Goal: Task Accomplishment & Management: Manage account settings

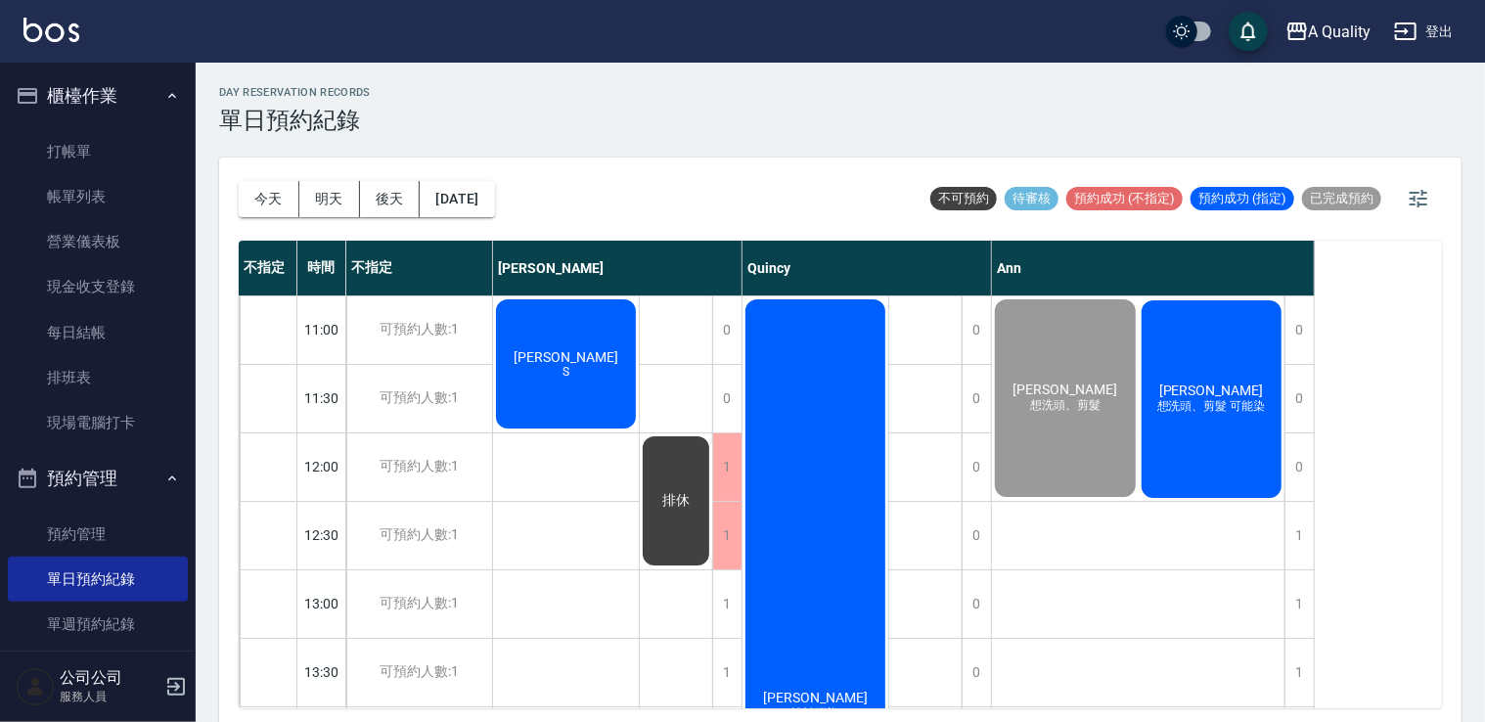
scroll to position [1011, 0]
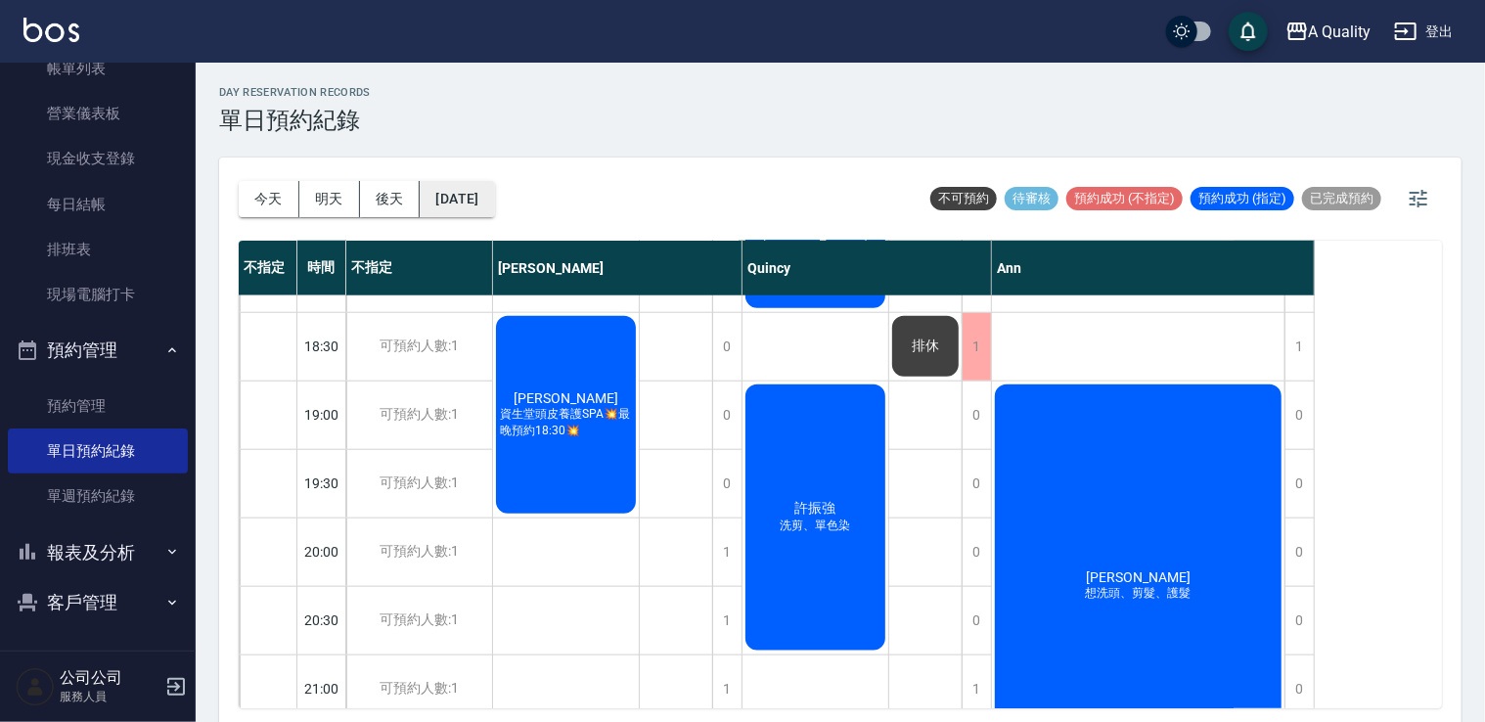
click at [494, 213] on button "[DATE]" at bounding box center [457, 199] width 74 height 36
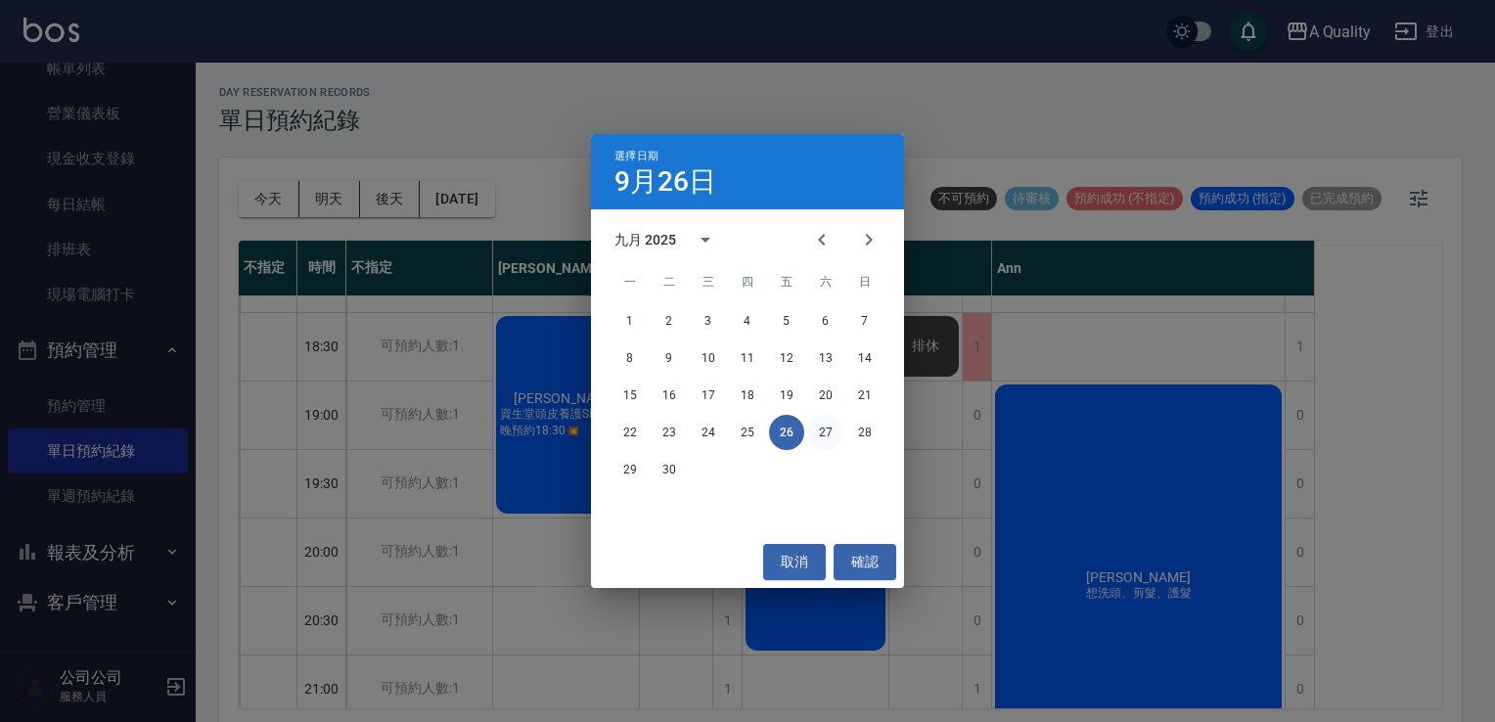
click at [818, 431] on button "27" at bounding box center [825, 432] width 35 height 35
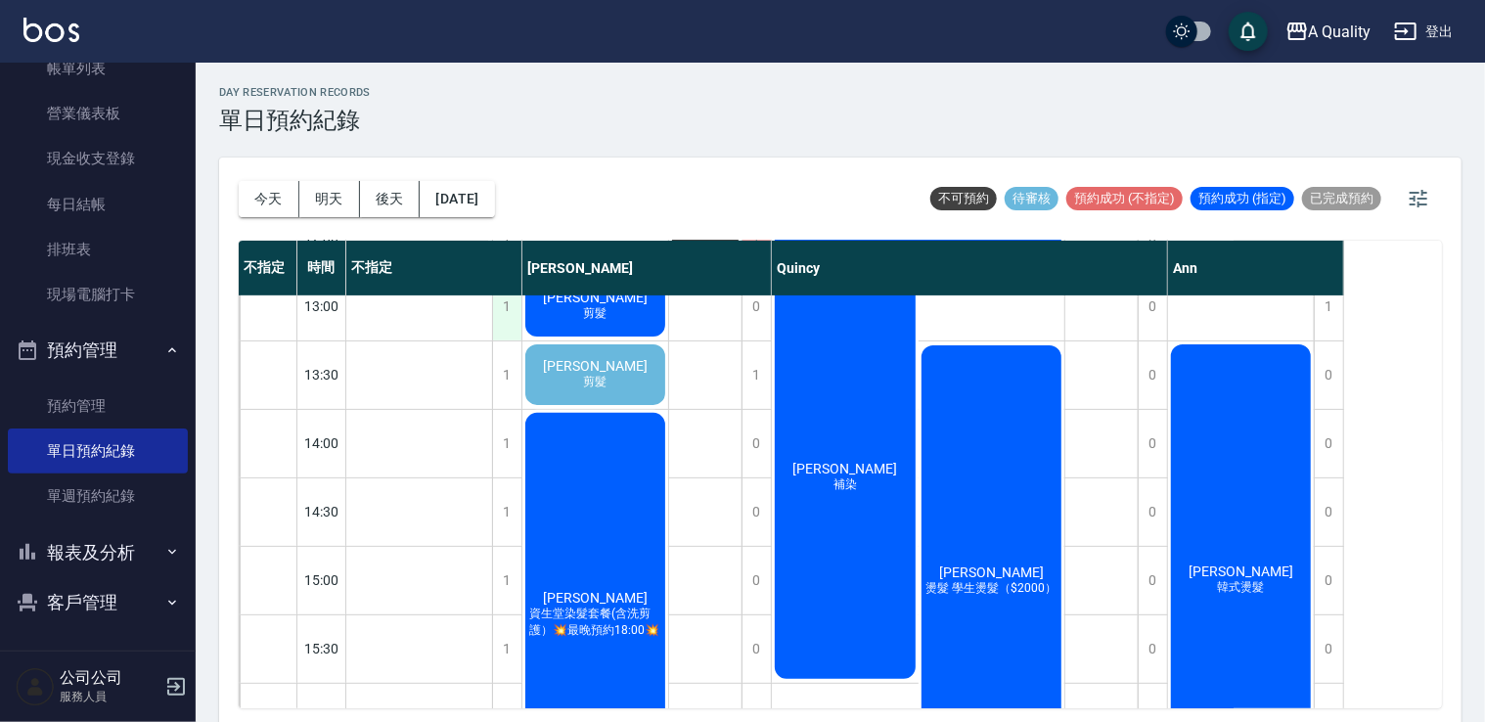
scroll to position [293, 0]
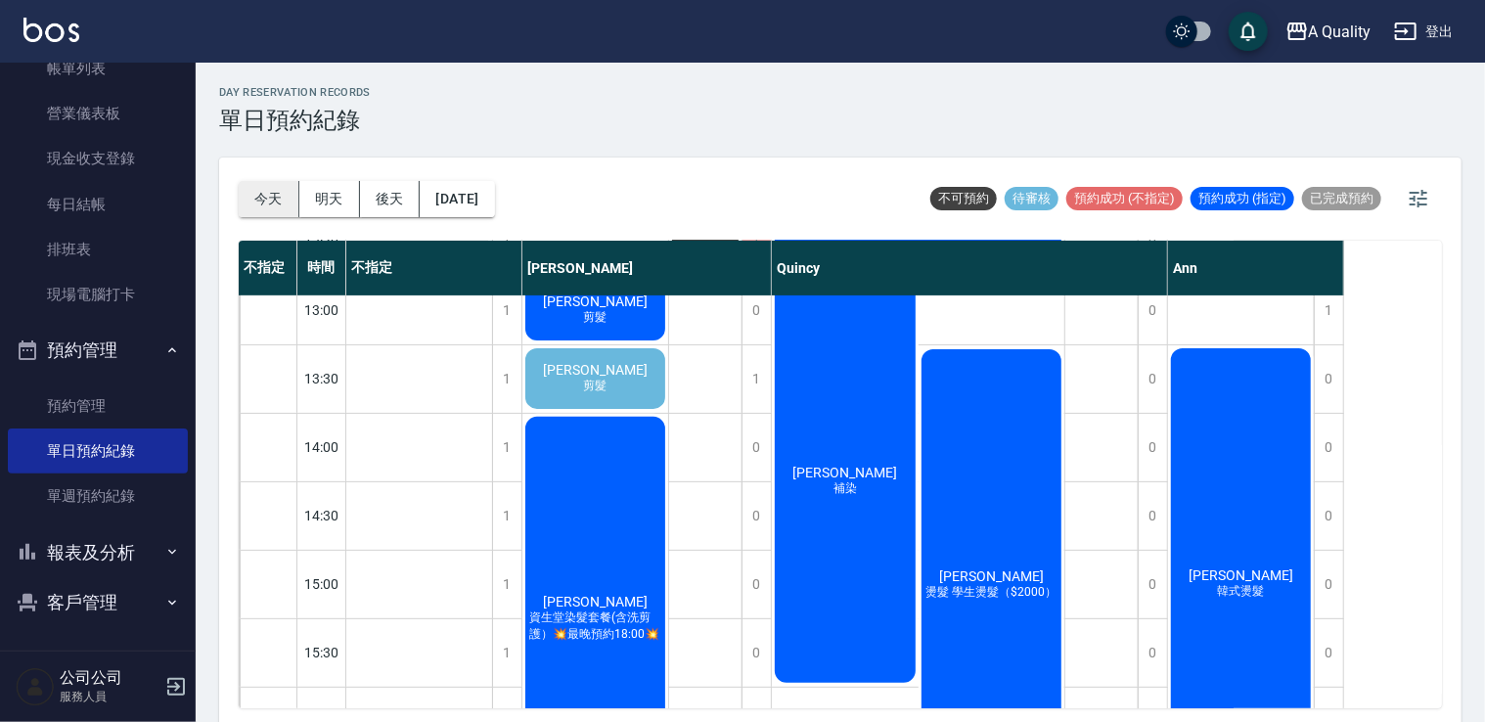
click at [280, 203] on button "今天" at bounding box center [269, 199] width 61 height 36
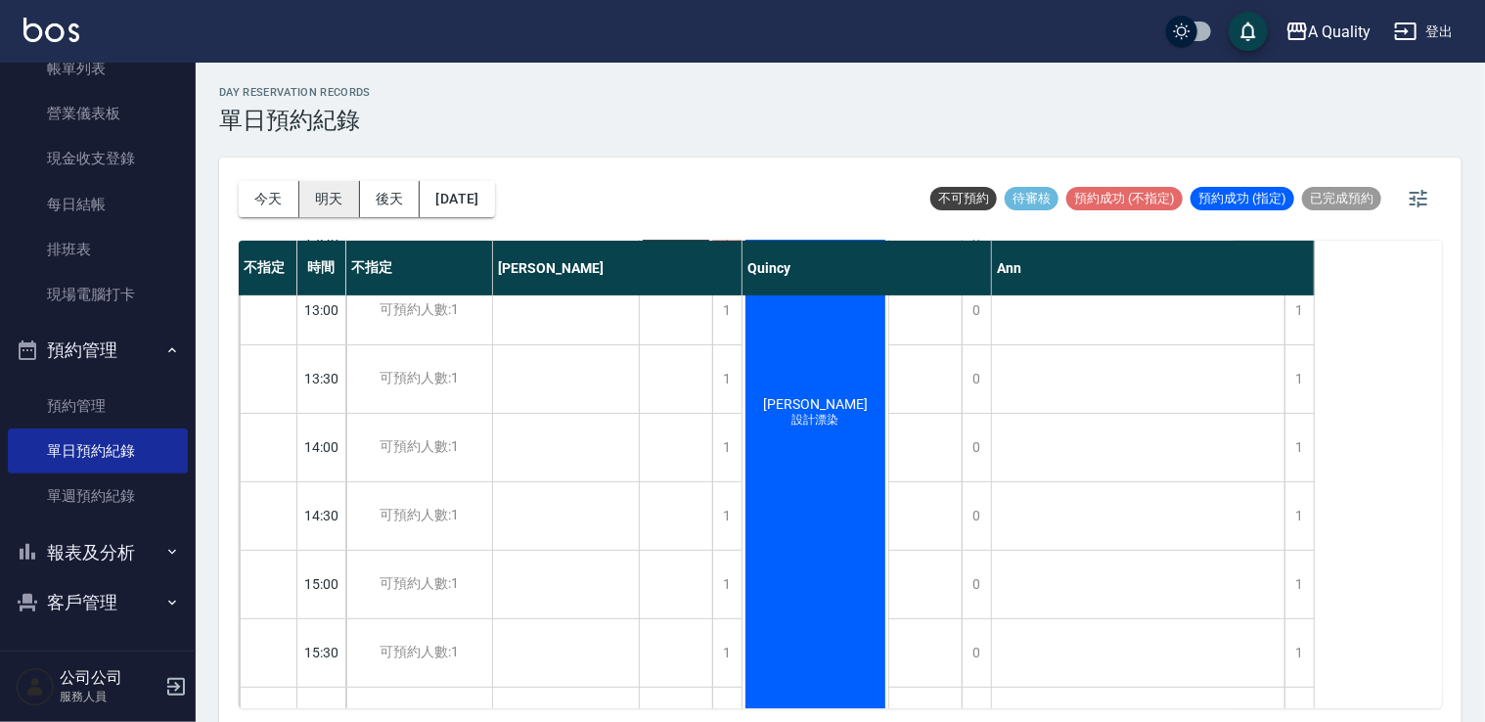
click at [324, 207] on button "明天" at bounding box center [329, 199] width 61 height 36
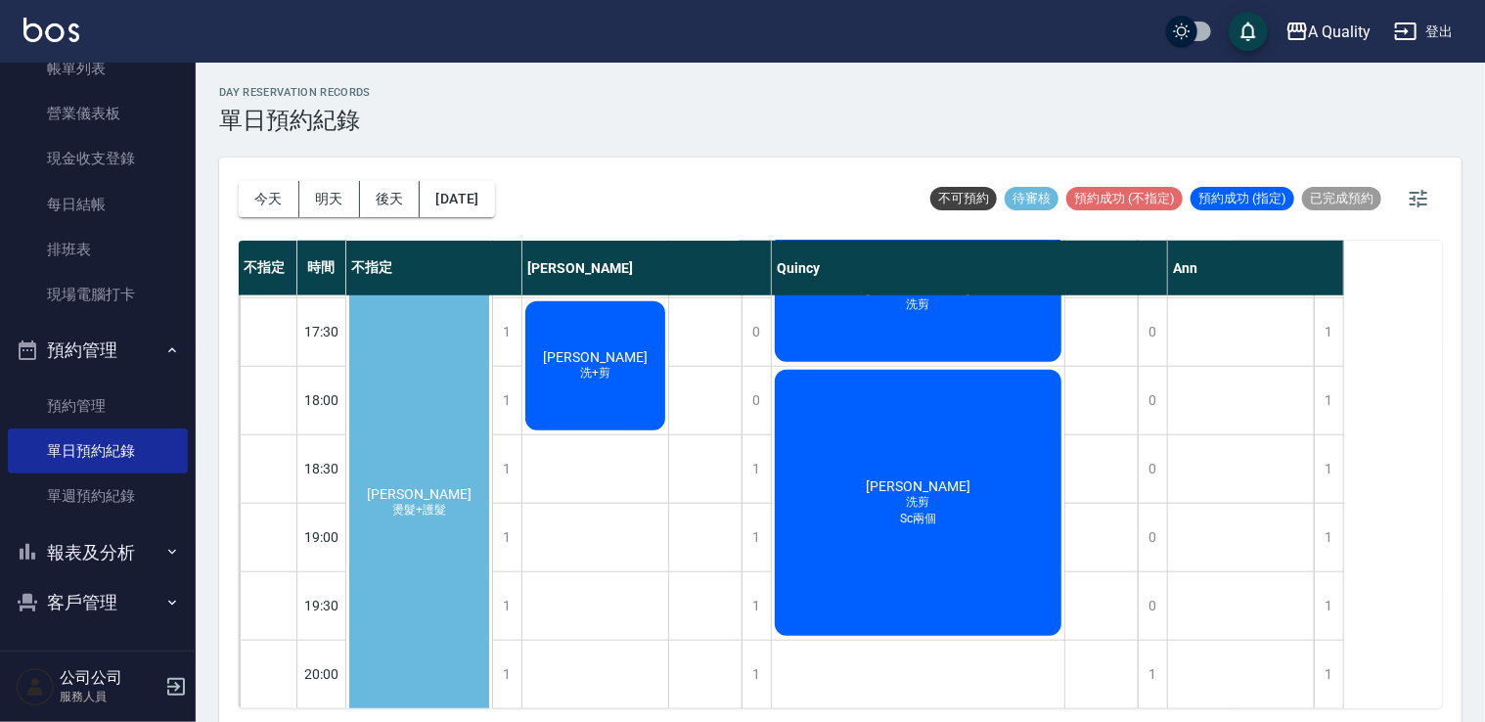
scroll to position [971, 0]
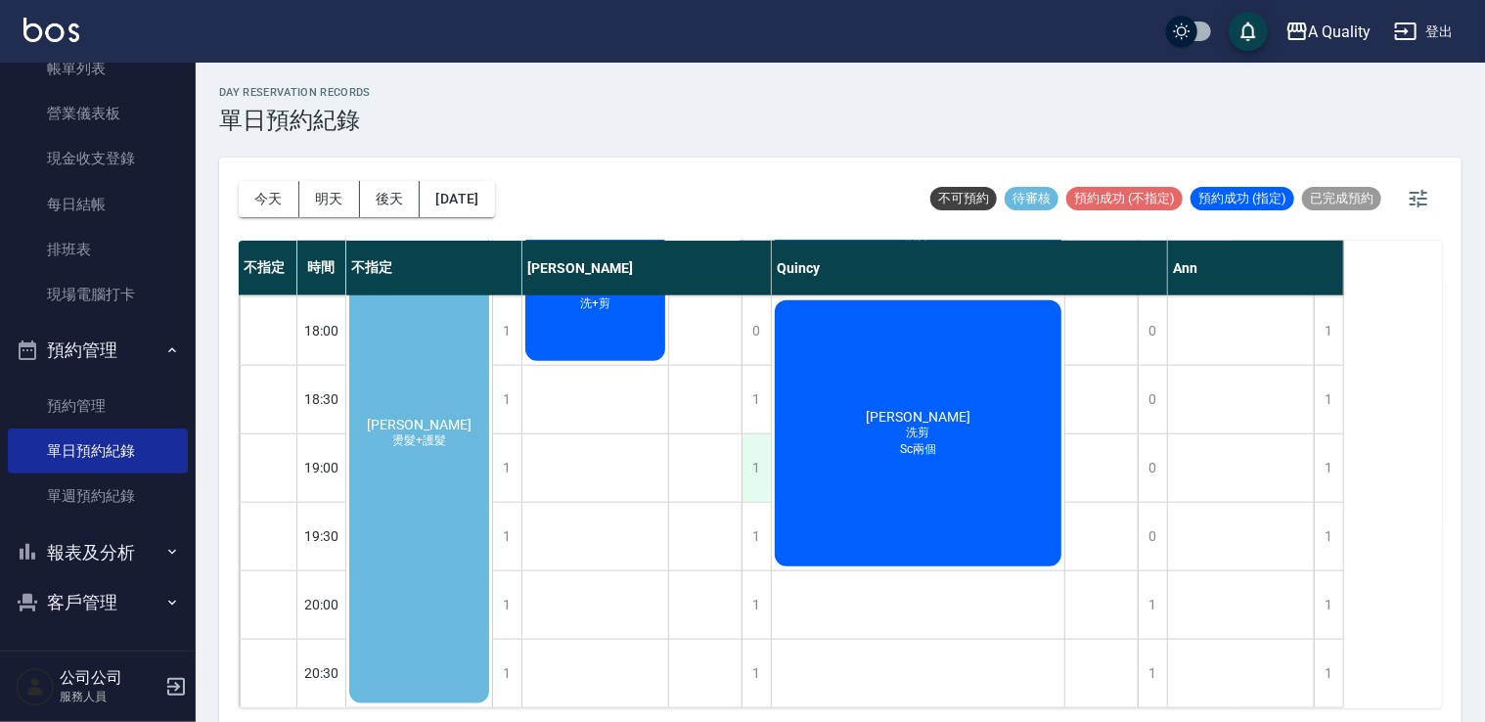
click at [767, 444] on div "1" at bounding box center [756, 468] width 29 height 68
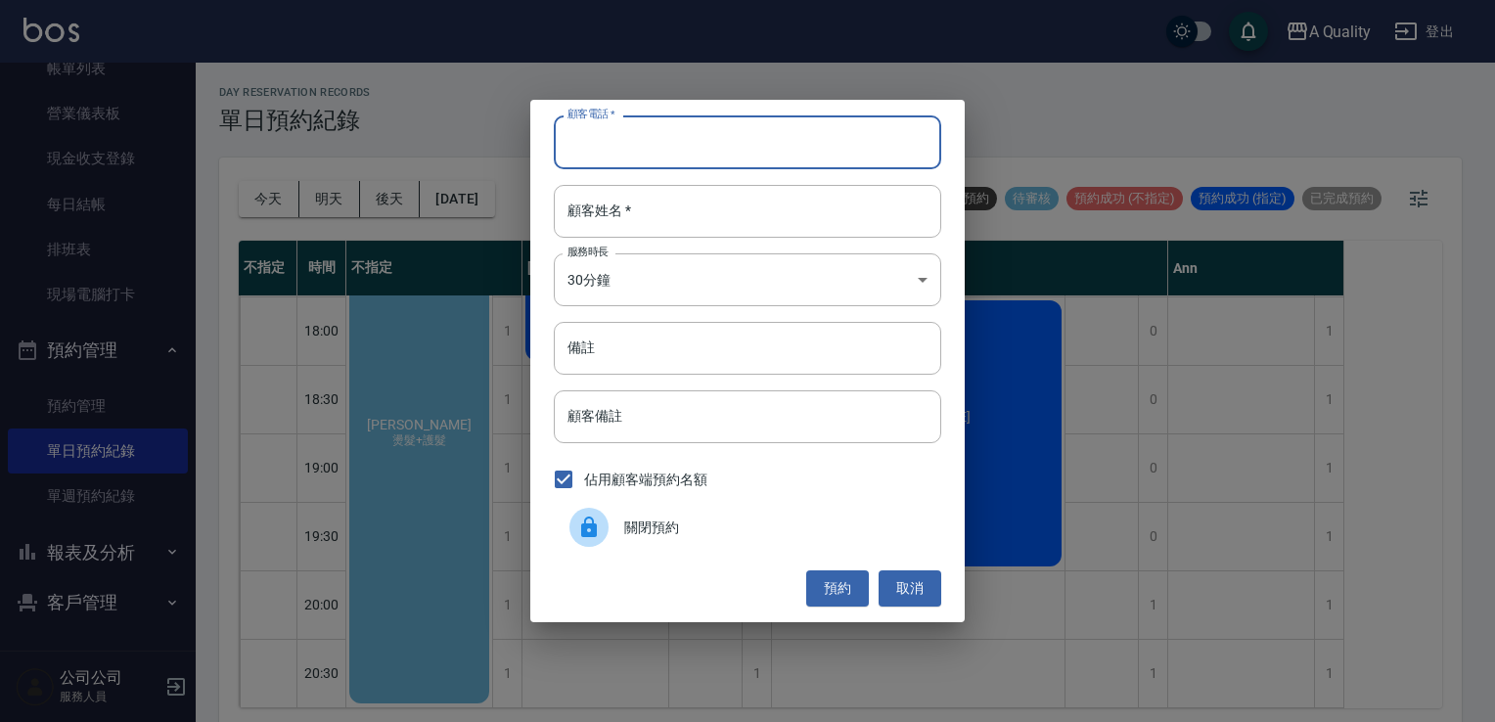
drag, startPoint x: 621, startPoint y: 132, endPoint x: 547, endPoint y: 173, distance: 84.9
click at [618, 132] on input "顧客電話   *" at bounding box center [747, 141] width 387 height 53
paste input "0980329103"
type input "0980329103"
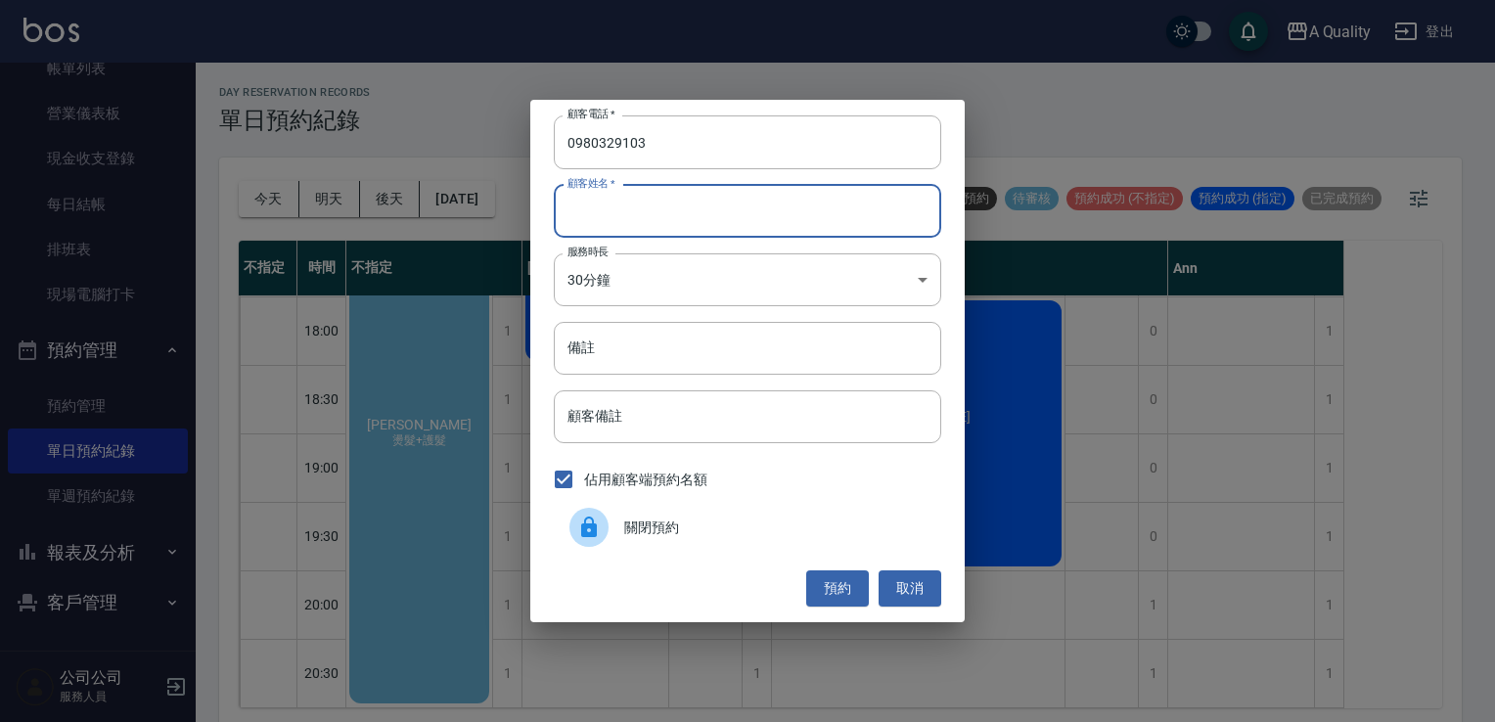
click at [642, 205] on input "顧客姓名   *" at bounding box center [747, 211] width 387 height 53
click at [630, 209] on input "顧客姓名   *" at bounding box center [747, 211] width 387 height 53
type input "5"
type input "張"
click at [612, 276] on body "A Quality 登出 櫃檯作業 打帳單 帳單列表 營業儀表板 現金收支登錄 每日結帳 排班表 現場電腦打卡 預約管理 預約管理 單日預約紀錄 單週預約紀錄…" at bounding box center [747, 364] width 1495 height 728
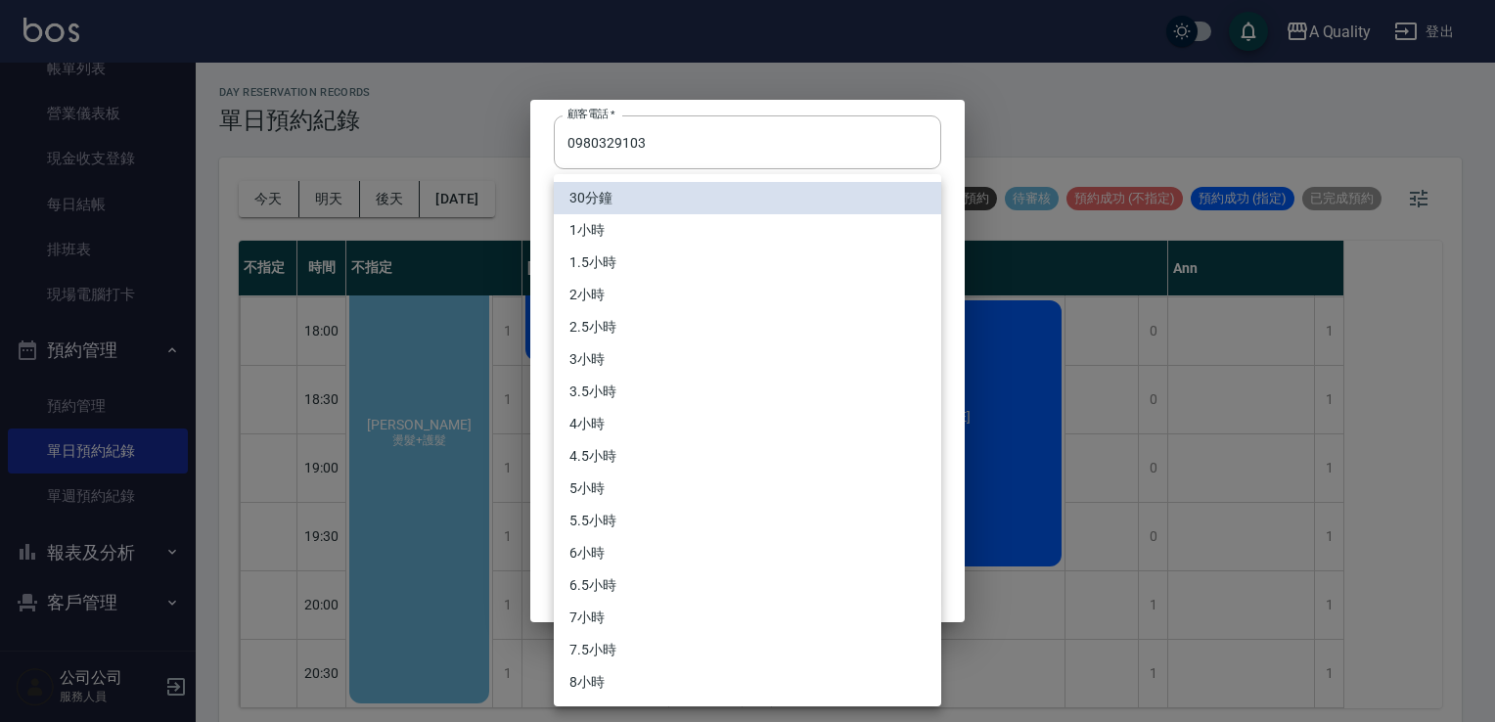
click at [617, 229] on li "1小時" at bounding box center [747, 230] width 387 height 32
type input "2"
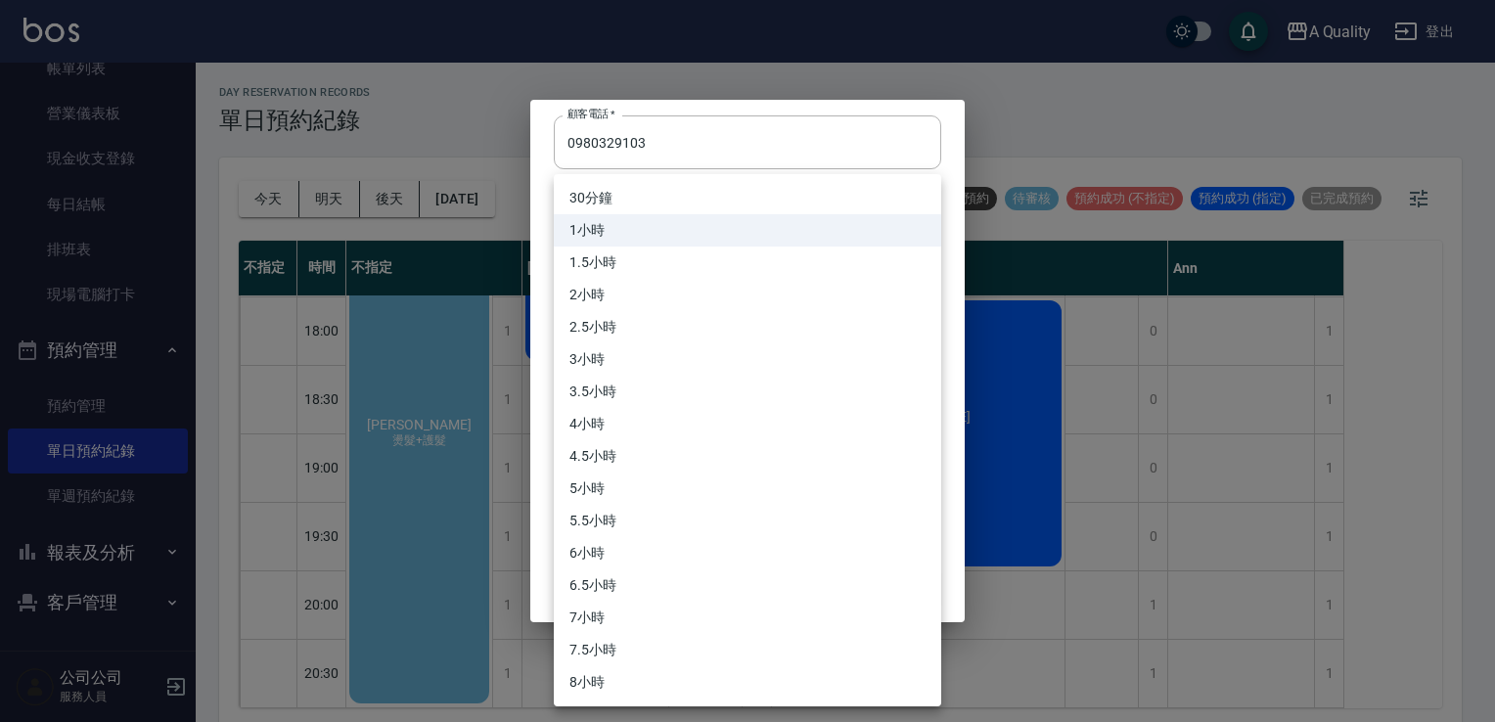
click at [606, 284] on body "A Quality 登出 櫃檯作業 打帳單 帳單列表 營業儀表板 現金收支登錄 每日結帳 排班表 現場電腦打卡 預約管理 預約管理 單日預約紀錄 單週預約紀錄…" at bounding box center [747, 364] width 1495 height 728
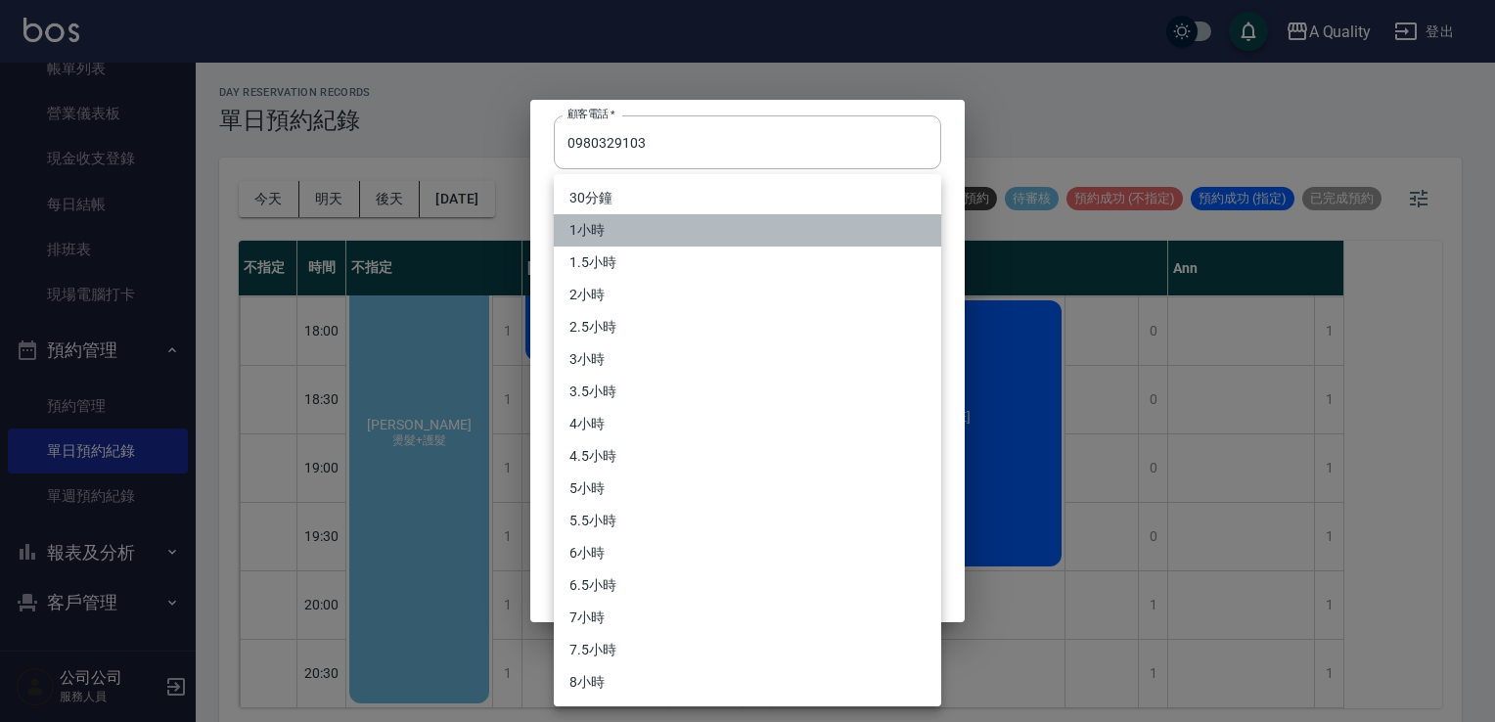
click at [620, 229] on li "1小時" at bounding box center [747, 230] width 387 height 32
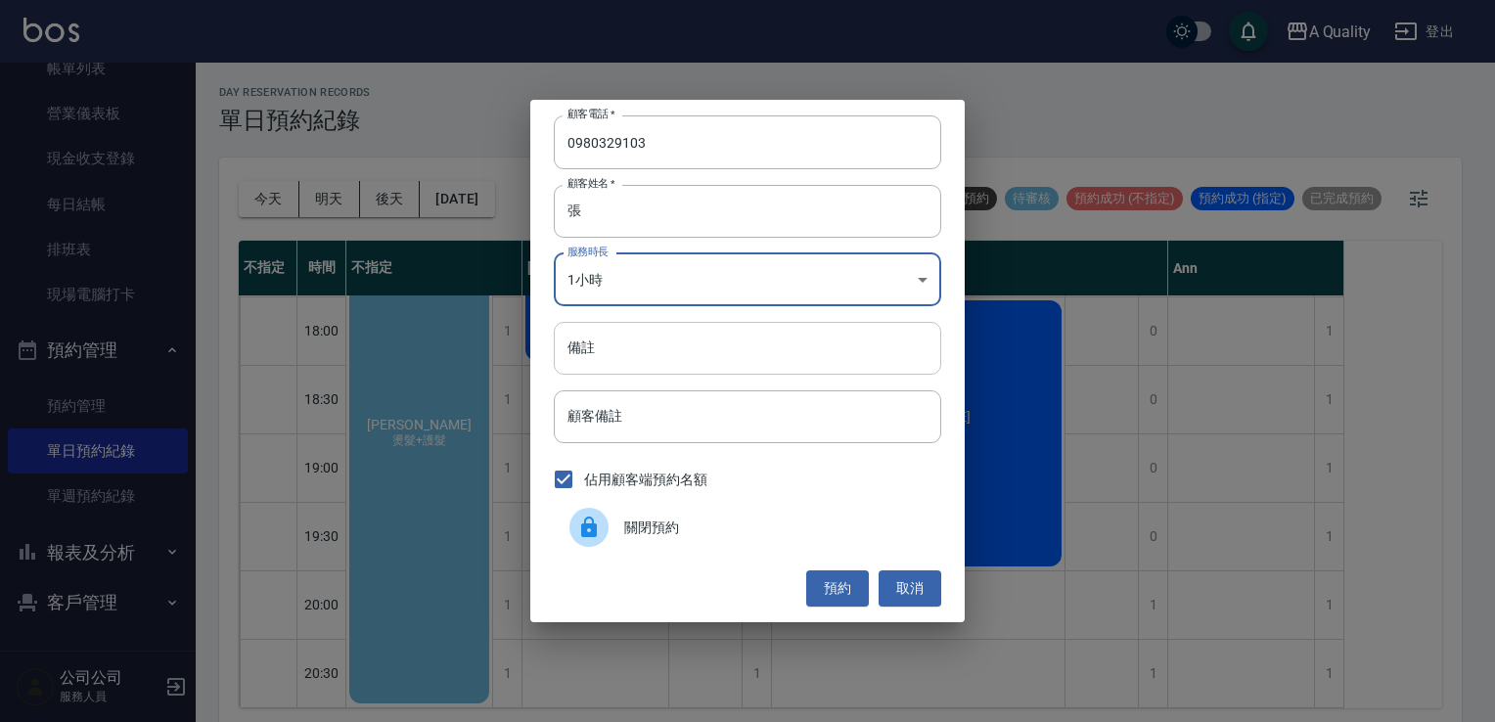
click at [593, 346] on input "備註" at bounding box center [747, 348] width 387 height 53
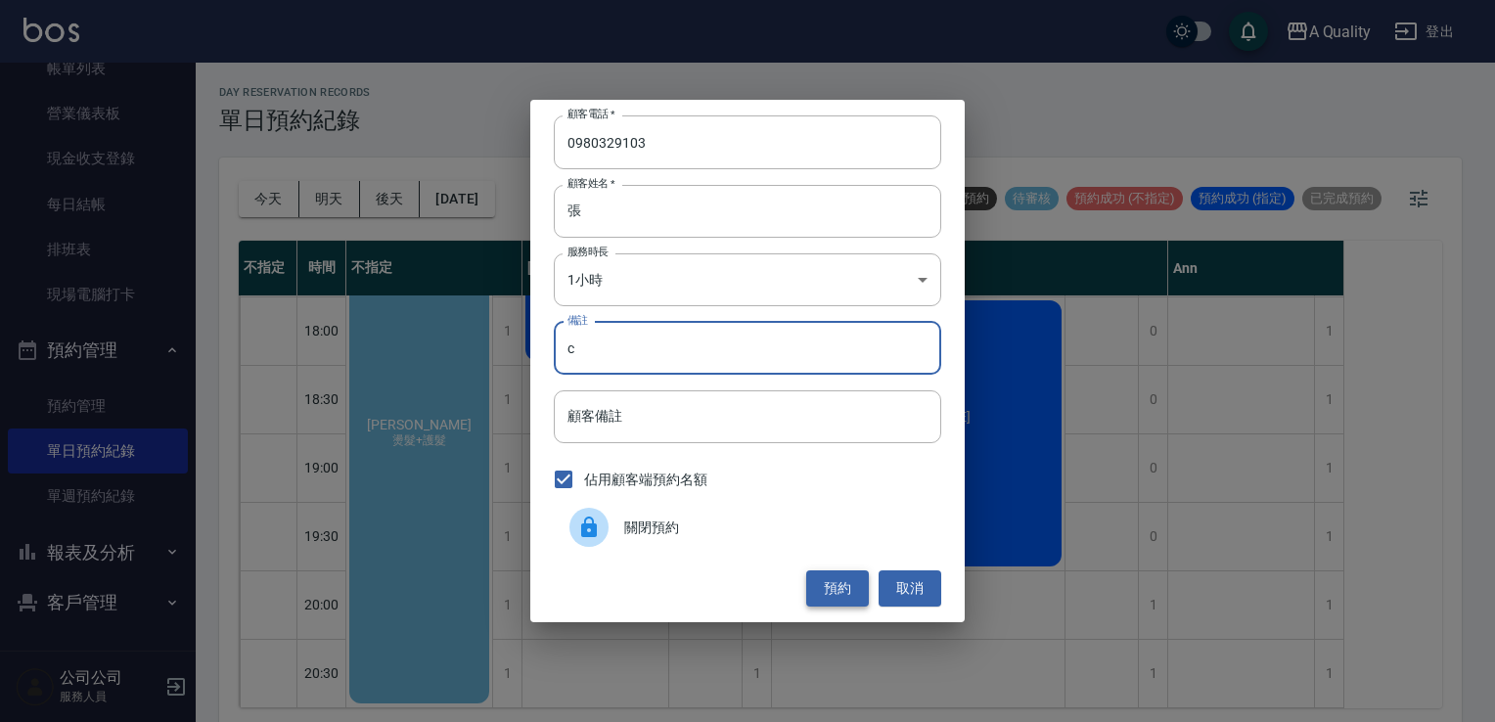
type input "c"
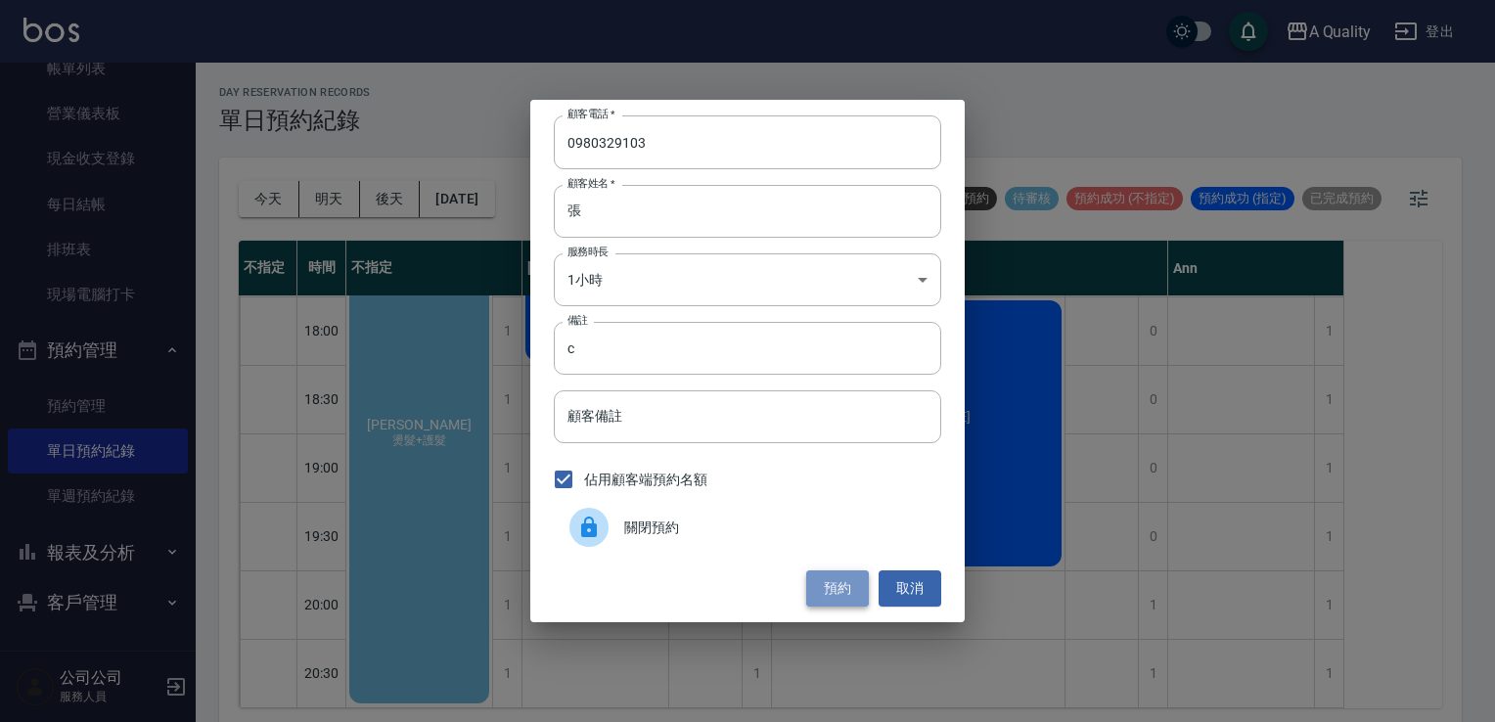
click at [833, 583] on button "預約" at bounding box center [837, 588] width 63 height 36
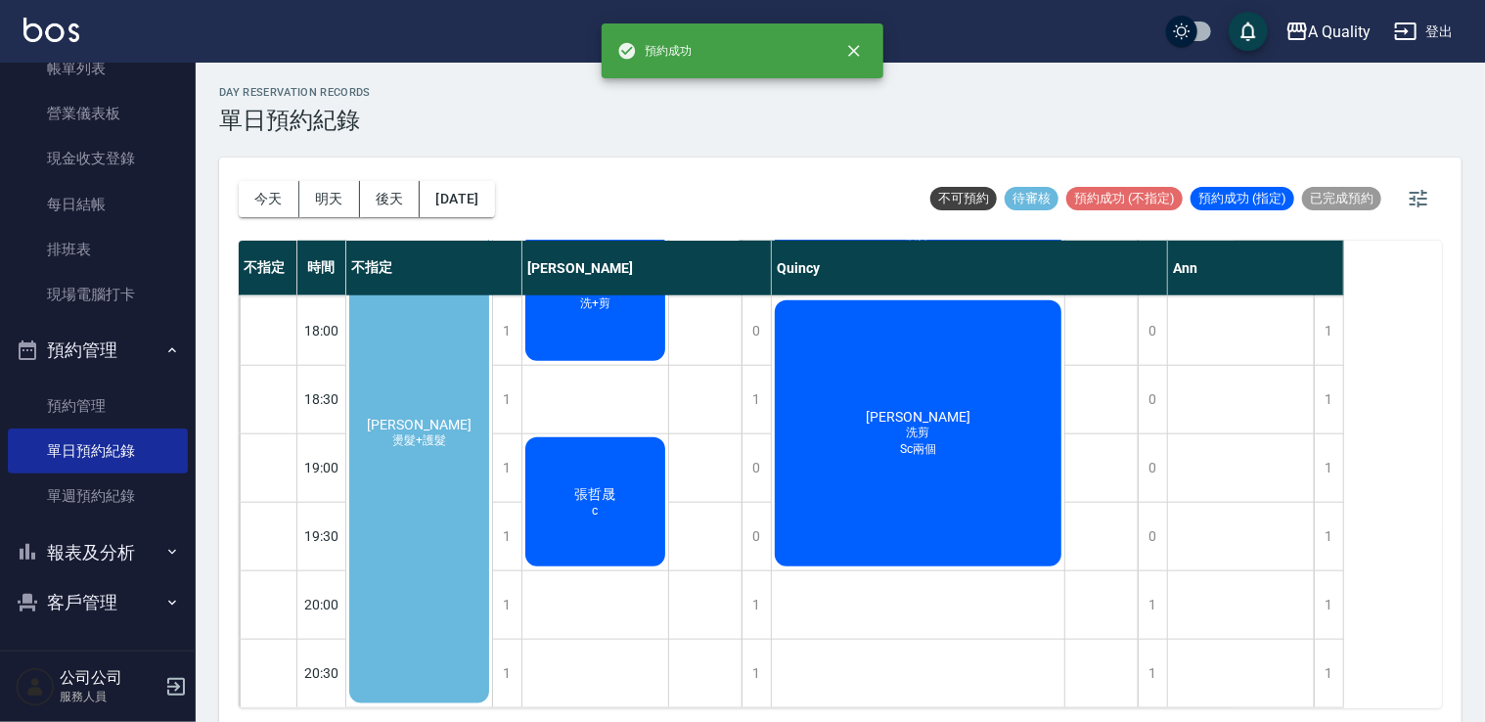
click at [438, 498] on div "[PERSON_NAME] 燙髮+護髮" at bounding box center [419, 433] width 146 height 546
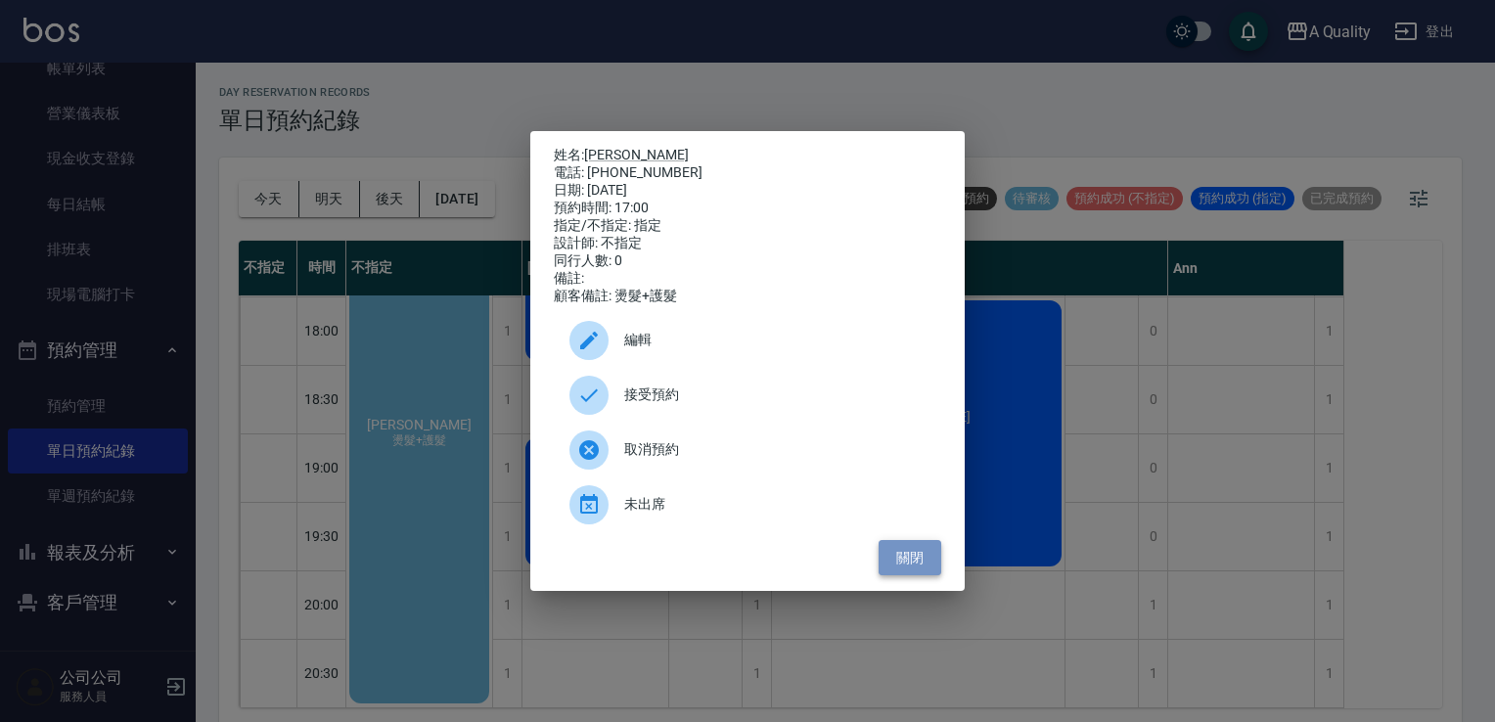
click at [922, 569] on button "關閉" at bounding box center [910, 558] width 63 height 36
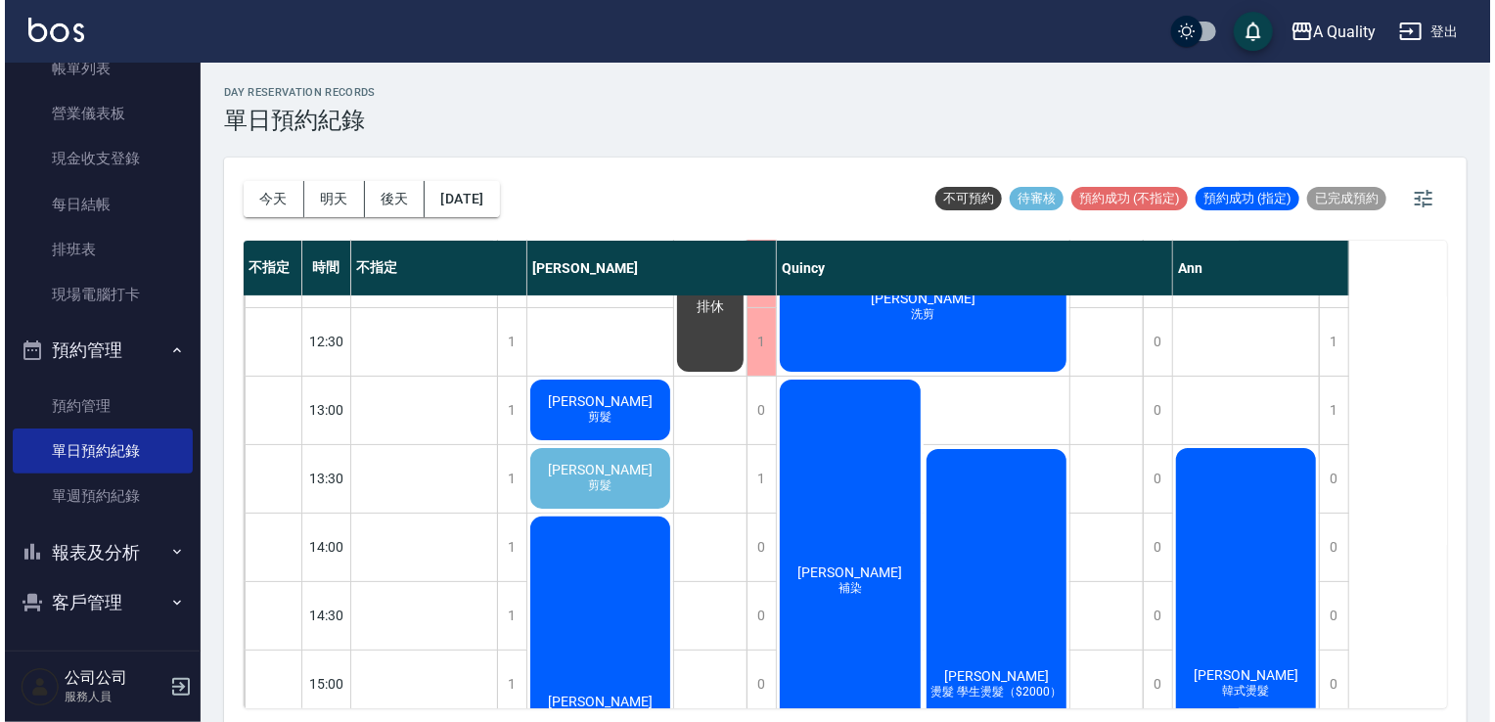
scroll to position [189, 0]
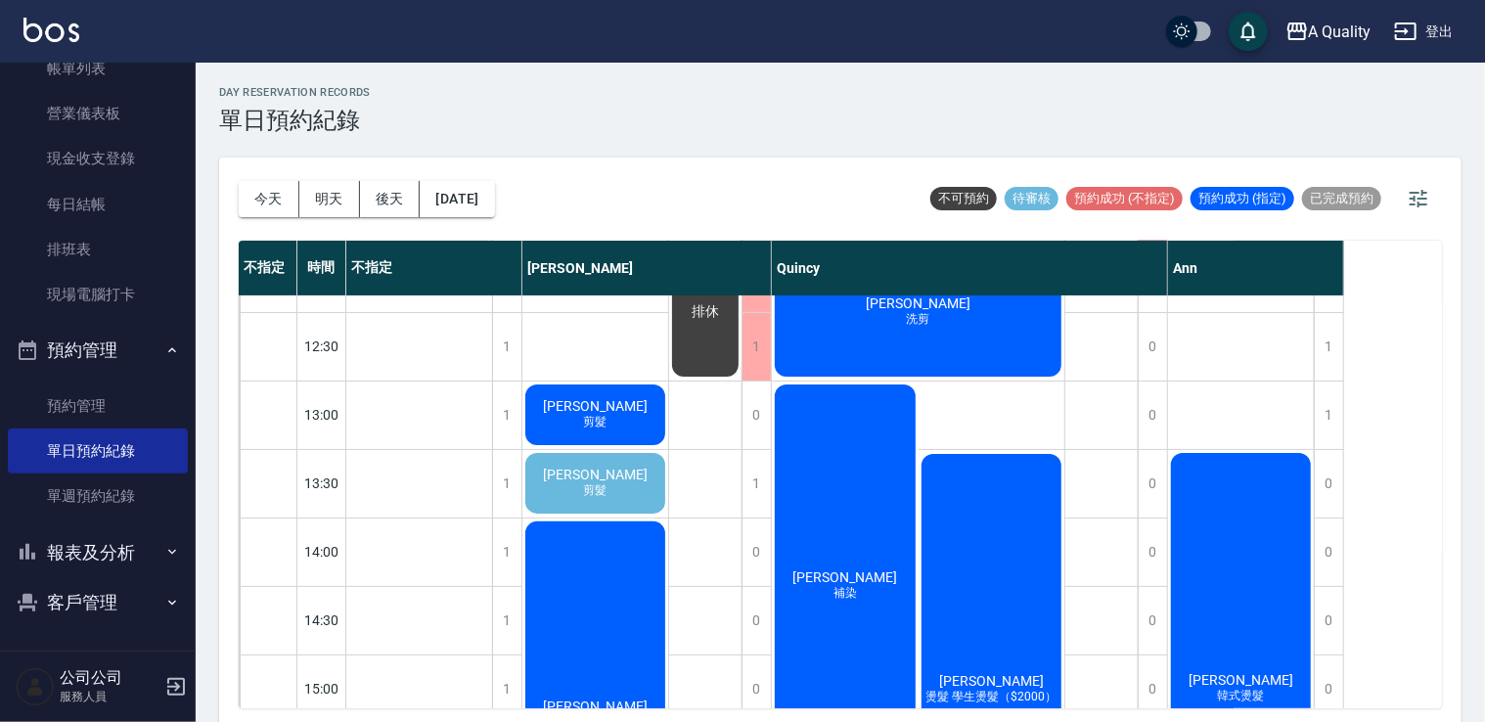
click at [614, 498] on div "[PERSON_NAME] 剪髮" at bounding box center [595, 483] width 146 height 67
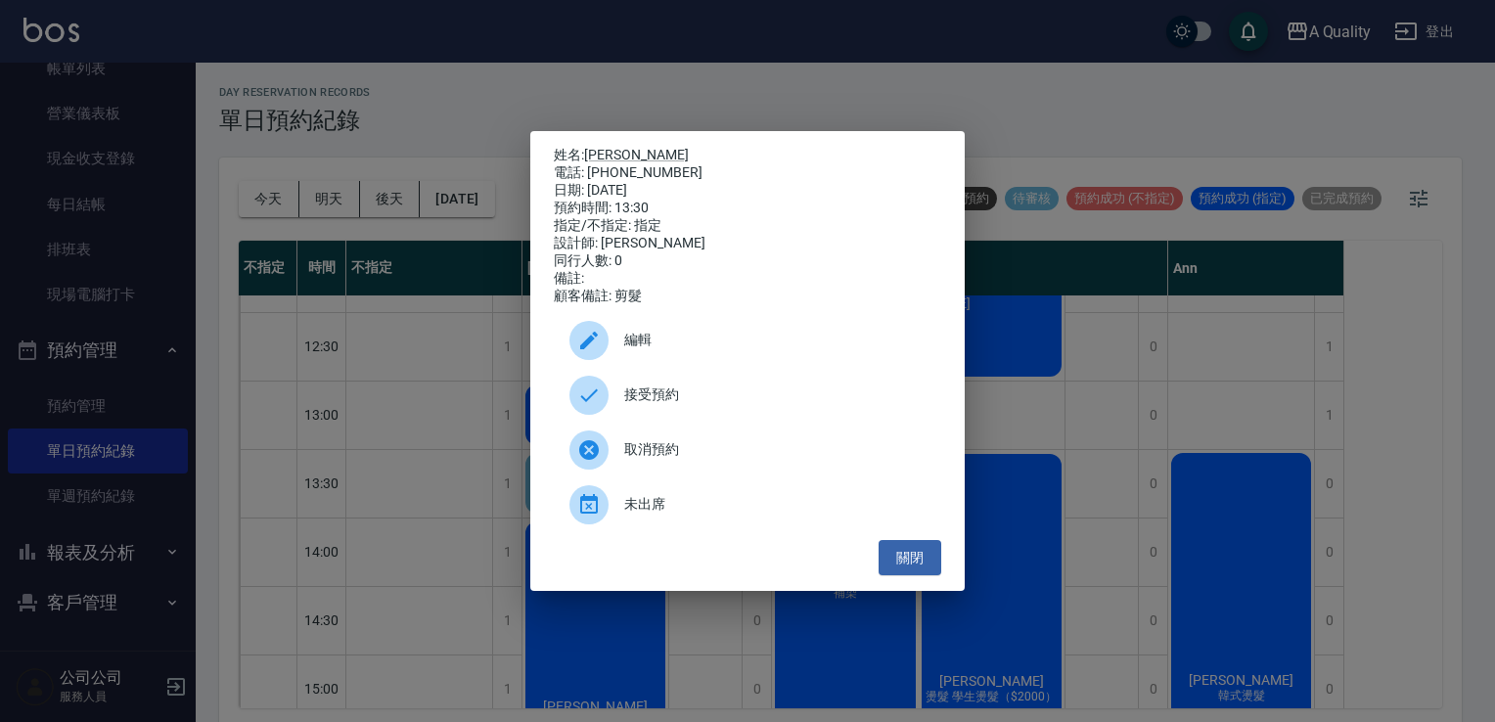
click at [665, 418] on div "接受預約" at bounding box center [747, 395] width 387 height 55
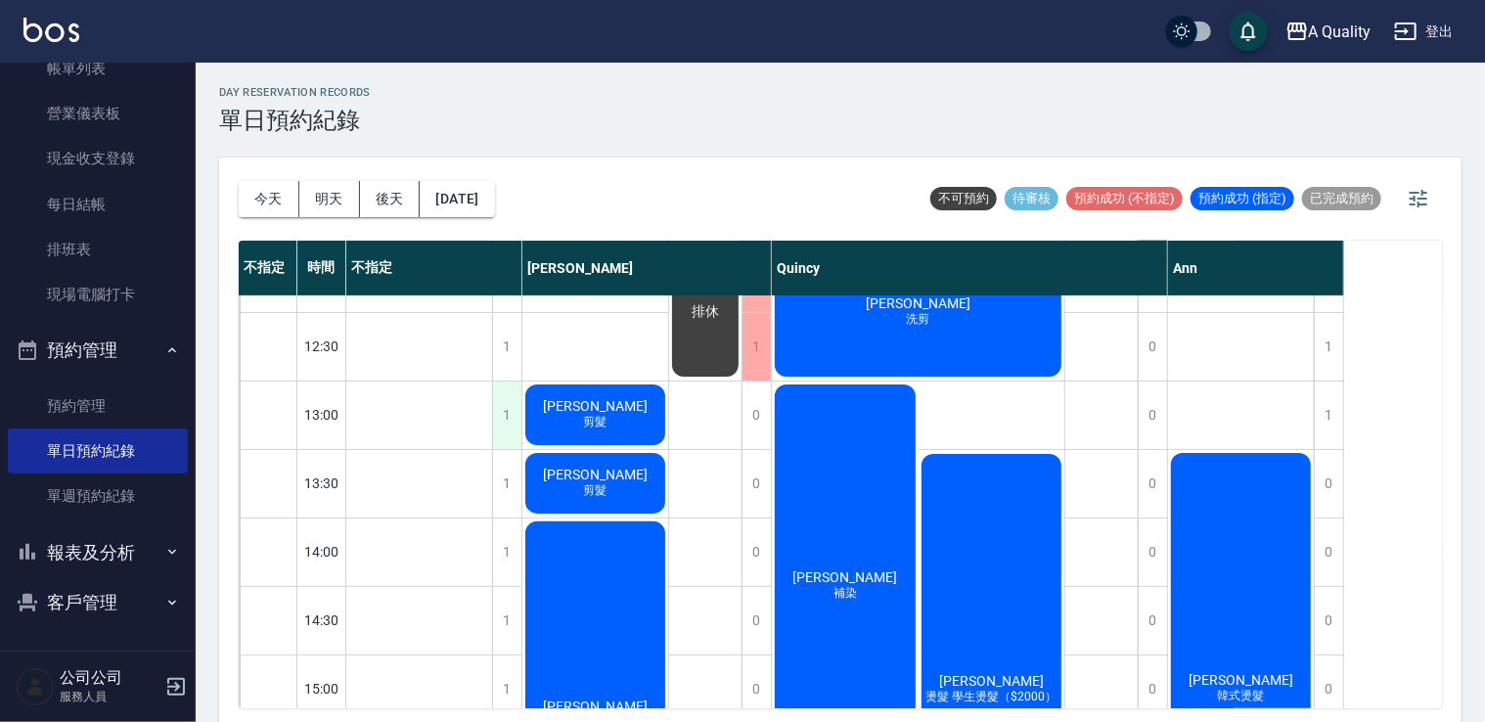
click at [520, 421] on div "1" at bounding box center [506, 416] width 29 height 68
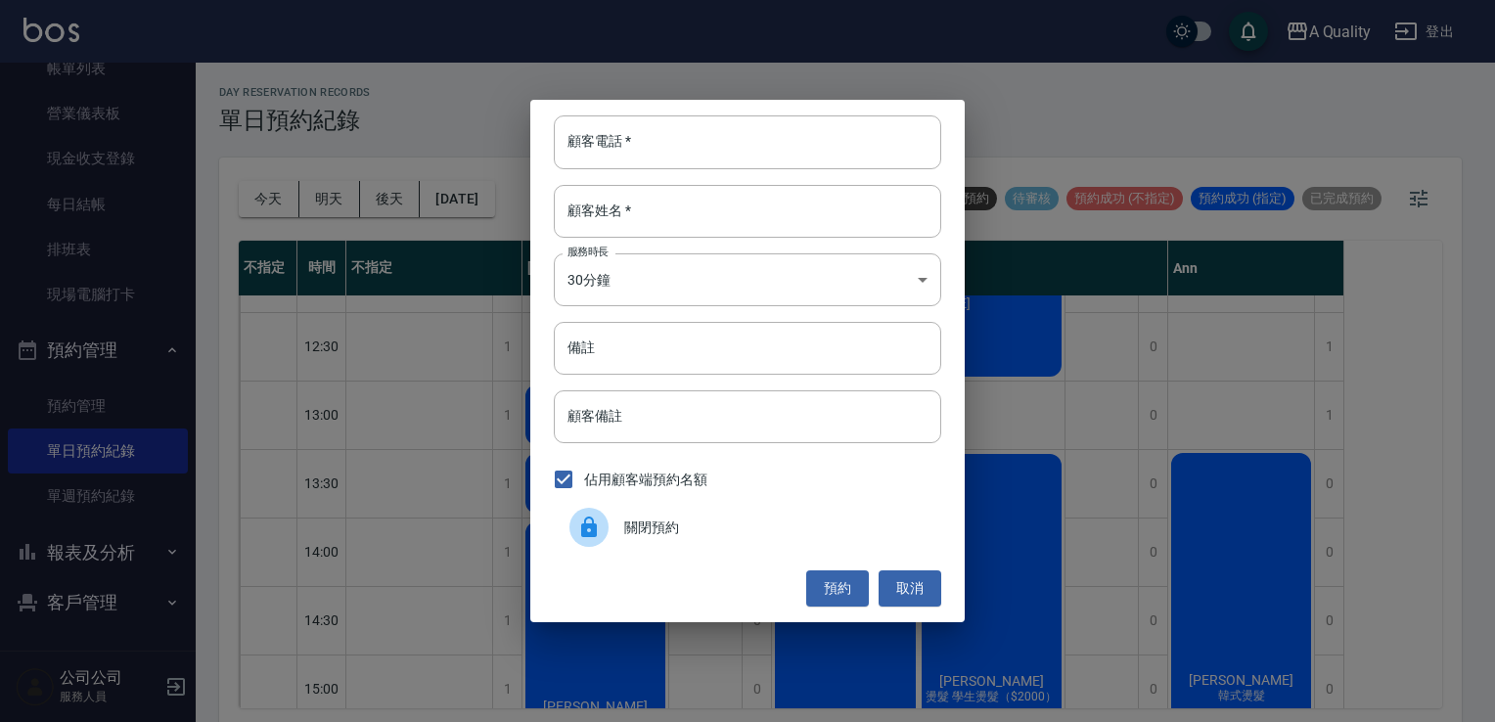
click at [645, 535] on span "關閉預約" at bounding box center [774, 528] width 301 height 21
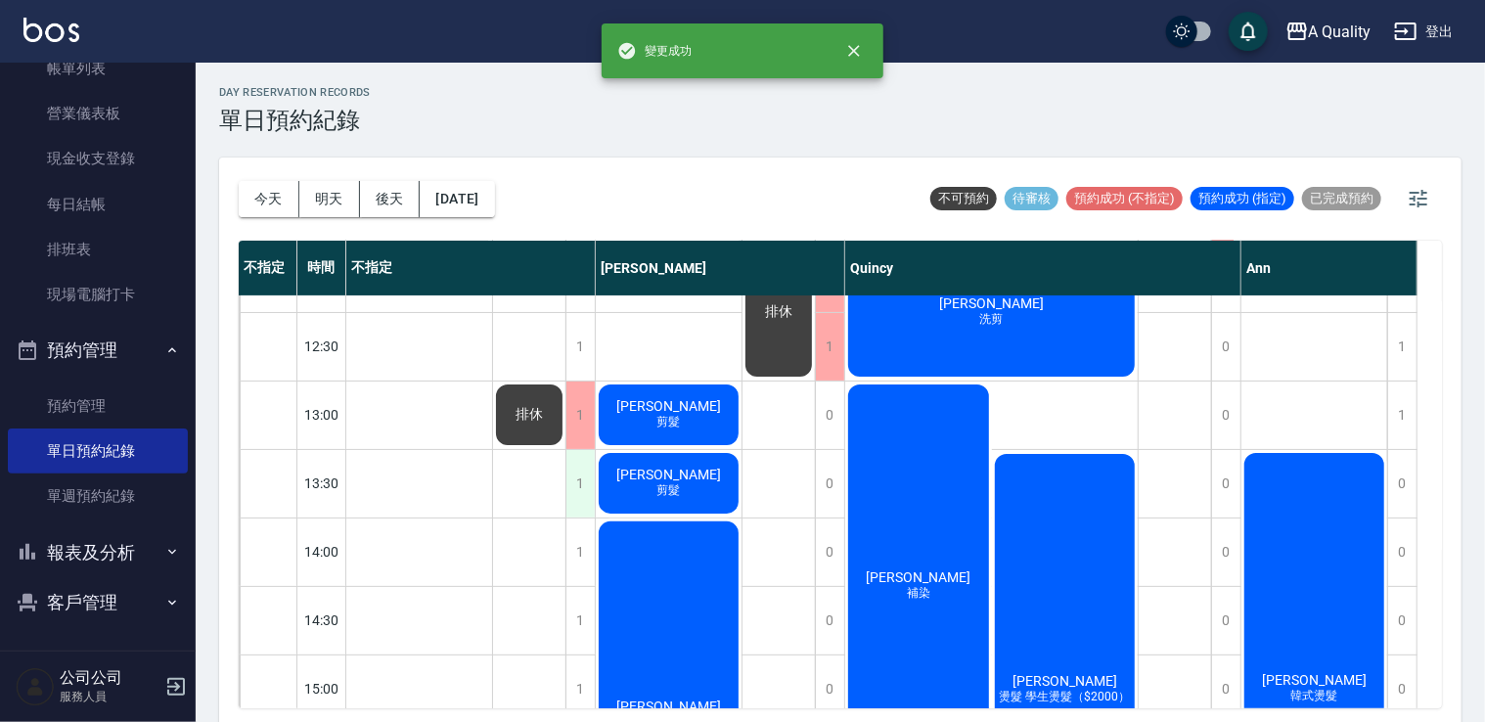
click at [577, 484] on div "1" at bounding box center [579, 484] width 29 height 68
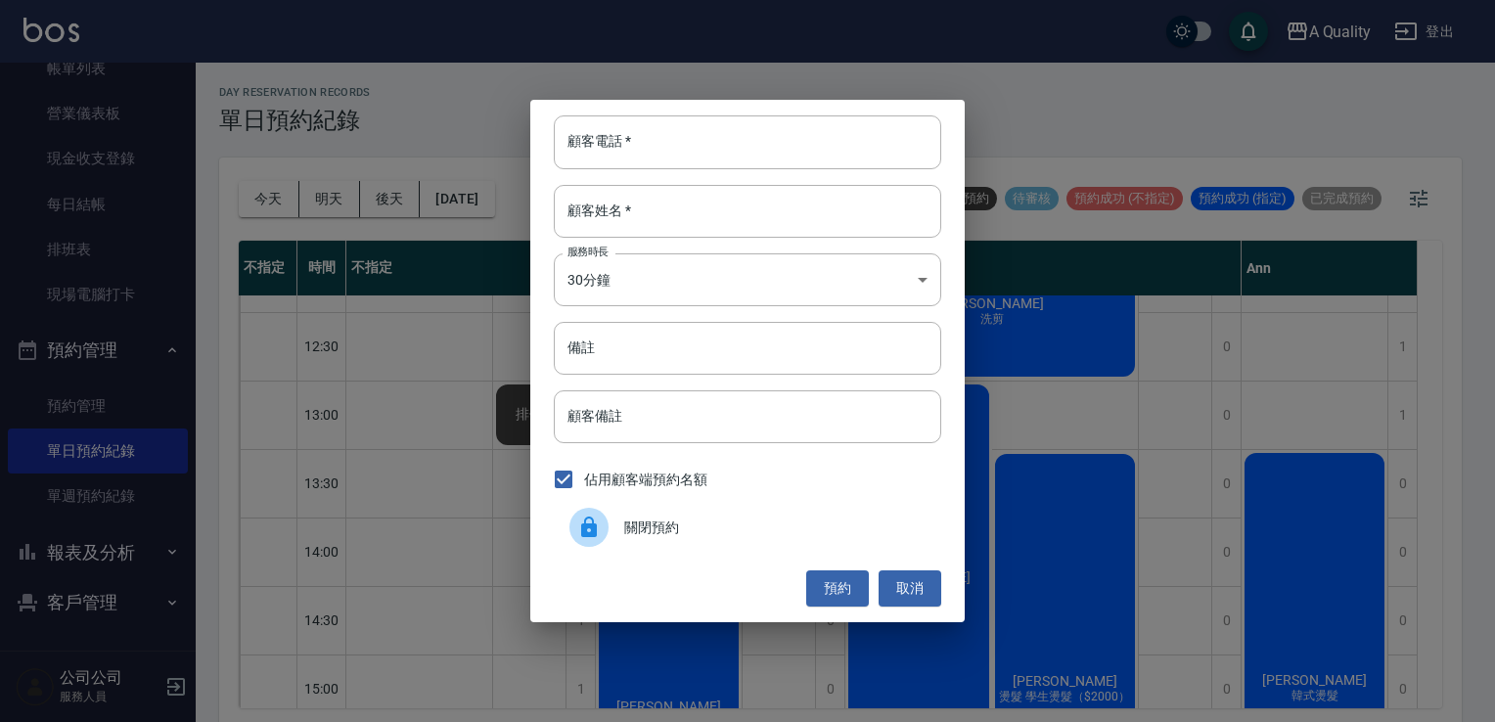
click at [626, 534] on span "關閉預約" at bounding box center [774, 528] width 301 height 21
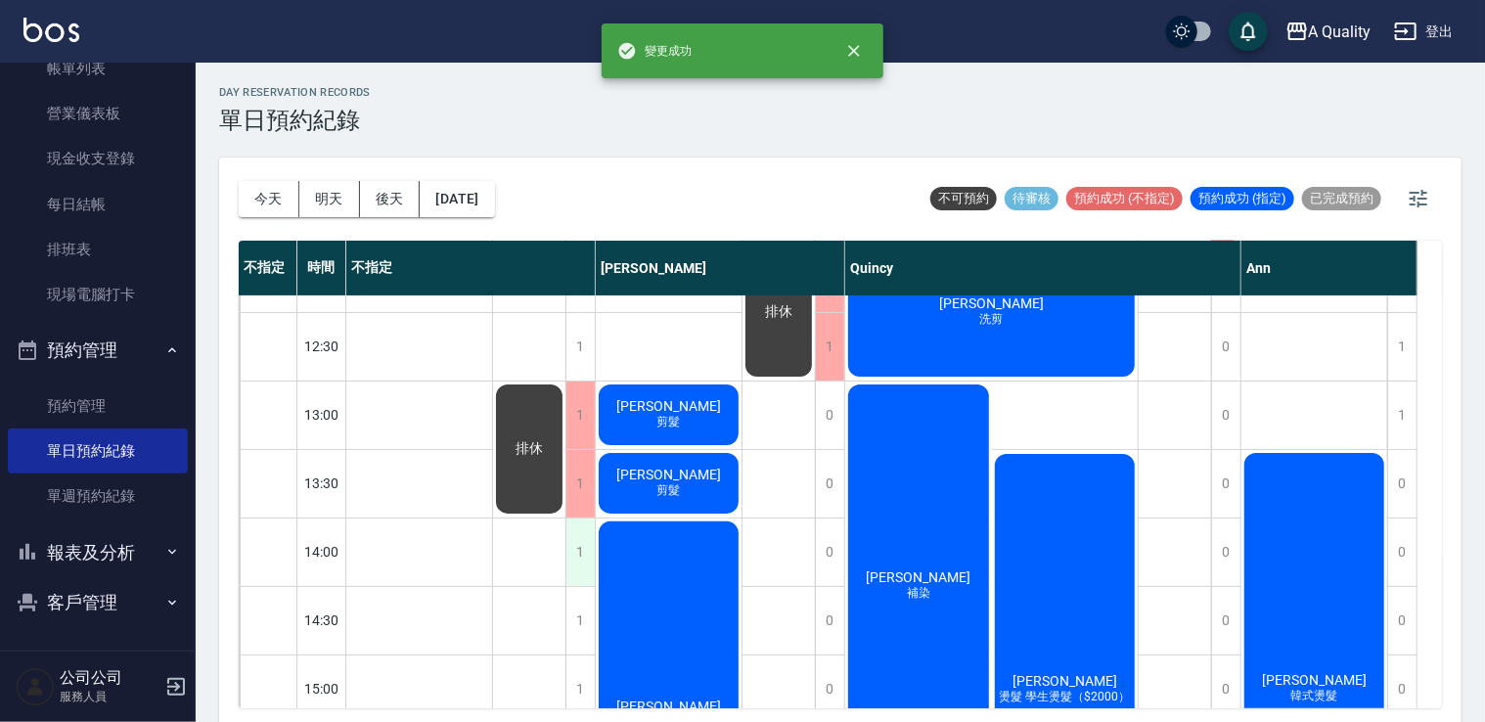
click at [579, 558] on div "1" at bounding box center [579, 552] width 29 height 68
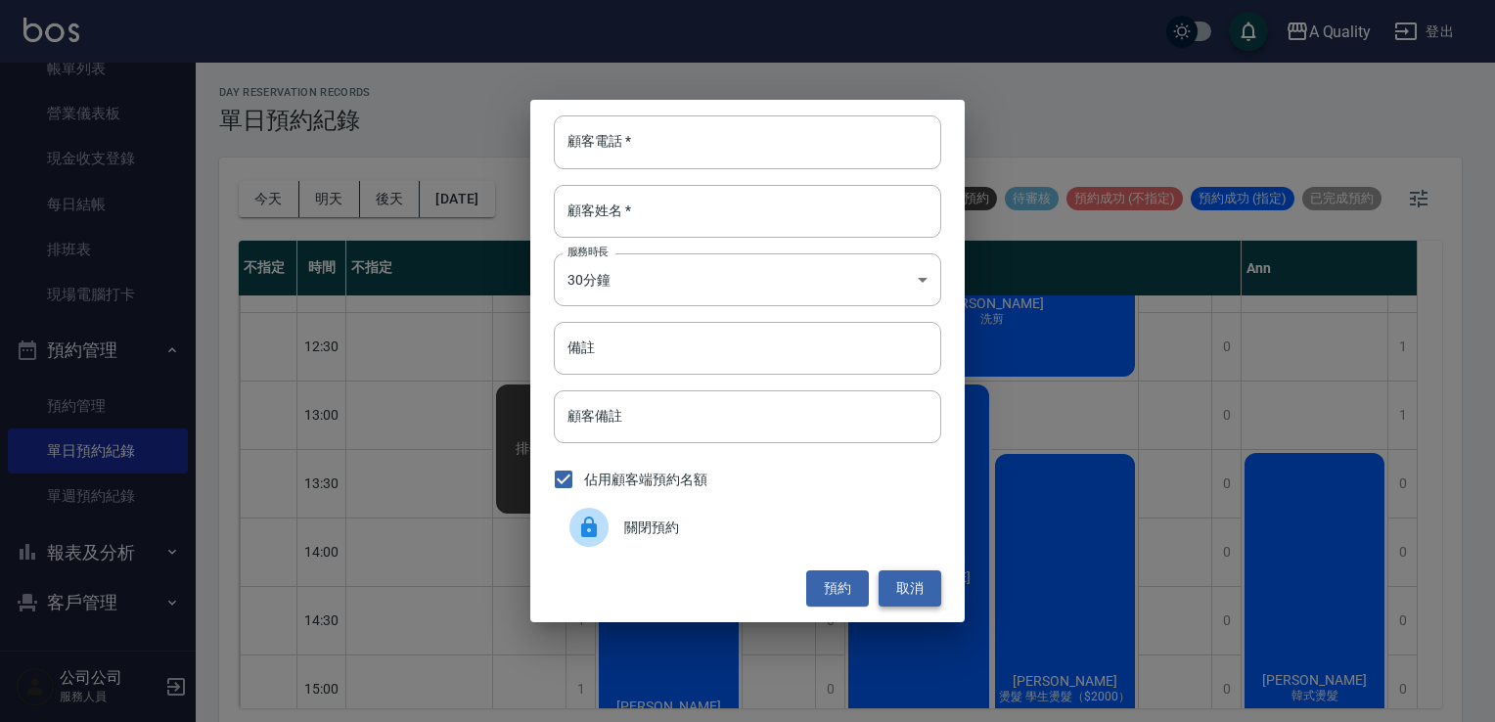
click at [914, 597] on button "取消" at bounding box center [910, 588] width 63 height 36
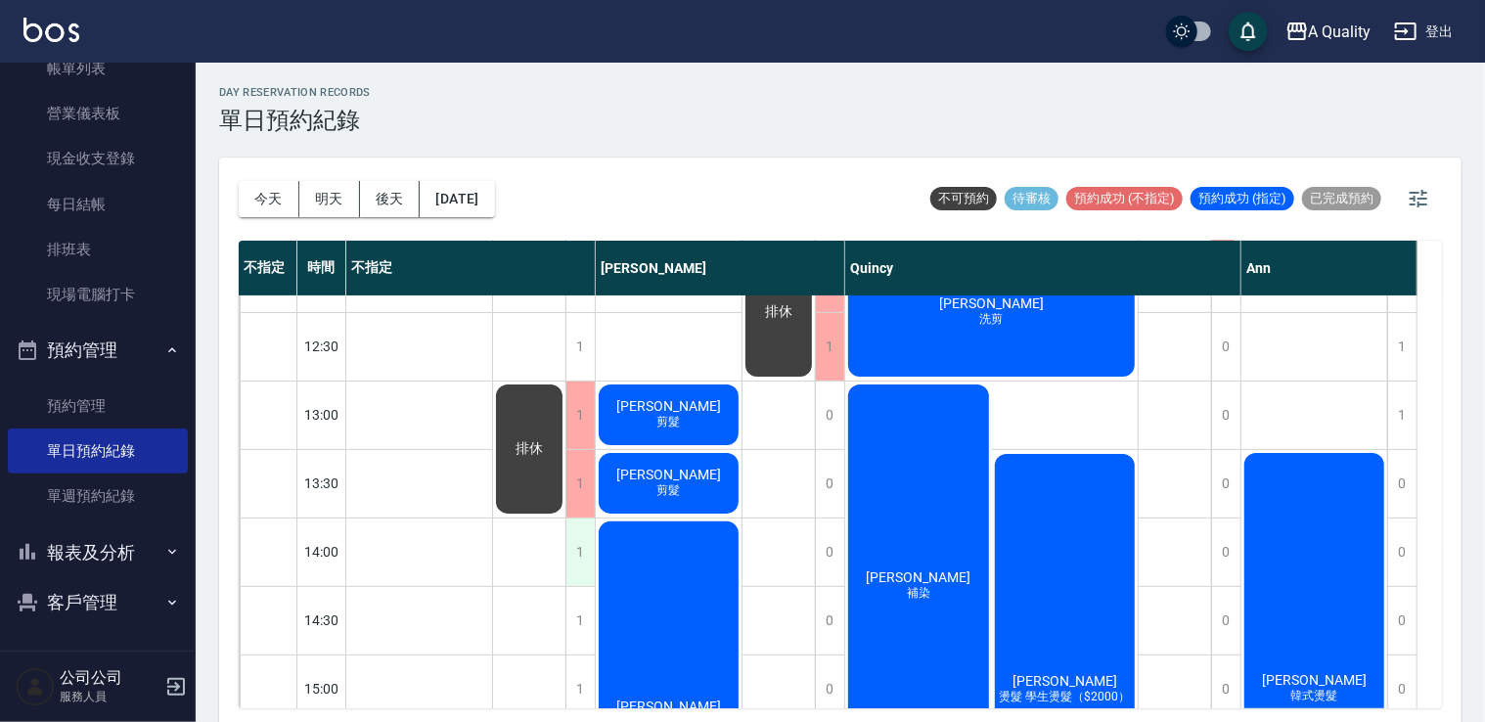
click at [577, 546] on div "1" at bounding box center [579, 552] width 29 height 68
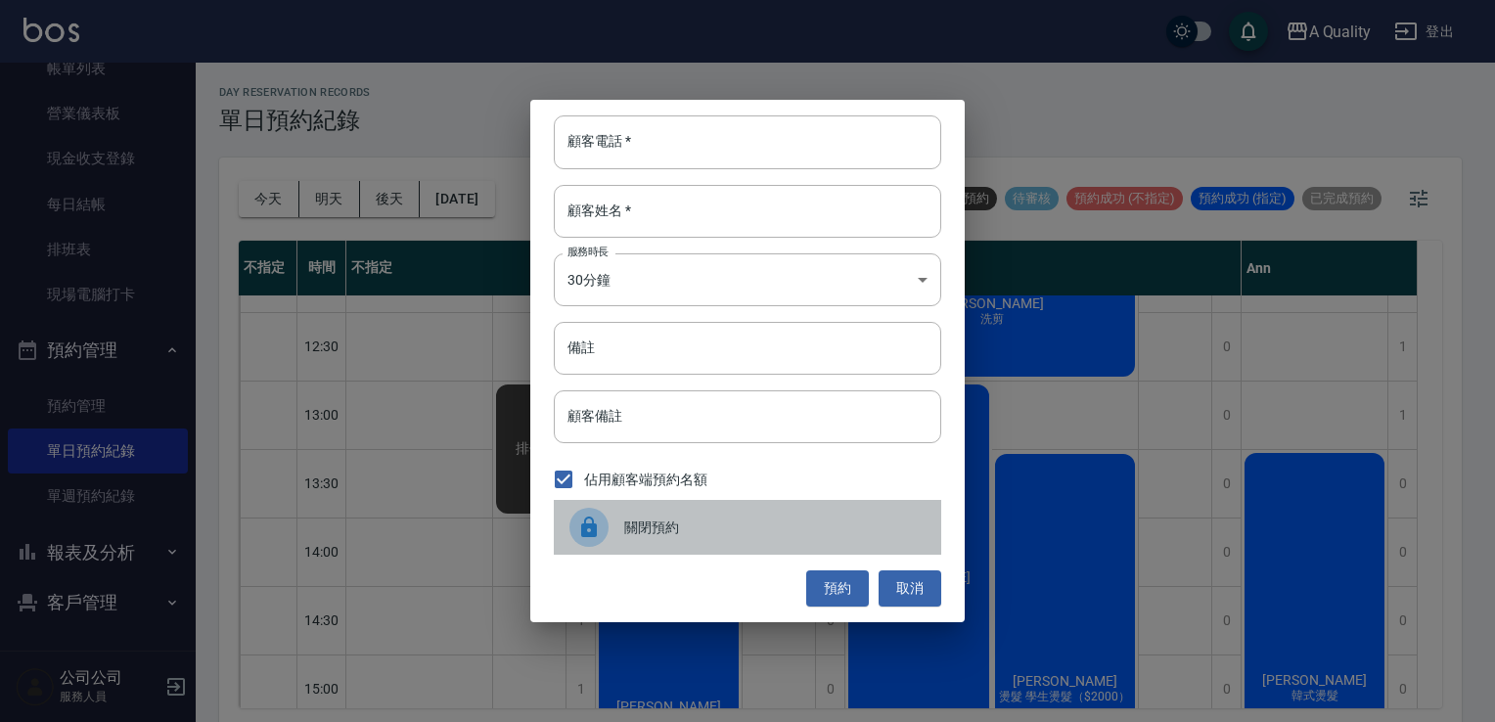
drag, startPoint x: 632, startPoint y: 532, endPoint x: 622, endPoint y: 534, distance: 10.0
click at [631, 534] on span "關閉預約" at bounding box center [774, 528] width 301 height 21
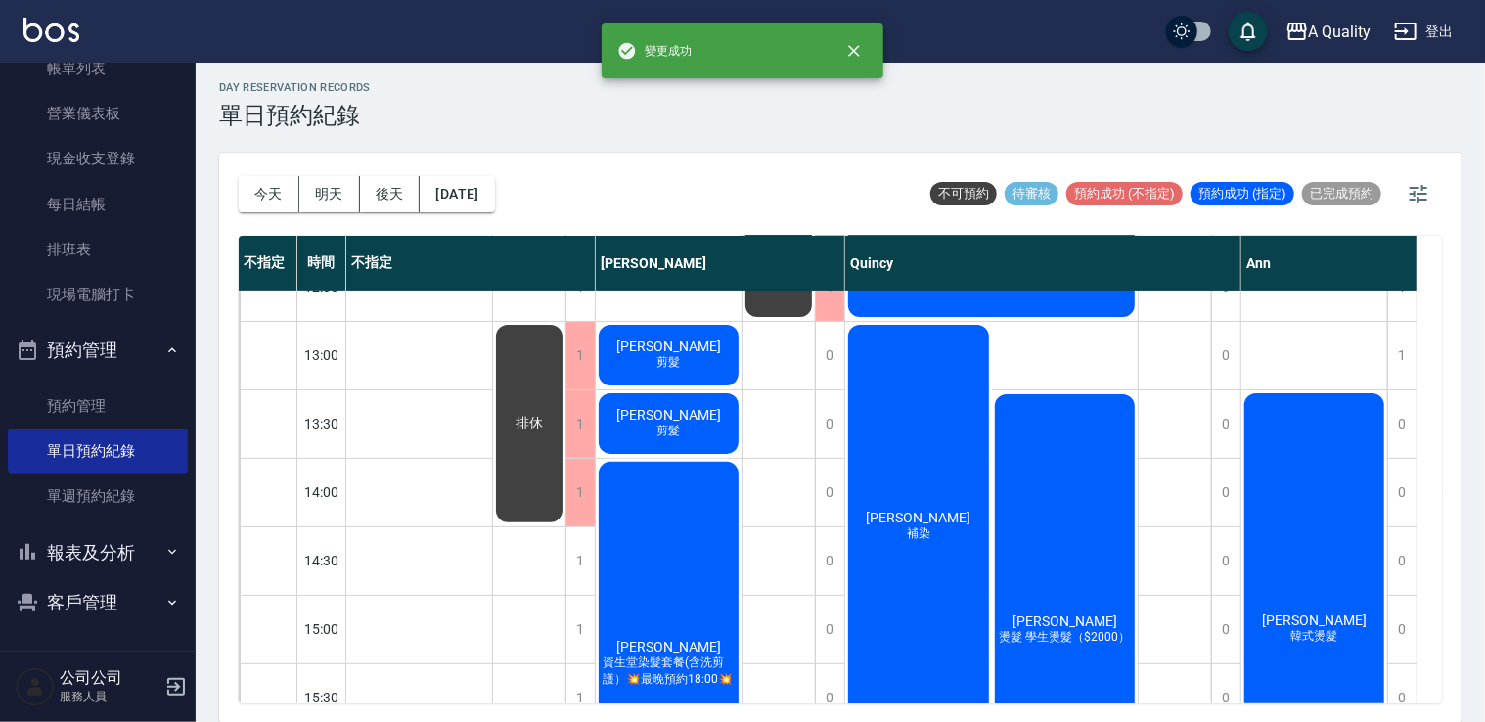
scroll to position [287, 0]
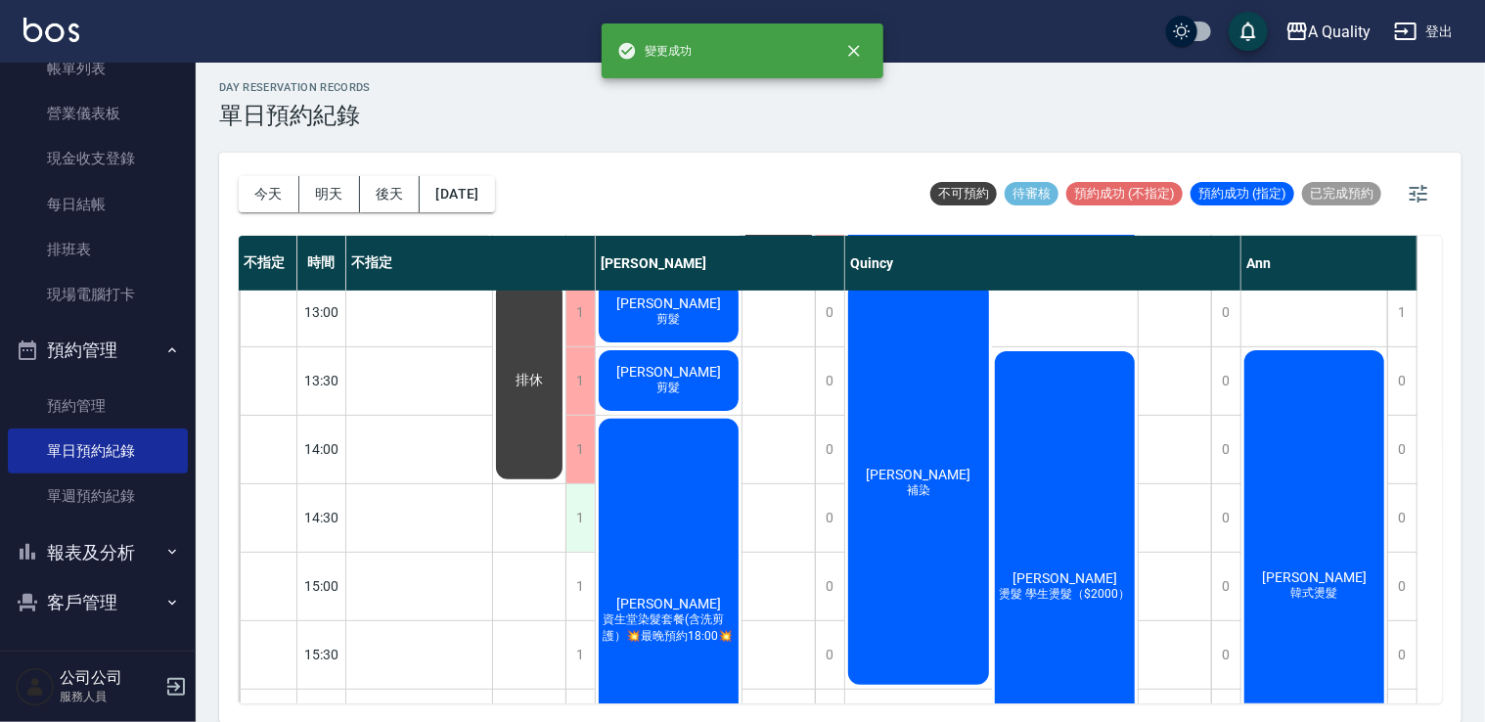
click at [577, 515] on div "1" at bounding box center [579, 518] width 29 height 68
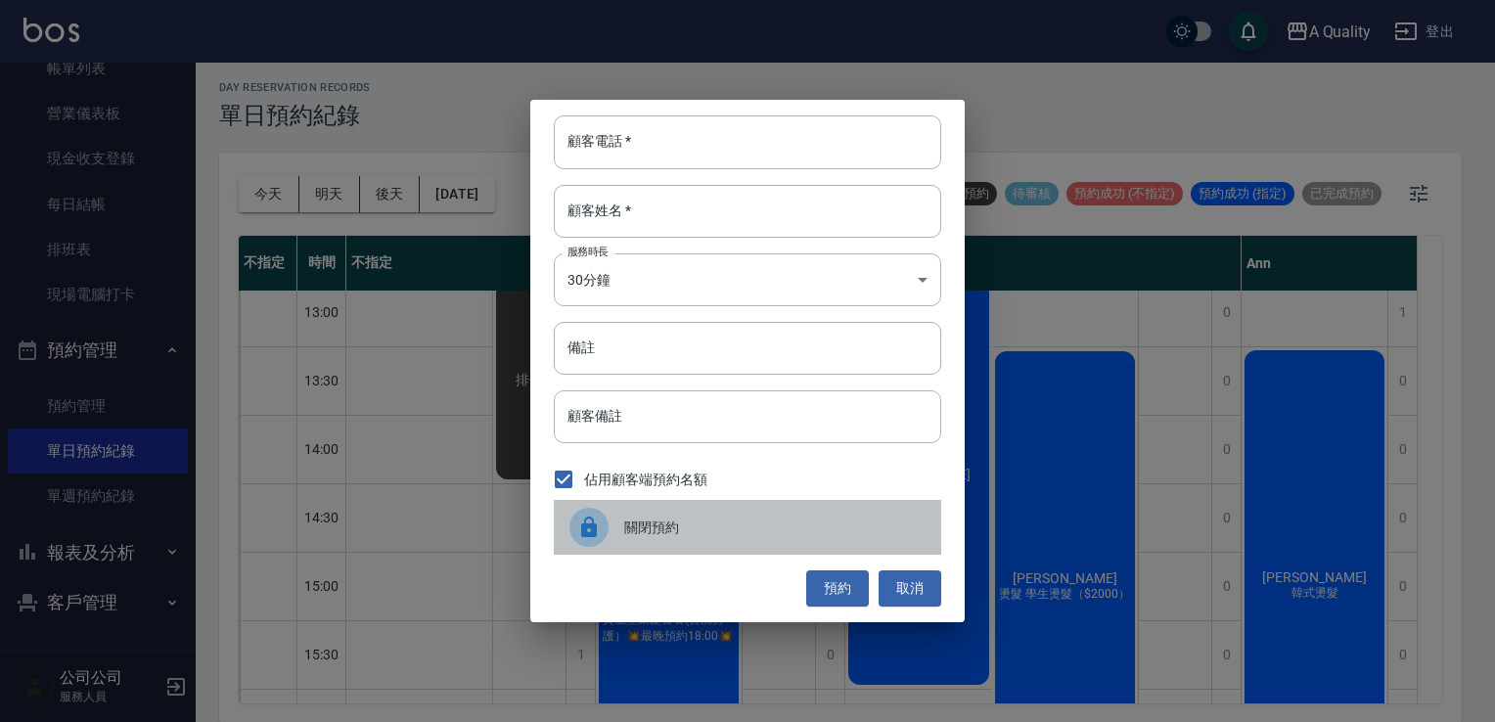
drag, startPoint x: 666, startPoint y: 526, endPoint x: 641, endPoint y: 543, distance: 30.4
click at [665, 531] on span "關閉預約" at bounding box center [774, 528] width 301 height 21
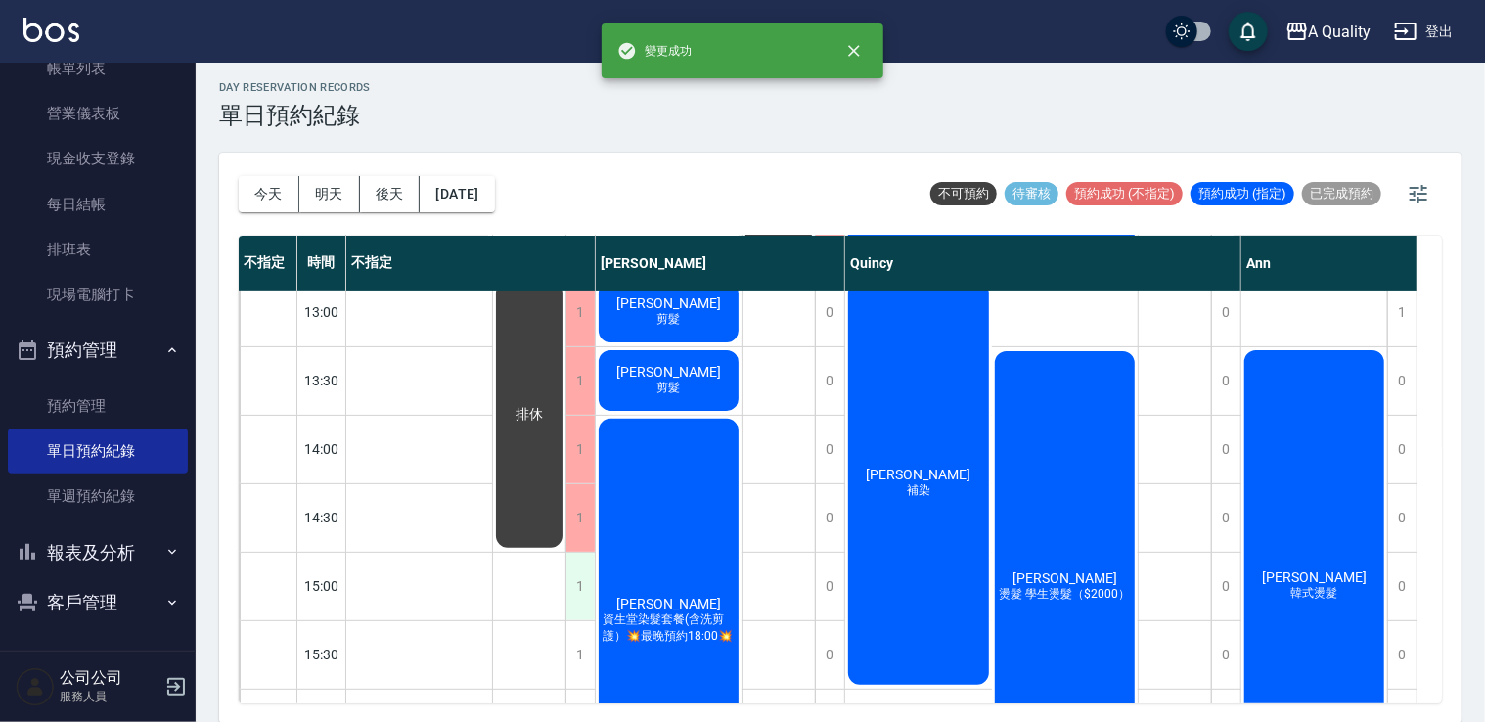
click at [589, 604] on div "1" at bounding box center [579, 587] width 29 height 68
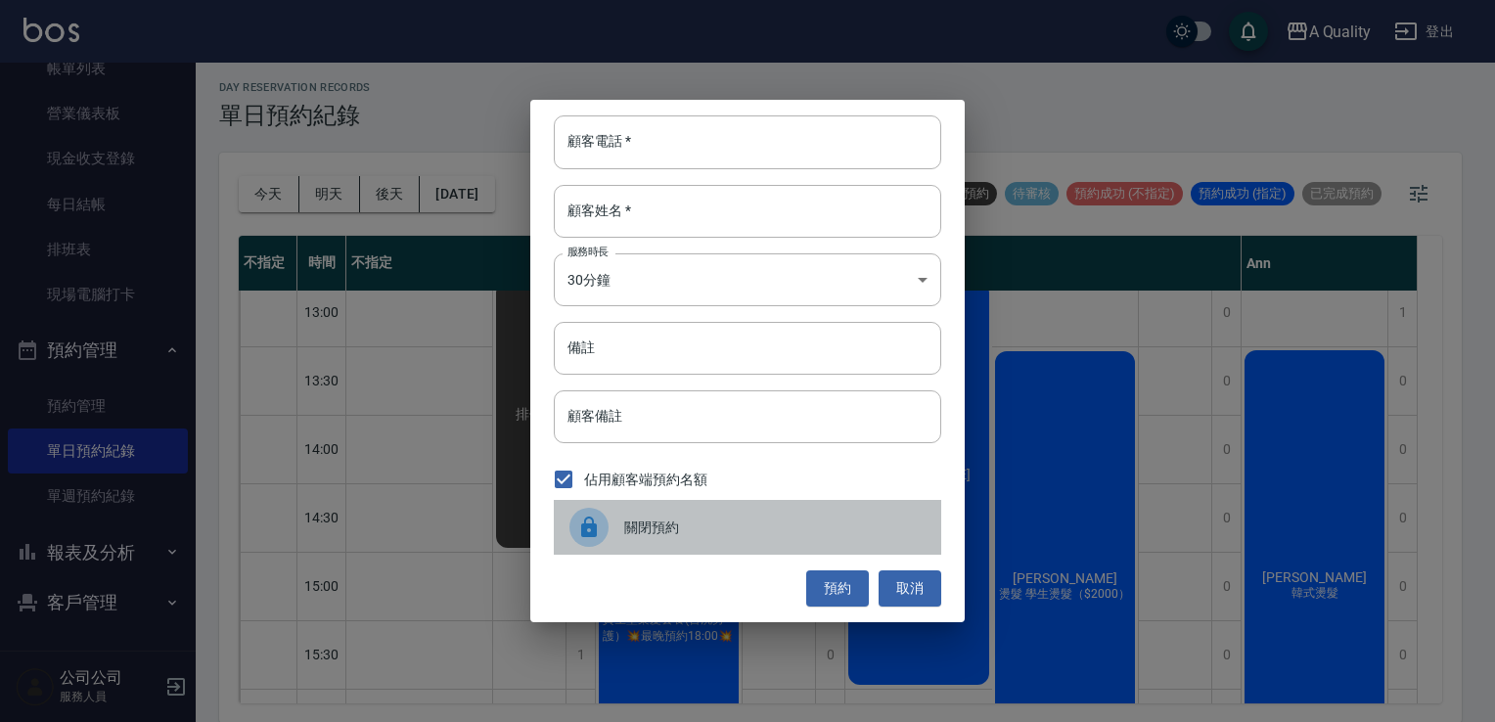
drag, startPoint x: 676, startPoint y: 530, endPoint x: 660, endPoint y: 554, distance: 28.2
click at [676, 538] on div "關閉預約" at bounding box center [747, 527] width 387 height 55
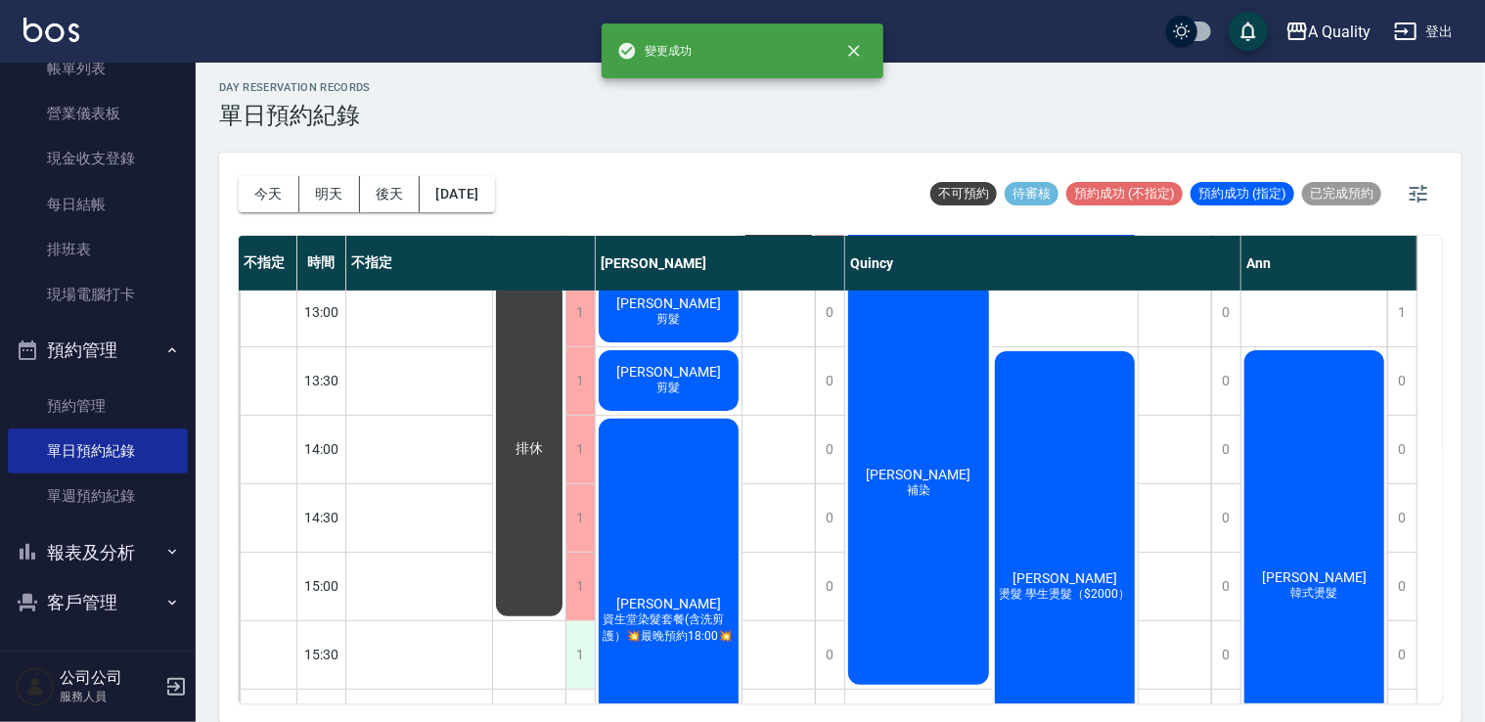
click at [571, 646] on div "1" at bounding box center [579, 655] width 29 height 68
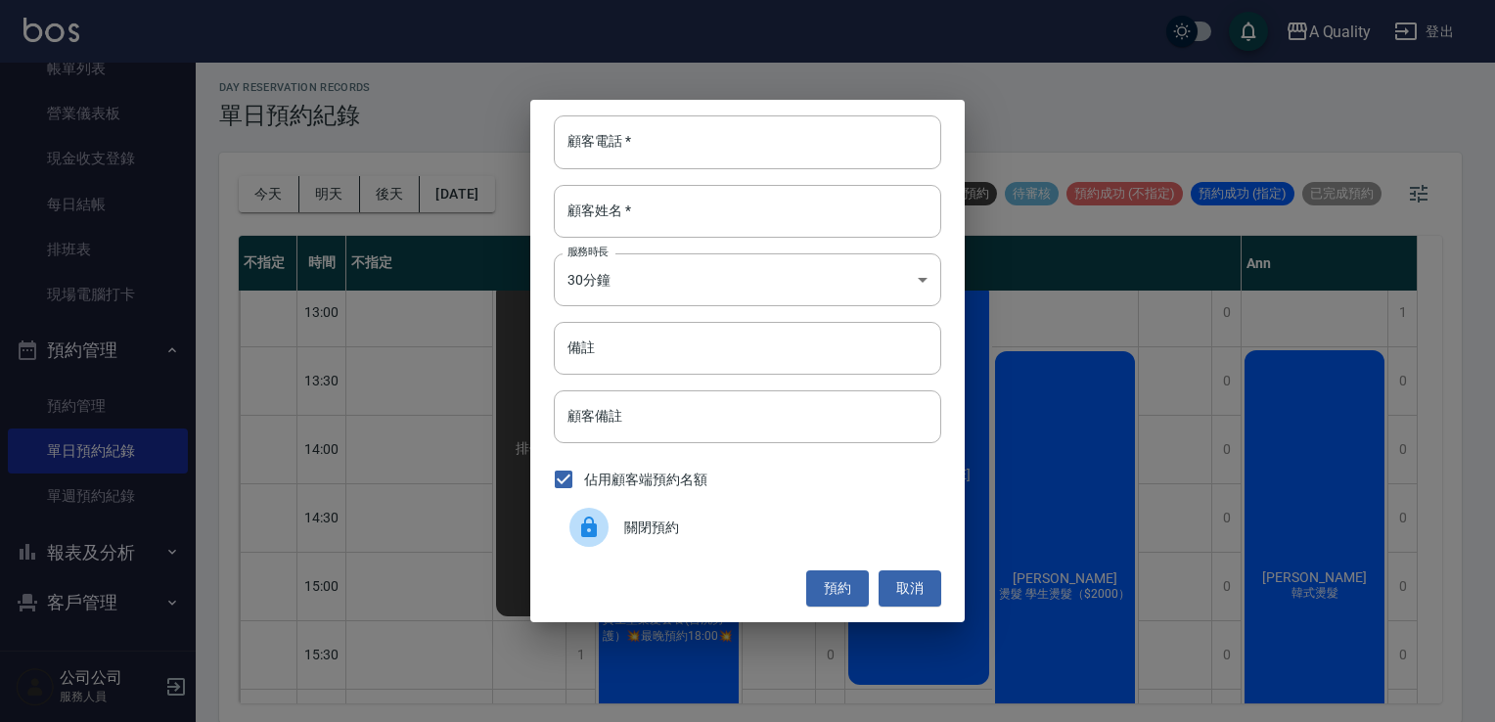
click at [656, 526] on span "關閉預約" at bounding box center [774, 528] width 301 height 21
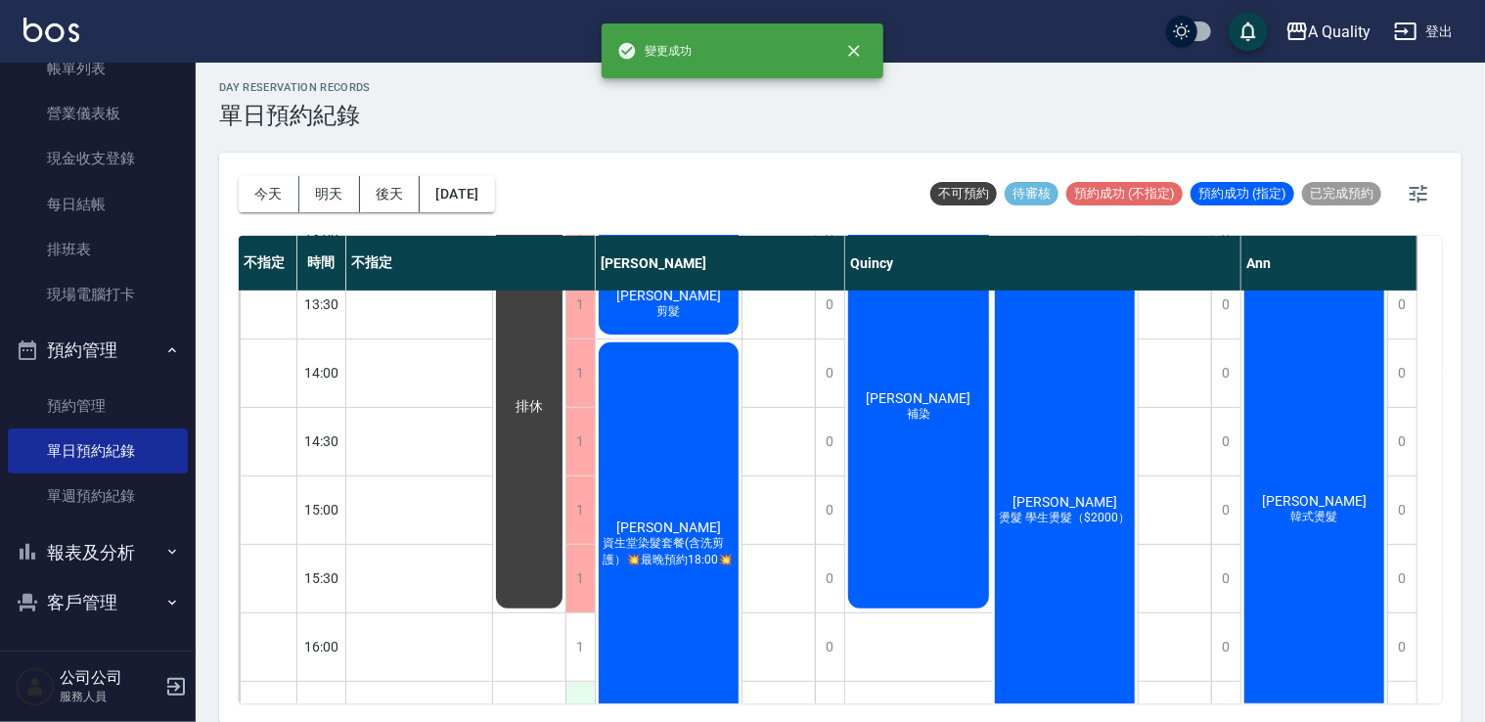
scroll to position [580, 0]
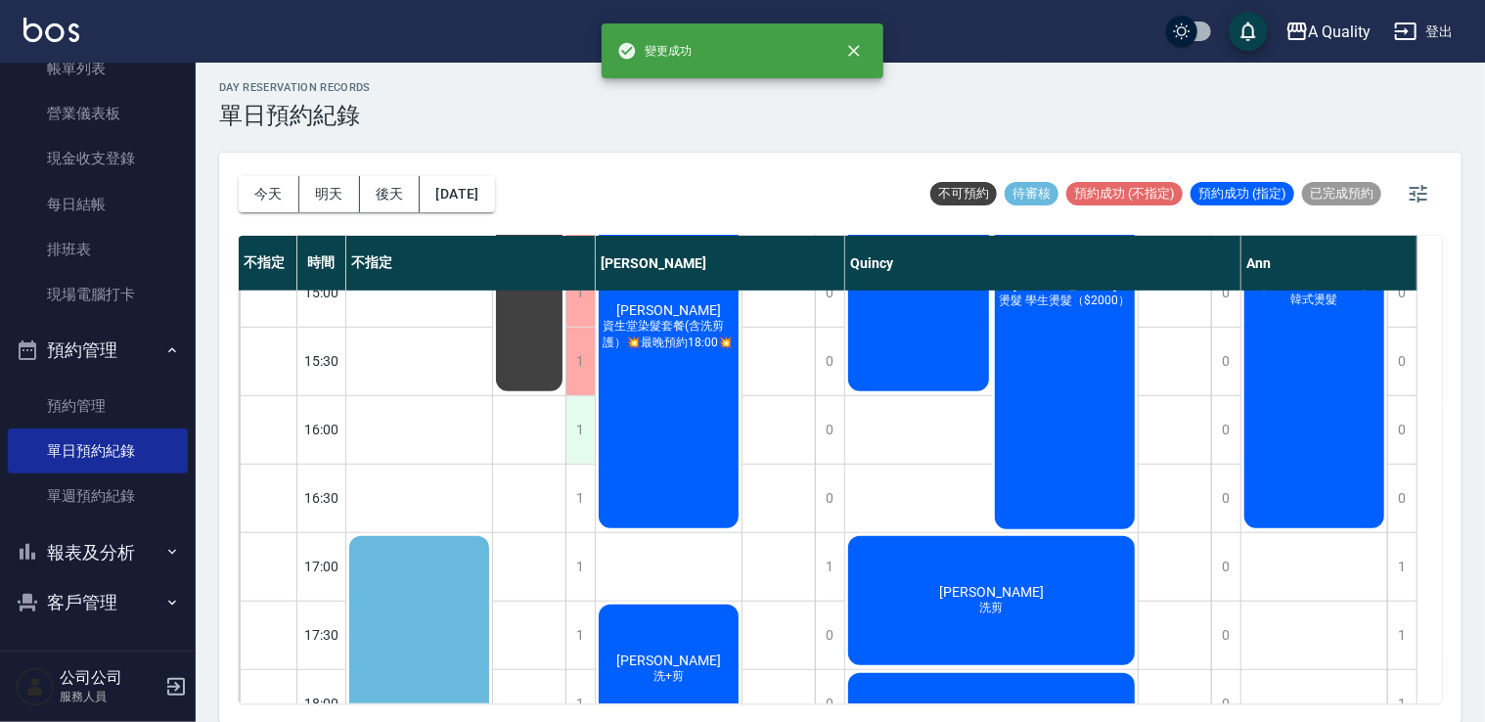
click at [579, 436] on div "1" at bounding box center [579, 430] width 29 height 68
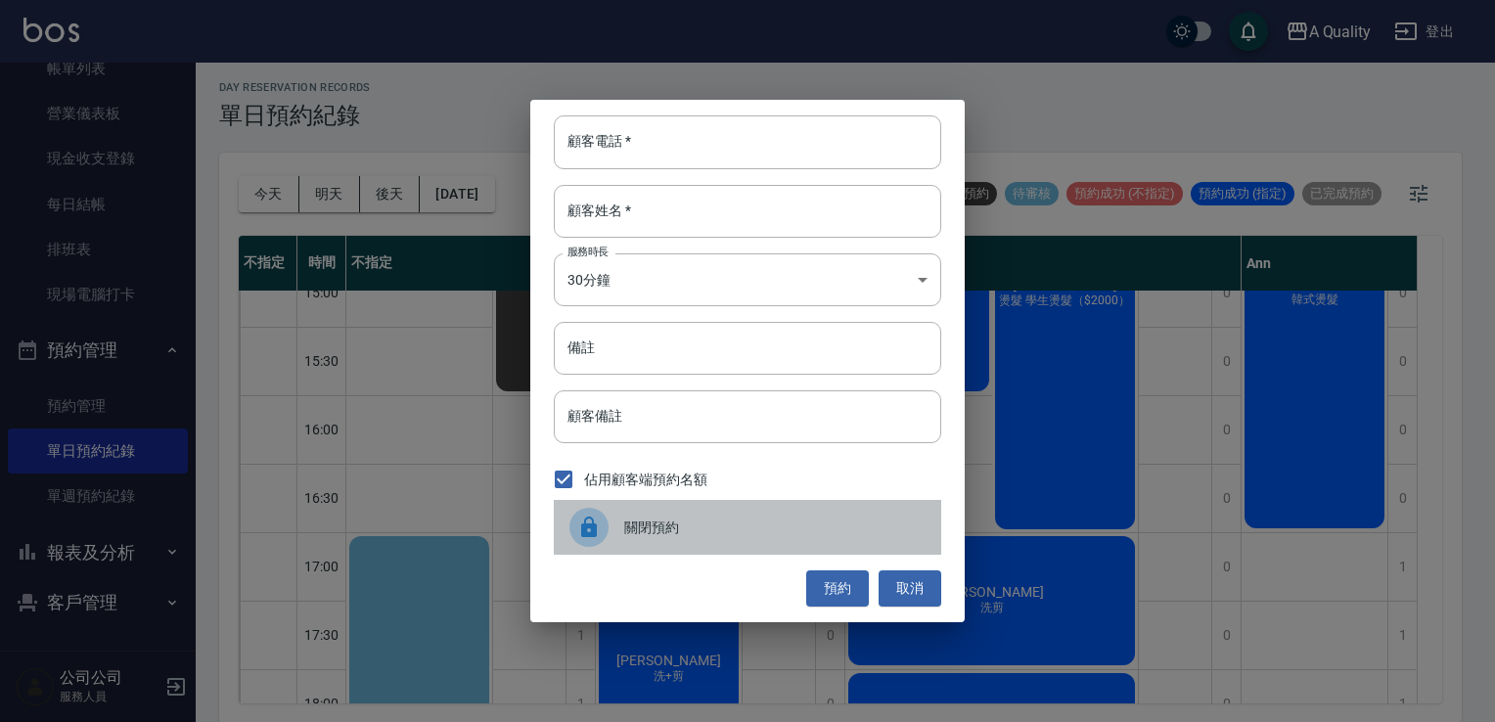
click at [609, 530] on div at bounding box center [596, 527] width 55 height 39
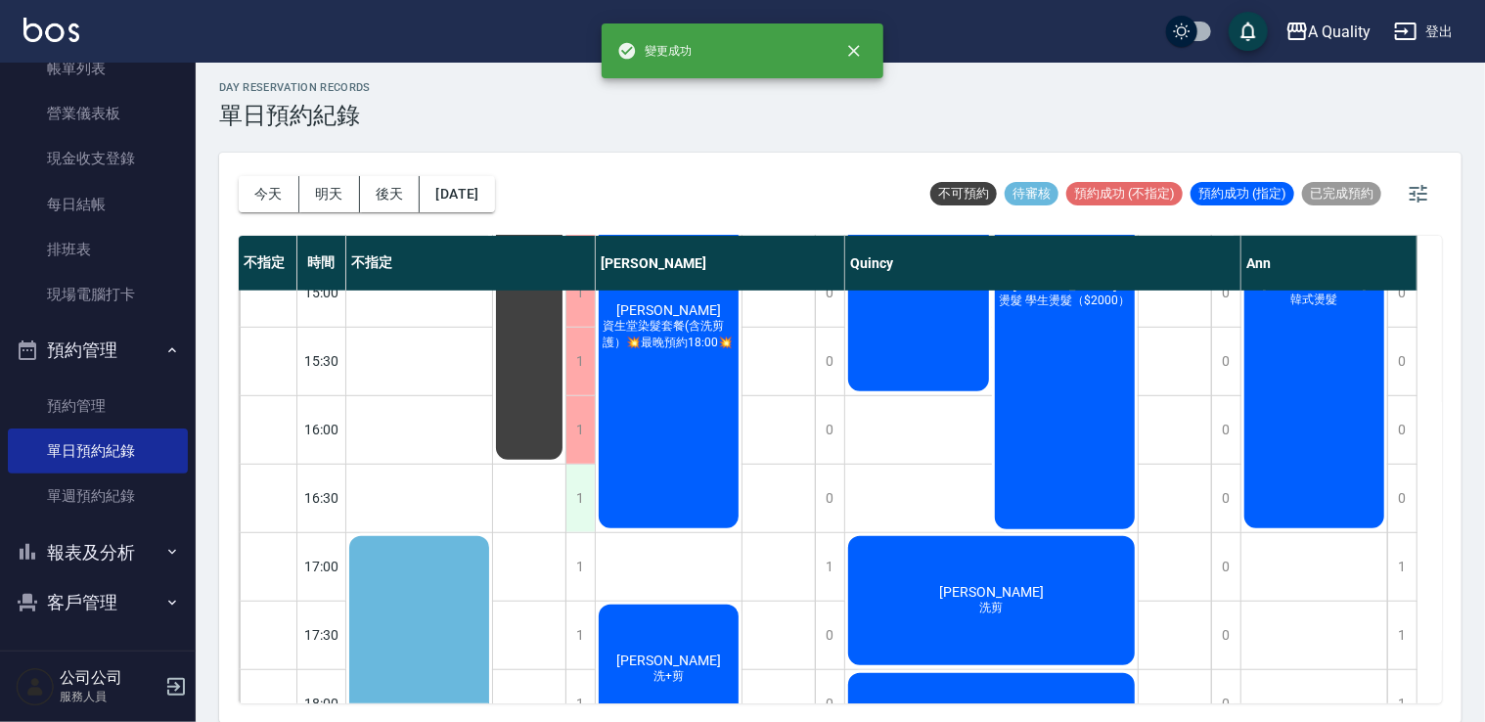
click at [577, 501] on div "1" at bounding box center [579, 499] width 29 height 68
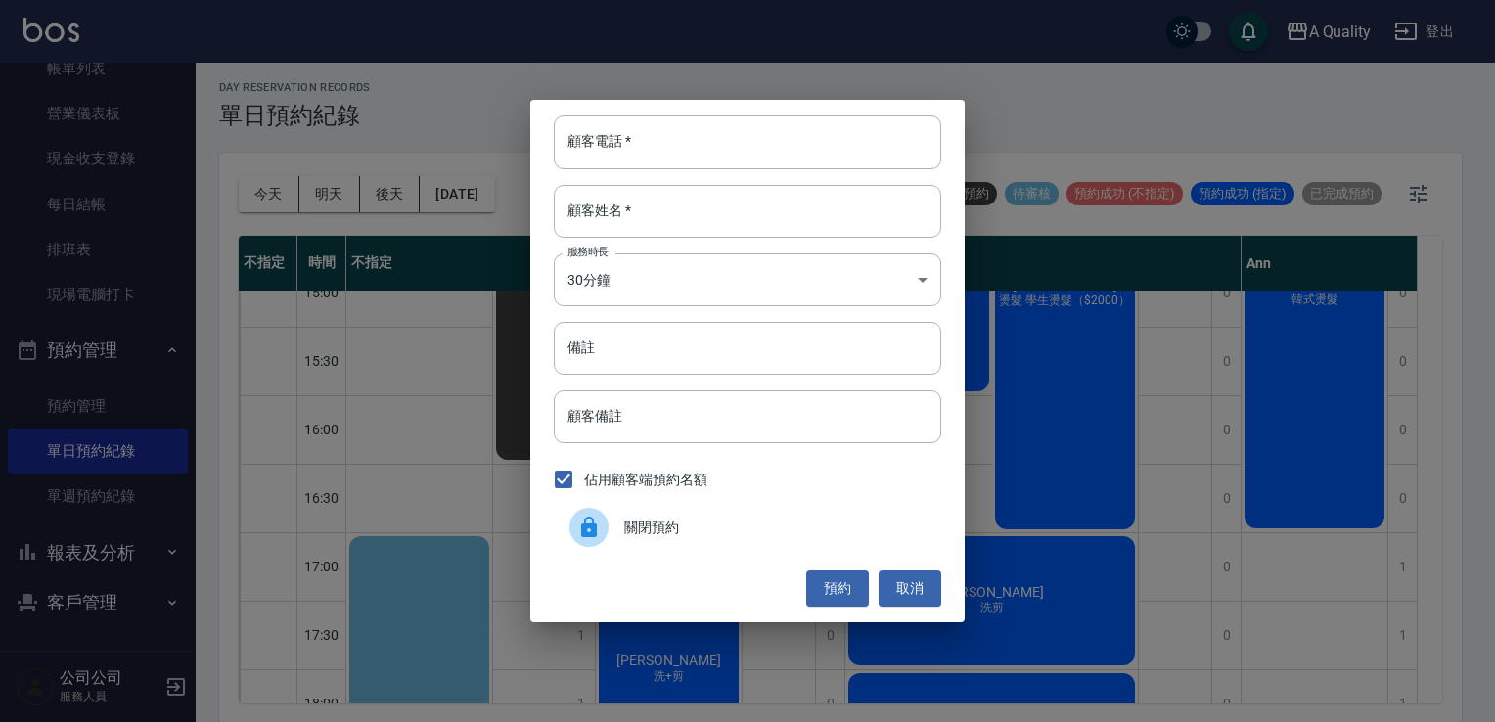
click at [651, 518] on span "關閉預約" at bounding box center [774, 528] width 301 height 21
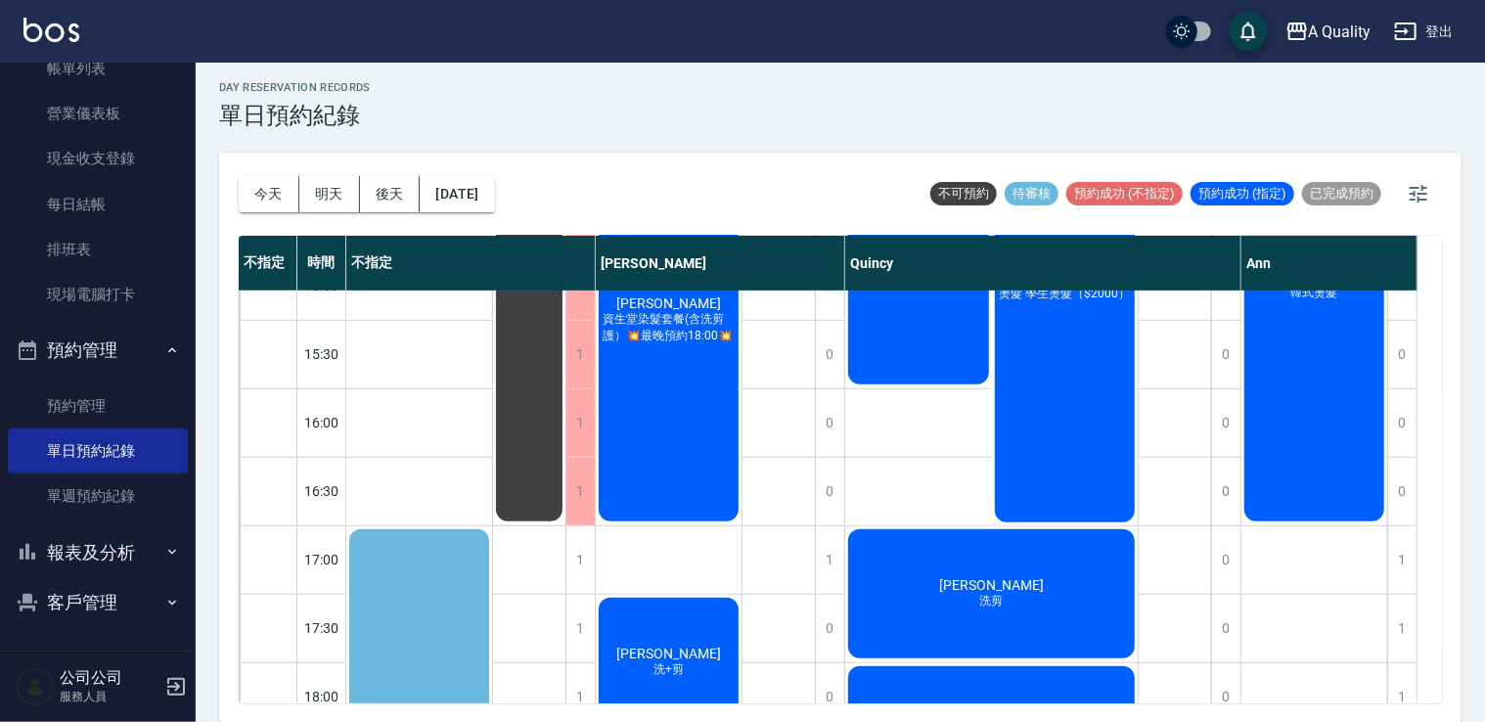
scroll to position [971, 0]
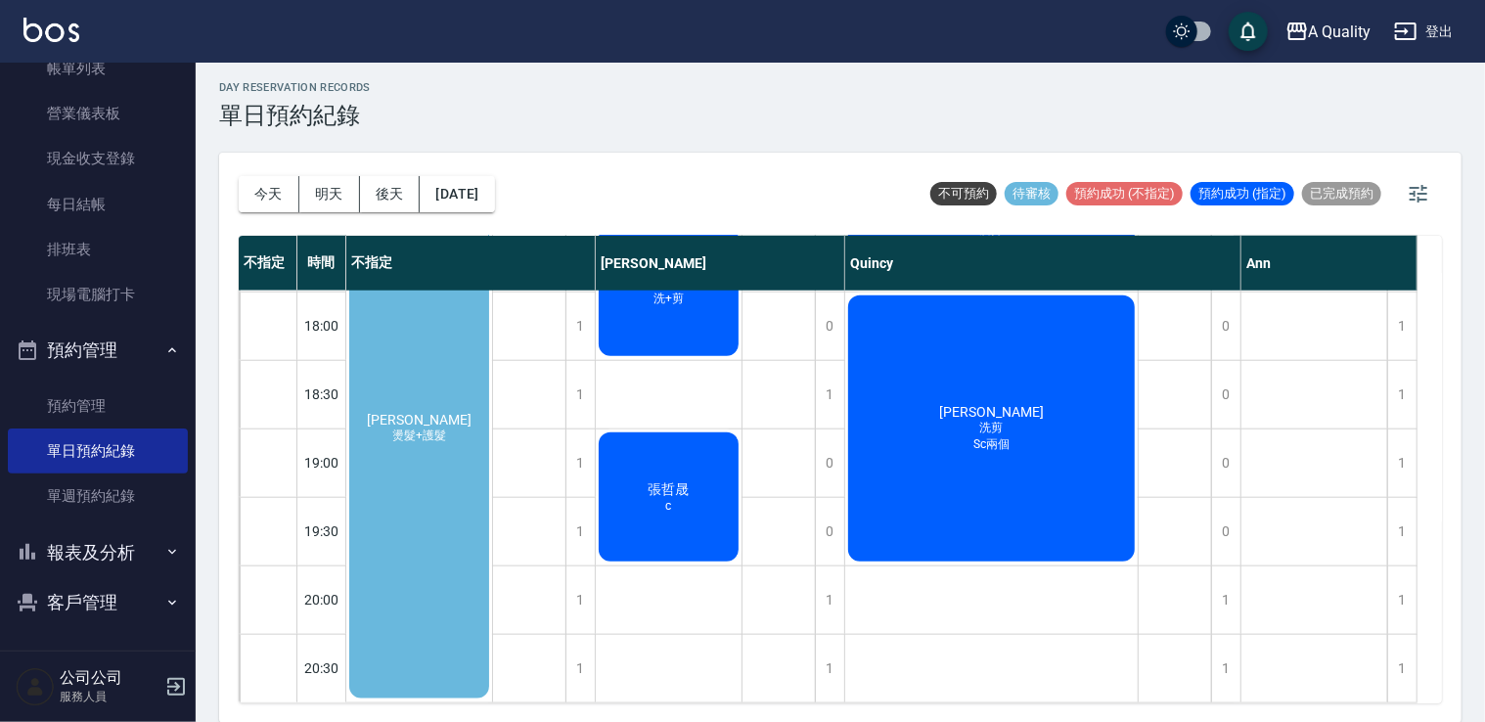
click at [434, 475] on div "[PERSON_NAME] 燙髮+護髮" at bounding box center [419, 429] width 146 height 546
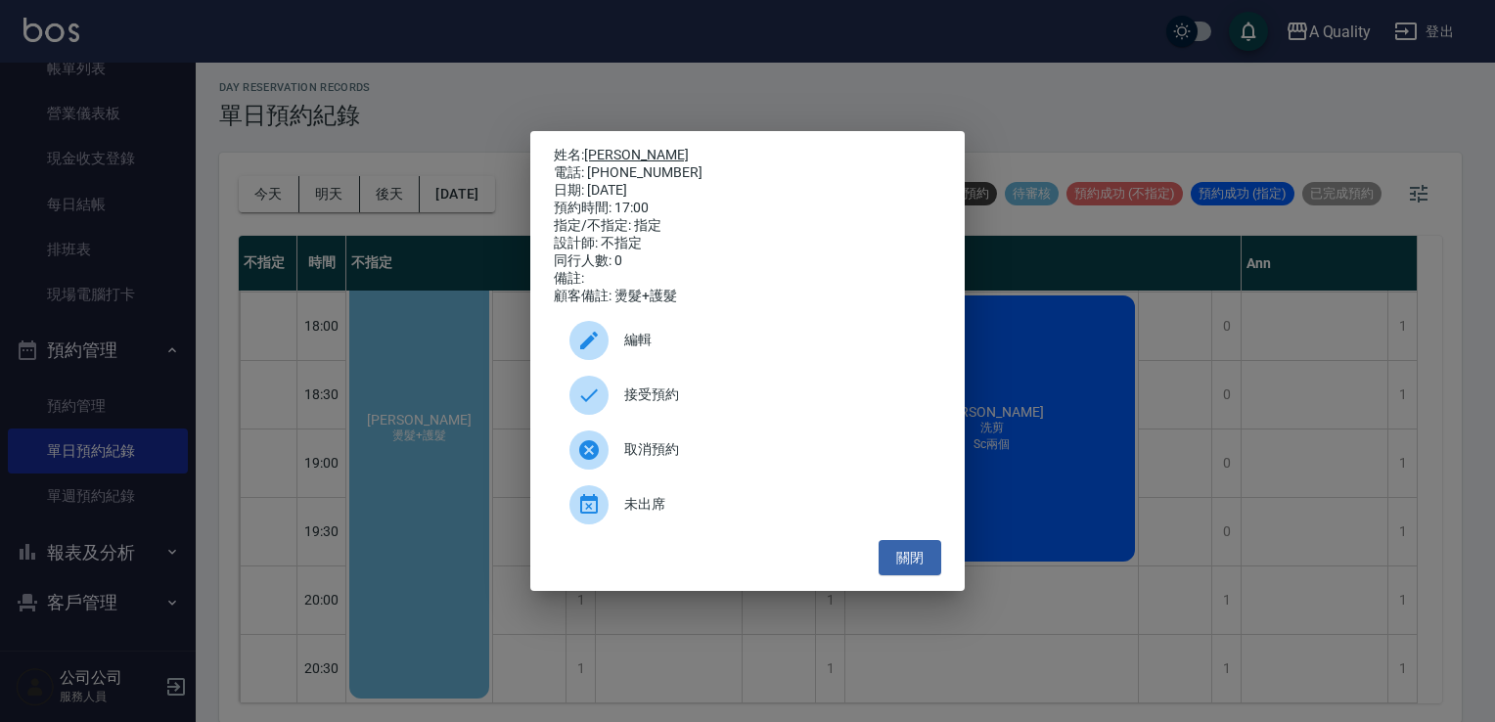
click at [622, 147] on link "[PERSON_NAME]" at bounding box center [636, 155] width 105 height 16
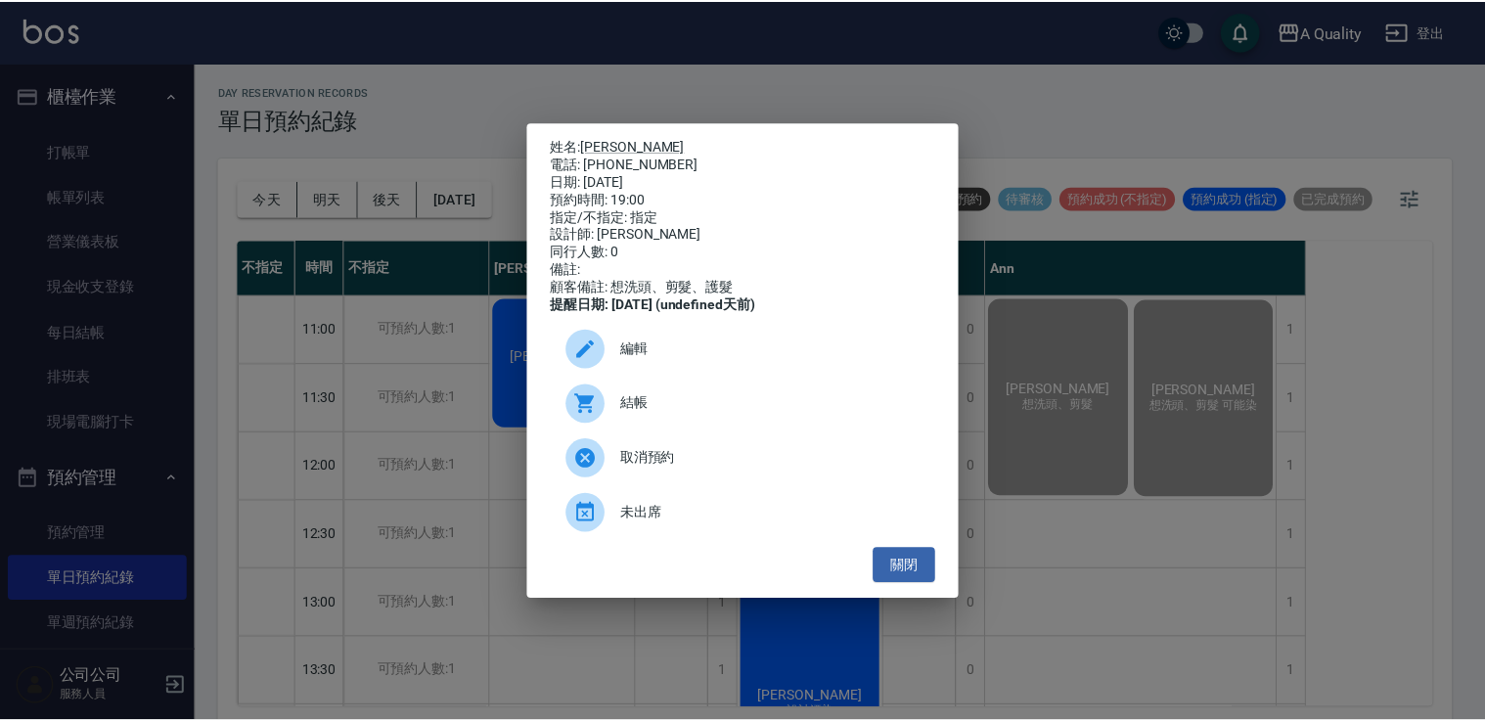
scroll to position [978, 0]
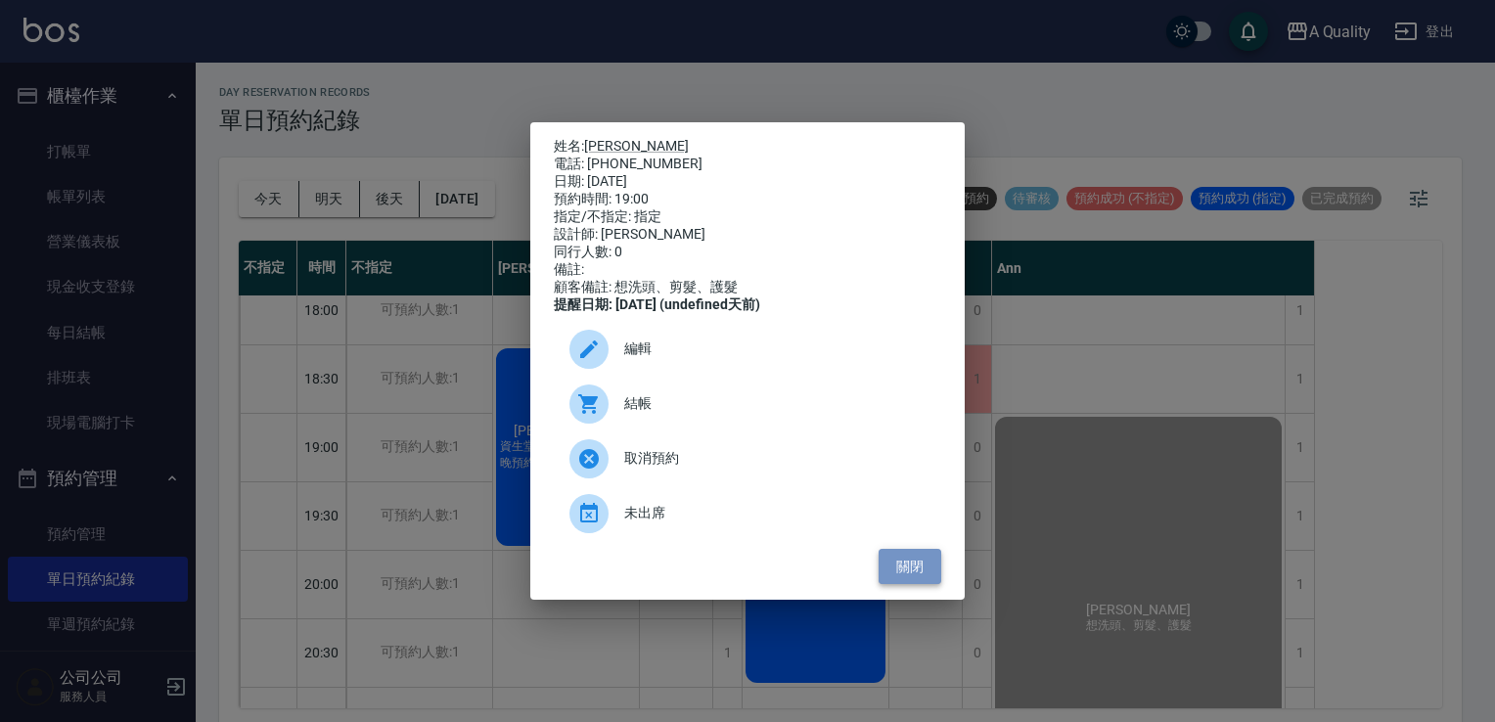
click at [910, 585] on button "關閉" at bounding box center [910, 567] width 63 height 36
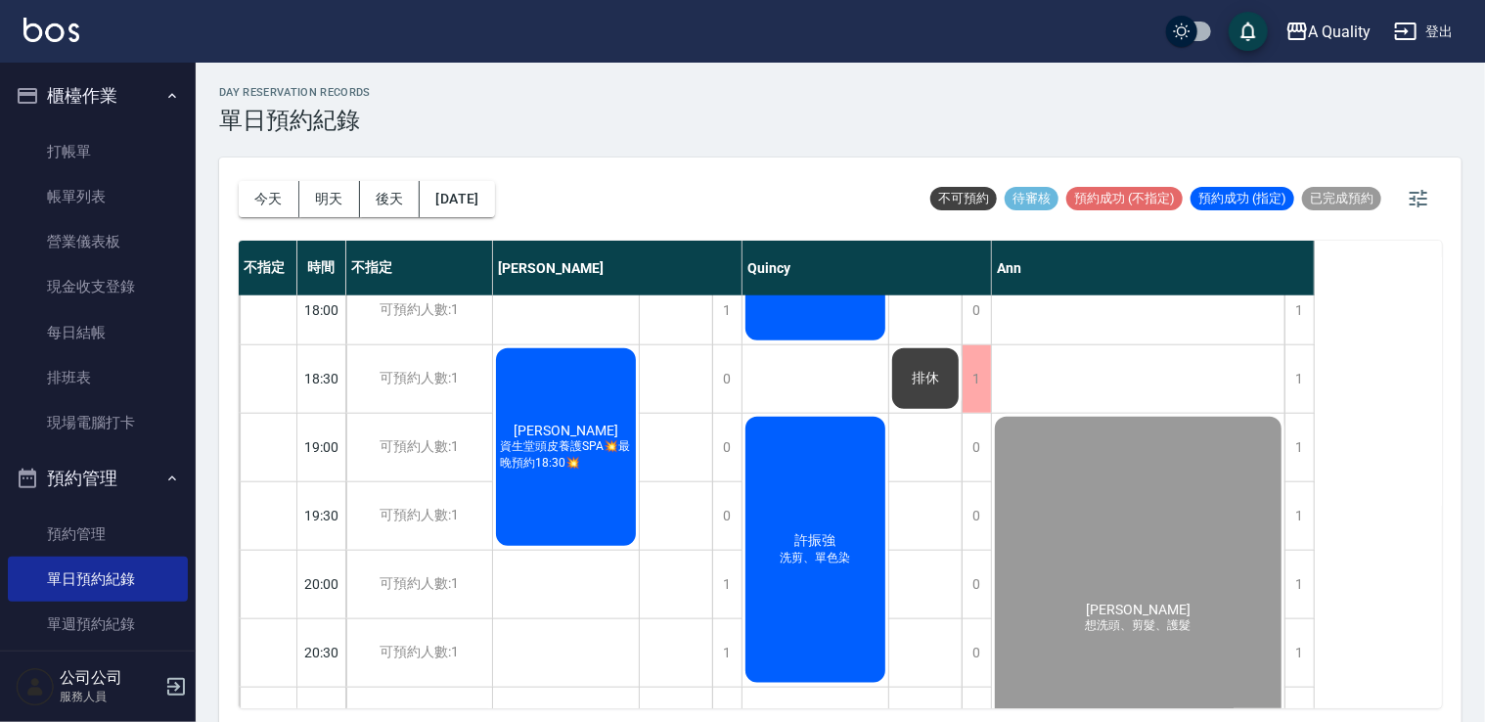
scroll to position [128, 0]
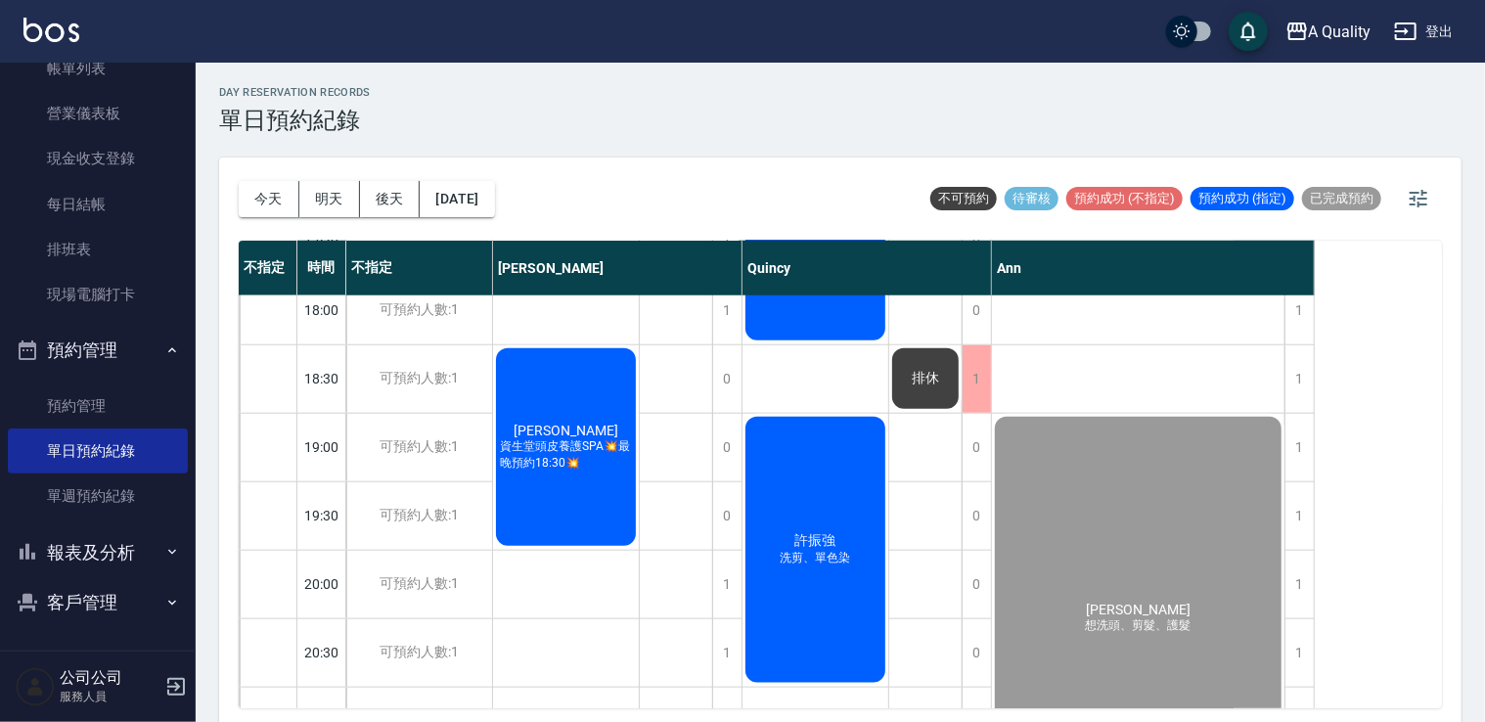
click at [111, 601] on button "客戶管理" at bounding box center [98, 602] width 180 height 51
click at [110, 640] on link "客戶列表" at bounding box center [98, 658] width 180 height 45
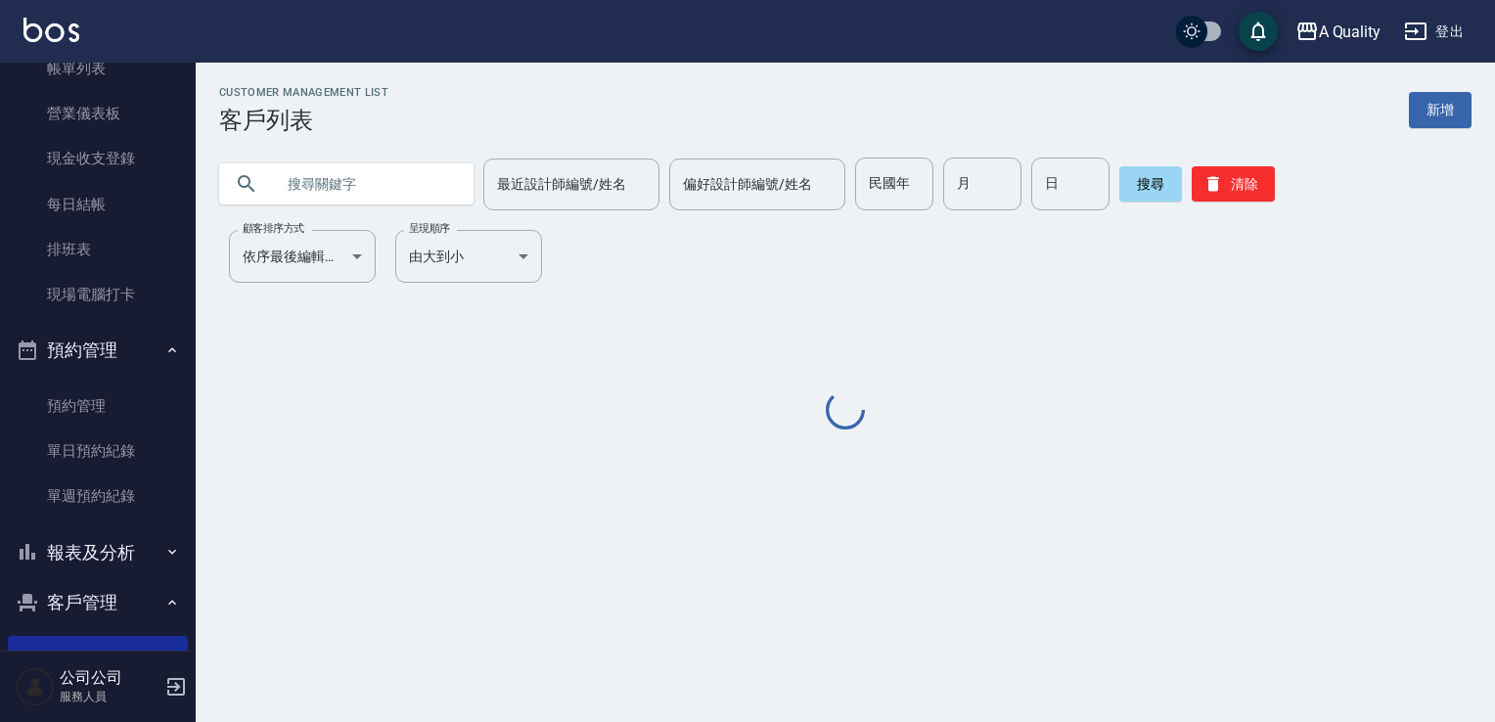
click at [347, 182] on input "text" at bounding box center [366, 184] width 184 height 53
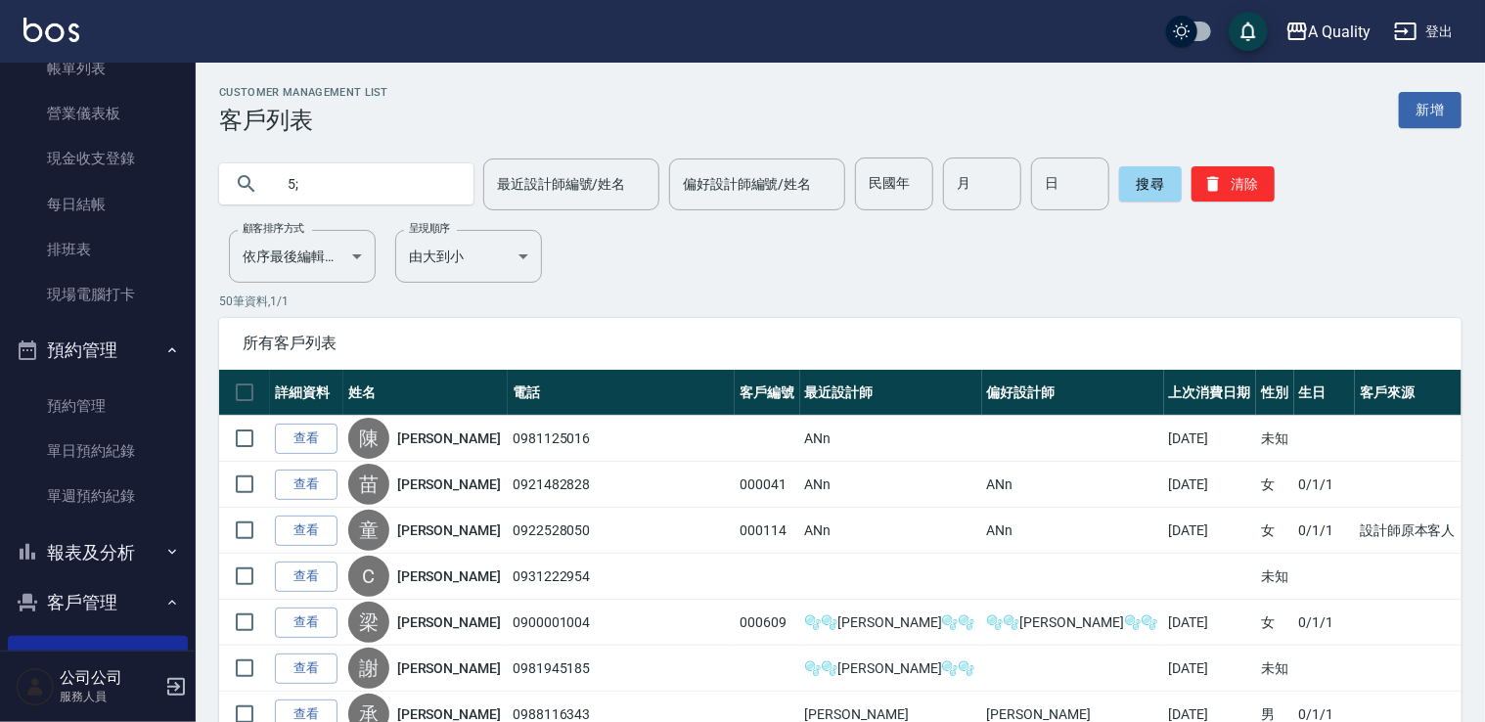
type input "5"
type input "張"
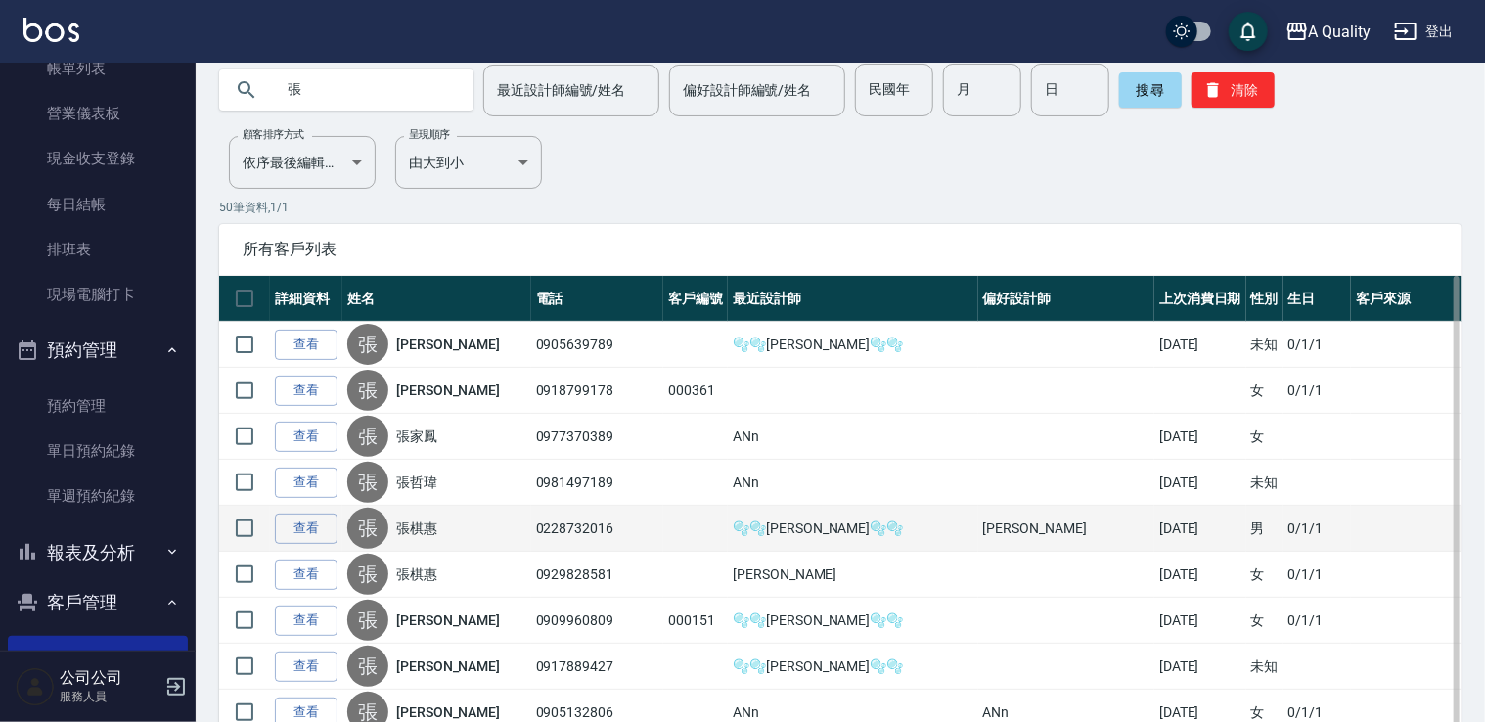
scroll to position [196, 0]
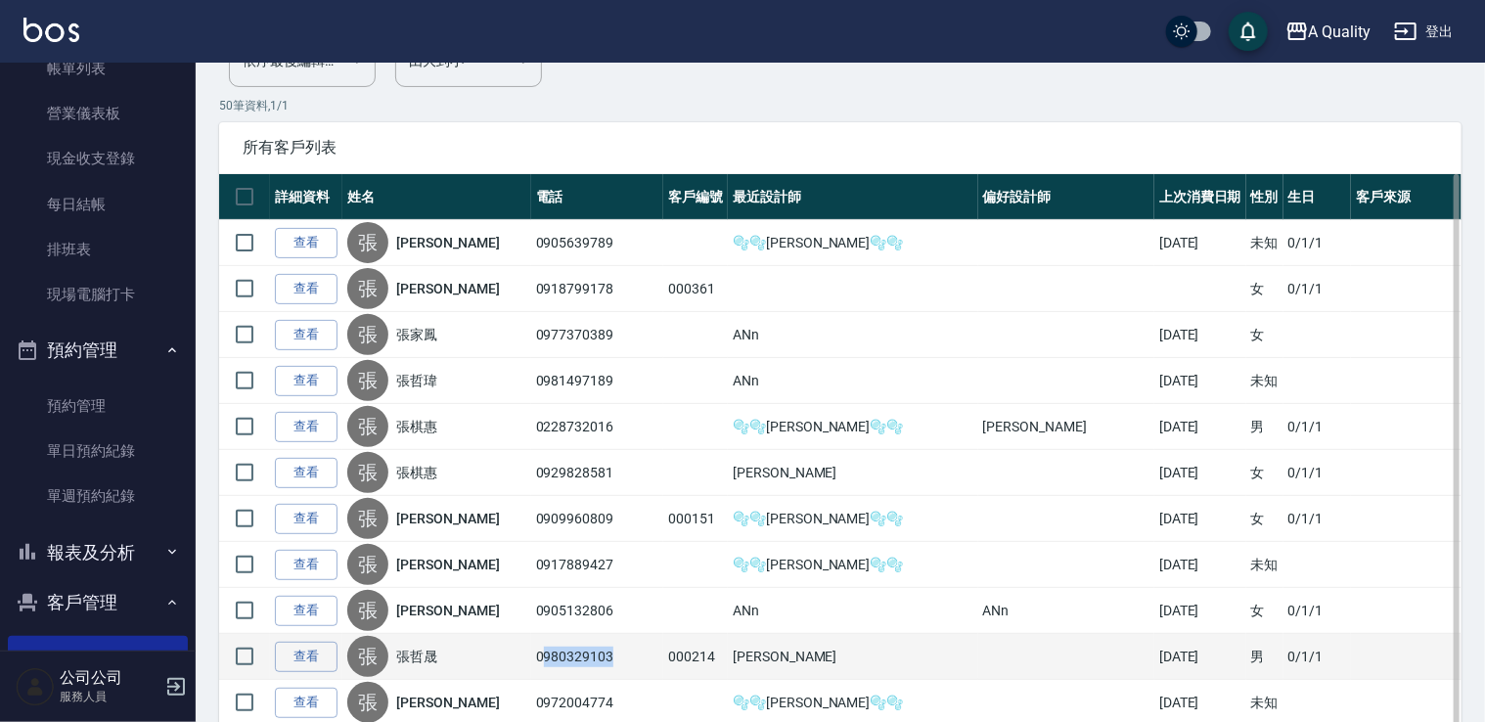
drag, startPoint x: 571, startPoint y: 654, endPoint x: 709, endPoint y: 654, distance: 137.9
click at [664, 654] on td "0980329103" at bounding box center [597, 657] width 133 height 46
drag, startPoint x: 709, startPoint y: 654, endPoint x: 554, endPoint y: 655, distance: 155.6
click at [526, 654] on div "張 張哲晟" at bounding box center [436, 656] width 179 height 41
drag, startPoint x: 567, startPoint y: 654, endPoint x: 672, endPoint y: 654, distance: 104.7
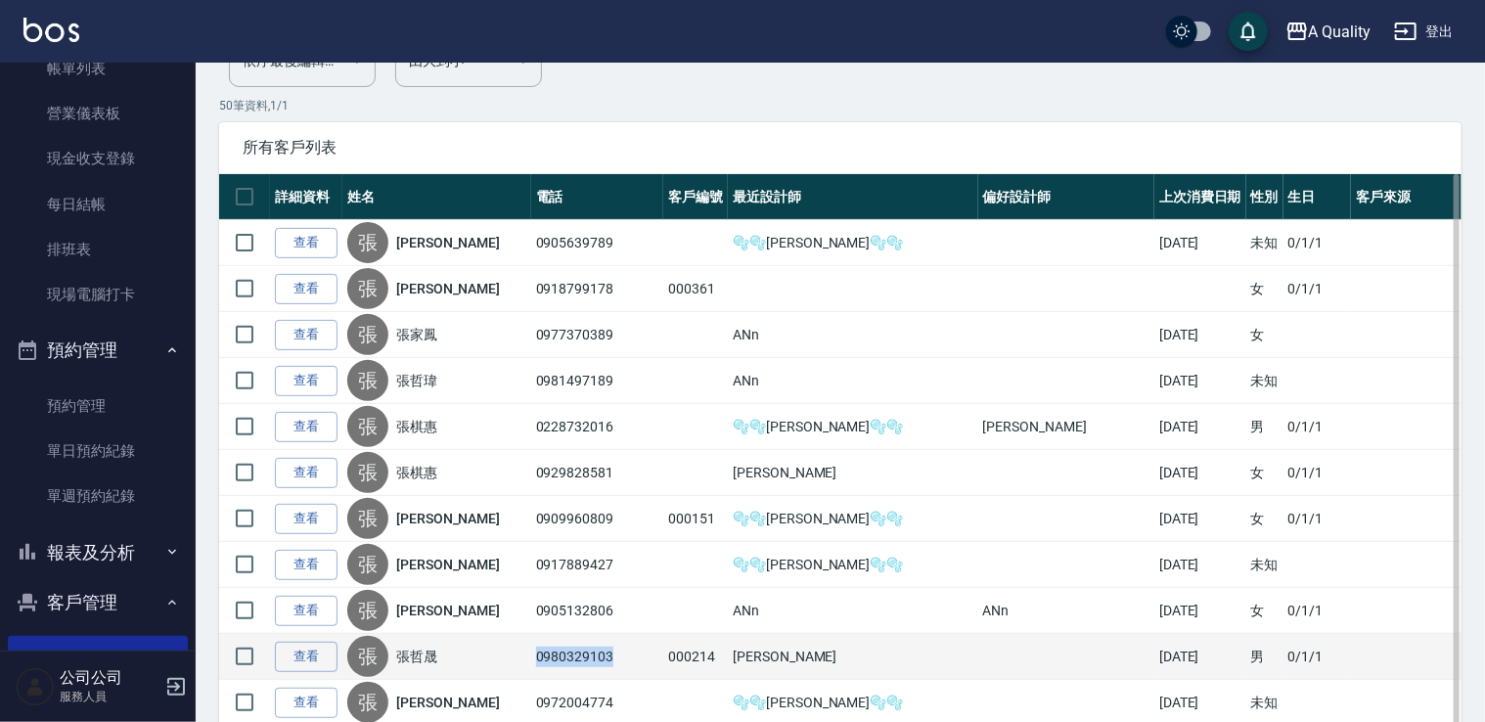
click at [664, 654] on td "0980329103" at bounding box center [597, 657] width 133 height 46
drag, startPoint x: 672, startPoint y: 654, endPoint x: 630, endPoint y: 655, distance: 42.1
copy td "0980329103"
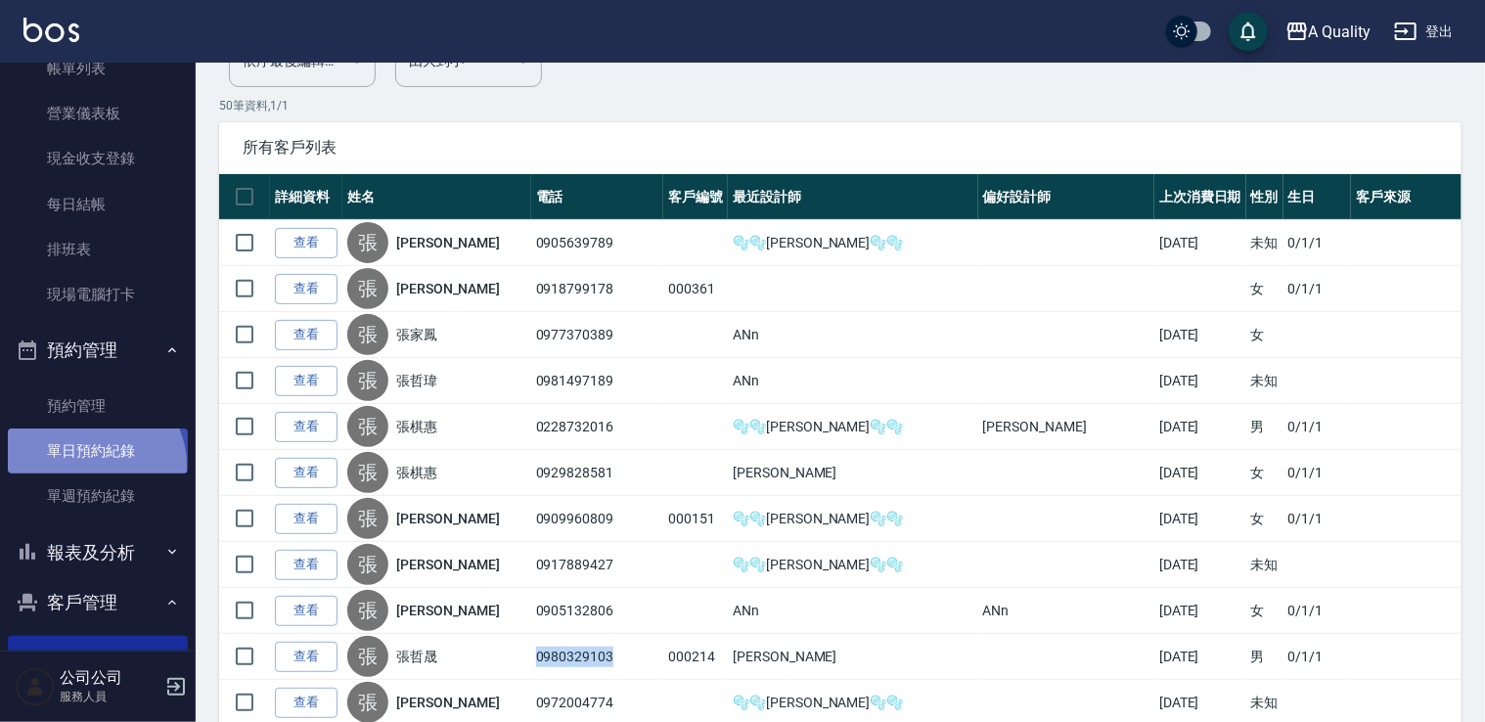
click at [90, 466] on link "單日預約紀錄" at bounding box center [98, 450] width 180 height 45
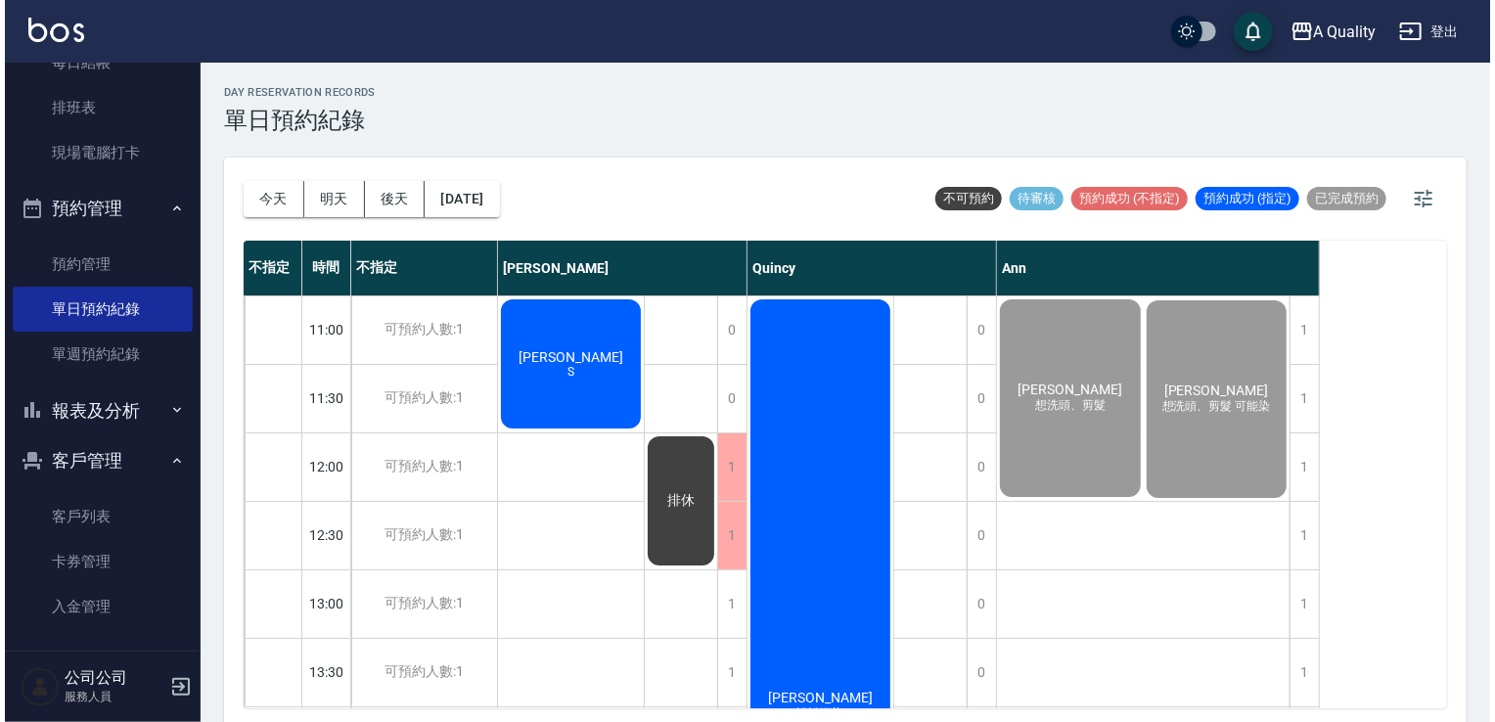
scroll to position [279, 0]
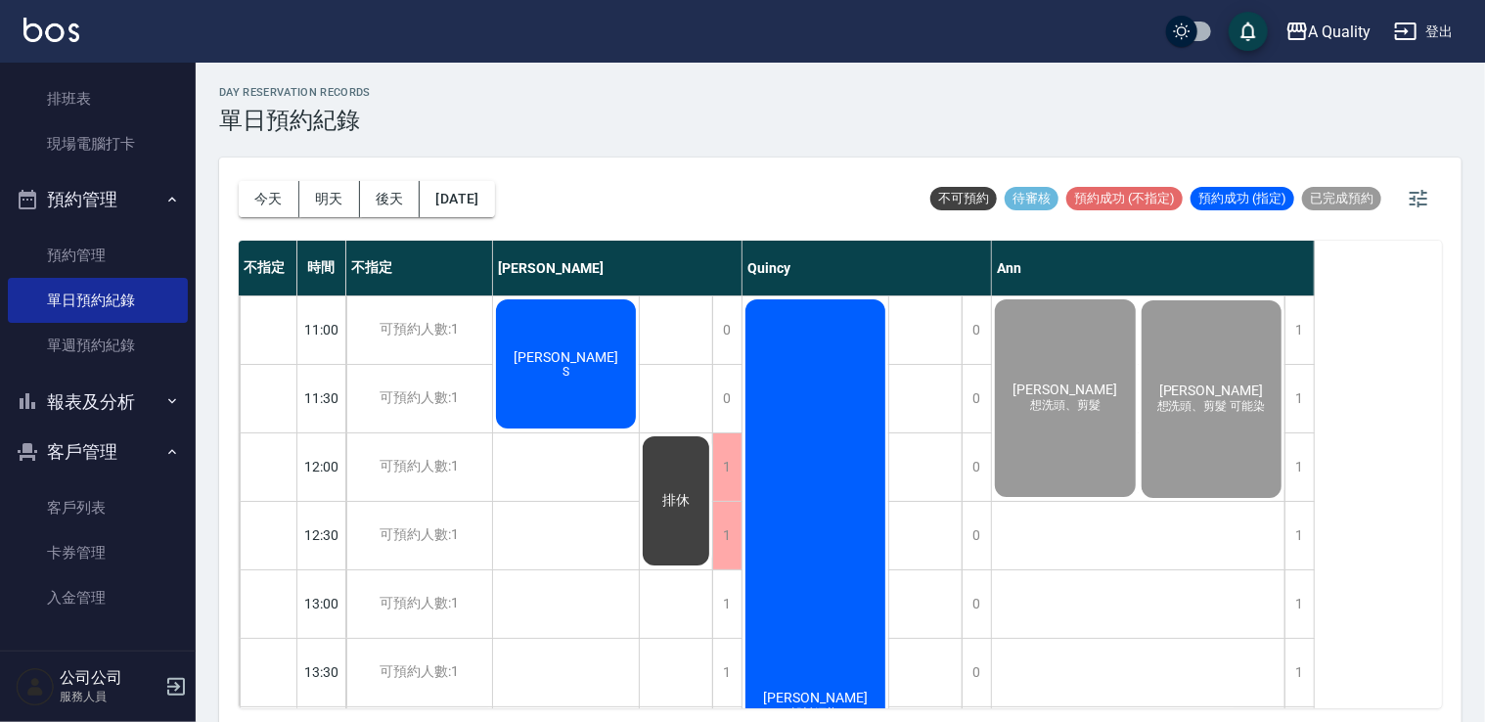
click at [603, 405] on div "齊懷倩 S" at bounding box center [566, 363] width 146 height 135
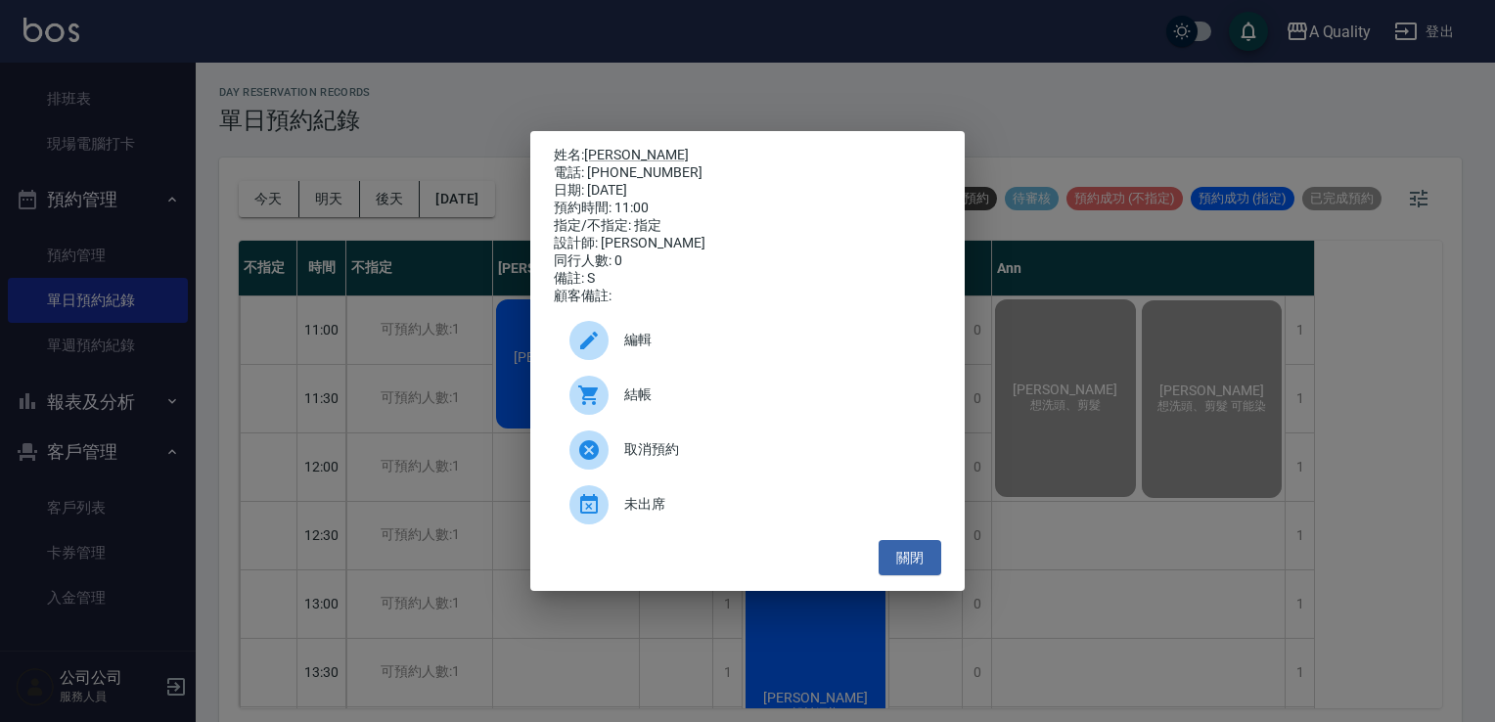
click at [673, 385] on div "結帳" at bounding box center [747, 395] width 387 height 55
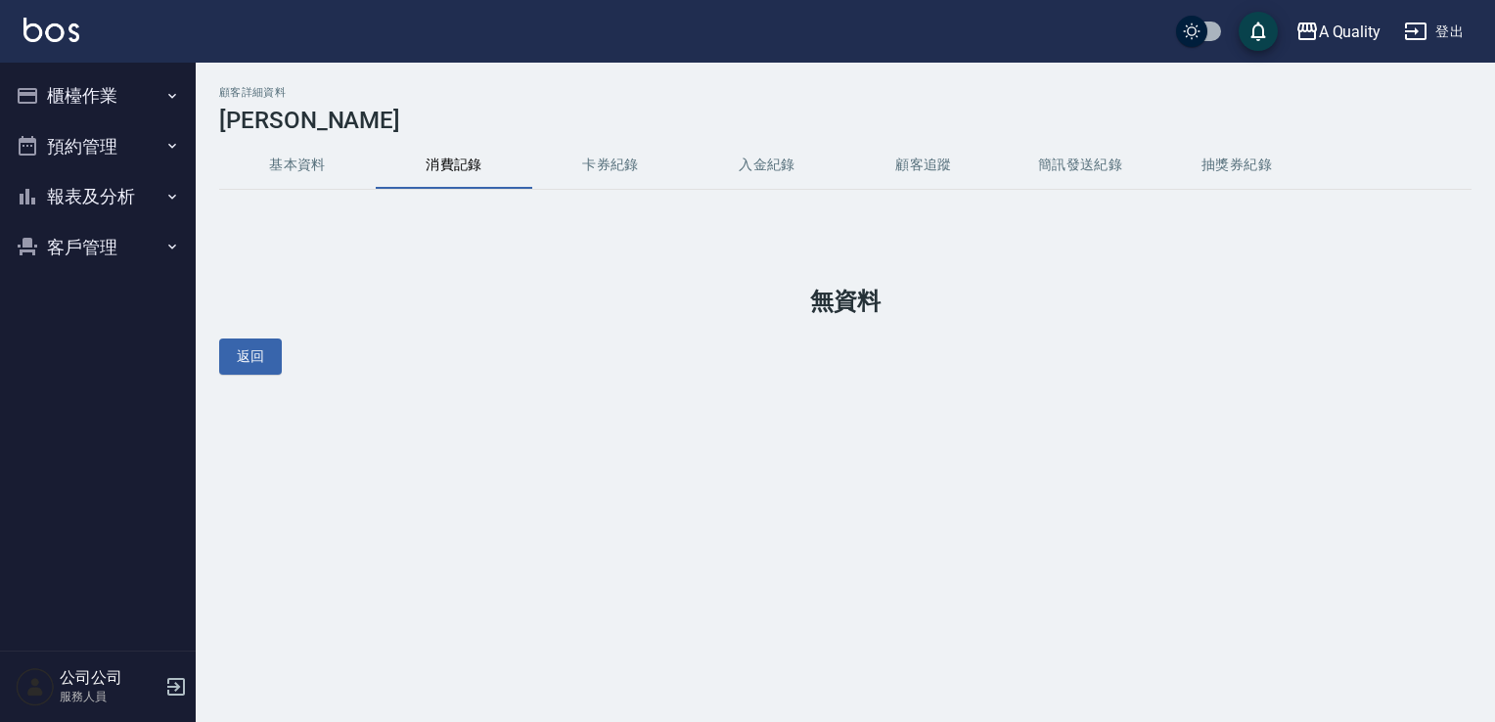
click at [312, 158] on button "基本資料" at bounding box center [297, 165] width 157 height 47
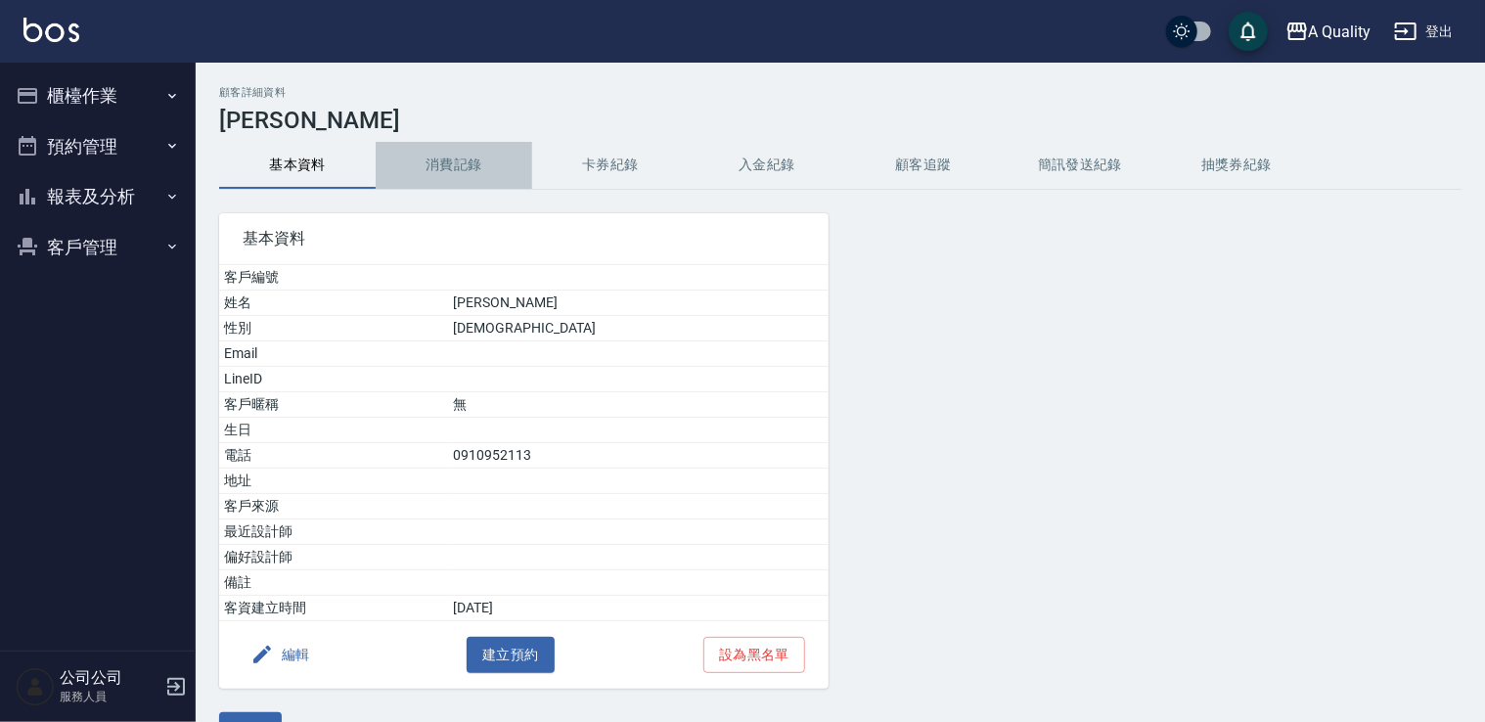
click at [427, 154] on button "消費記錄" at bounding box center [454, 165] width 157 height 47
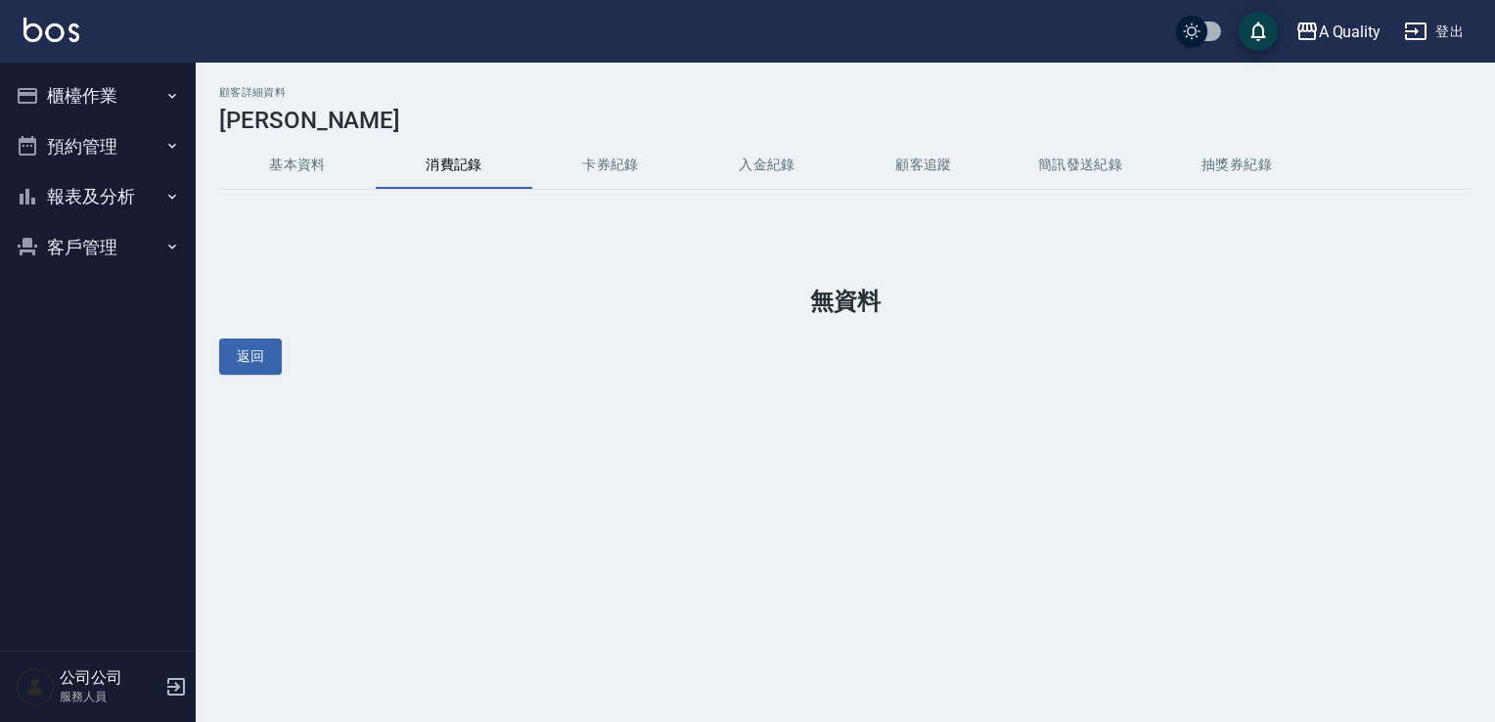
click at [103, 133] on button "預約管理" at bounding box center [98, 146] width 180 height 51
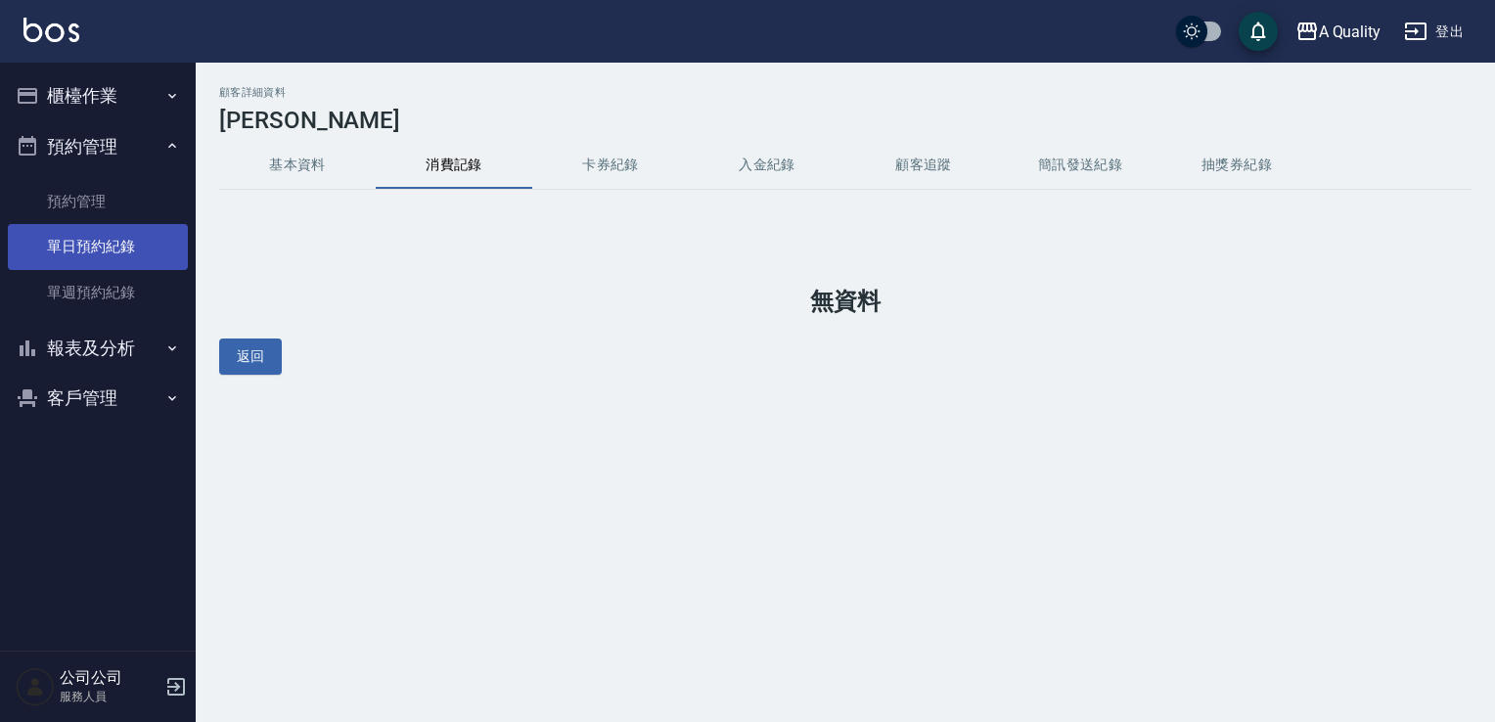
click at [101, 248] on link "單日預約紀錄" at bounding box center [98, 246] width 180 height 45
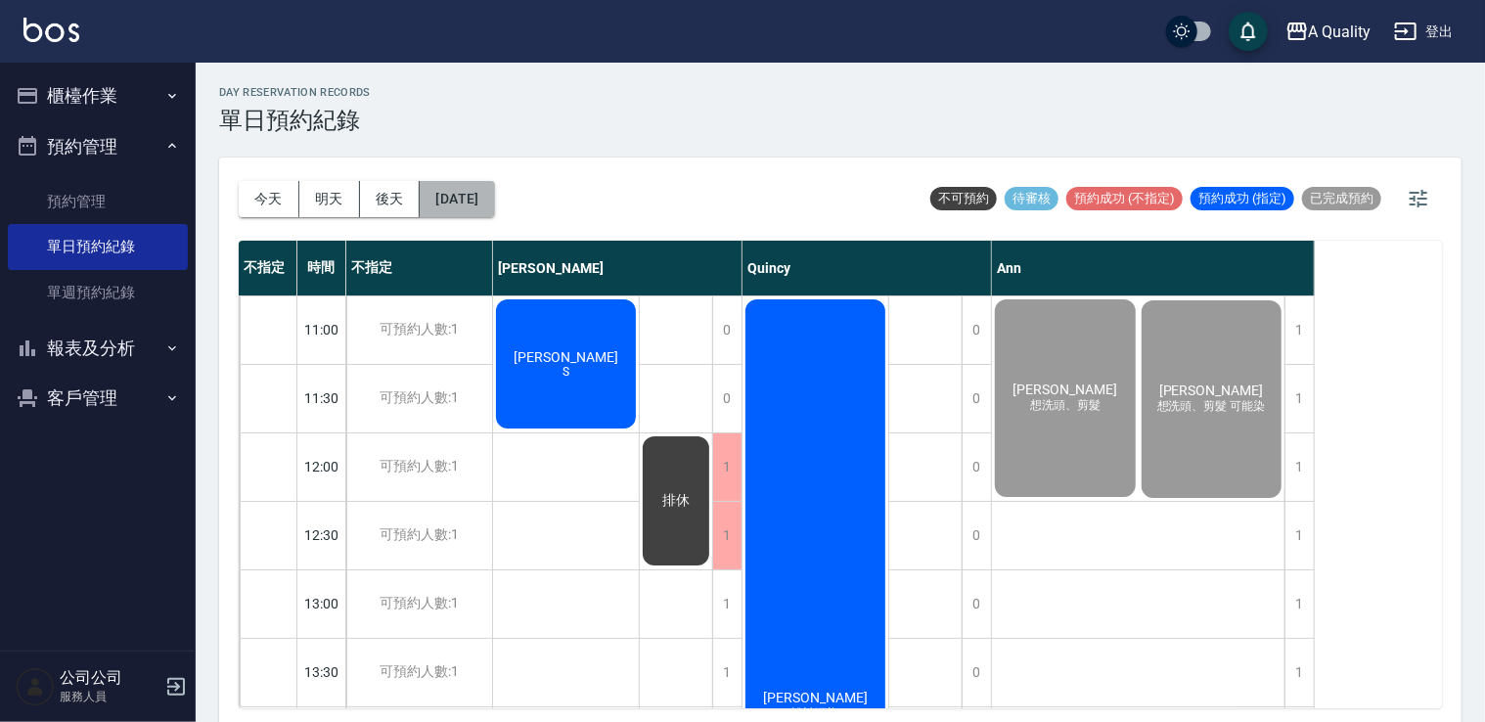
click at [494, 191] on button "[DATE]" at bounding box center [457, 199] width 74 height 36
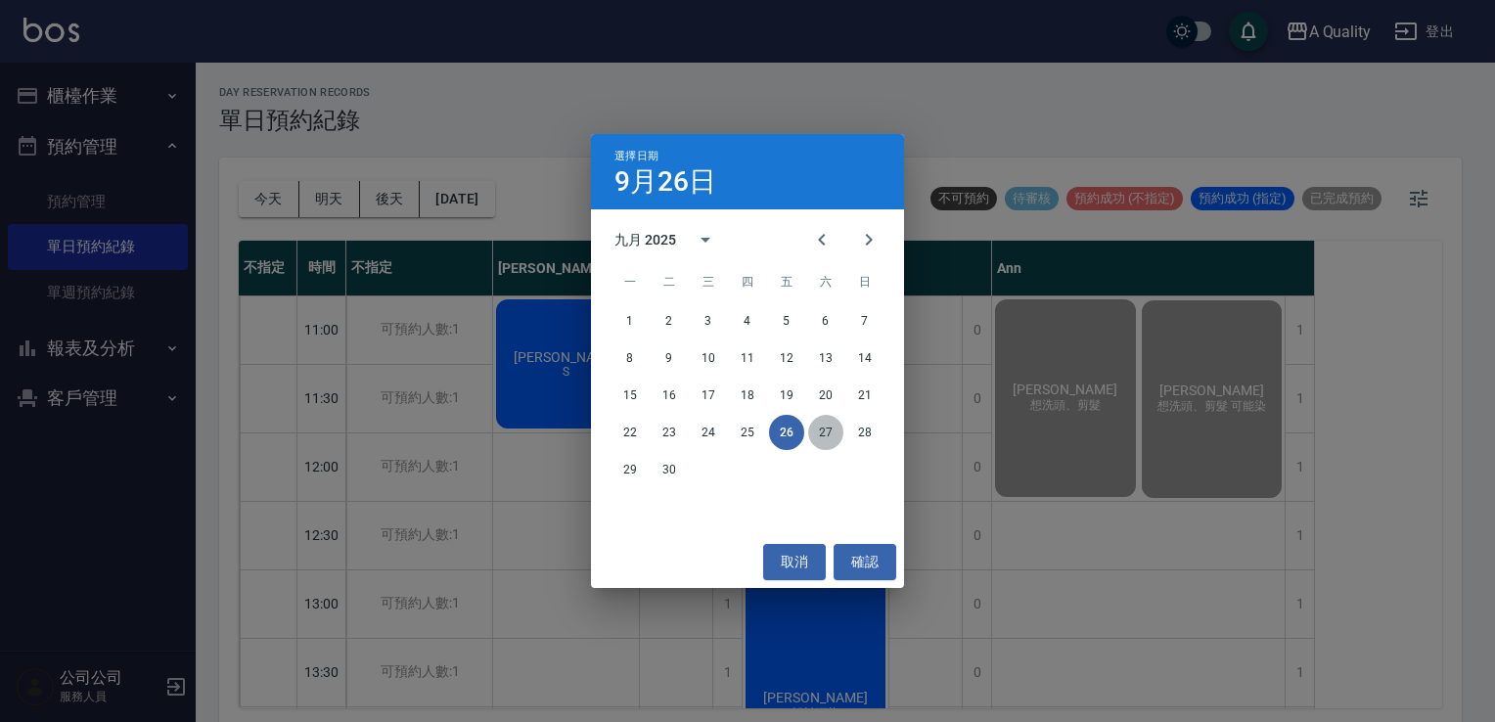
click at [822, 430] on button "27" at bounding box center [825, 432] width 35 height 35
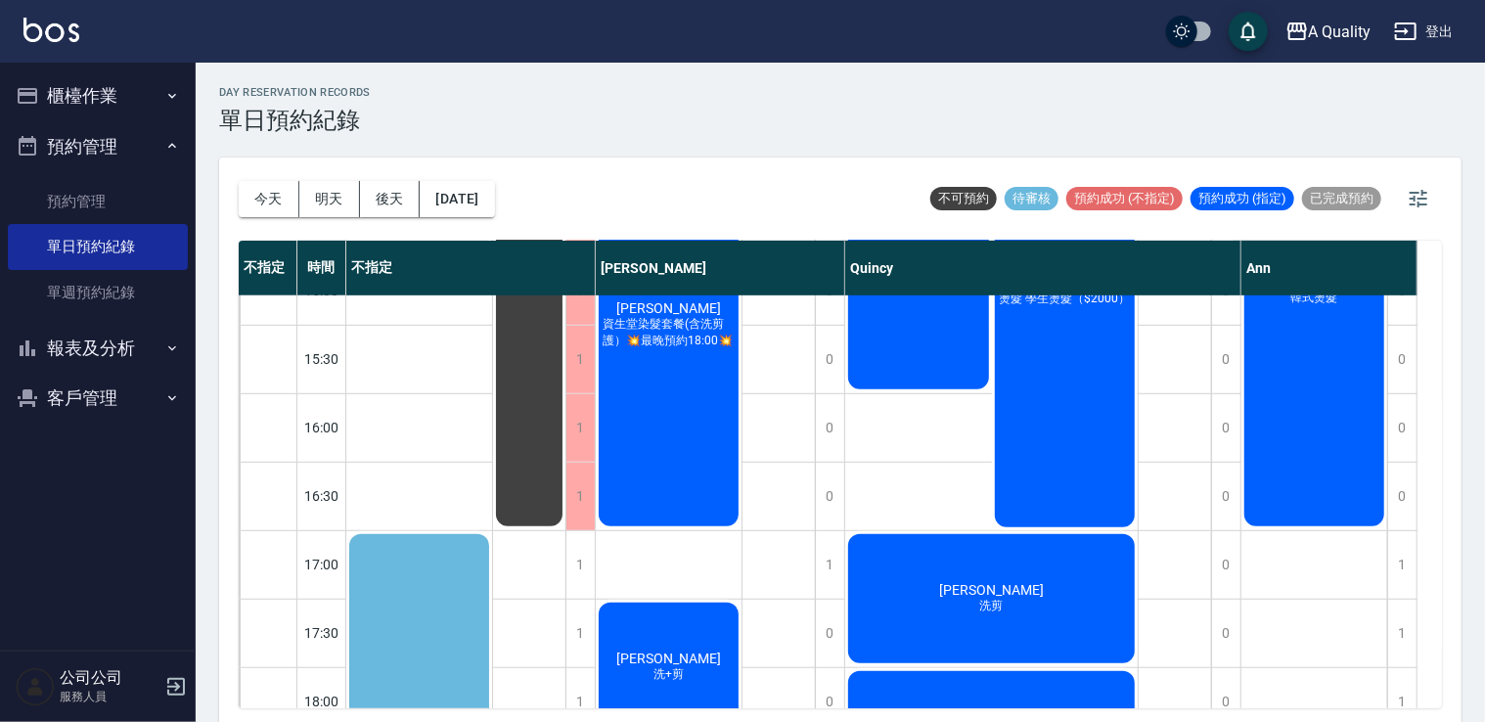
scroll to position [880, 0]
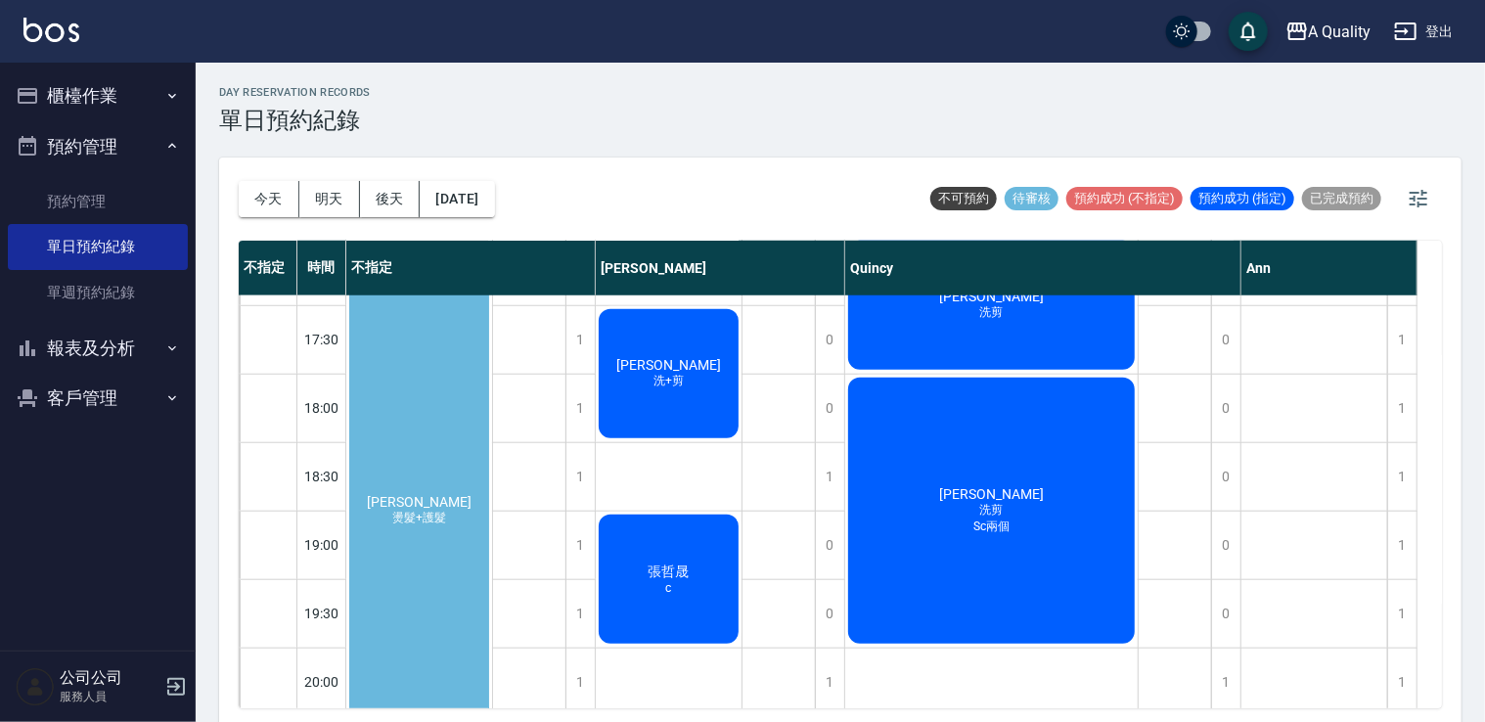
click at [426, 331] on div "蔡旻蓁 燙髮+護髮" at bounding box center [419, 511] width 146 height 546
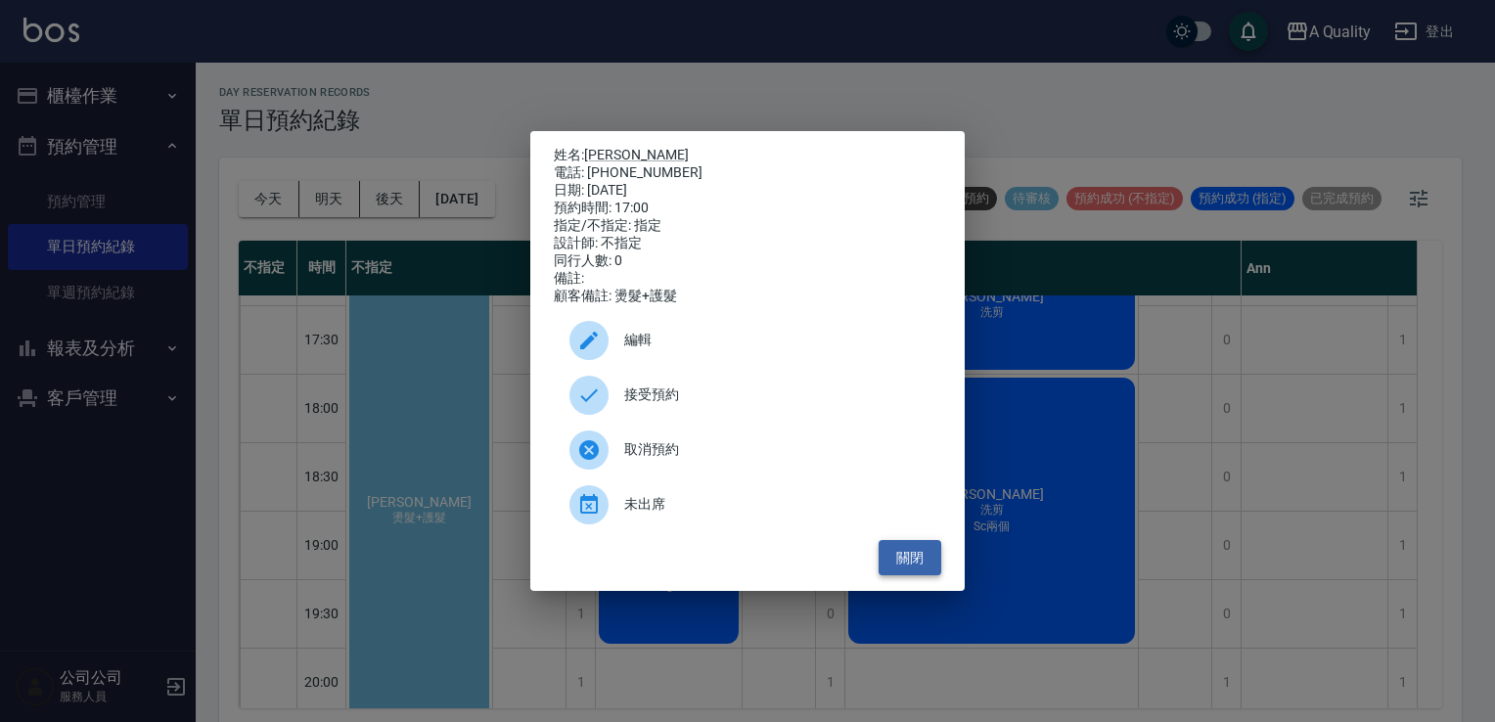
click at [912, 555] on button "關閉" at bounding box center [910, 558] width 63 height 36
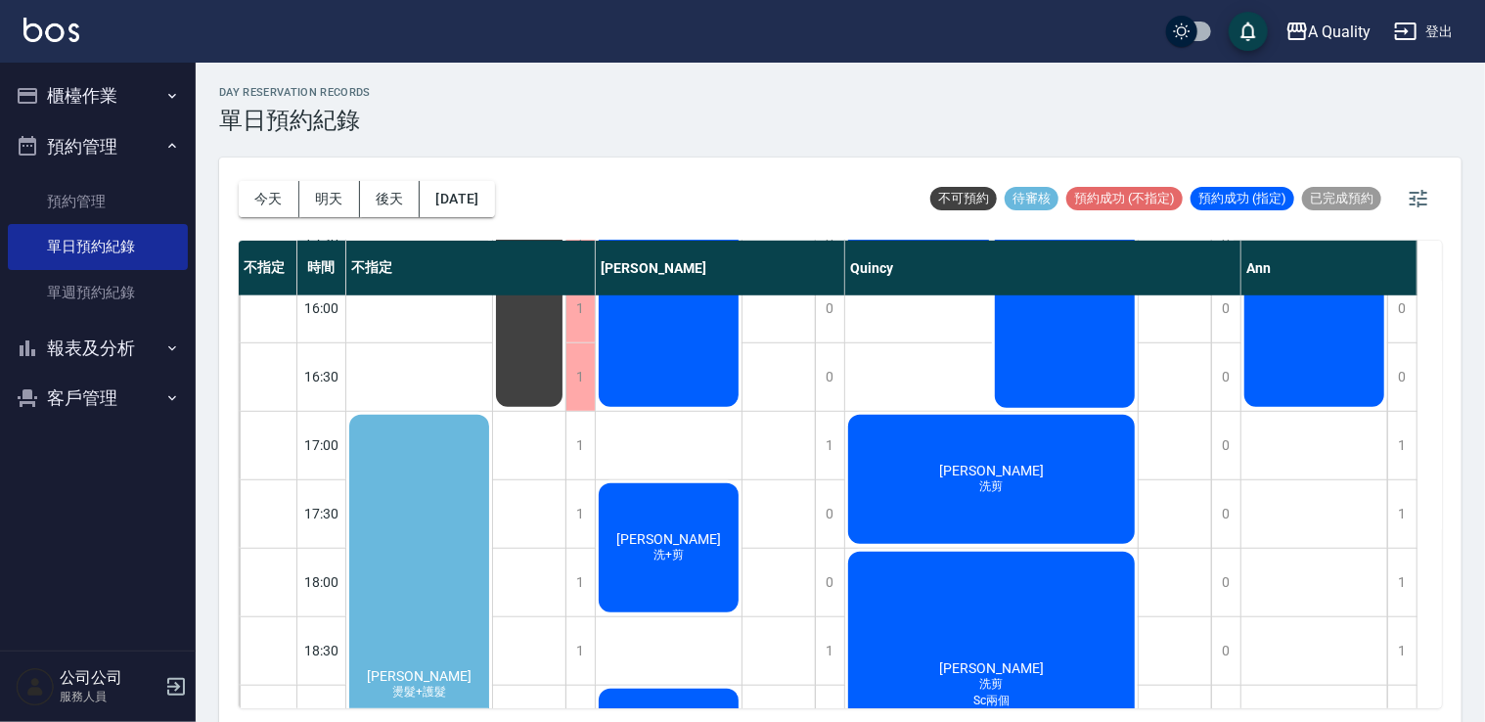
scroll to position [685, 0]
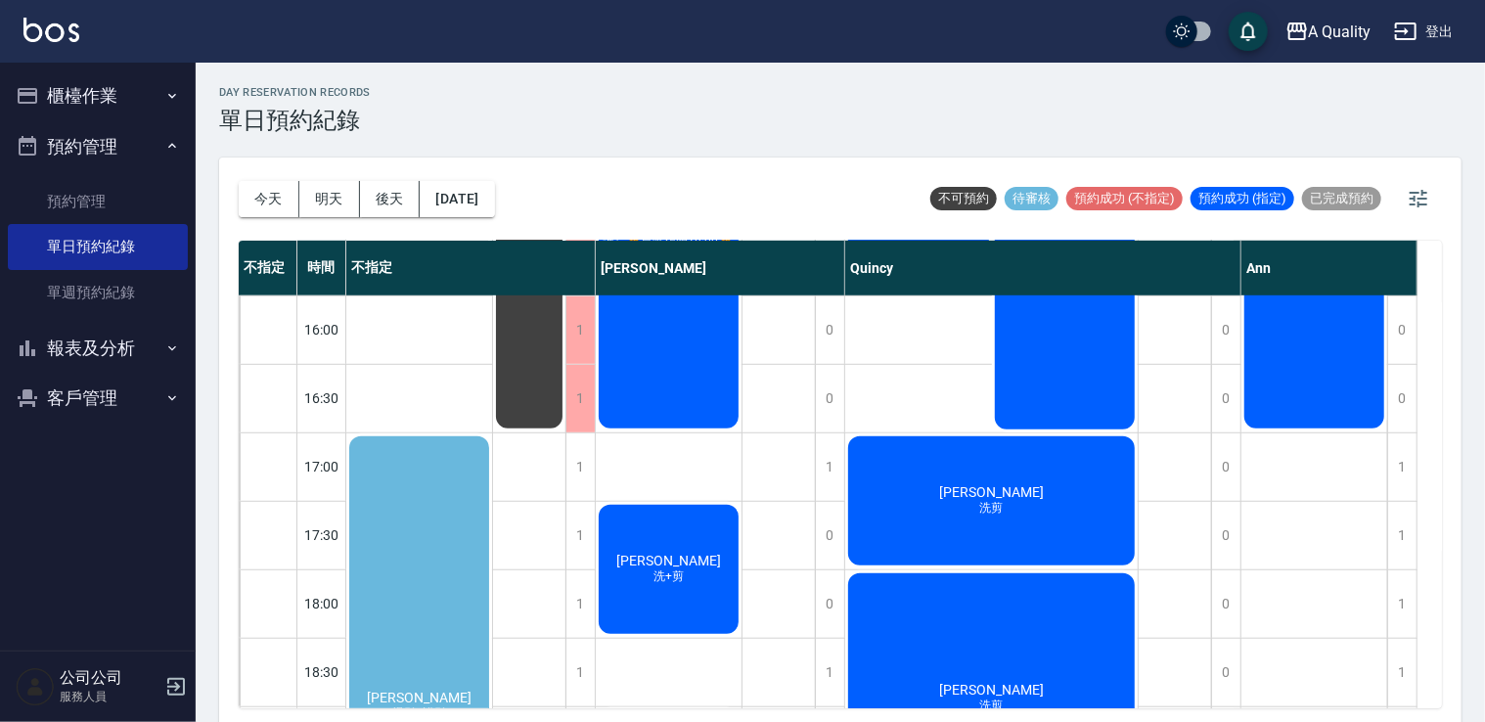
click at [94, 81] on button "櫃檯作業" at bounding box center [98, 95] width 180 height 51
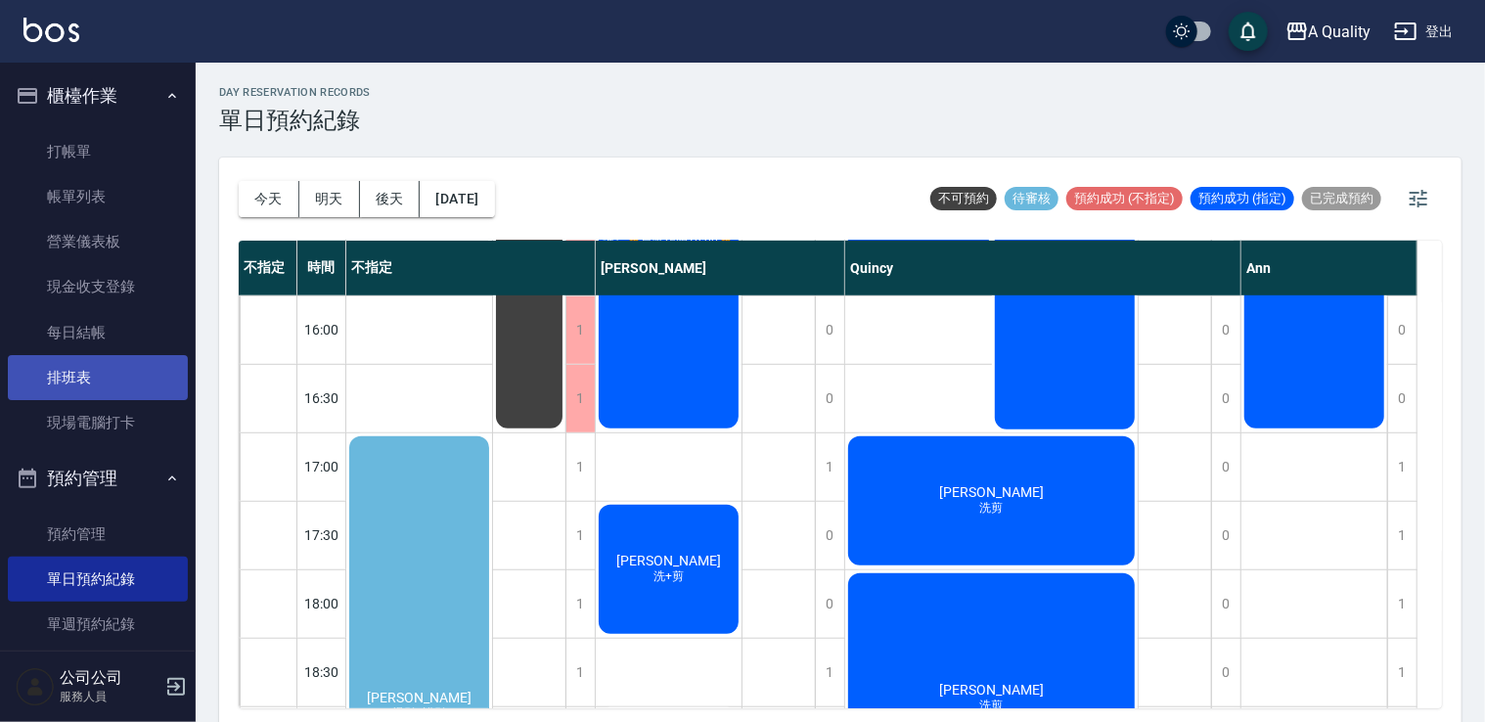
click at [92, 374] on link "排班表" at bounding box center [98, 377] width 180 height 45
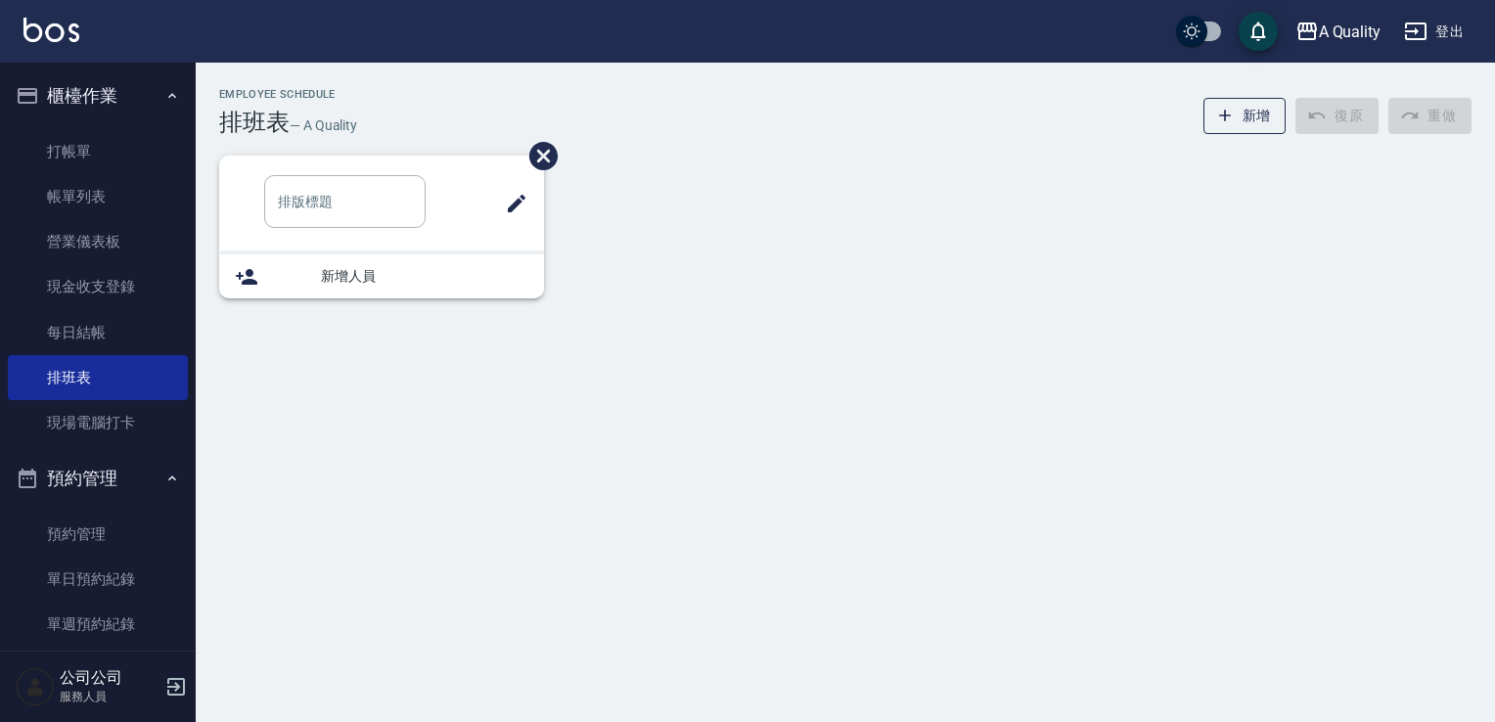
type input "SC"
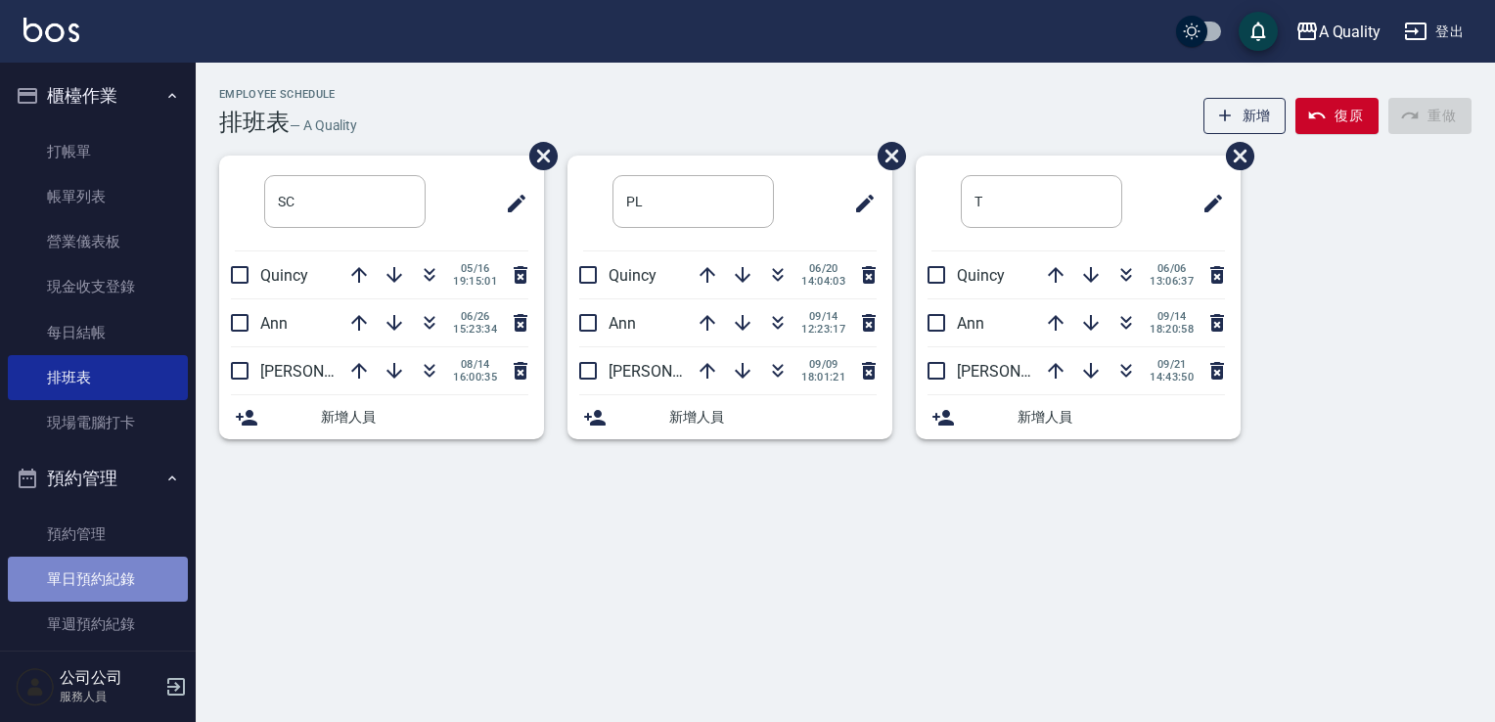
click at [106, 578] on link "單日預約紀錄" at bounding box center [98, 579] width 180 height 45
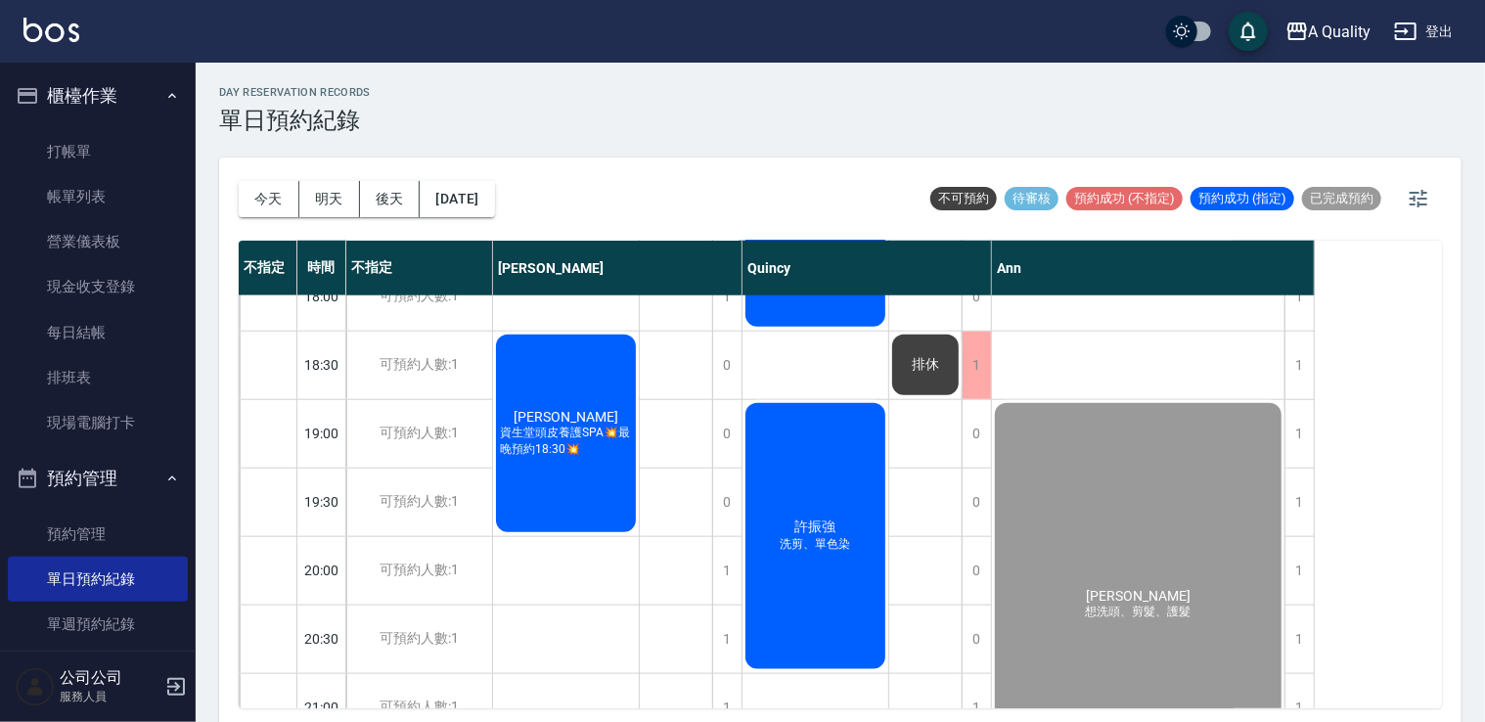
scroll to position [1108, 0]
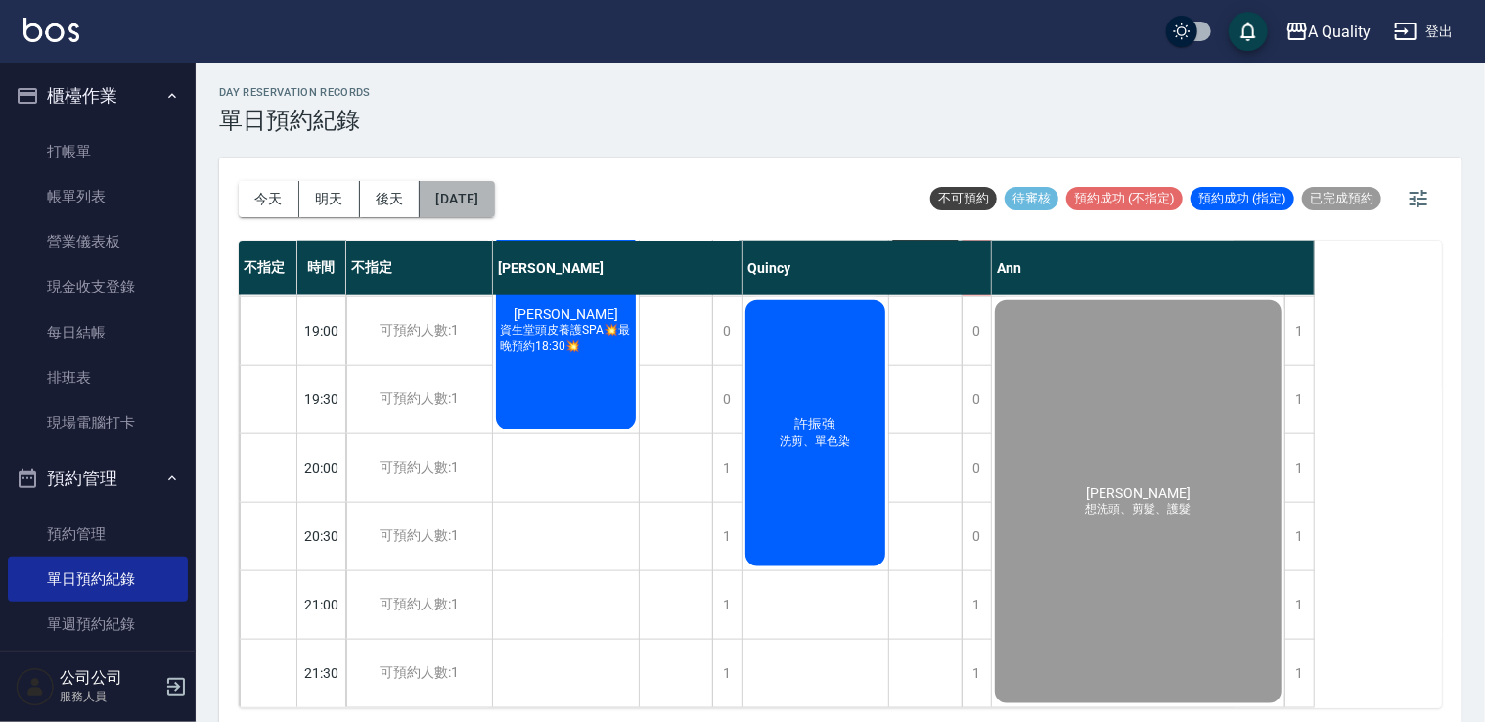
click at [494, 182] on button "[DATE]" at bounding box center [457, 199] width 74 height 36
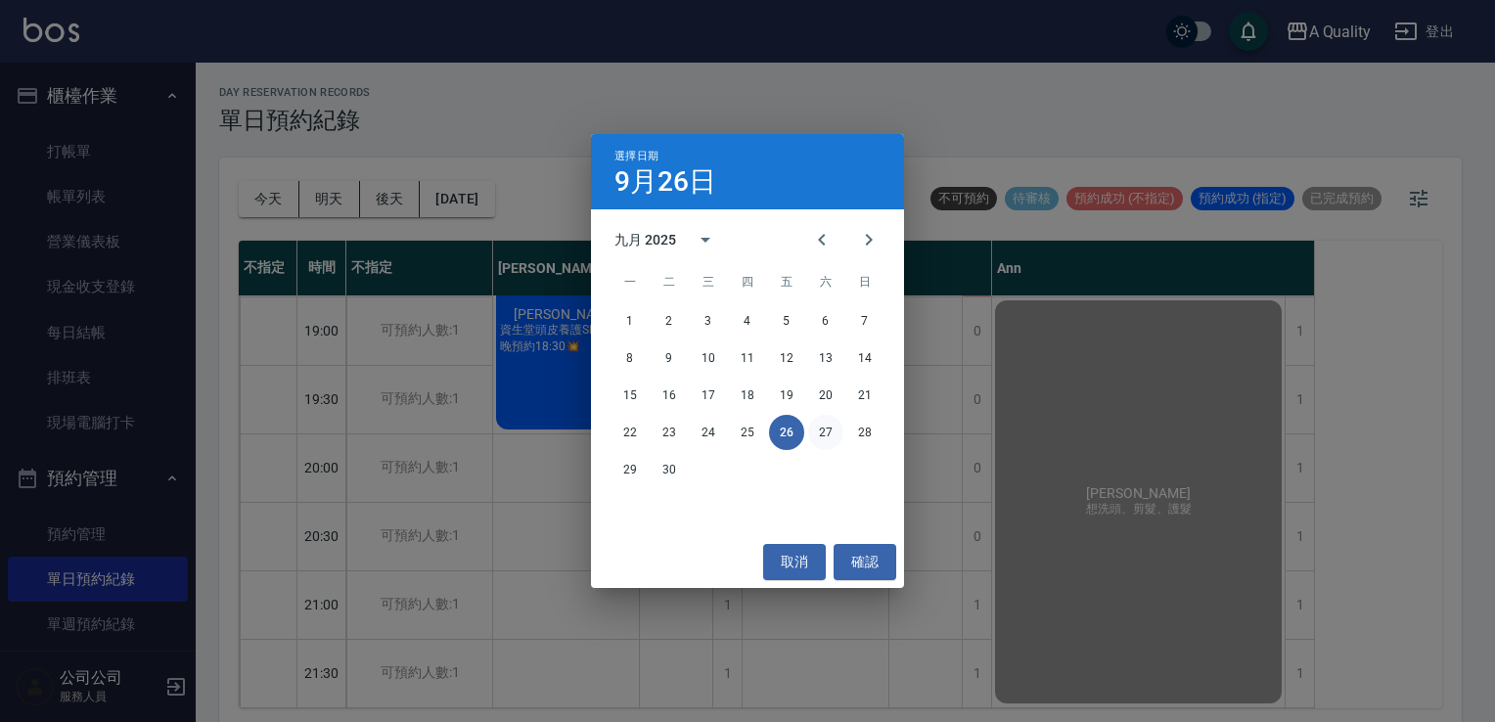
click at [824, 420] on button "27" at bounding box center [825, 432] width 35 height 35
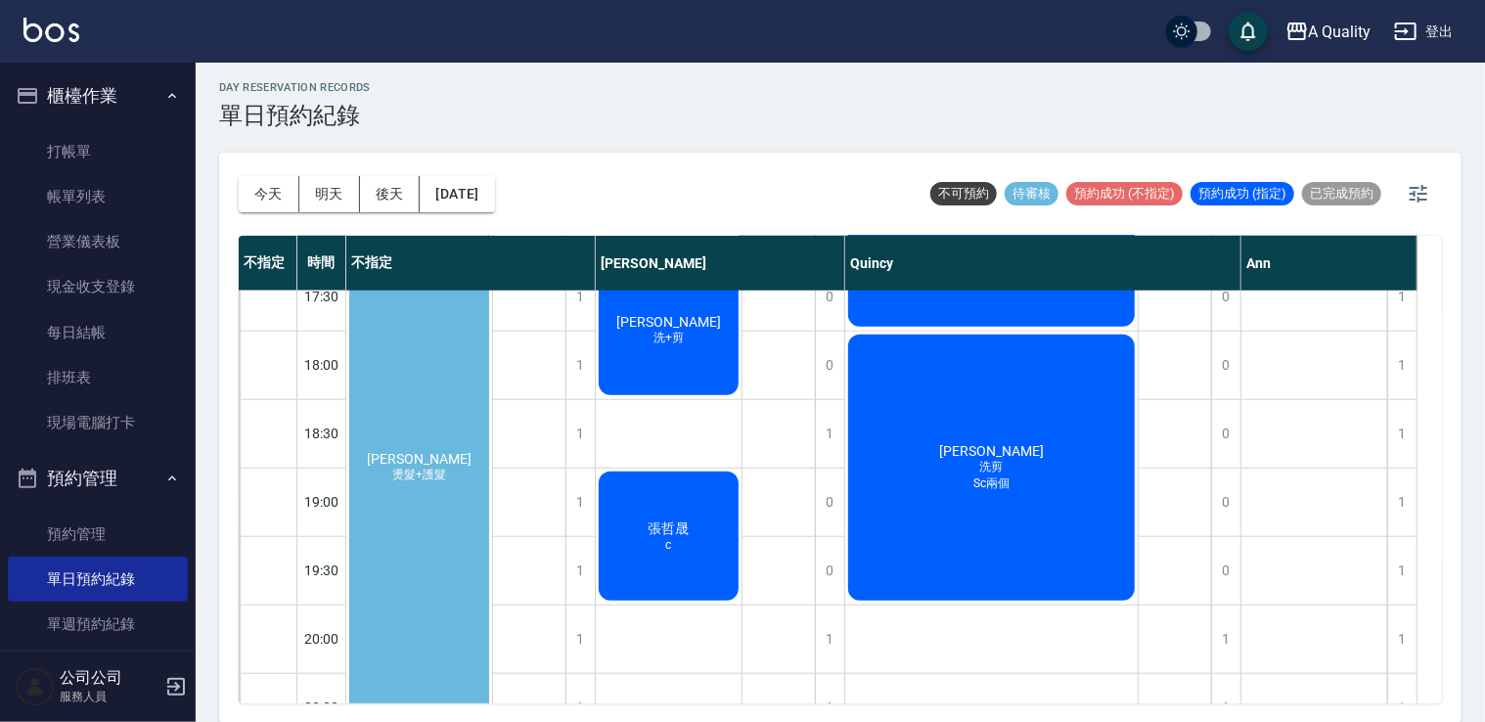
scroll to position [776, 0]
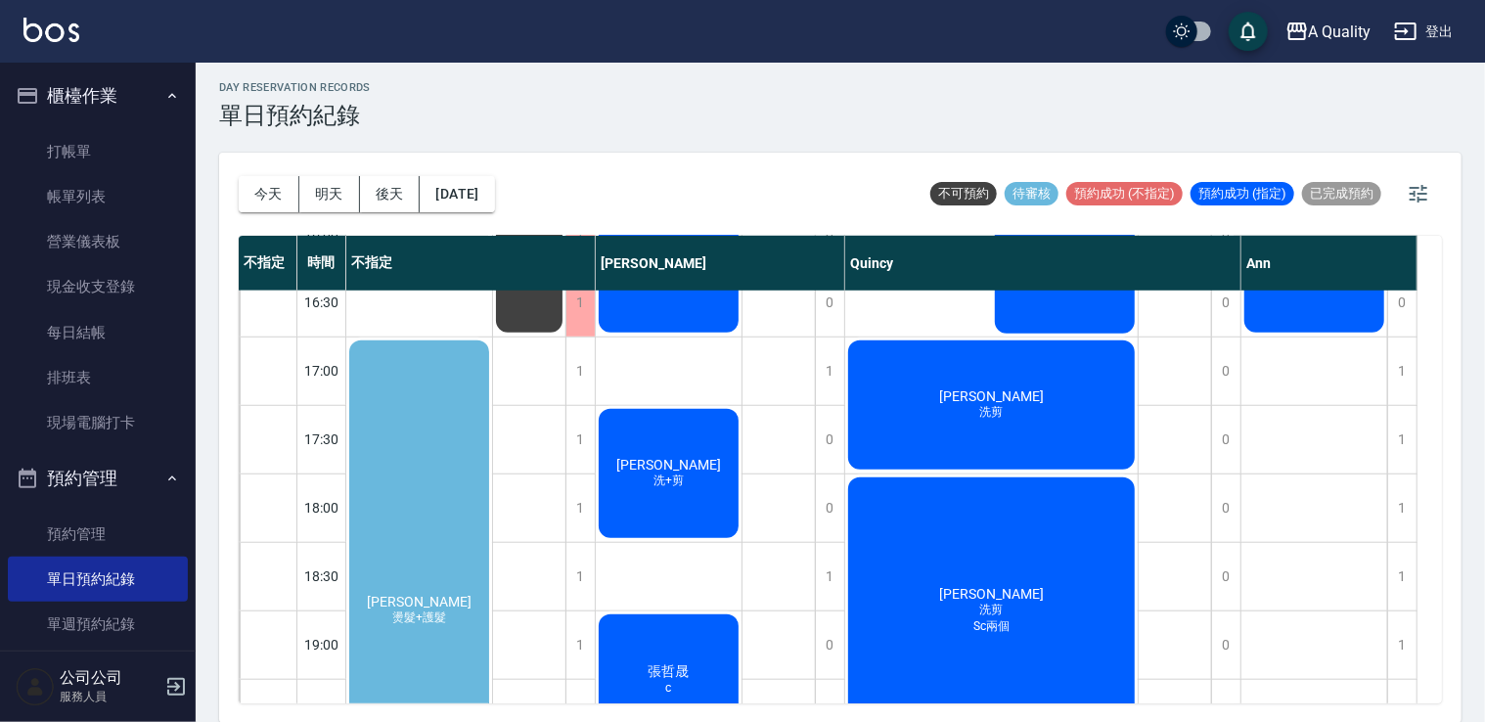
click at [470, 428] on div "[PERSON_NAME] 燙髮+護髮" at bounding box center [419, 611] width 146 height 546
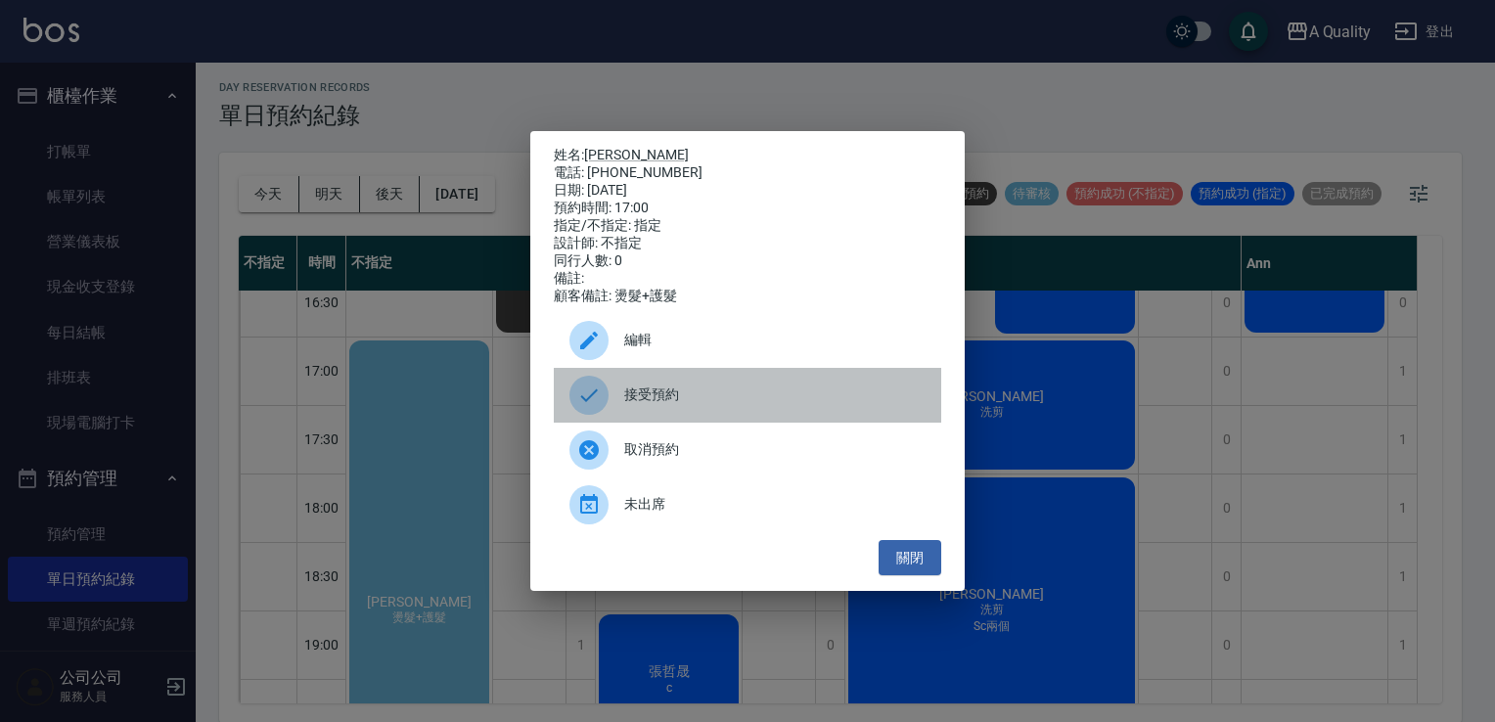
click at [681, 395] on span "接受預約" at bounding box center [774, 394] width 301 height 21
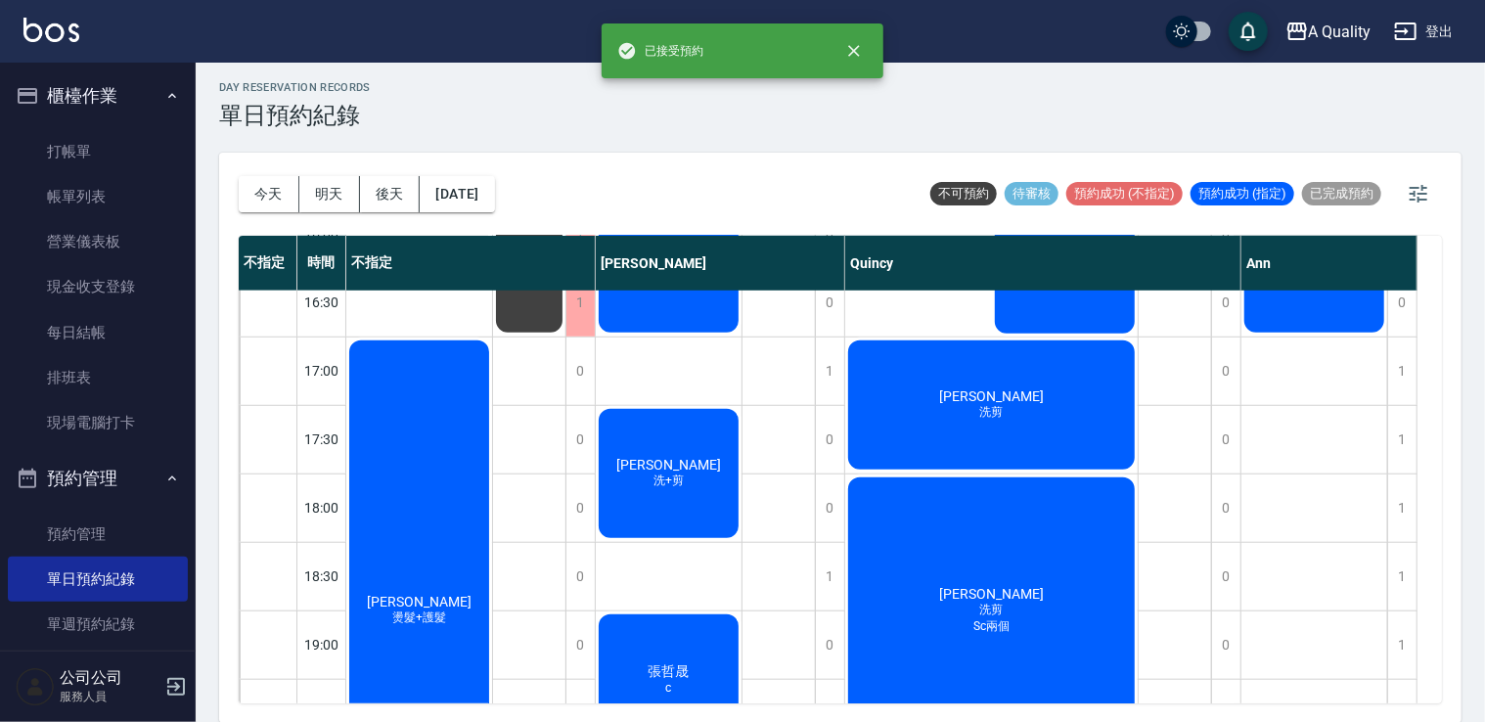
click at [442, 425] on div "[PERSON_NAME] 燙髮+護髮" at bounding box center [419, 611] width 146 height 546
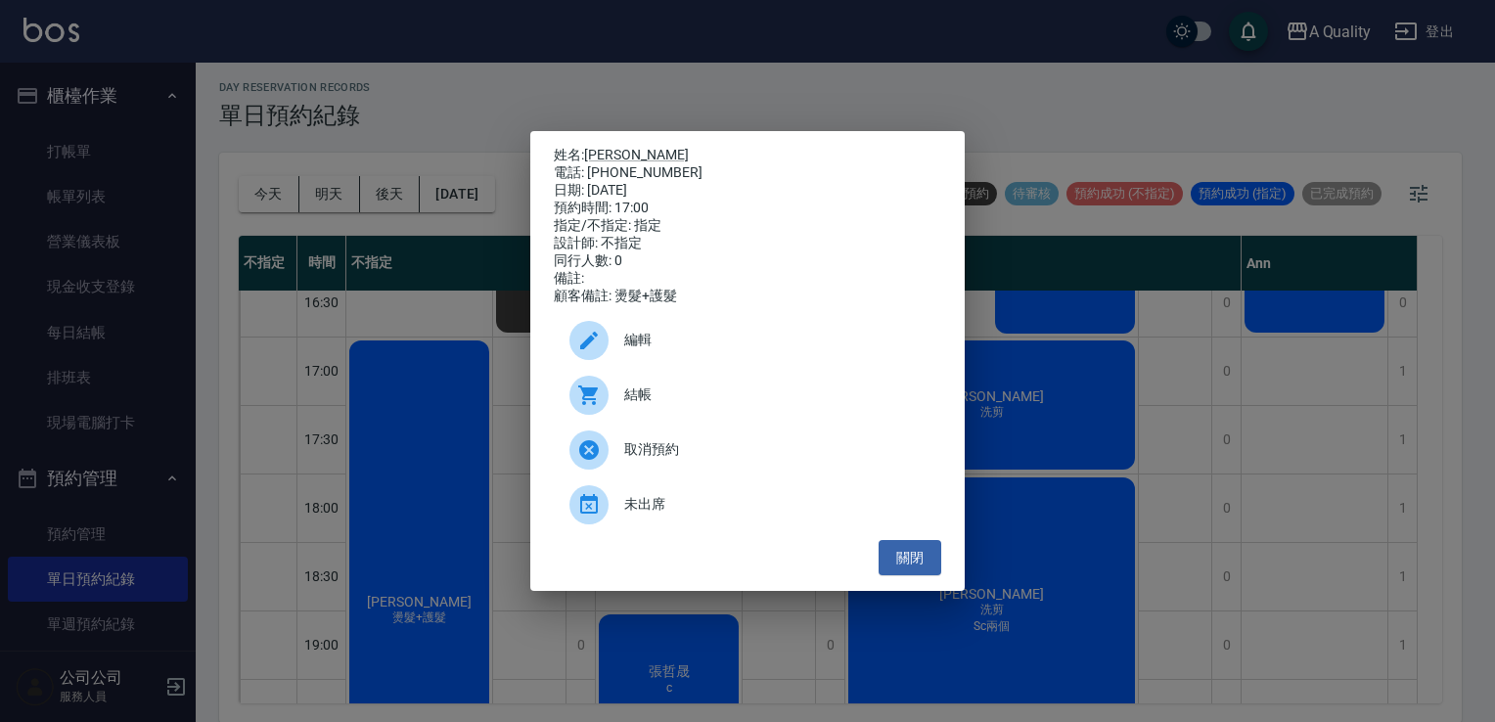
click at [618, 354] on div at bounding box center [596, 340] width 55 height 39
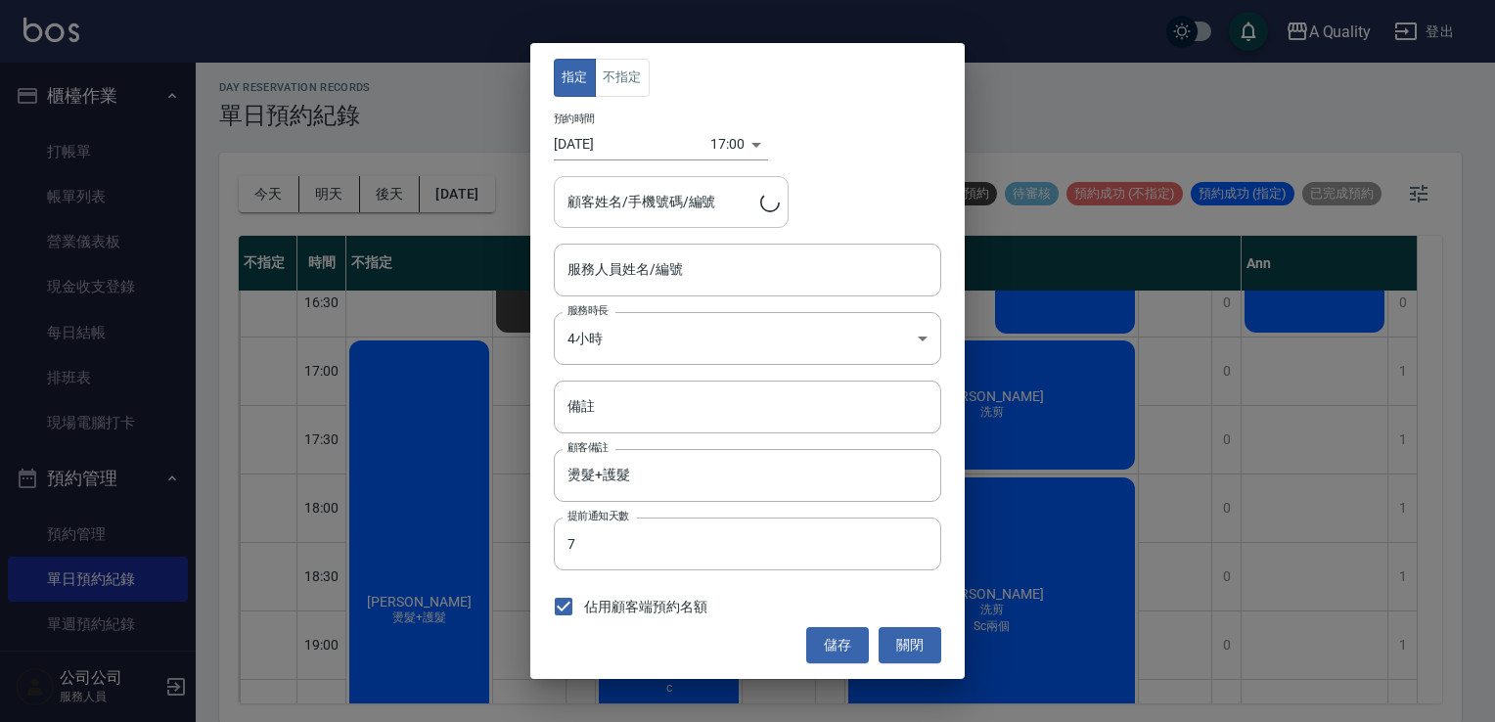
type input "不指定(無代號)"
type input "蔡旻蓁/0910952113"
click at [622, 79] on button "不指定" at bounding box center [622, 78] width 55 height 38
drag, startPoint x: 844, startPoint y: 640, endPoint x: 834, endPoint y: 640, distance: 10.8
click at [840, 640] on button "儲存" at bounding box center [837, 645] width 63 height 36
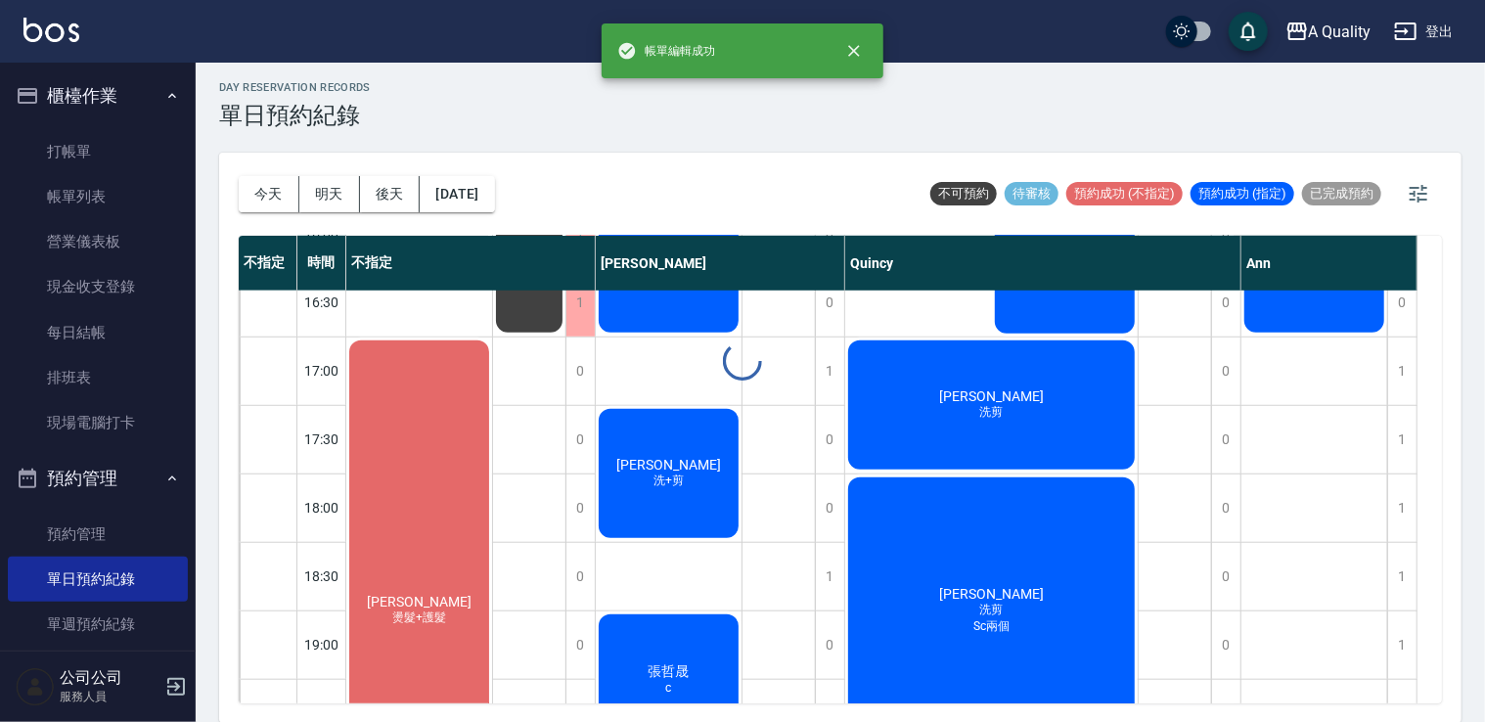
click at [434, 479] on div "day Reservation records 單日預約紀錄 今天 明天 後天 2025/09/27 不可預約 待審核 預約成功 (不指定) 預約成功 (指定…" at bounding box center [840, 390] width 1289 height 665
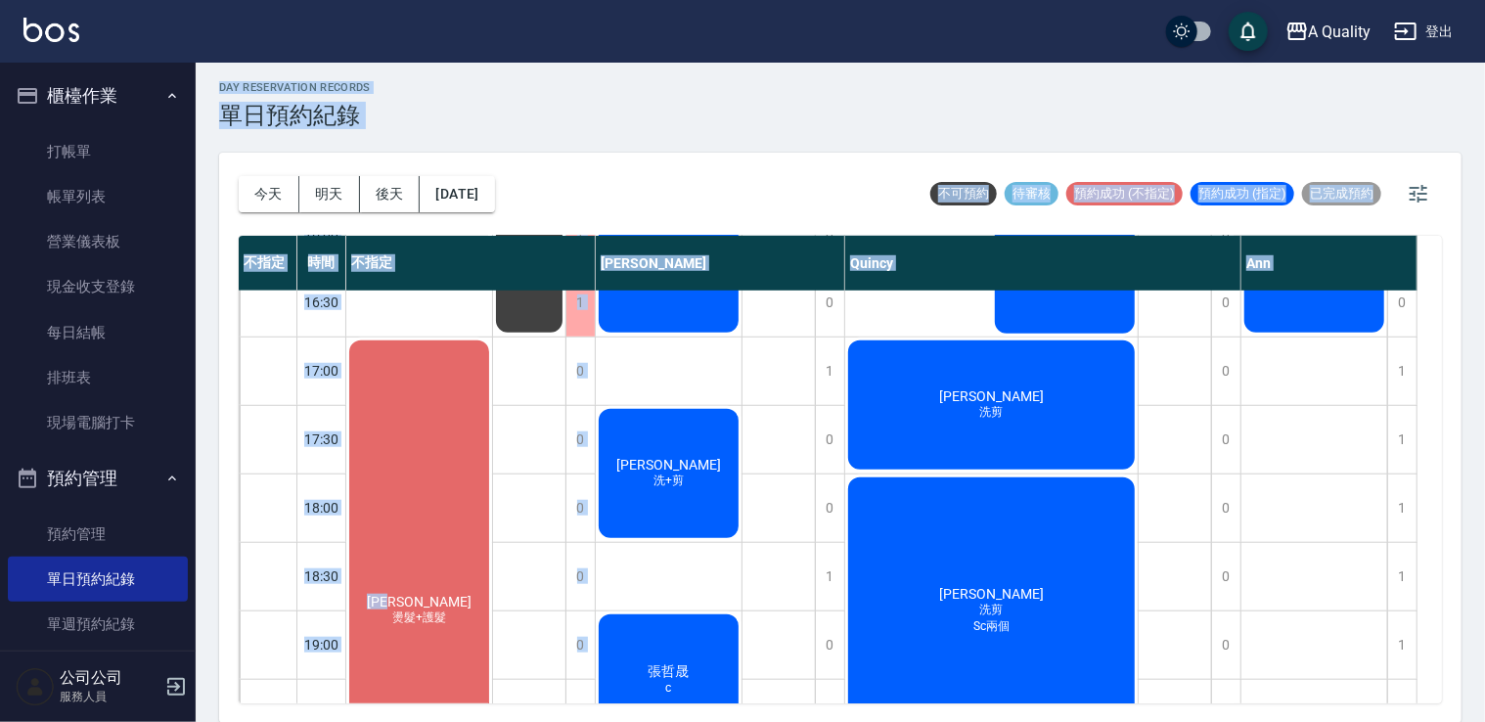
drag, startPoint x: 434, startPoint y: 479, endPoint x: 420, endPoint y: 433, distance: 48.3
click at [420, 433] on div "[PERSON_NAME] 燙髮+護髮" at bounding box center [419, 611] width 146 height 546
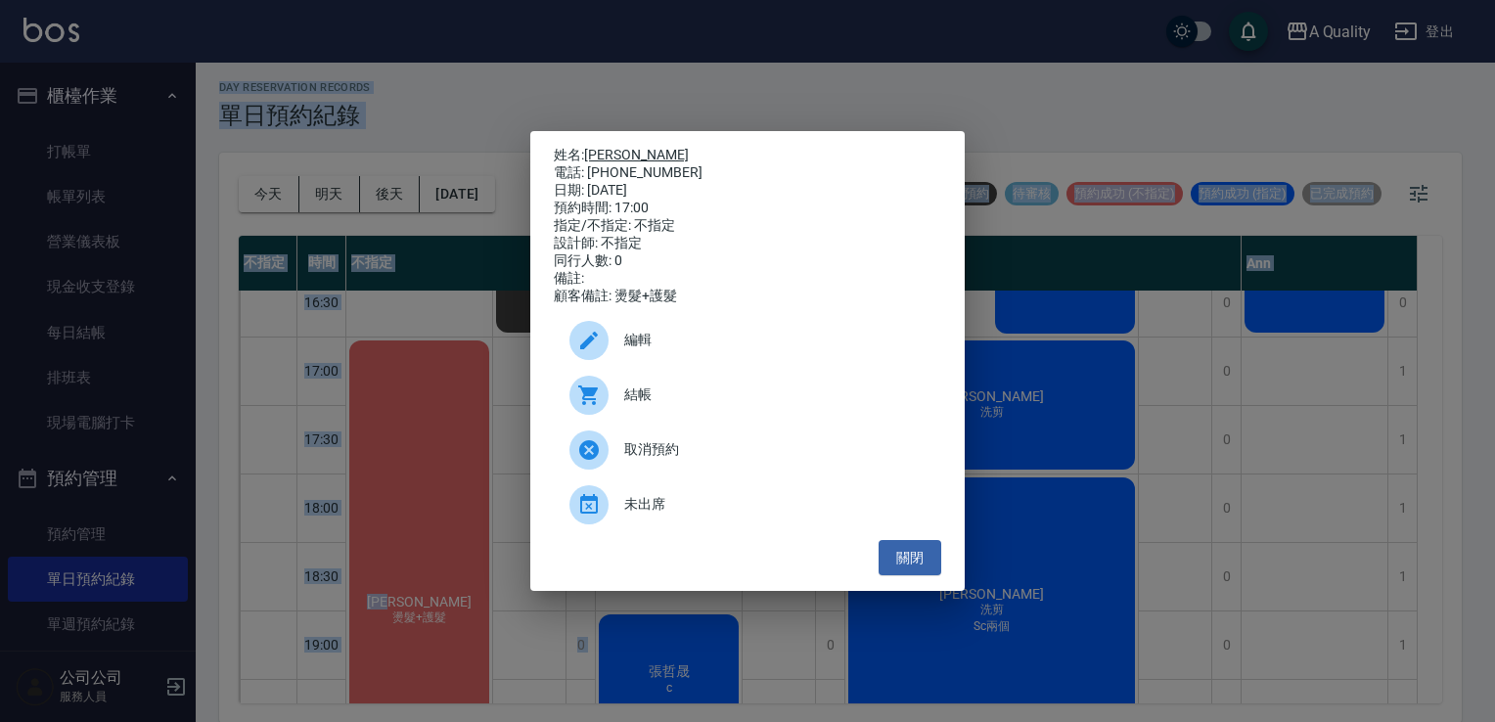
click at [610, 153] on link "[PERSON_NAME]" at bounding box center [636, 155] width 105 height 16
click at [899, 562] on button "關閉" at bounding box center [910, 558] width 63 height 36
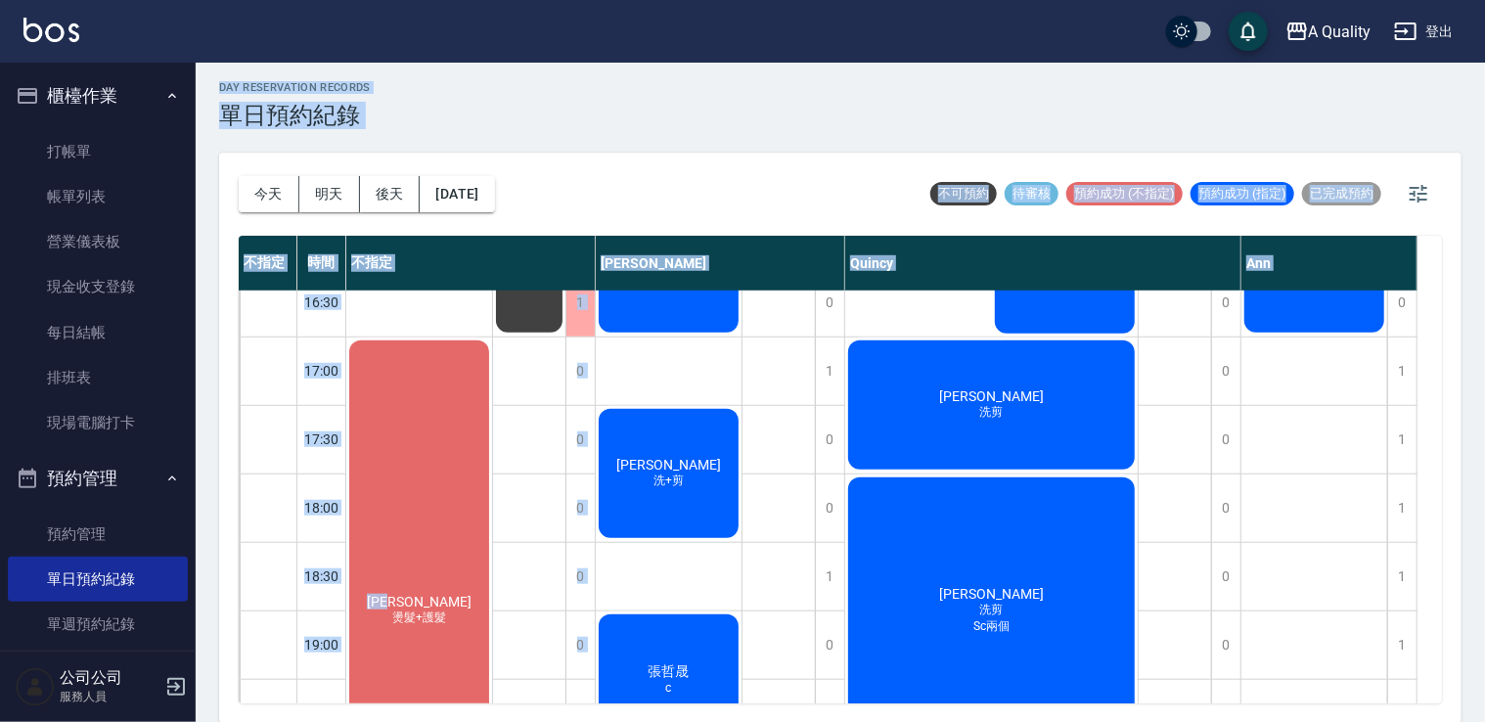
click at [378, 468] on div "[PERSON_NAME] 燙髮+護髮" at bounding box center [419, 611] width 146 height 546
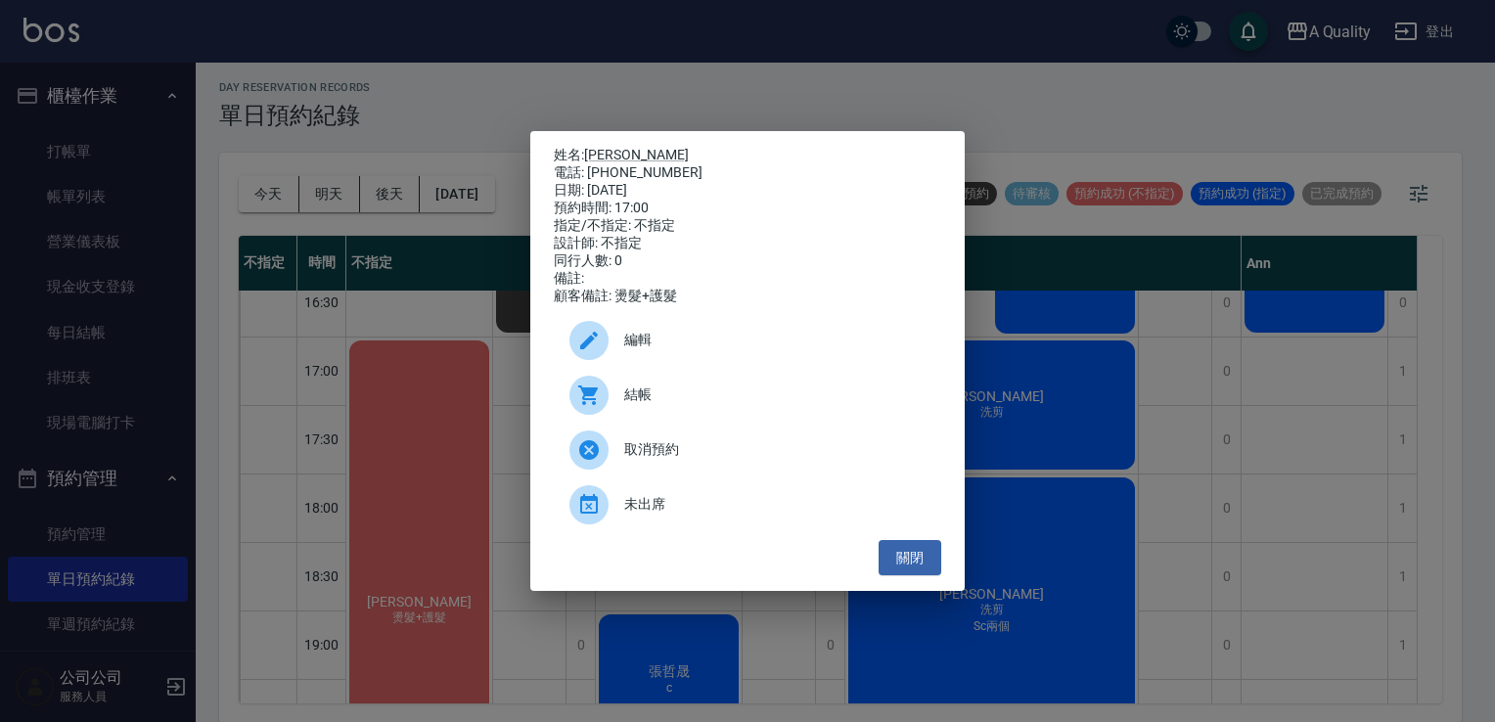
click at [697, 339] on span "編輯" at bounding box center [774, 340] width 301 height 21
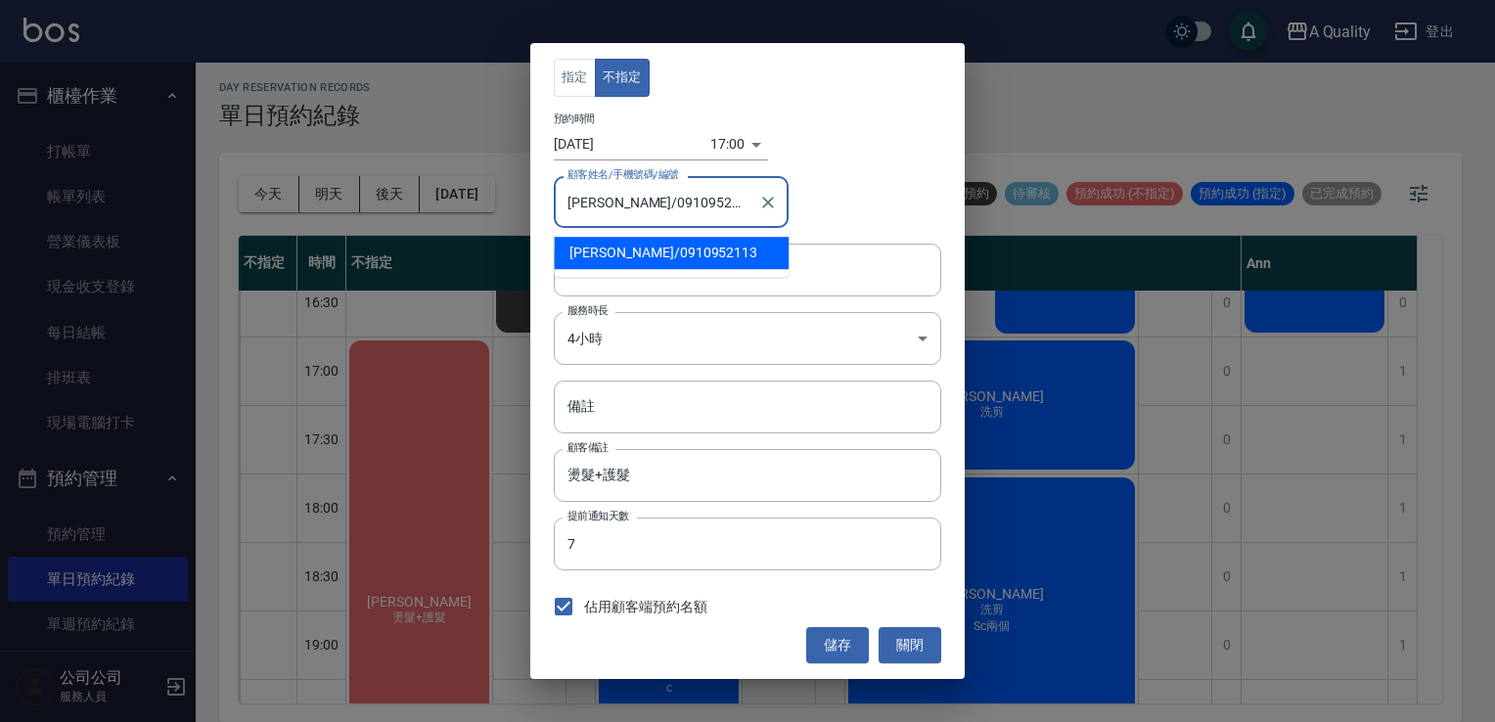
drag, startPoint x: 615, startPoint y: 203, endPoint x: 689, endPoint y: 203, distance: 73.4
click at [689, 203] on input "蔡旻蓁/0910952113" at bounding box center [657, 202] width 188 height 34
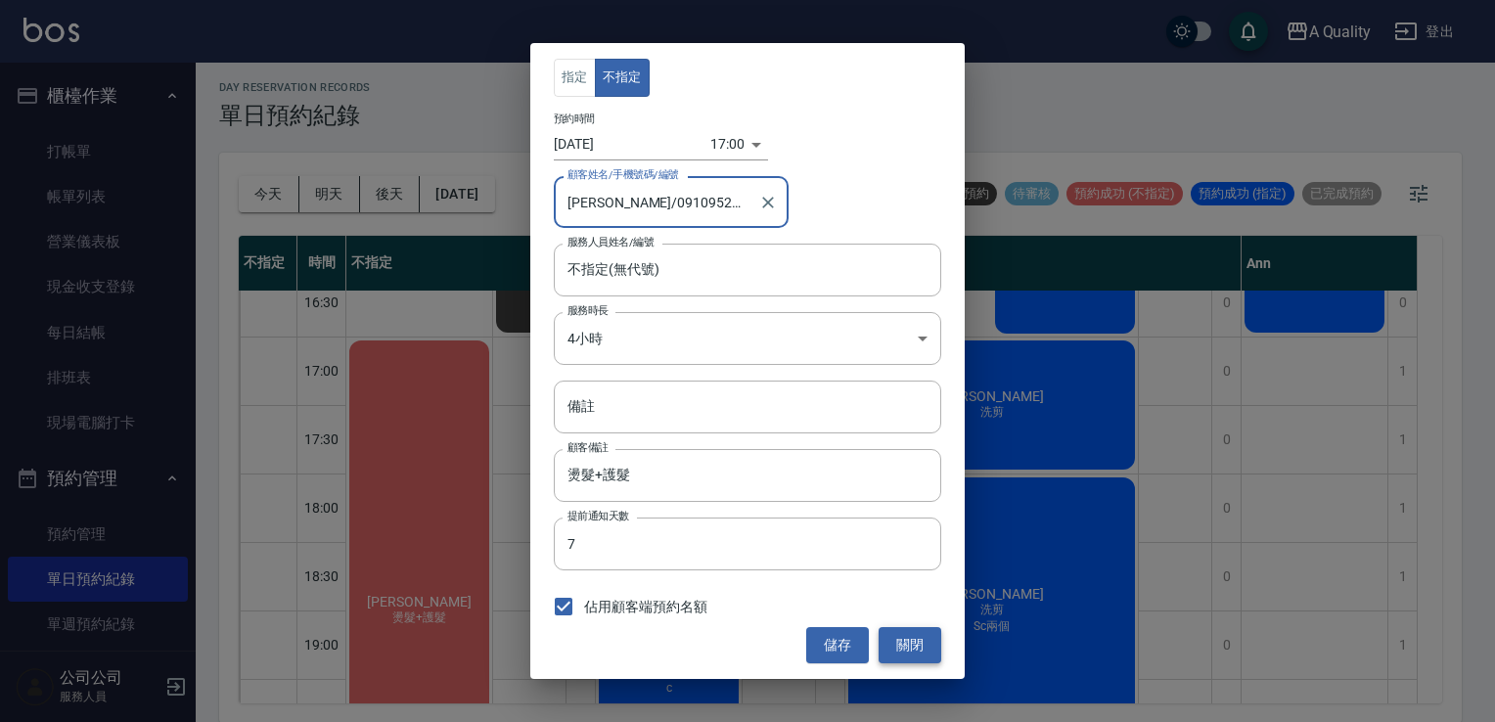
drag, startPoint x: 917, startPoint y: 654, endPoint x: 899, endPoint y: 648, distance: 18.6
click at [916, 654] on button "關閉" at bounding box center [910, 645] width 63 height 36
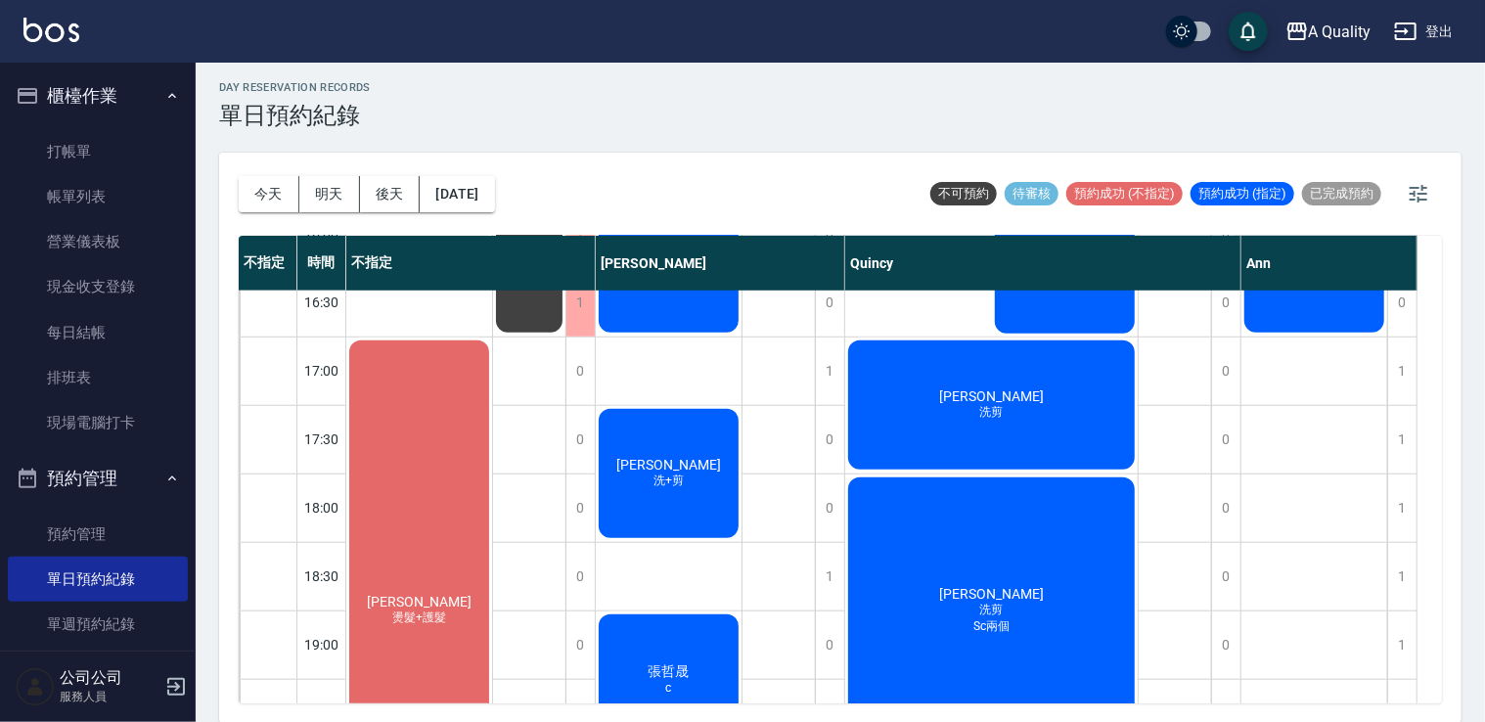
drag, startPoint x: 439, startPoint y: 511, endPoint x: 444, endPoint y: 495, distance: 16.4
click at [444, 495] on div "[PERSON_NAME] 燙髮+護髮" at bounding box center [419, 611] width 146 height 546
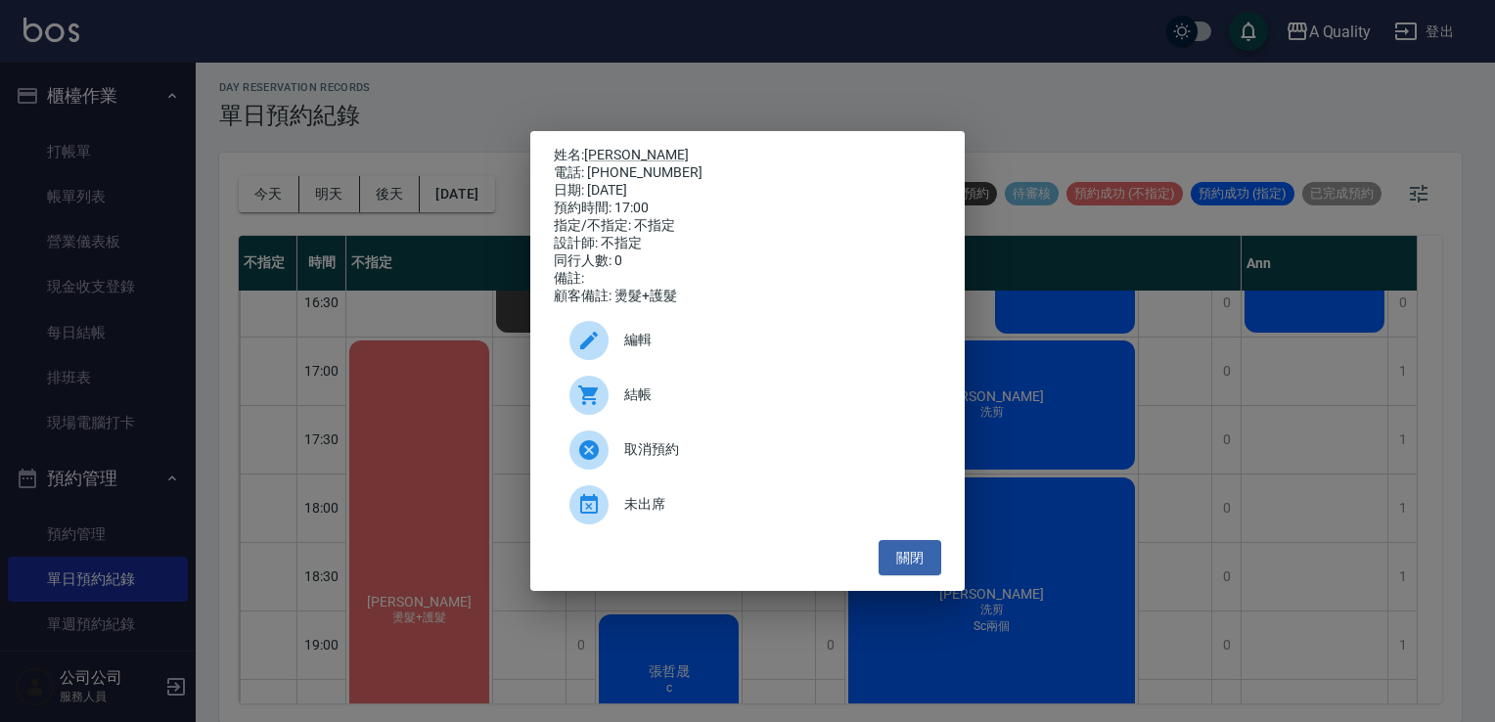
click at [630, 333] on div "編輯" at bounding box center [747, 340] width 387 height 55
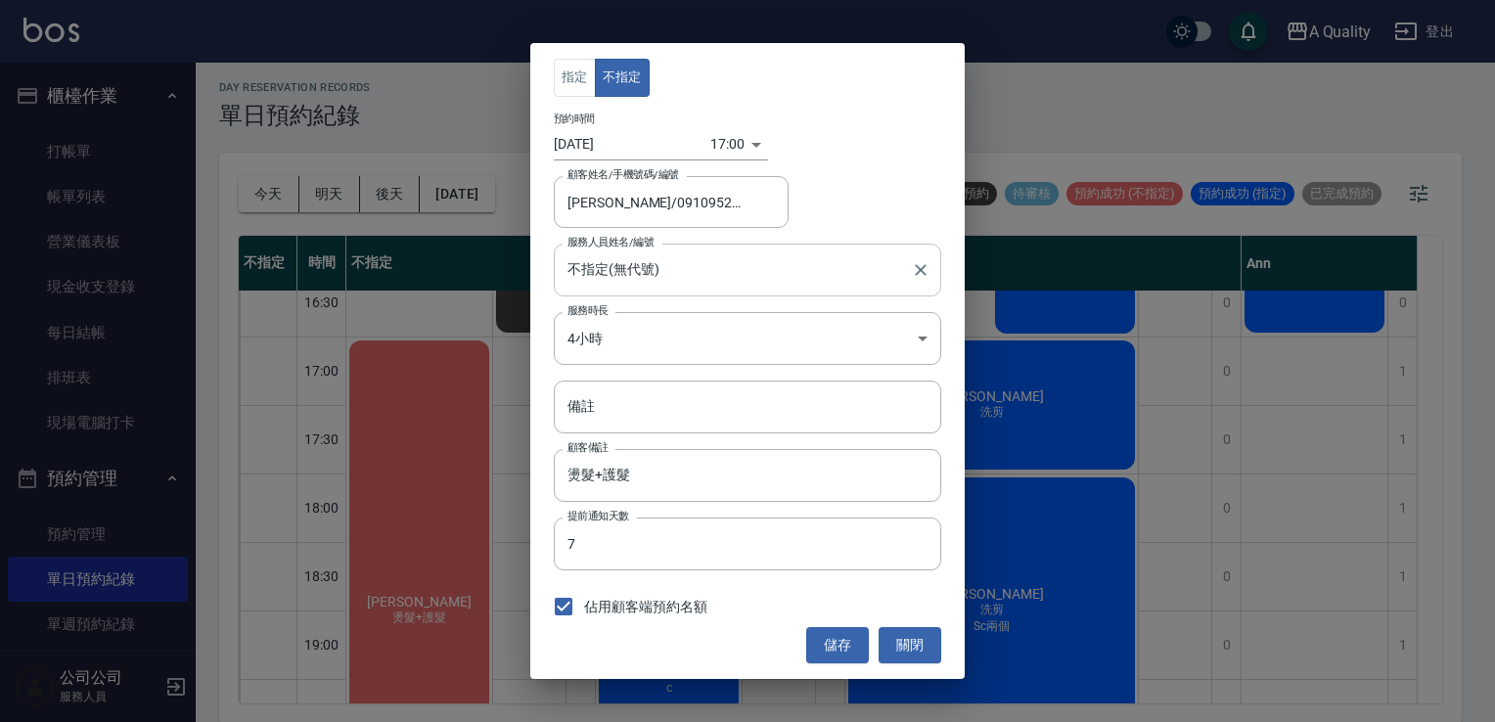
drag, startPoint x: 622, startPoint y: 264, endPoint x: 612, endPoint y: 276, distance: 15.3
click at [621, 264] on input "不指定(無代號)" at bounding box center [733, 269] width 340 height 34
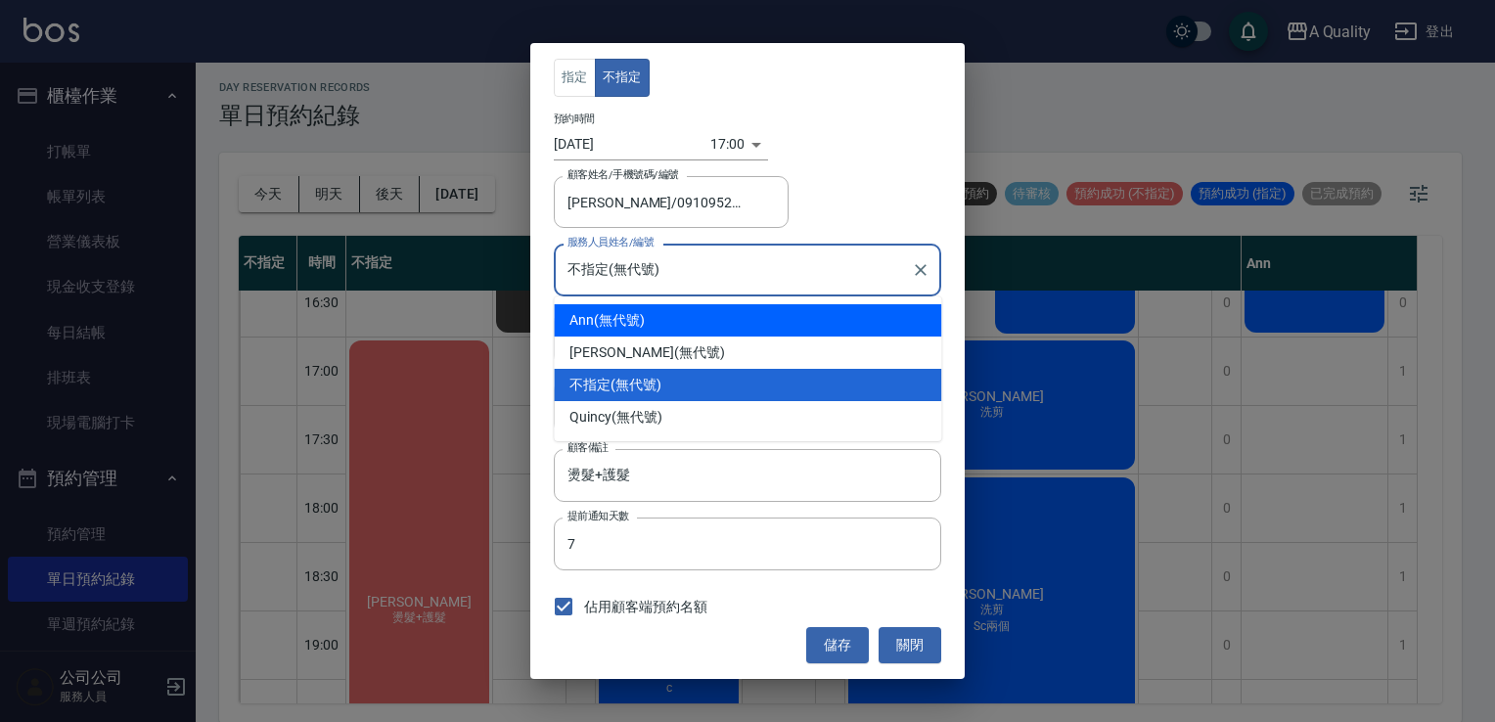
drag, startPoint x: 609, startPoint y: 329, endPoint x: 623, endPoint y: 331, distance: 13.8
click at [610, 329] on div "Ann (無代號)" at bounding box center [747, 320] width 387 height 32
type input "Ann(無代號)"
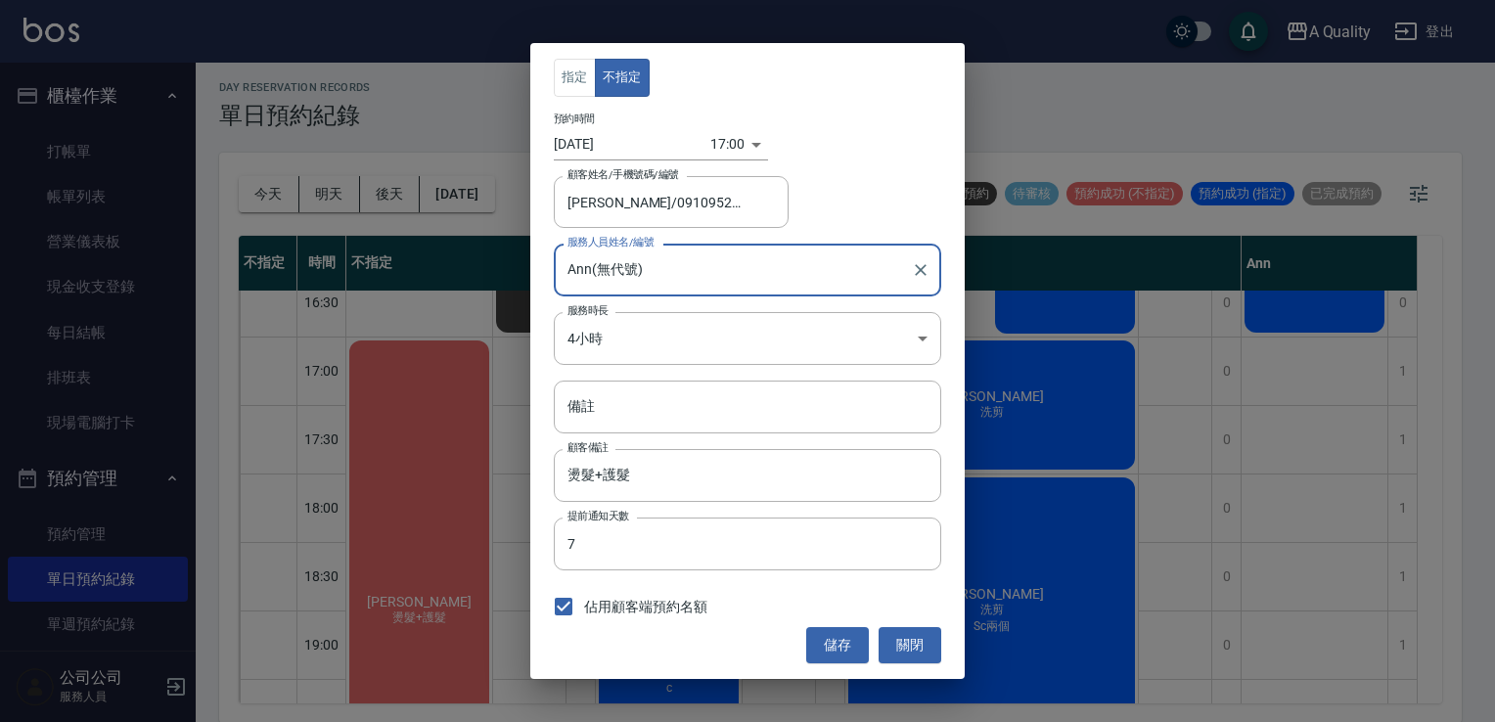
click at [841, 646] on button "儲存" at bounding box center [837, 645] width 63 height 36
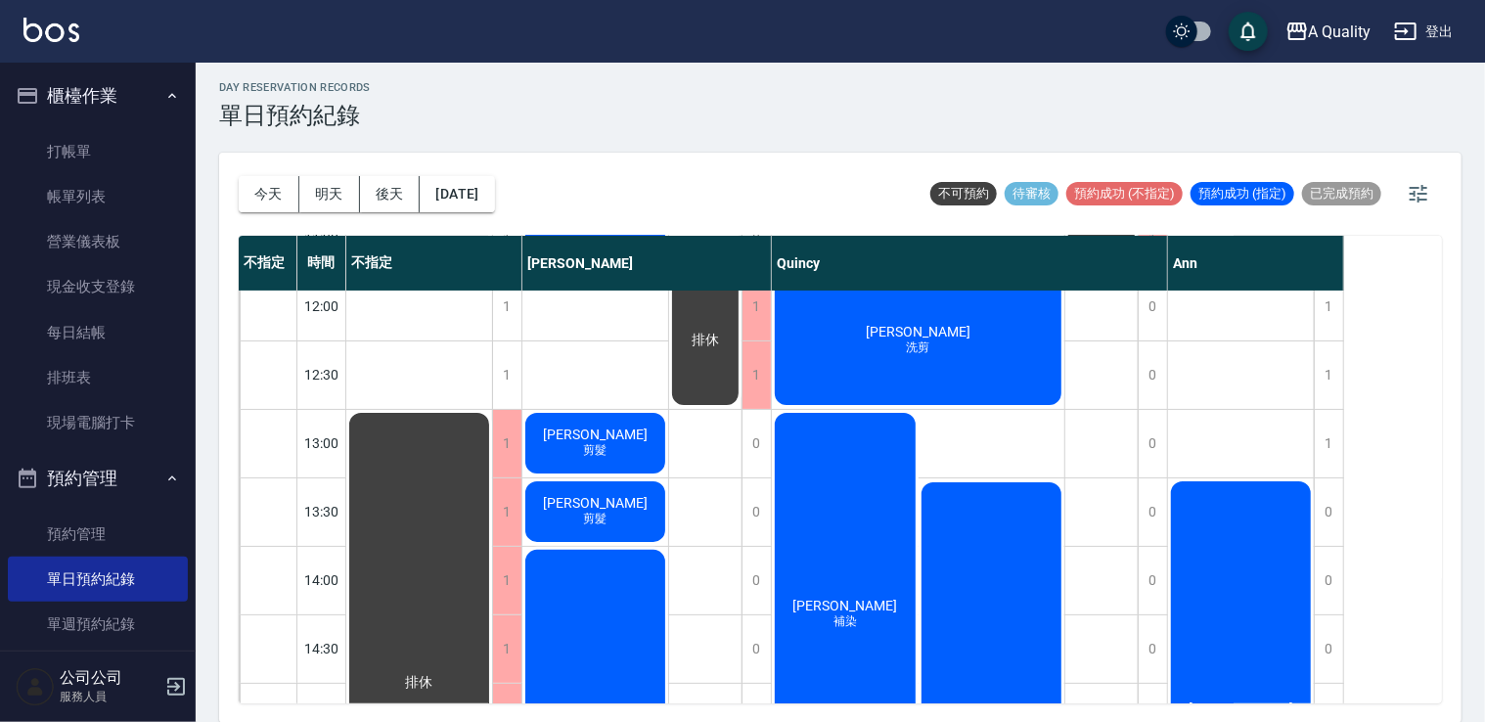
scroll to position [189, 0]
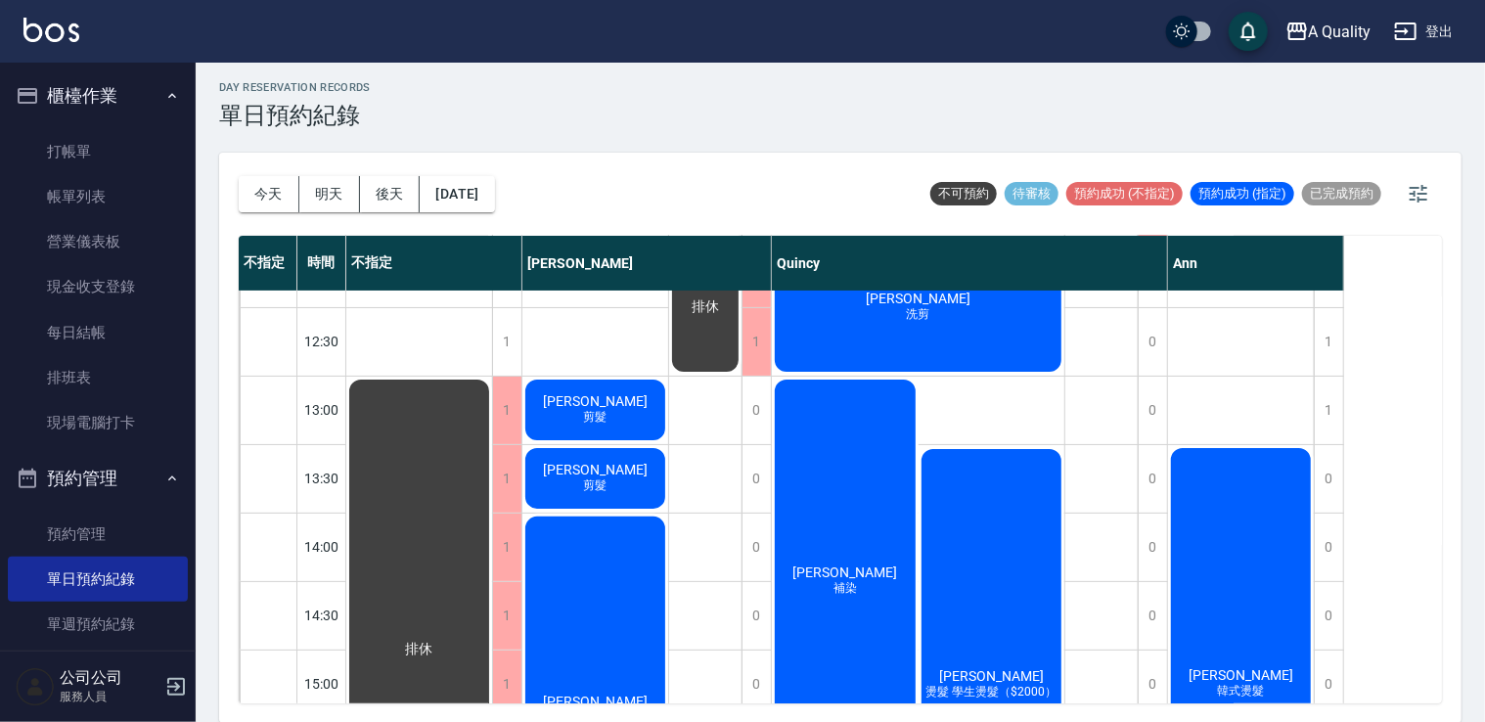
click at [843, 501] on div "吳佩臻 補染" at bounding box center [845, 581] width 147 height 409
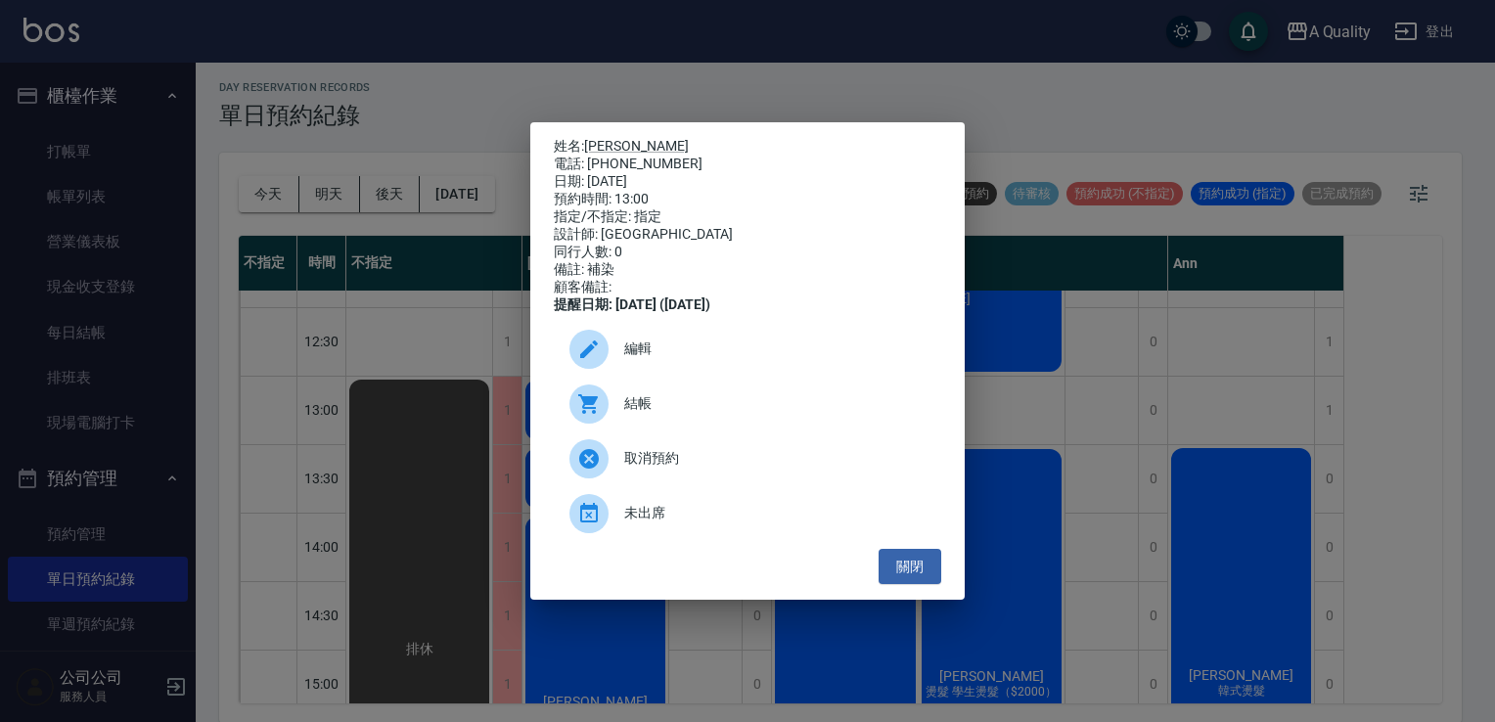
click at [716, 356] on span "編輯" at bounding box center [774, 348] width 301 height 21
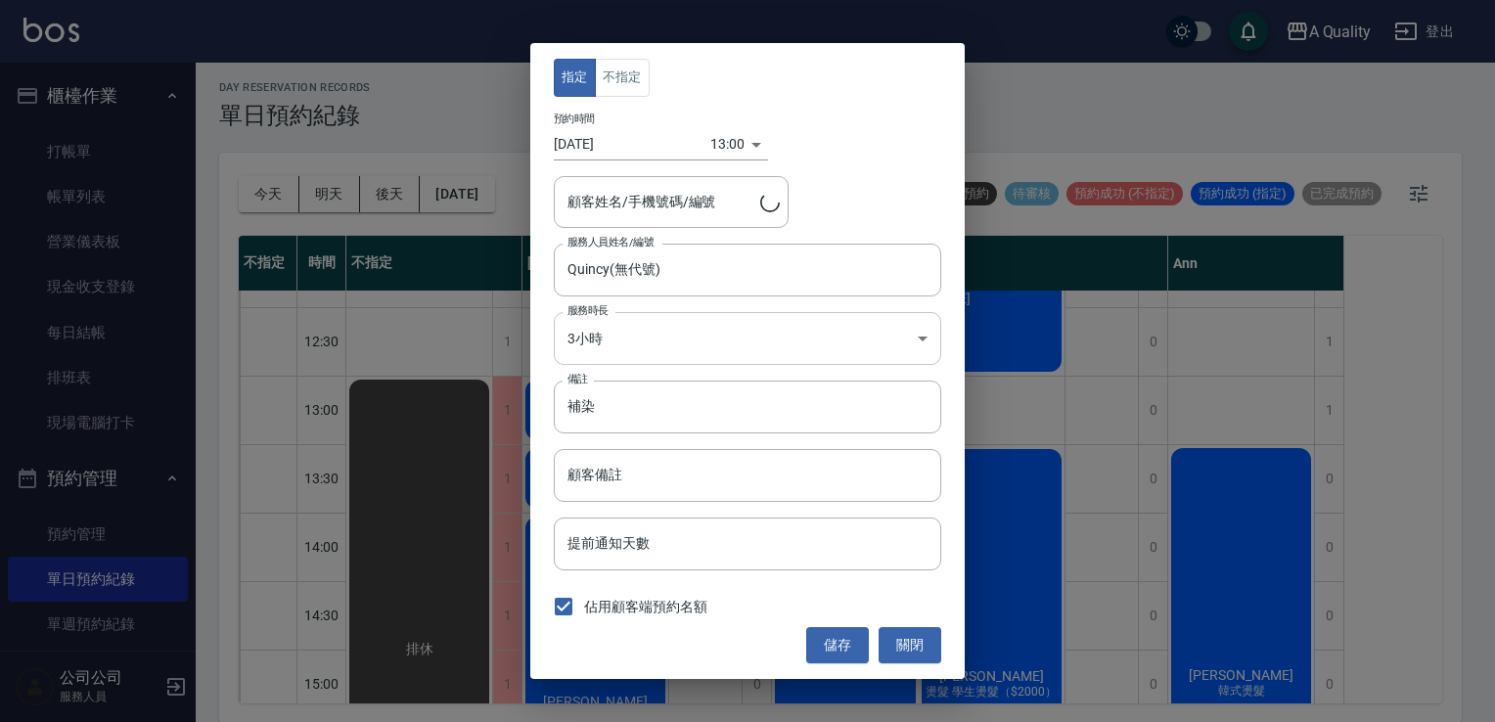
type input "吳佩臻/0908367316/"
click at [660, 340] on body "A Quality 登出 櫃檯作業 打帳單 帳單列表 營業儀表板 現金收支登錄 每日結帳 排班表 現場電腦打卡 預約管理 預約管理 單日預約紀錄 單週預約紀錄…" at bounding box center [747, 359] width 1495 height 728
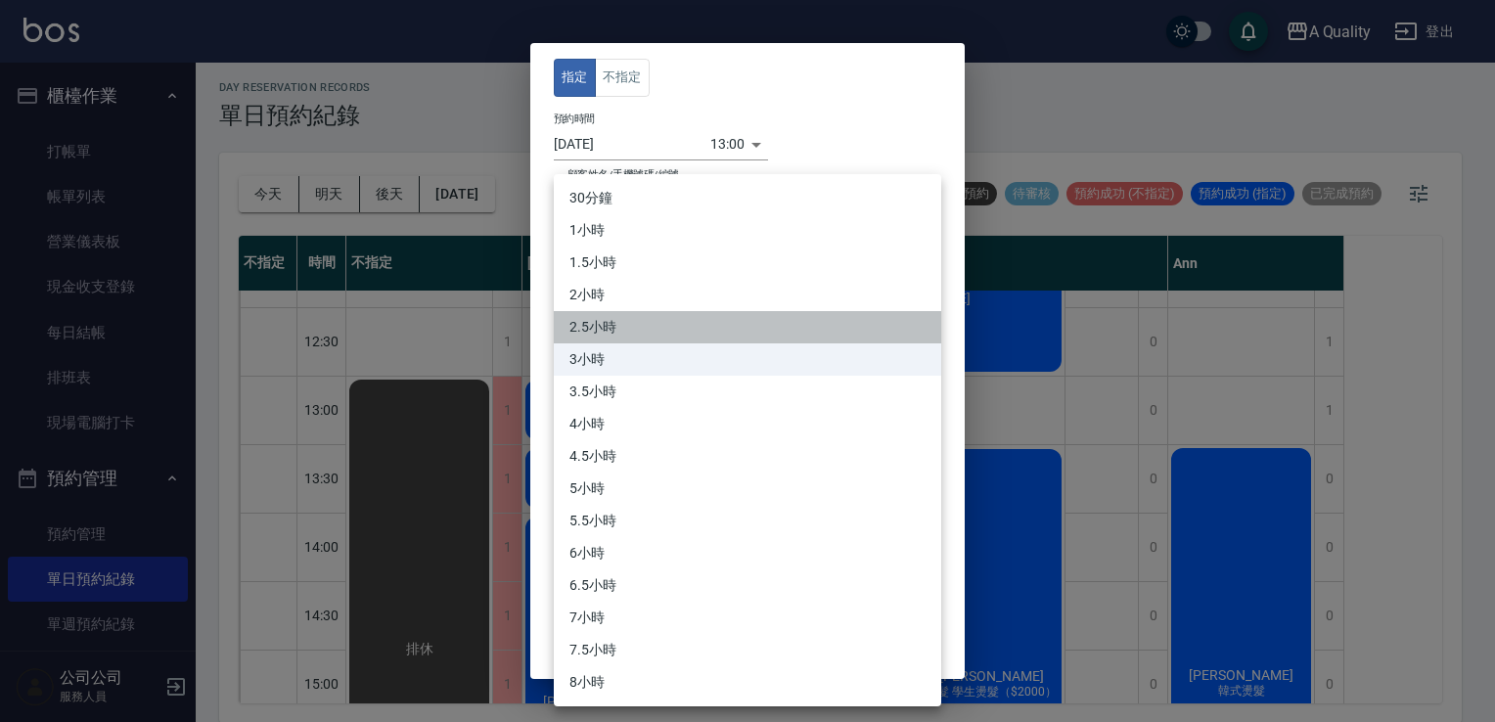
click at [612, 321] on li "2.5小時" at bounding box center [747, 327] width 387 height 32
type input "5"
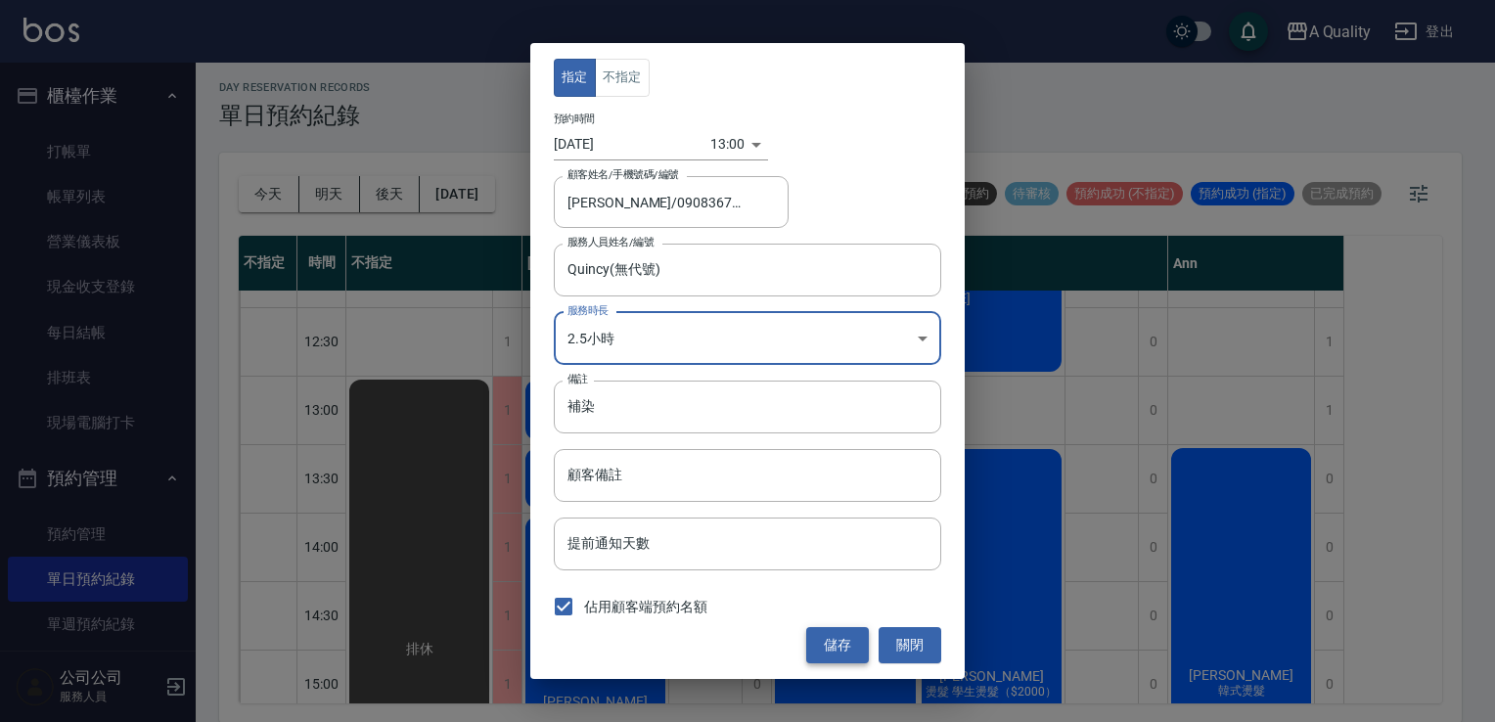
click at [825, 647] on button "儲存" at bounding box center [837, 645] width 63 height 36
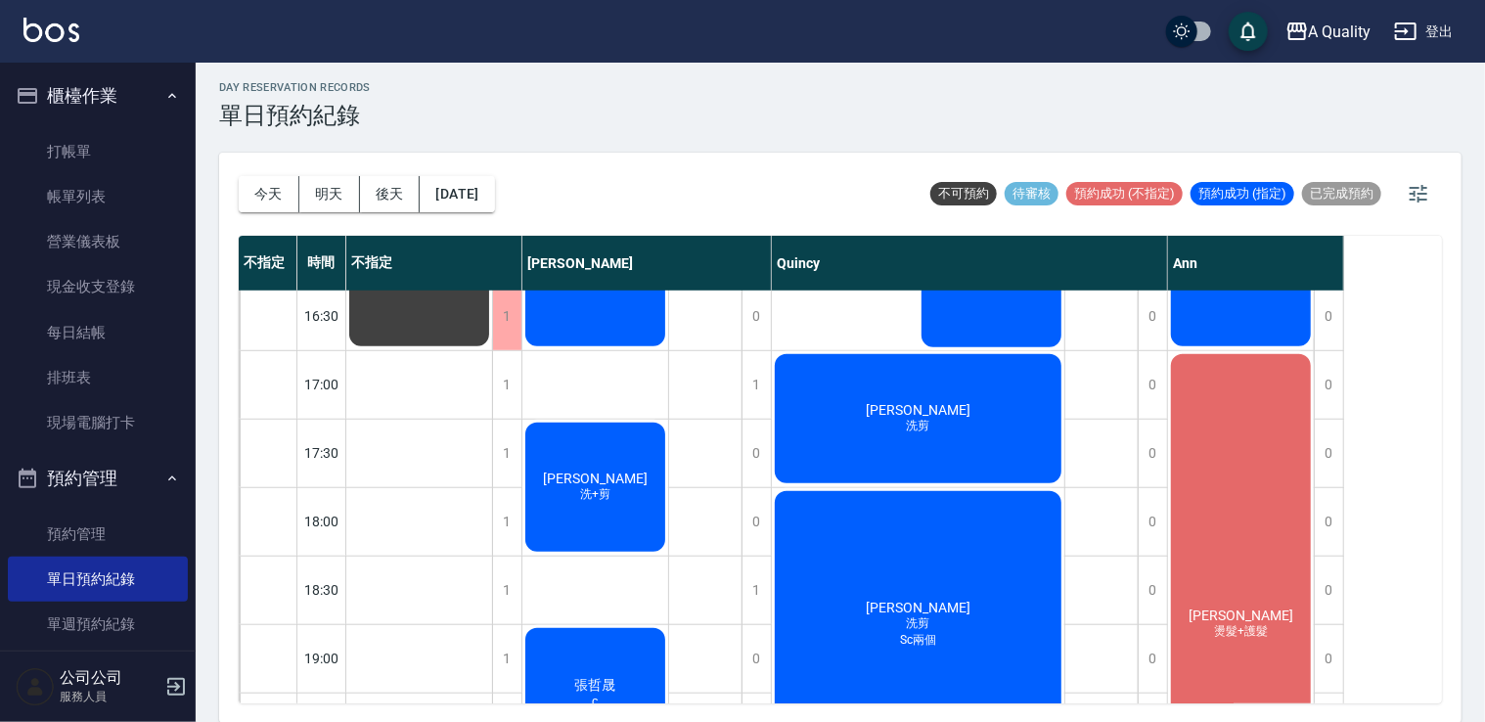
scroll to position [678, 0]
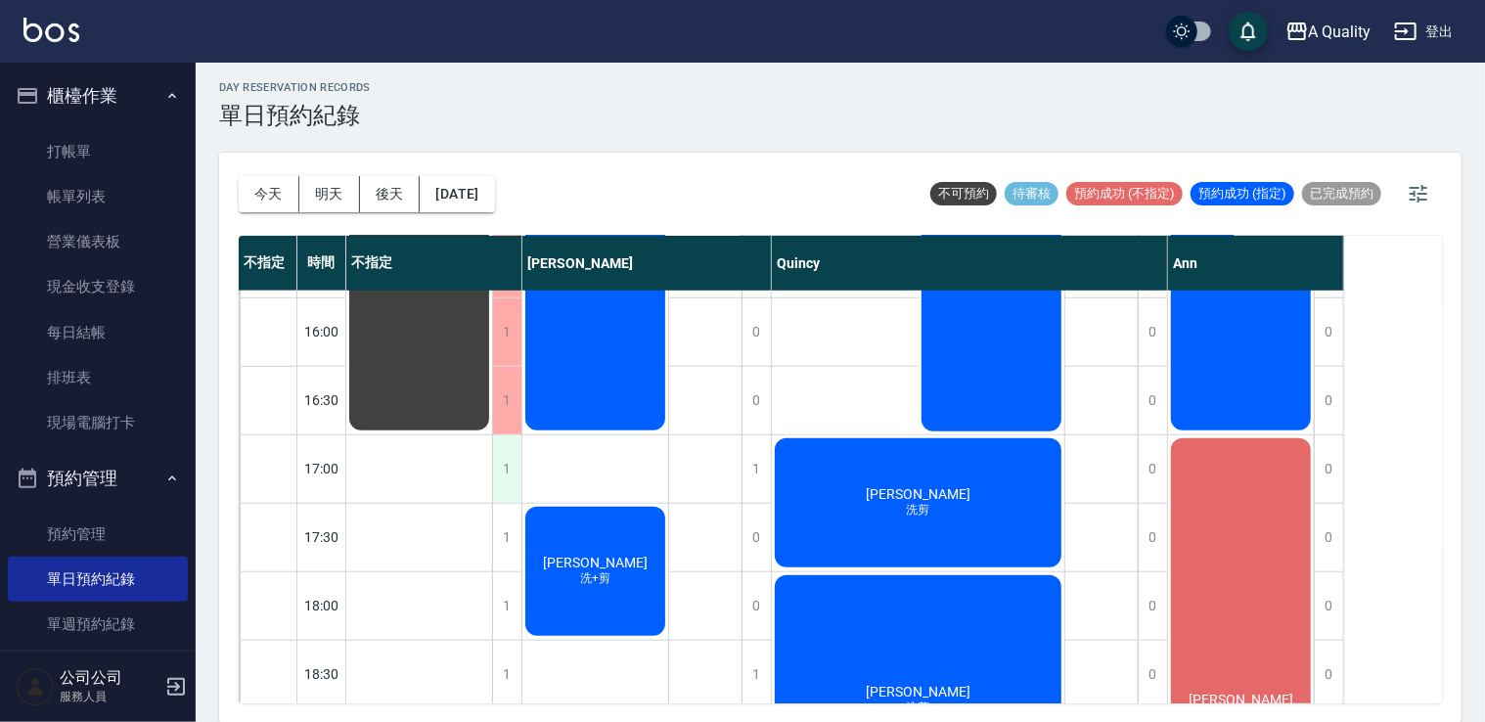
click at [503, 468] on div "1" at bounding box center [506, 469] width 29 height 68
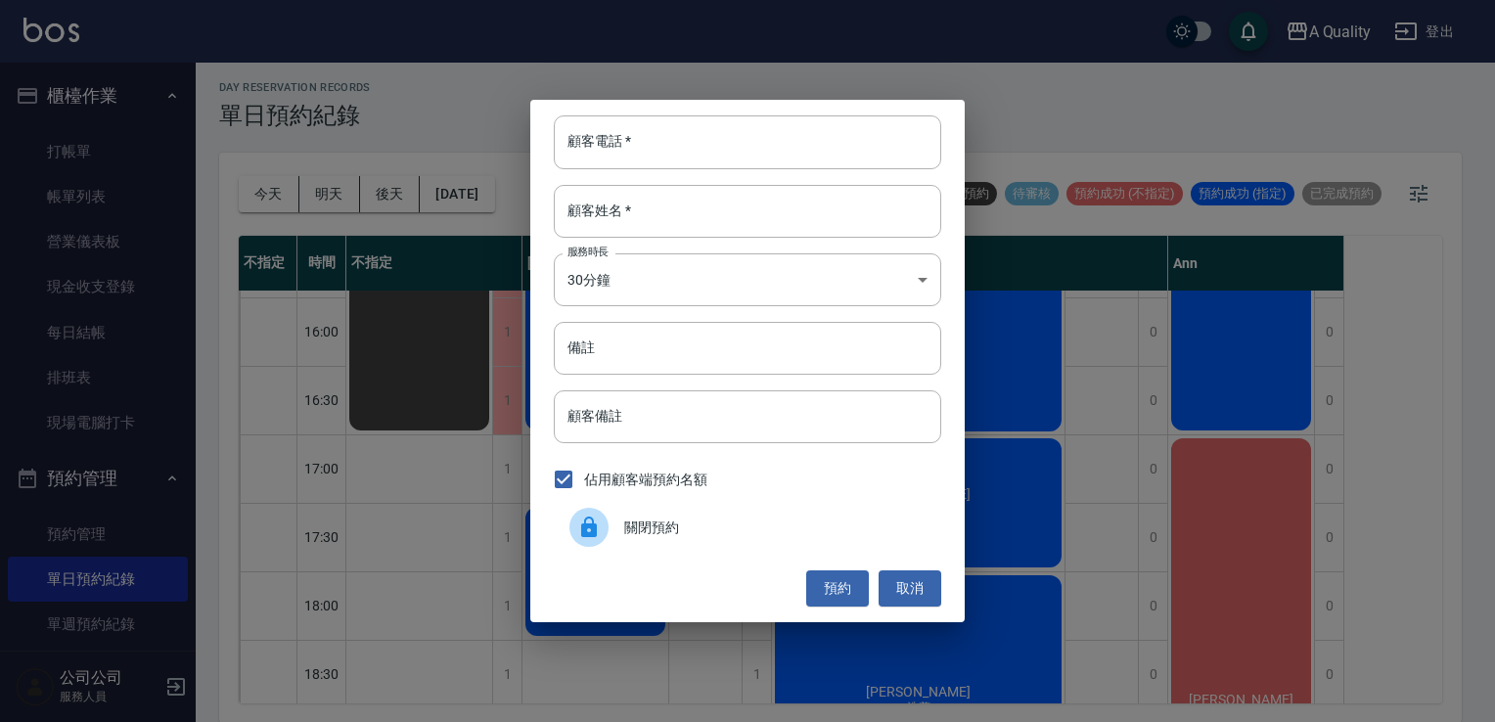
click at [599, 518] on icon at bounding box center [588, 527] width 23 height 23
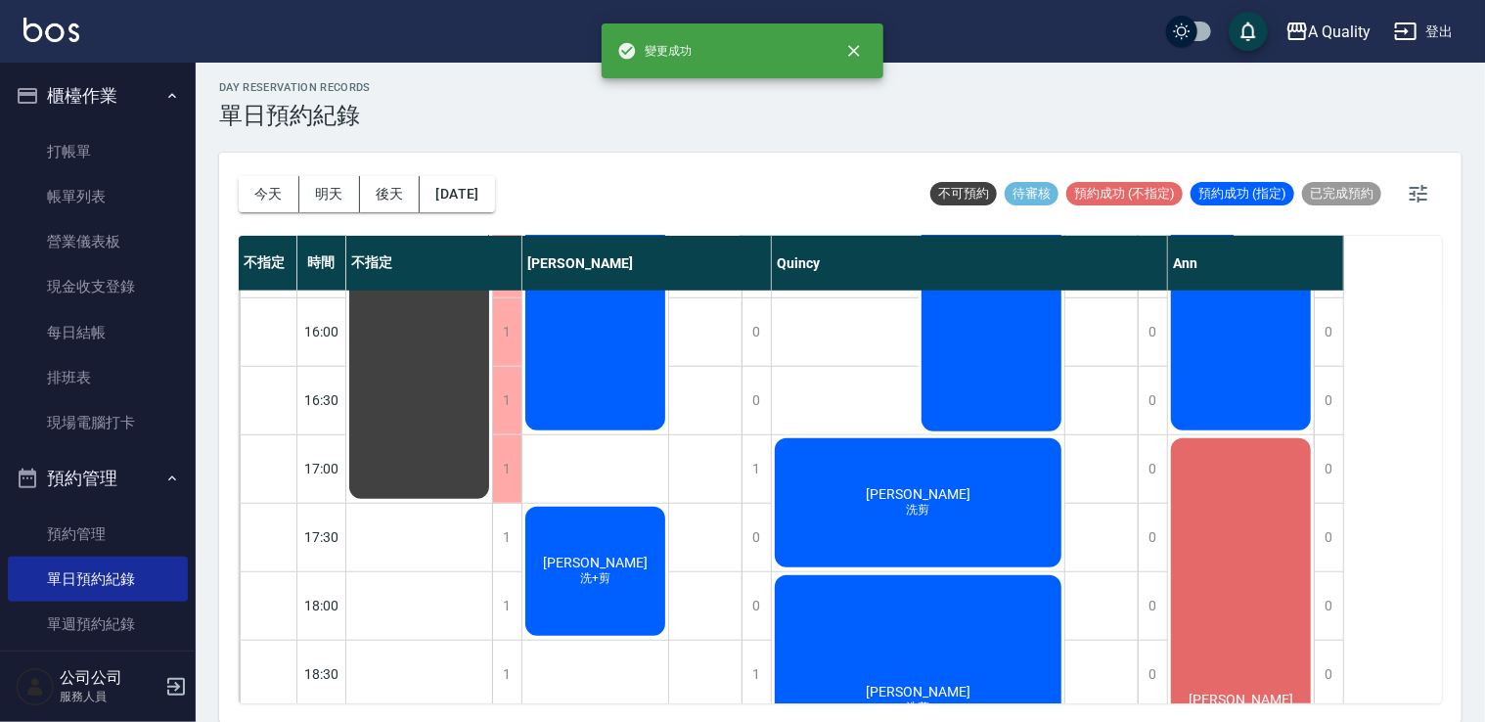
click at [498, 549] on div "1" at bounding box center [506, 538] width 29 height 68
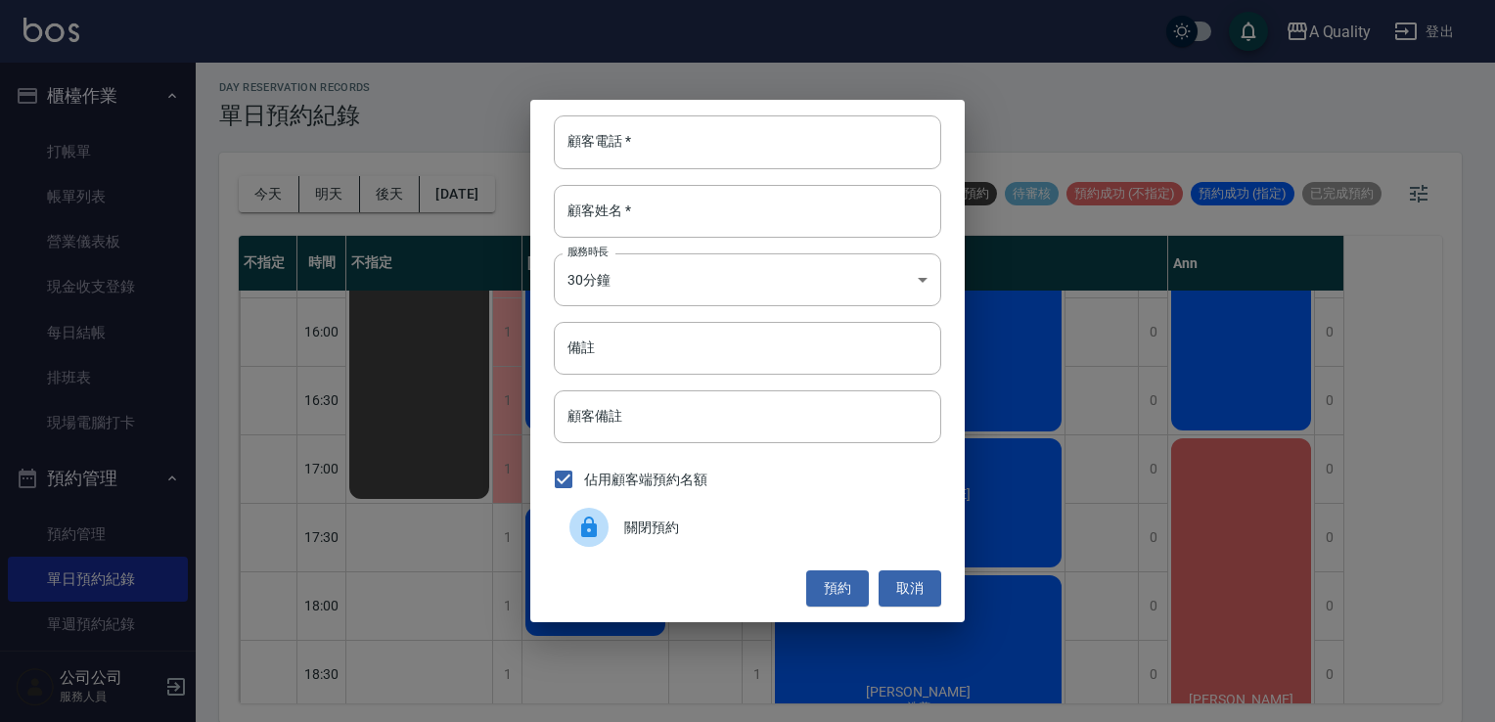
click at [610, 541] on div at bounding box center [596, 527] width 55 height 39
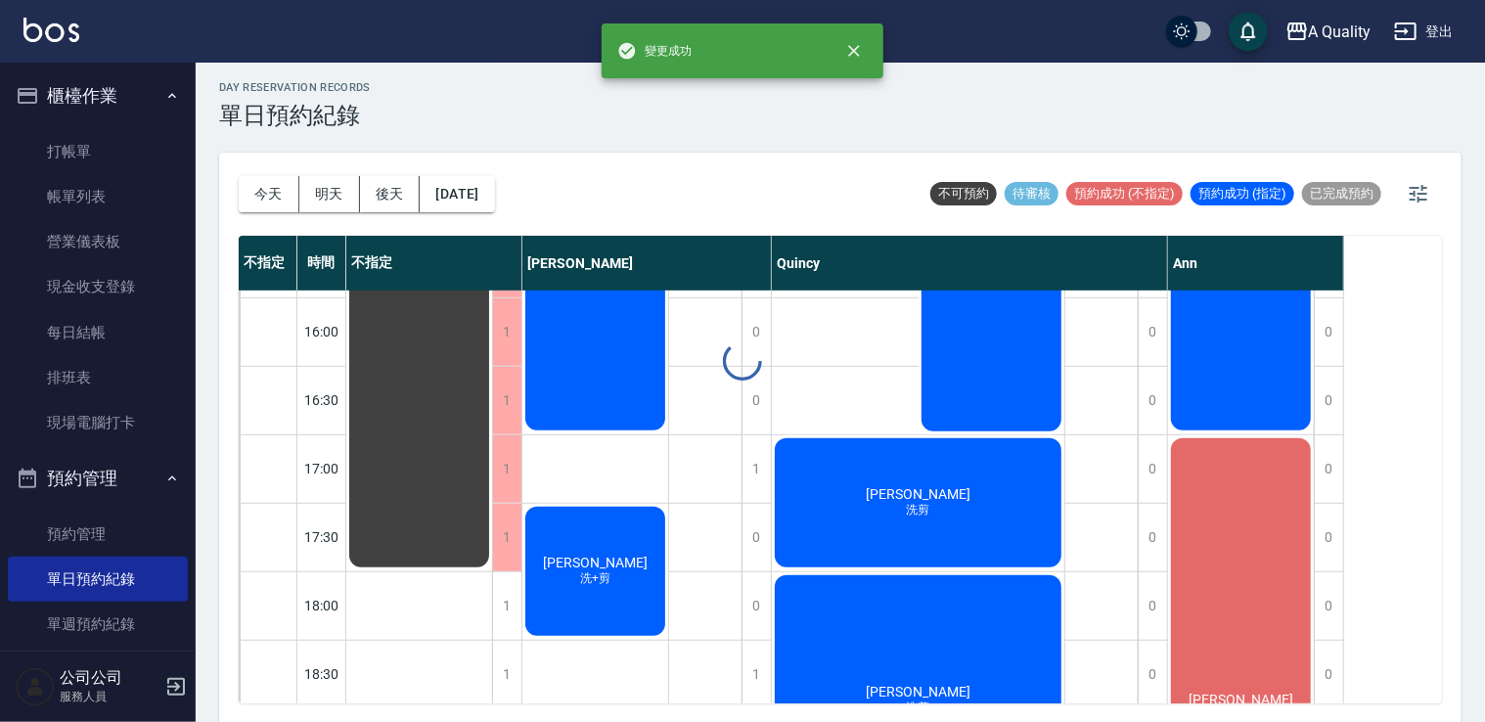
click at [496, 605] on div "1" at bounding box center [506, 606] width 29 height 68
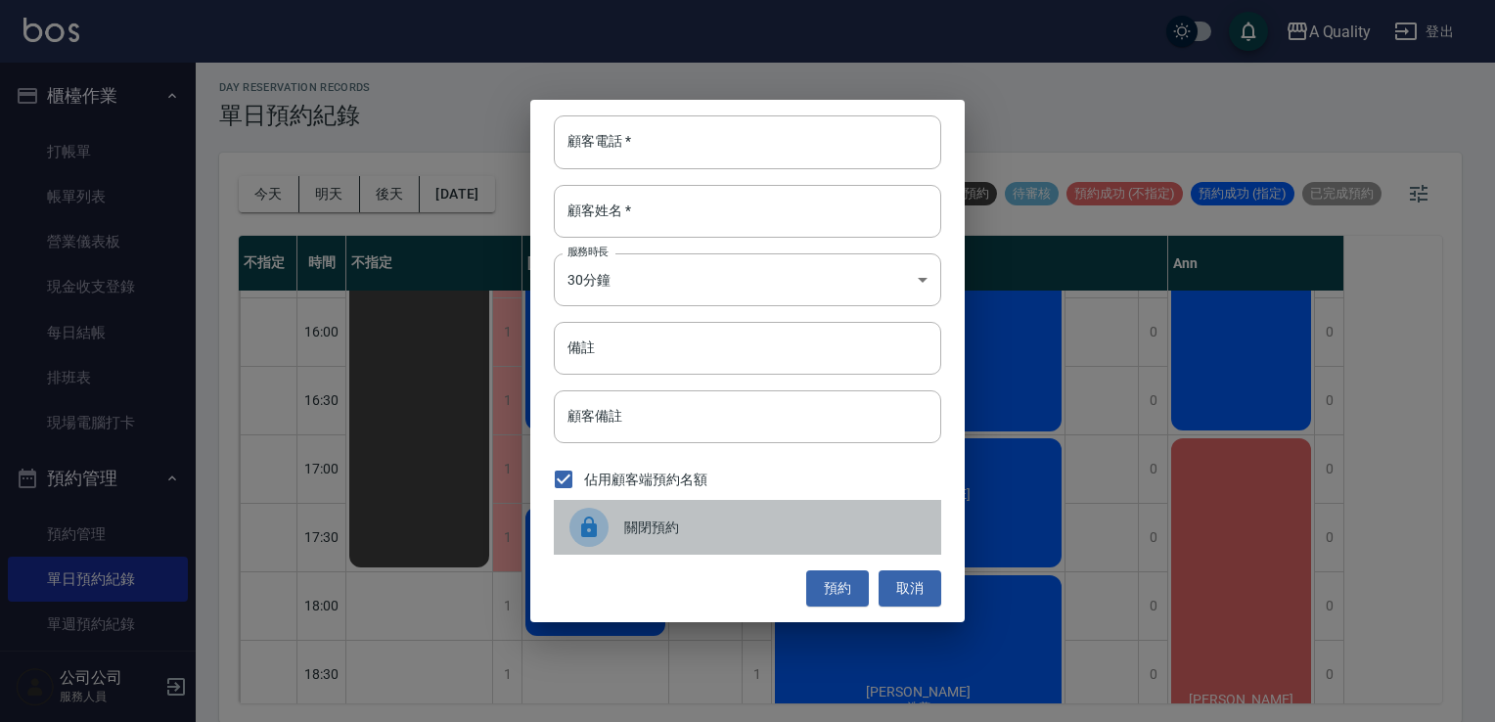
drag, startPoint x: 616, startPoint y: 533, endPoint x: 567, endPoint y: 570, distance: 61.4
click at [616, 535] on div at bounding box center [596, 527] width 55 height 39
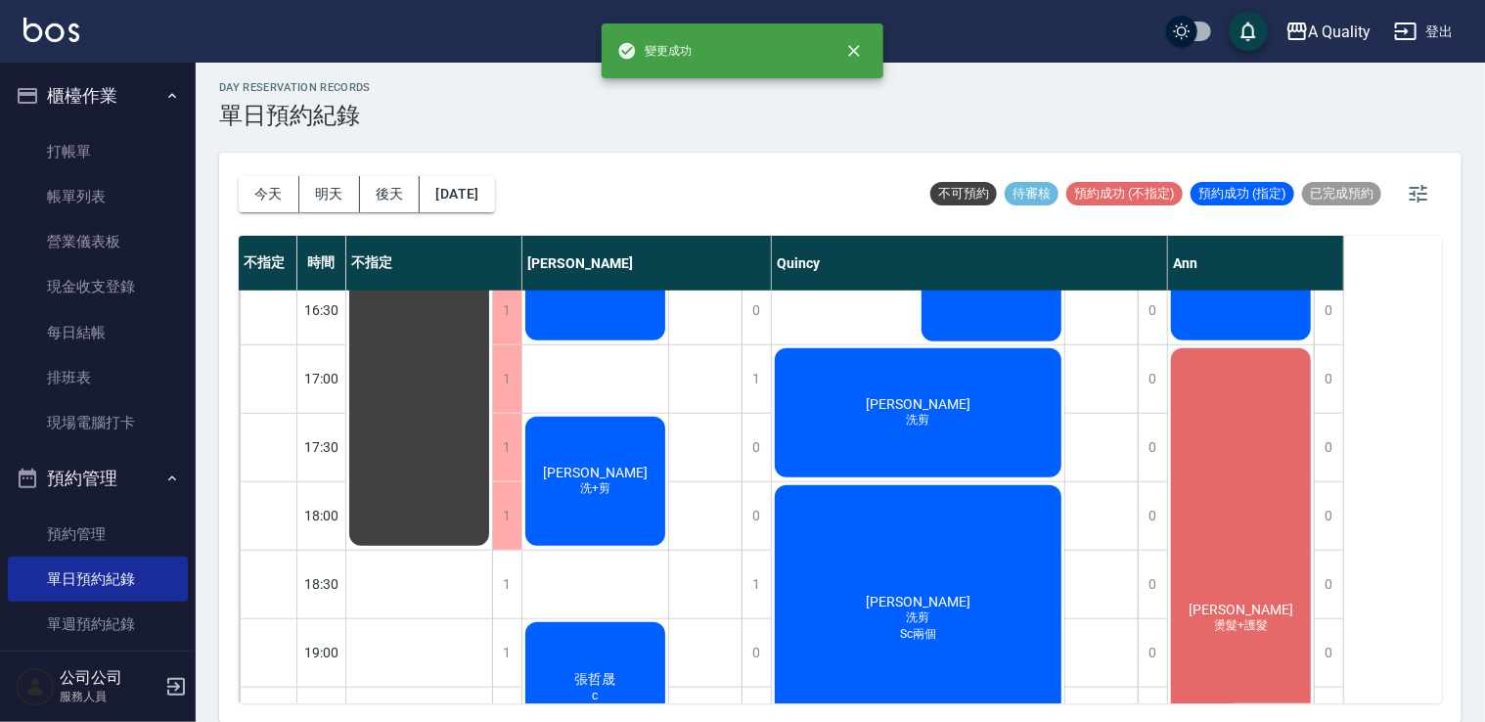
scroll to position [874, 0]
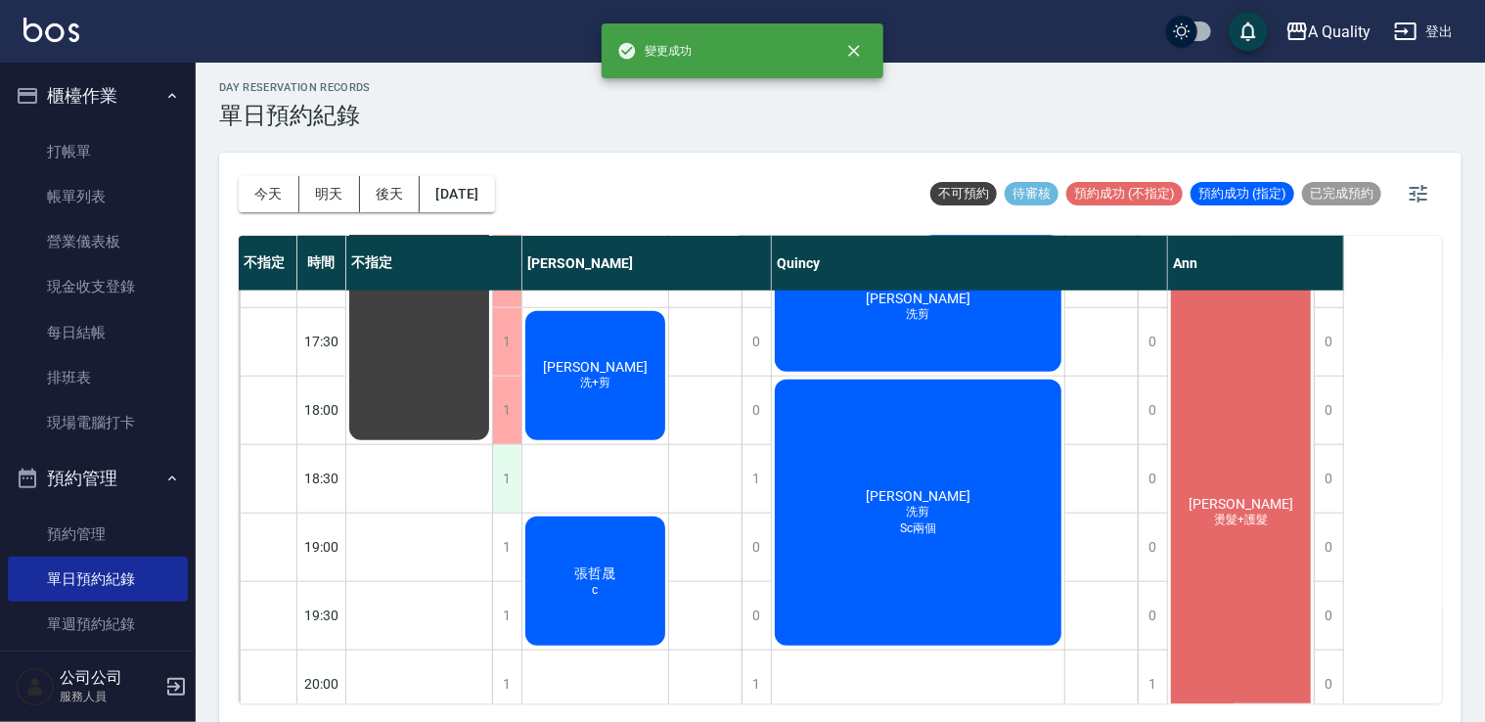
click at [501, 484] on div "1" at bounding box center [506, 479] width 29 height 68
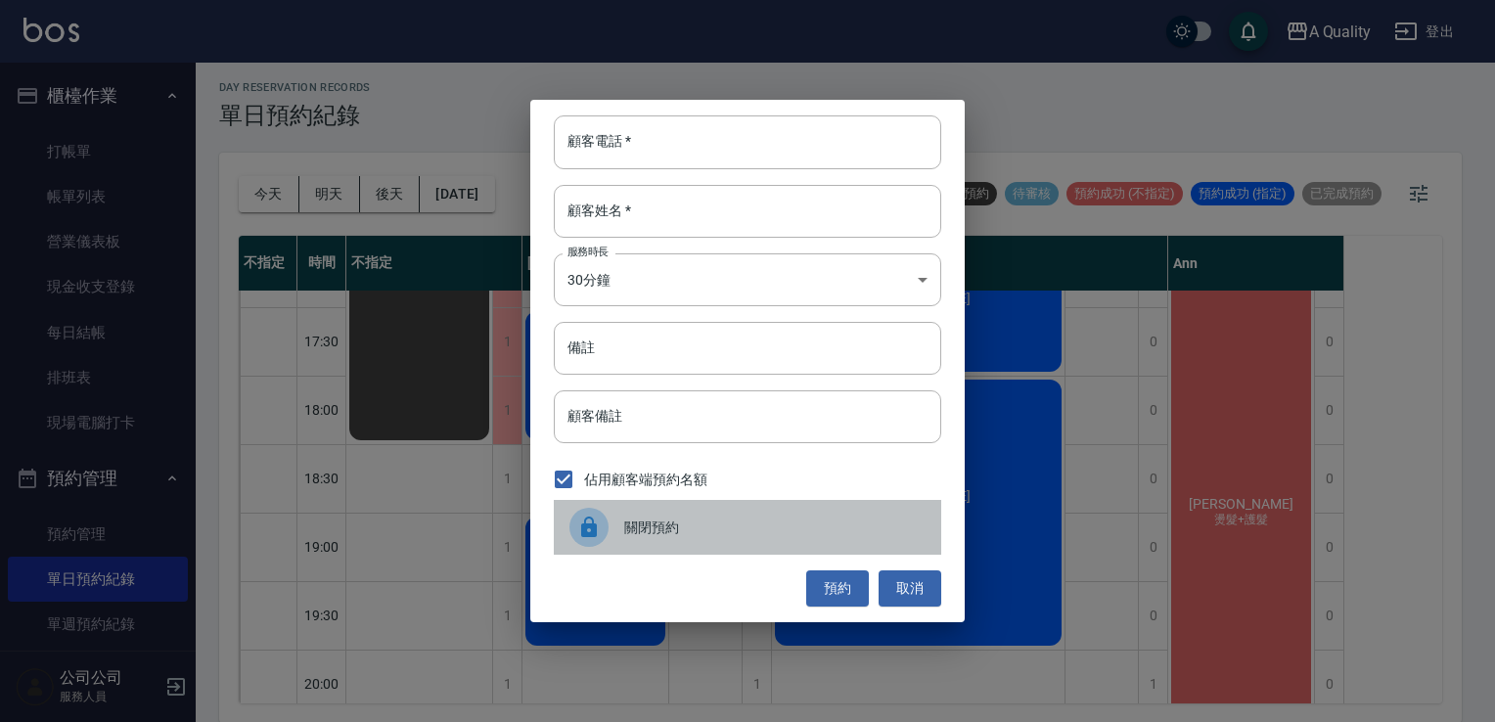
click at [579, 516] on icon at bounding box center [588, 527] width 23 height 23
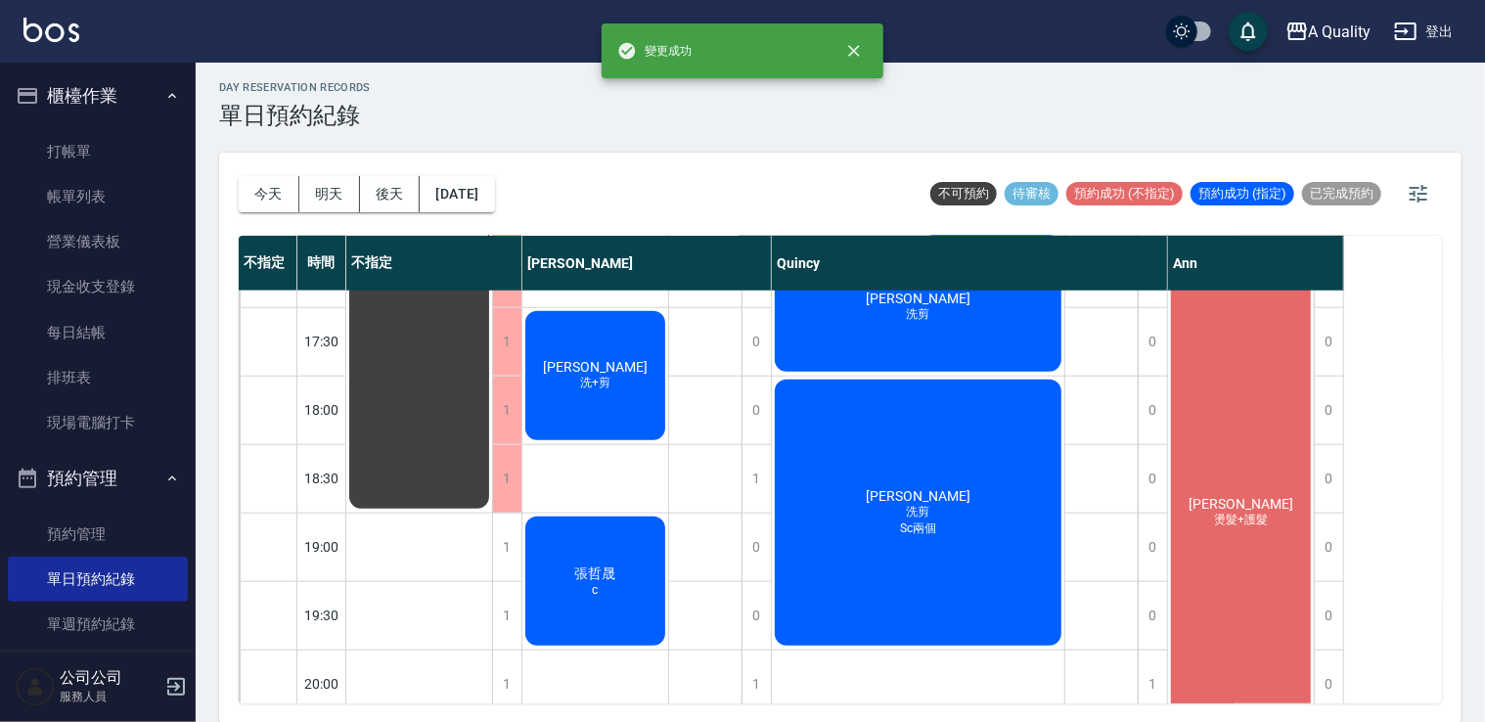
drag, startPoint x: 512, startPoint y: 539, endPoint x: 536, endPoint y: 536, distance: 24.6
click at [513, 539] on div "day Reservation records 單日預約紀錄 今天 明天 後天 2025/09/27 不可預約 待審核 預約成功 (不指定) 預約成功 (指定…" at bounding box center [840, 390] width 1289 height 665
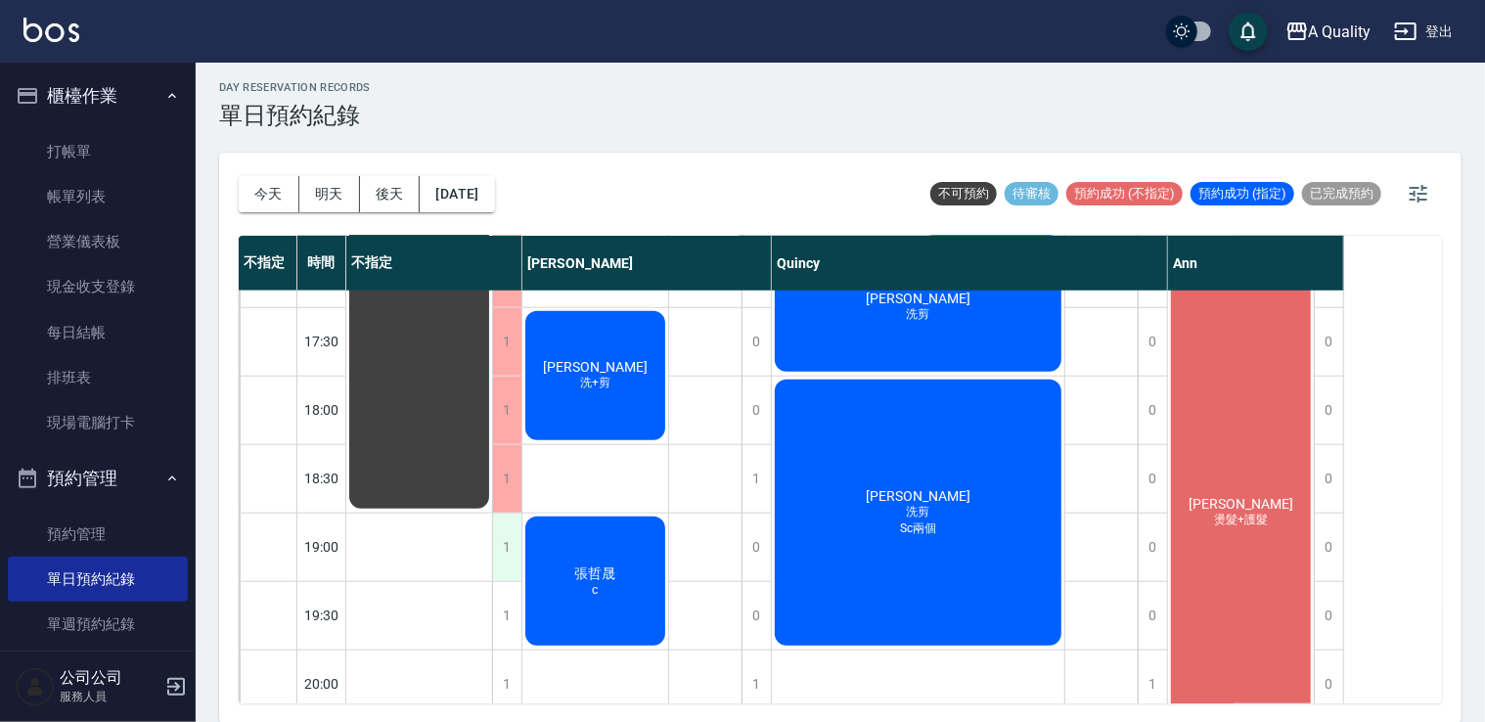
click at [501, 547] on div "1" at bounding box center [506, 548] width 29 height 68
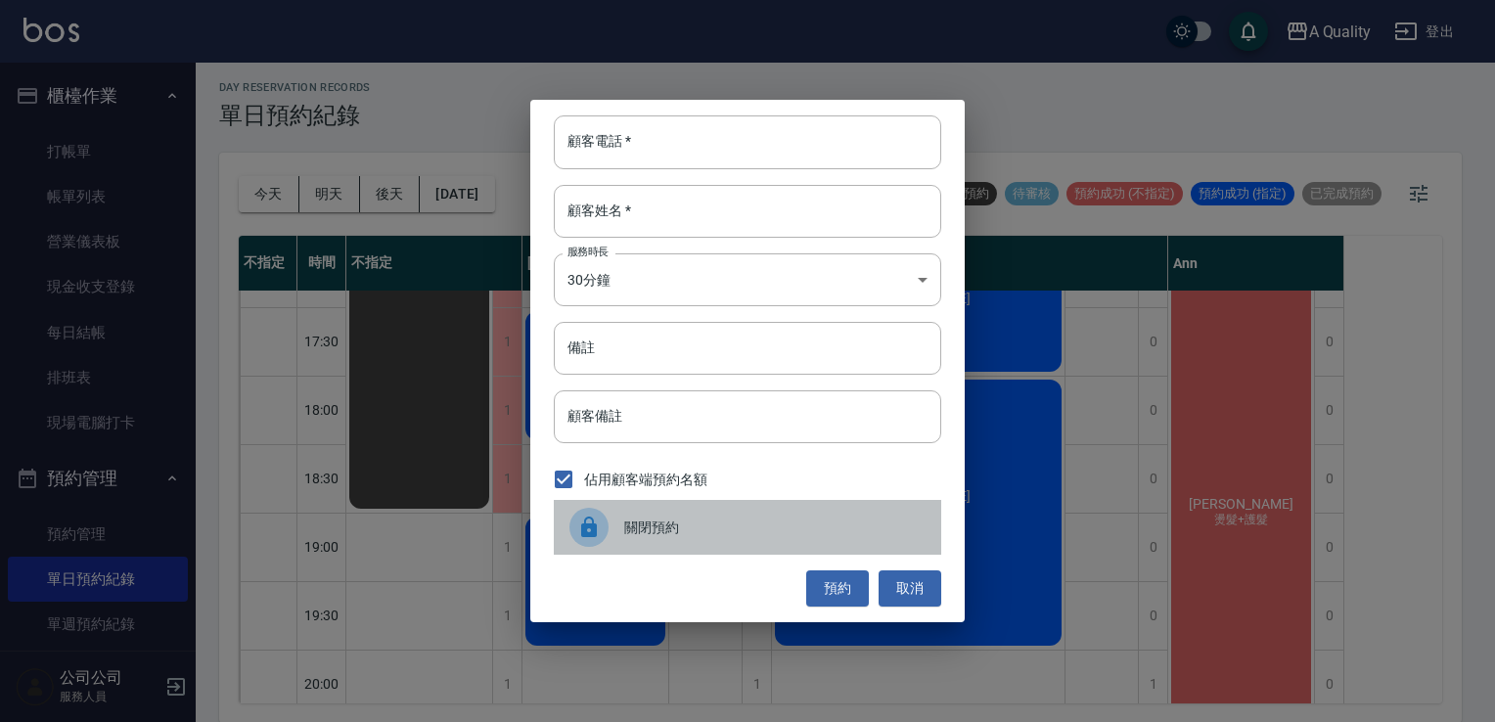
click at [564, 523] on div "關閉預約" at bounding box center [747, 527] width 387 height 55
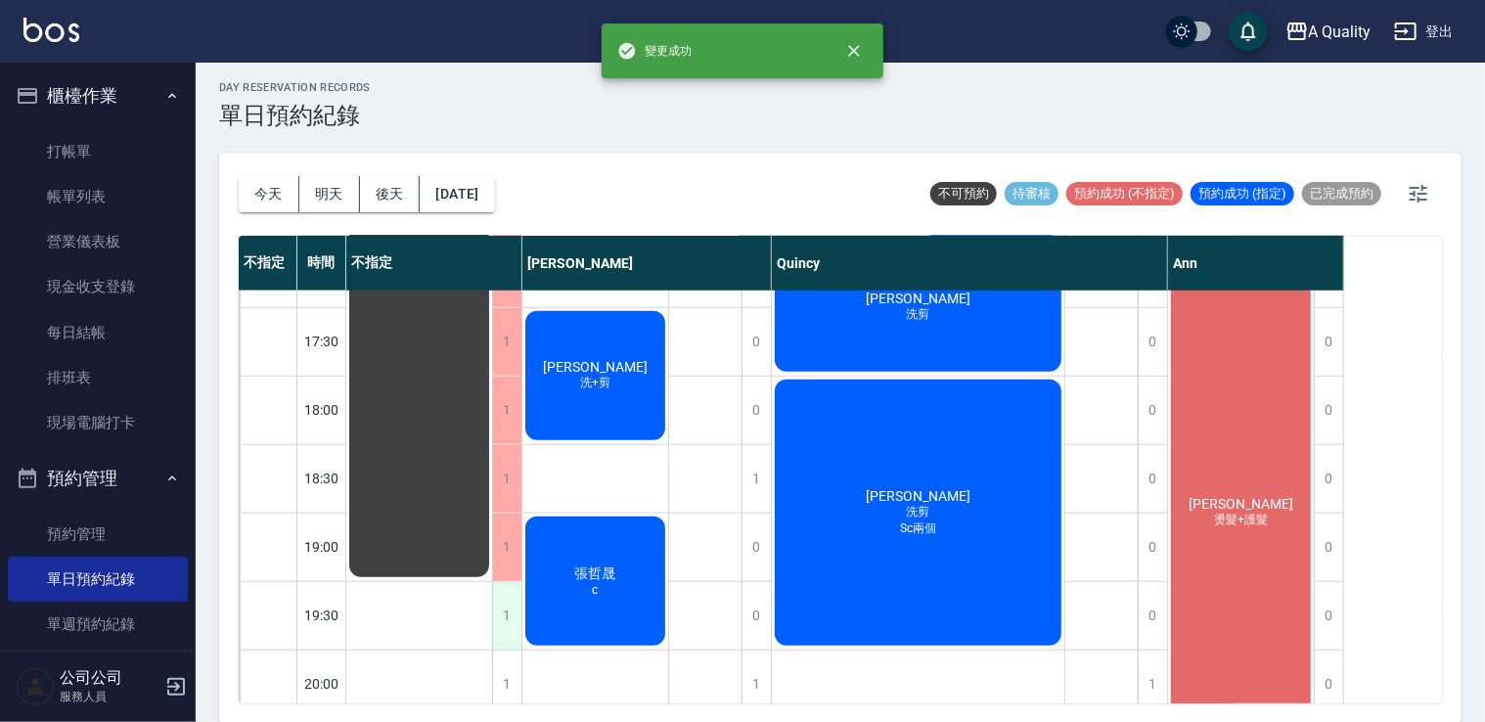
click at [503, 605] on div "1" at bounding box center [506, 616] width 29 height 68
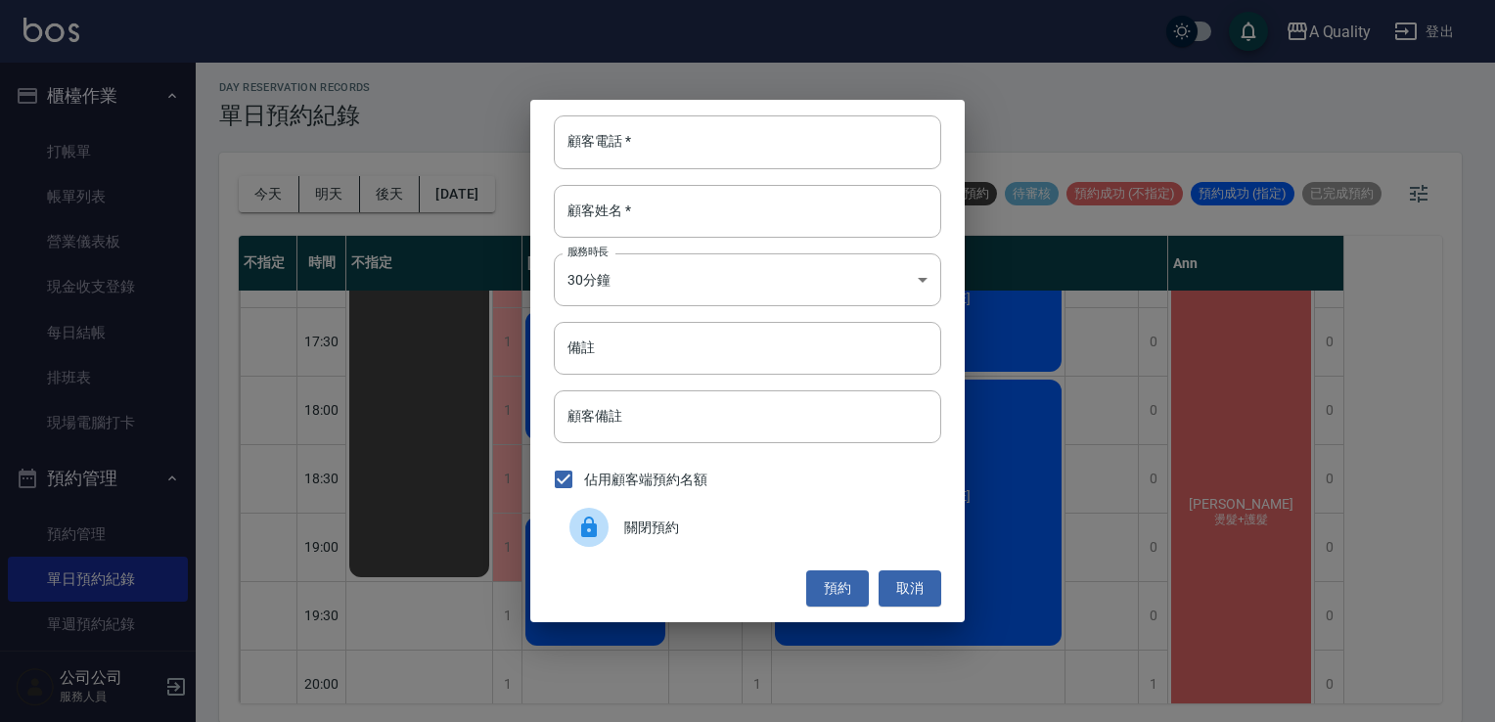
click at [583, 538] on icon at bounding box center [588, 527] width 23 height 23
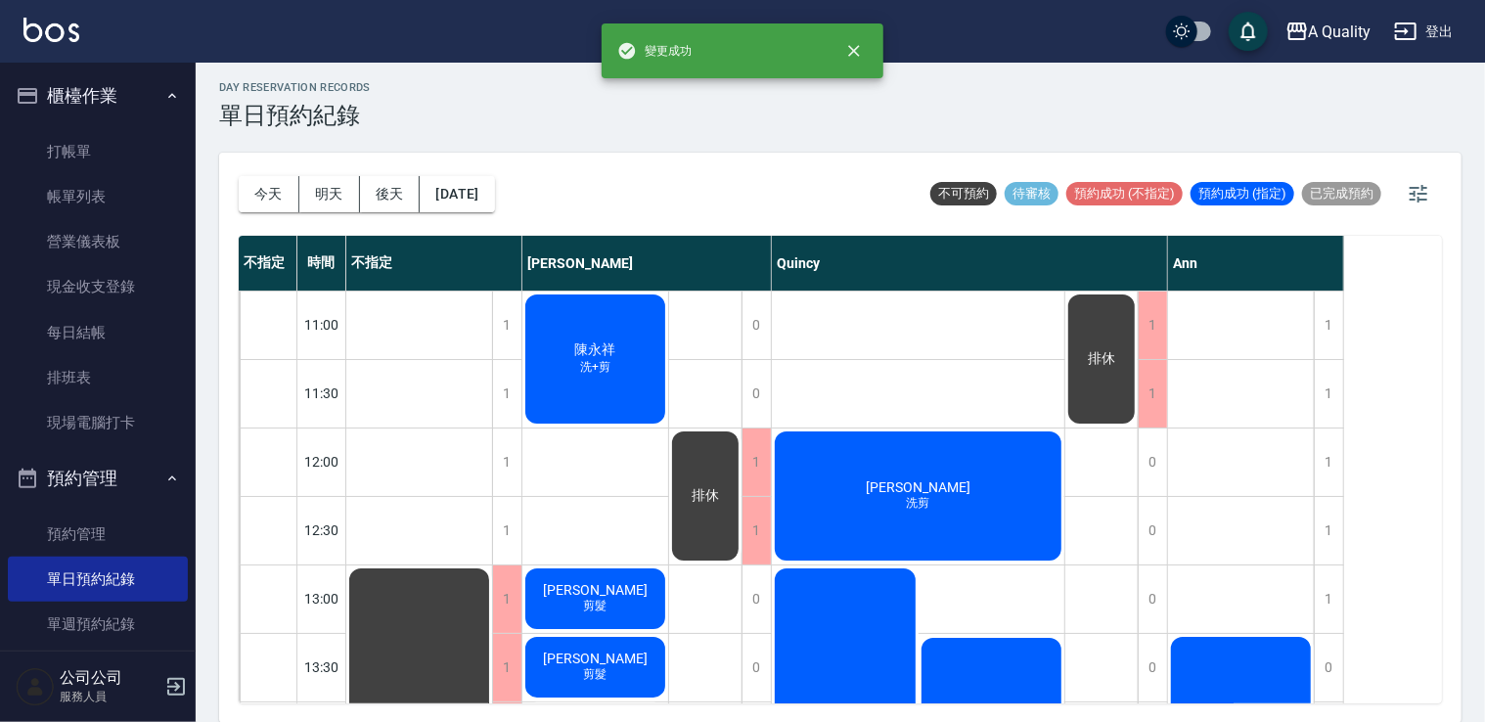
scroll to position [489, 0]
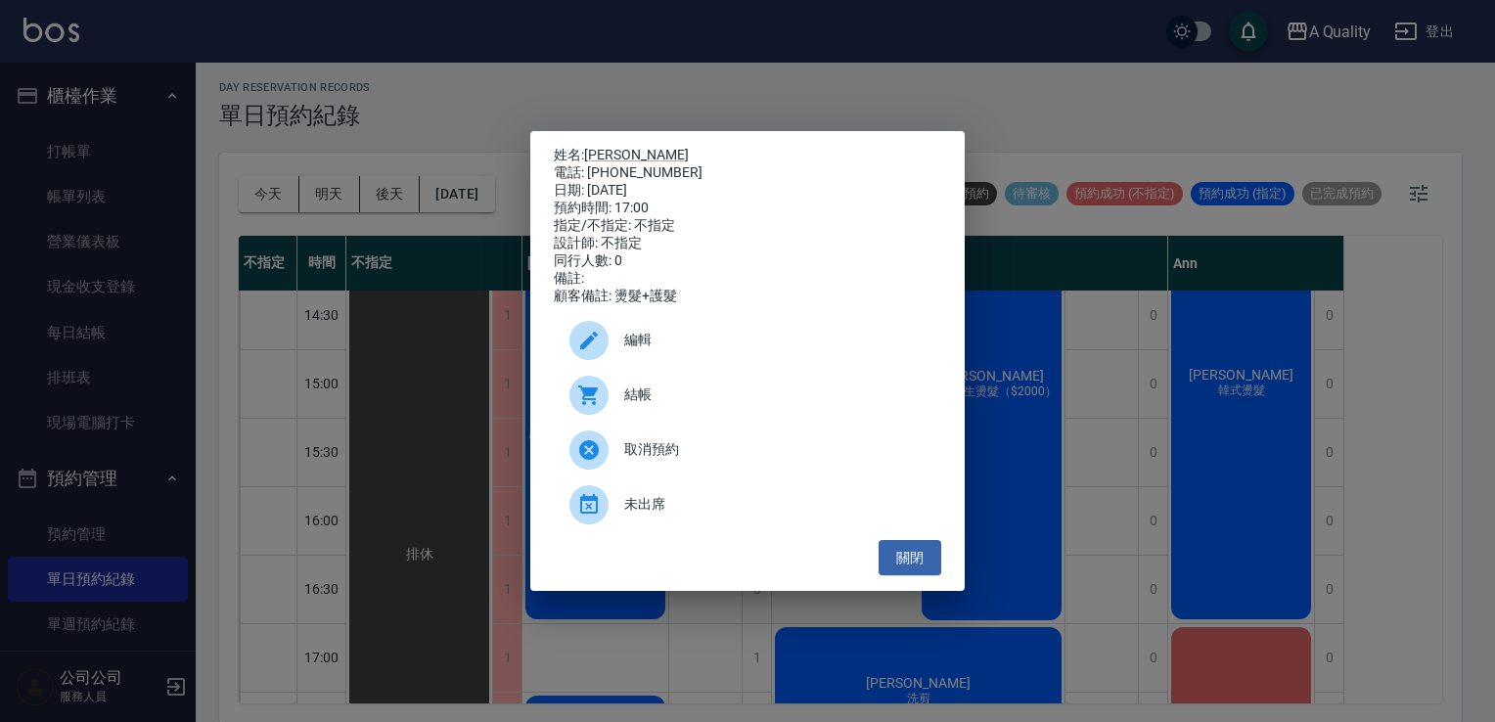
click at [728, 350] on span "編輯" at bounding box center [774, 340] width 301 height 21
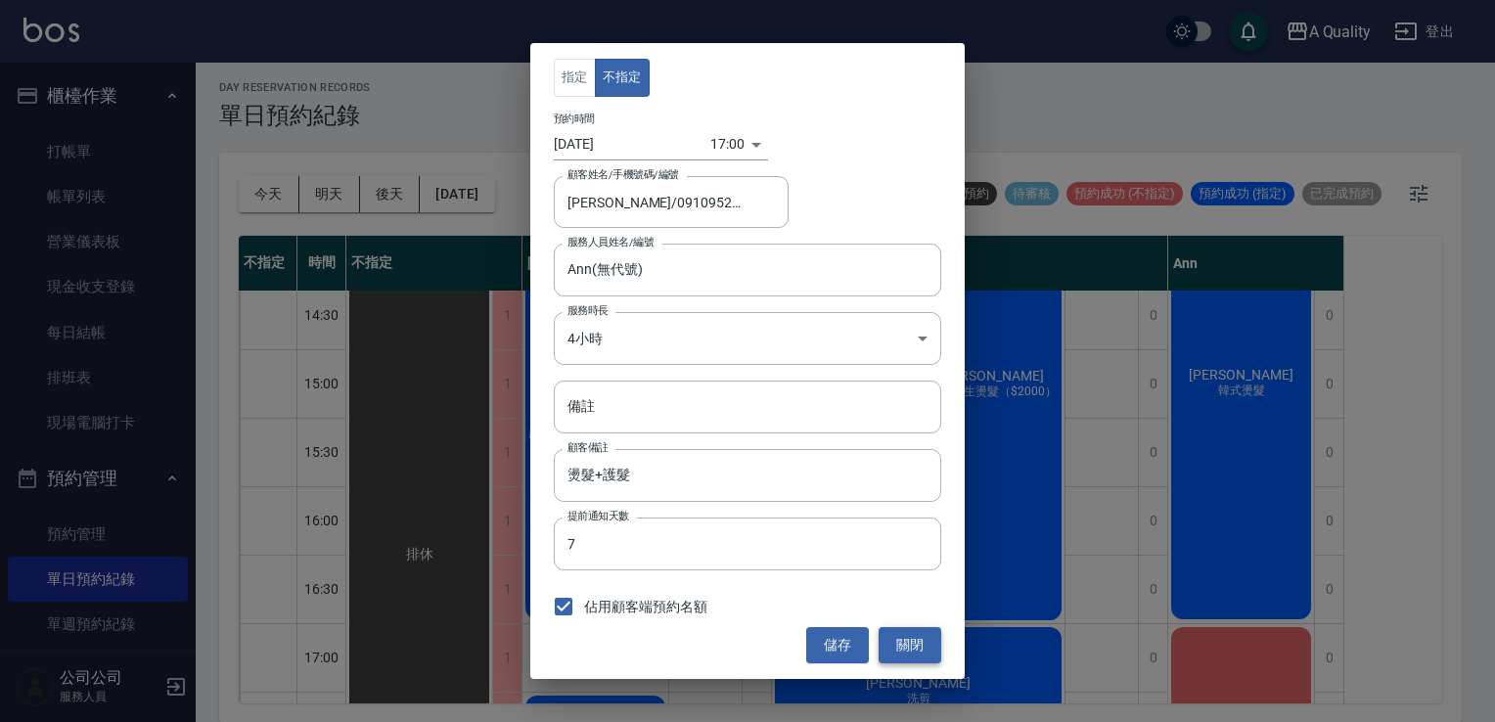
click at [918, 636] on button "關閉" at bounding box center [910, 645] width 63 height 36
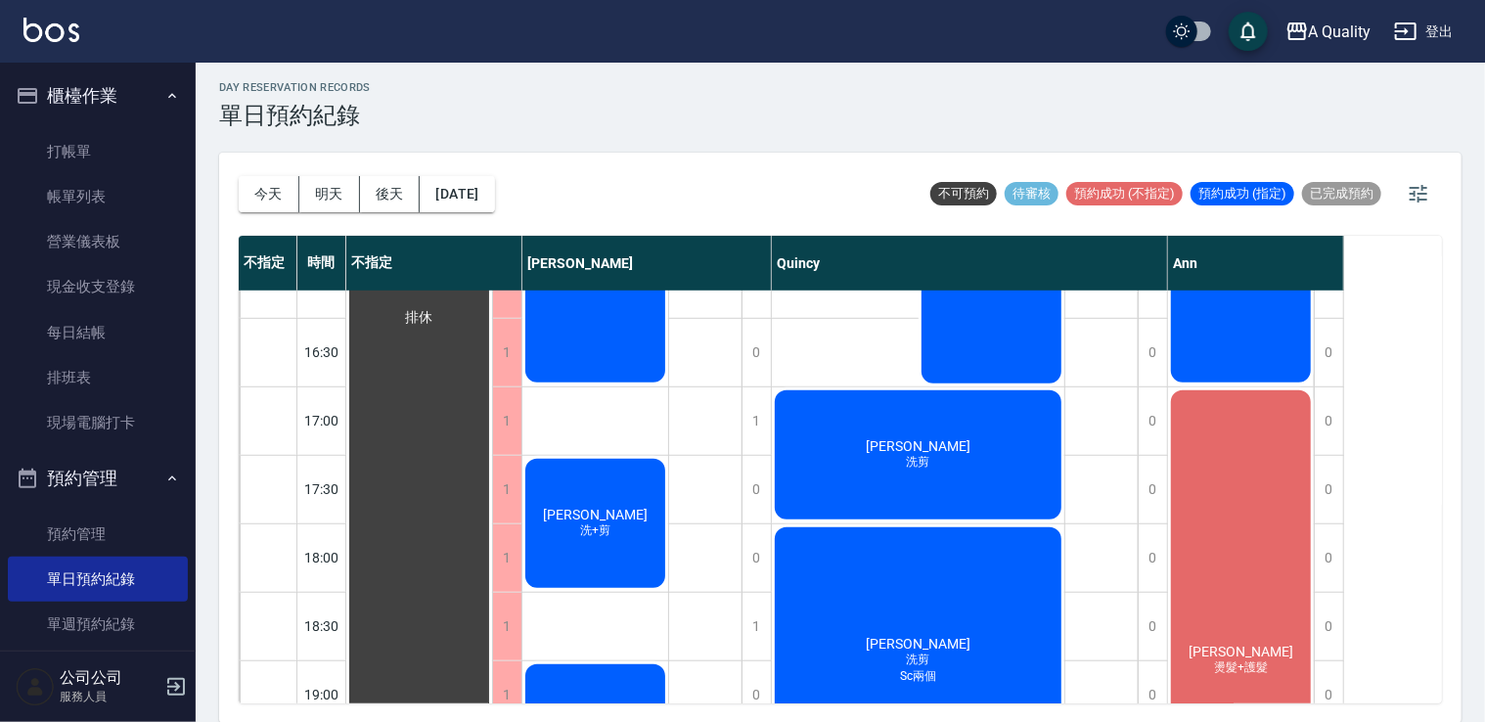
scroll to position [971, 0]
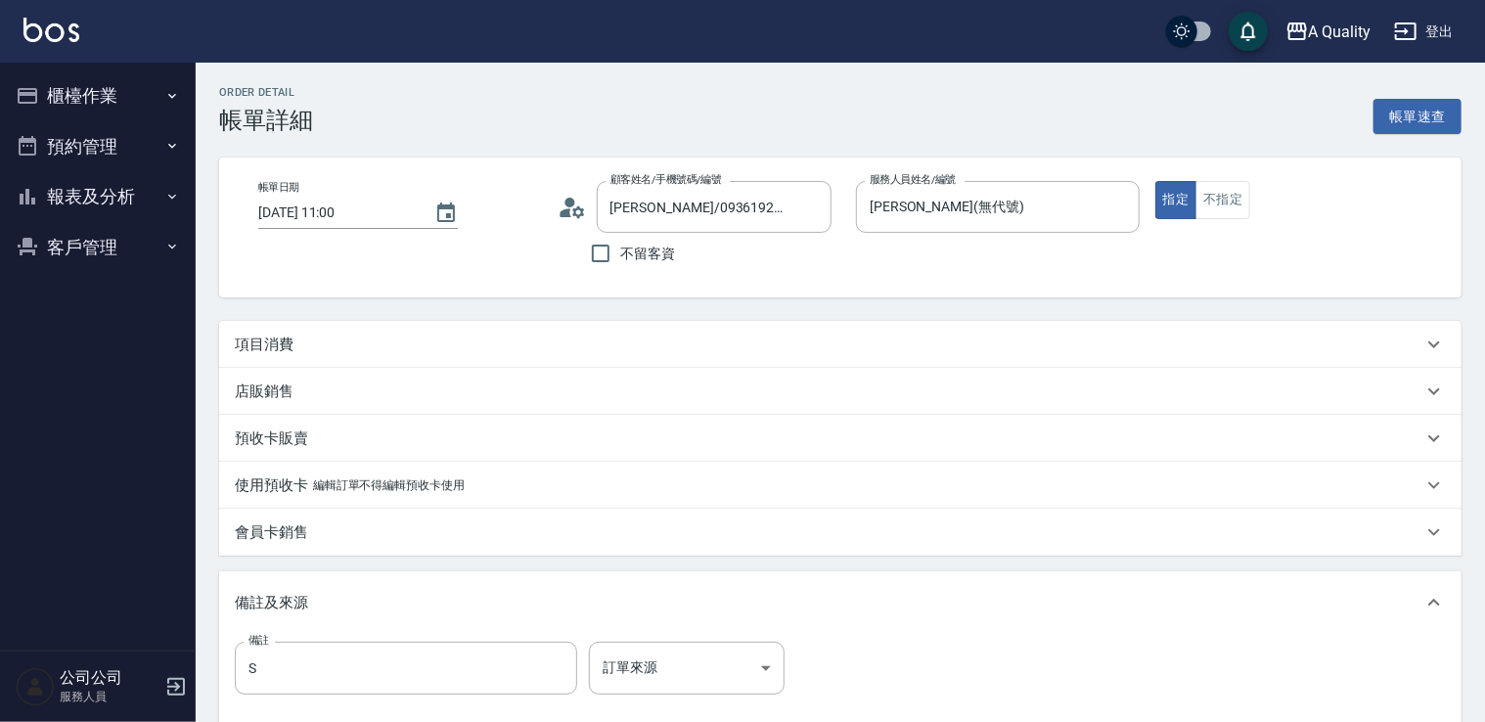
click at [348, 490] on p "編輯訂單不得編輯預收卡使用" at bounding box center [389, 485] width 152 height 21
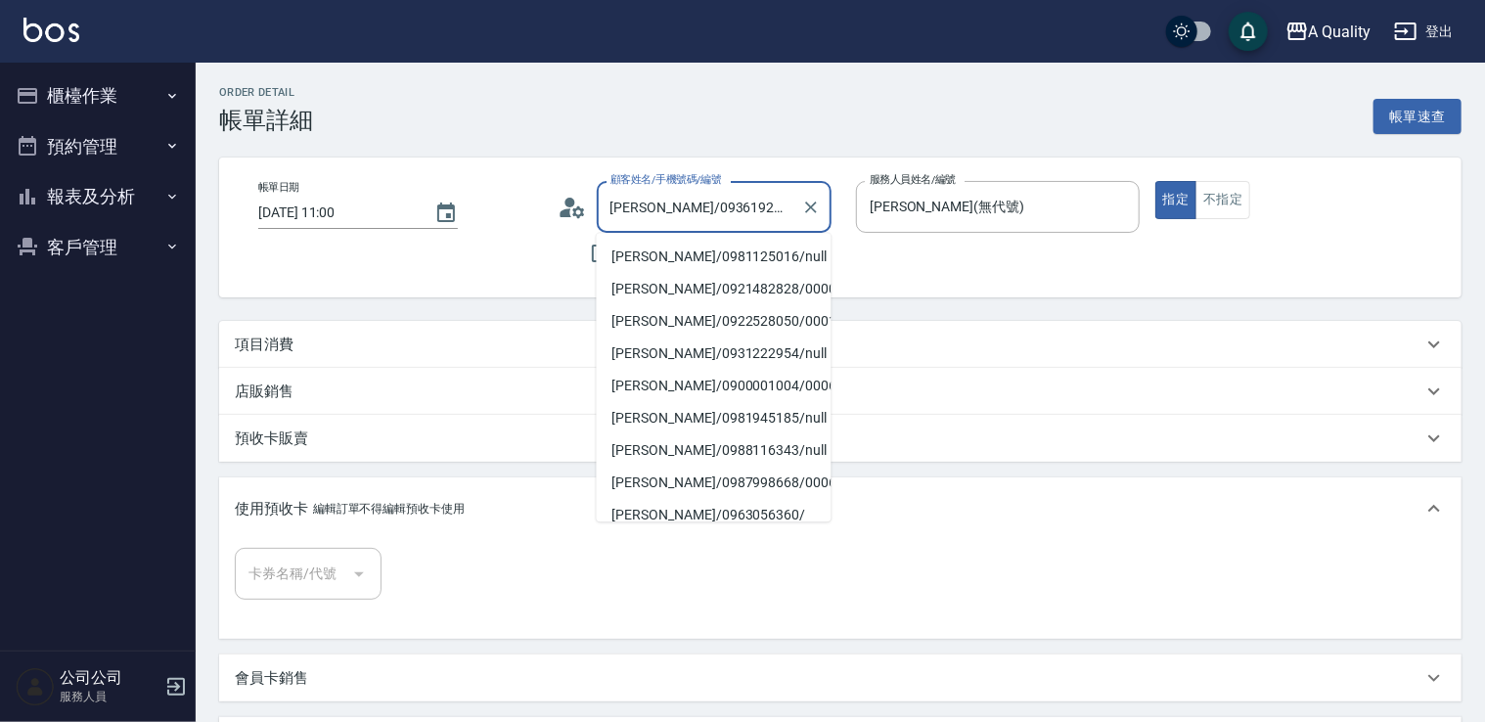
drag, startPoint x: 656, startPoint y: 208, endPoint x: 732, endPoint y: 201, distance: 75.7
click at [732, 201] on input "[PERSON_NAME]/0936192489/" at bounding box center [700, 207] width 188 height 34
click at [78, 93] on button "櫃檯作業" at bounding box center [98, 95] width 180 height 51
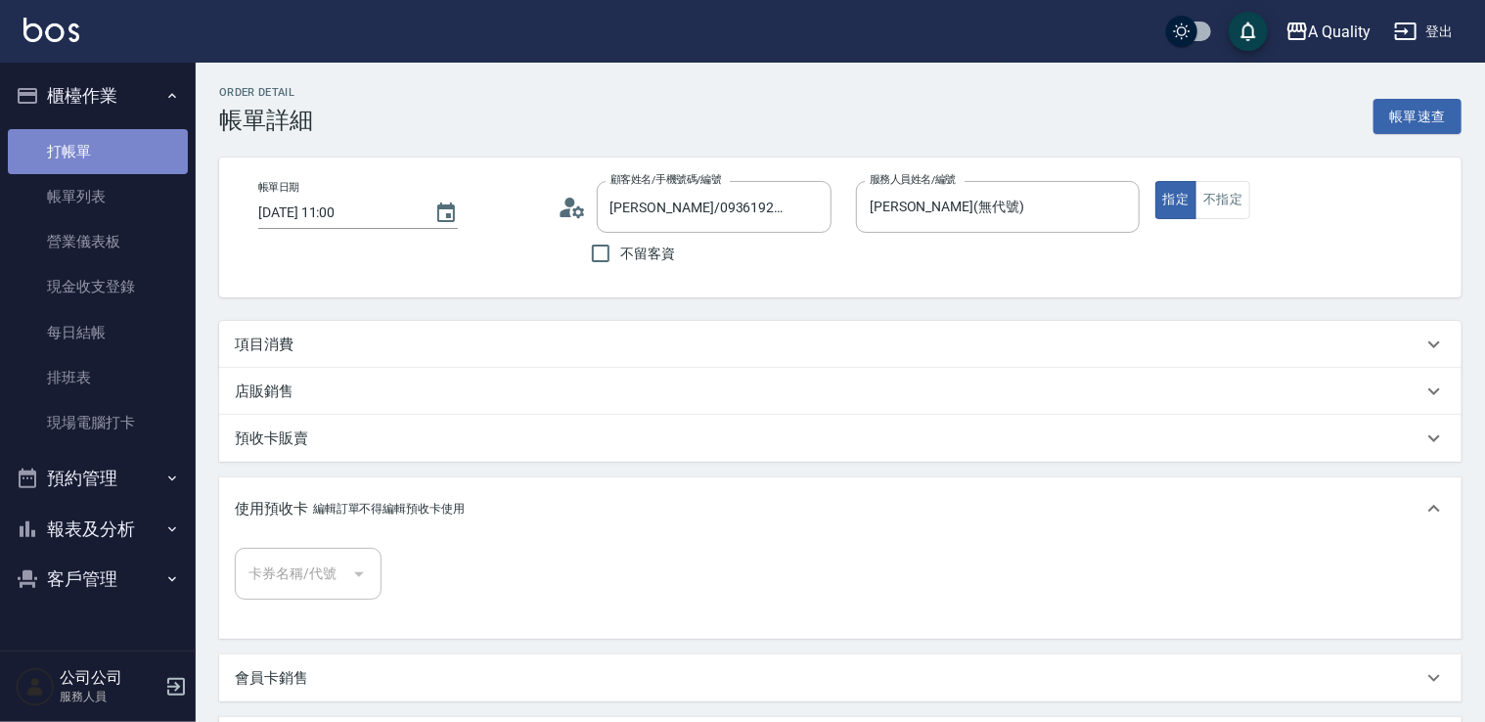
click at [79, 134] on link "打帳單" at bounding box center [98, 151] width 180 height 45
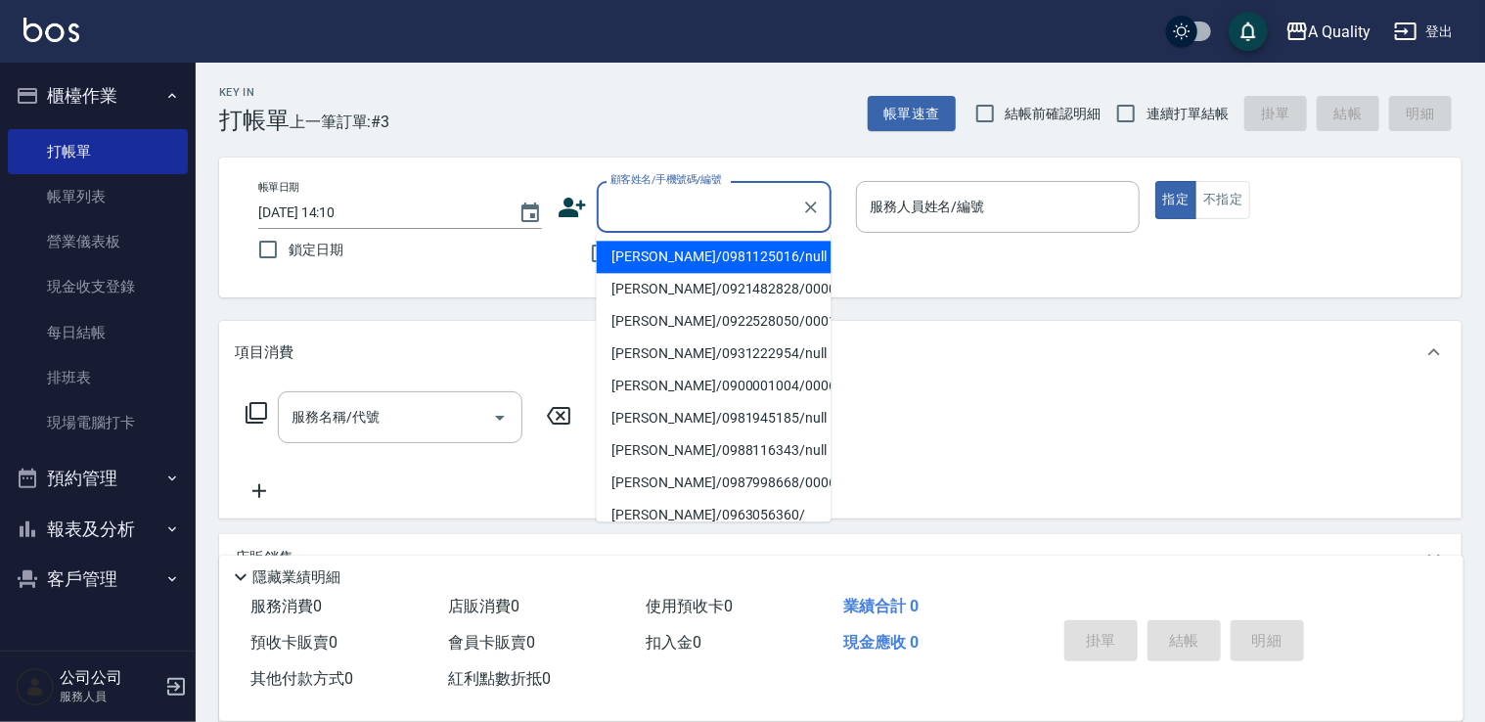
click at [681, 199] on input "顧客姓名/手機號碼/編號" at bounding box center [700, 207] width 188 height 34
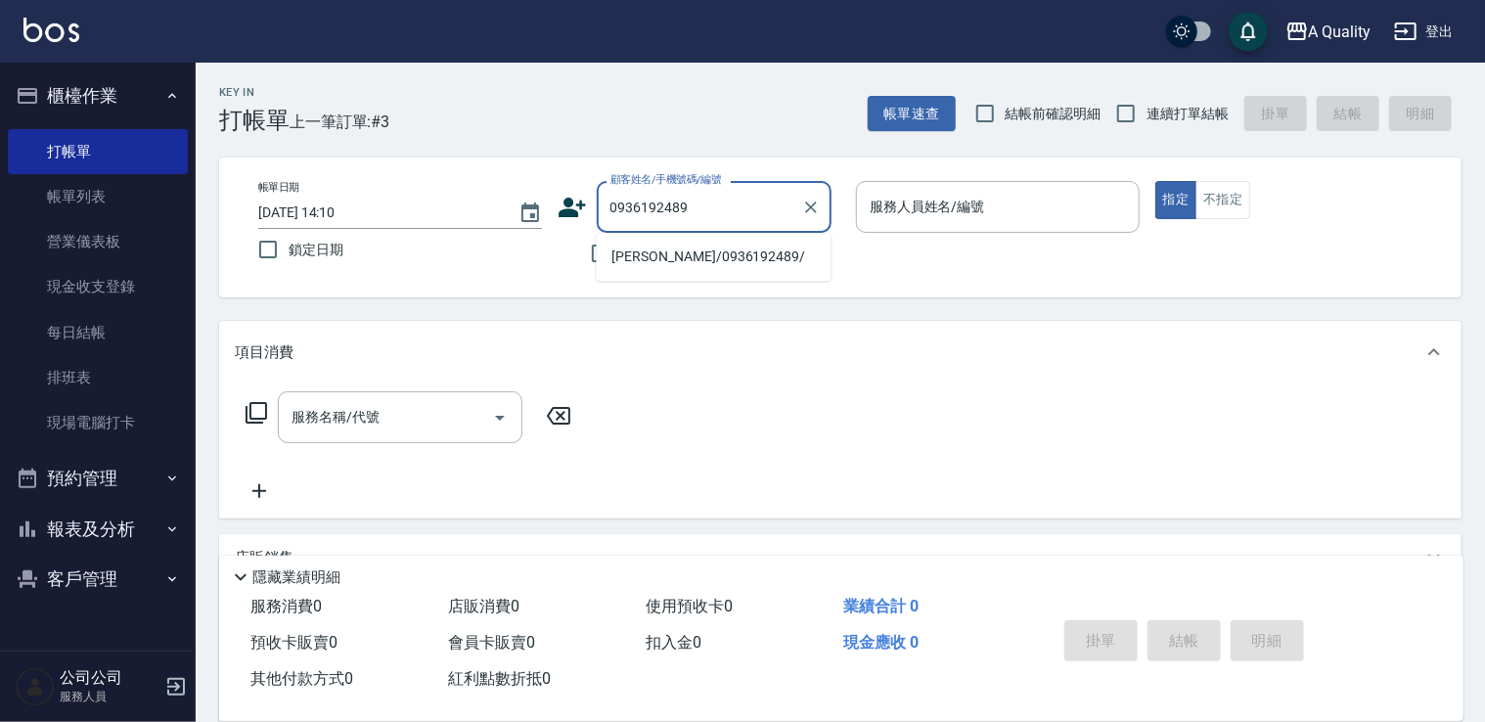
click at [637, 259] on li "齊懷倩/0936192489/" at bounding box center [714, 257] width 235 height 32
type input "齊懷倩/0936192489/"
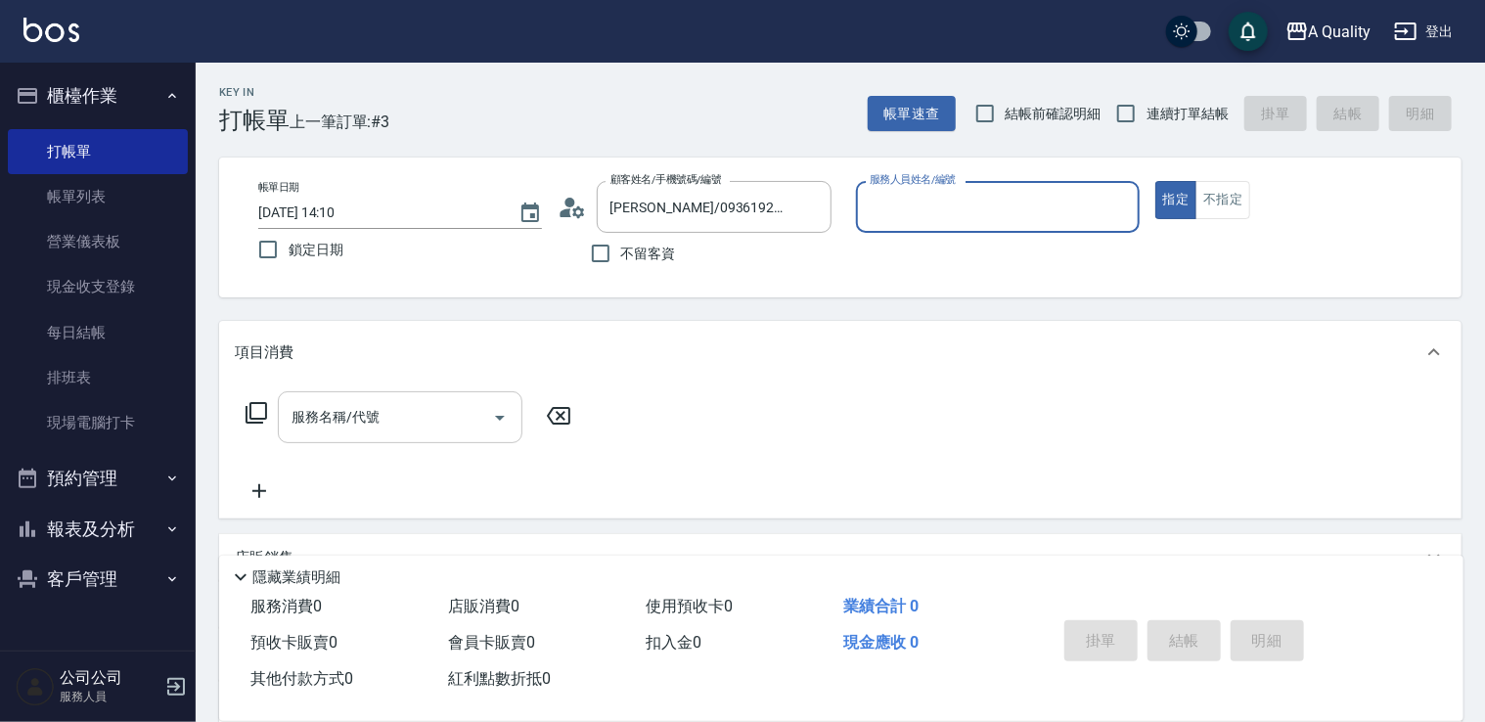
click at [425, 411] on input "服務名稱/代號" at bounding box center [386, 417] width 198 height 34
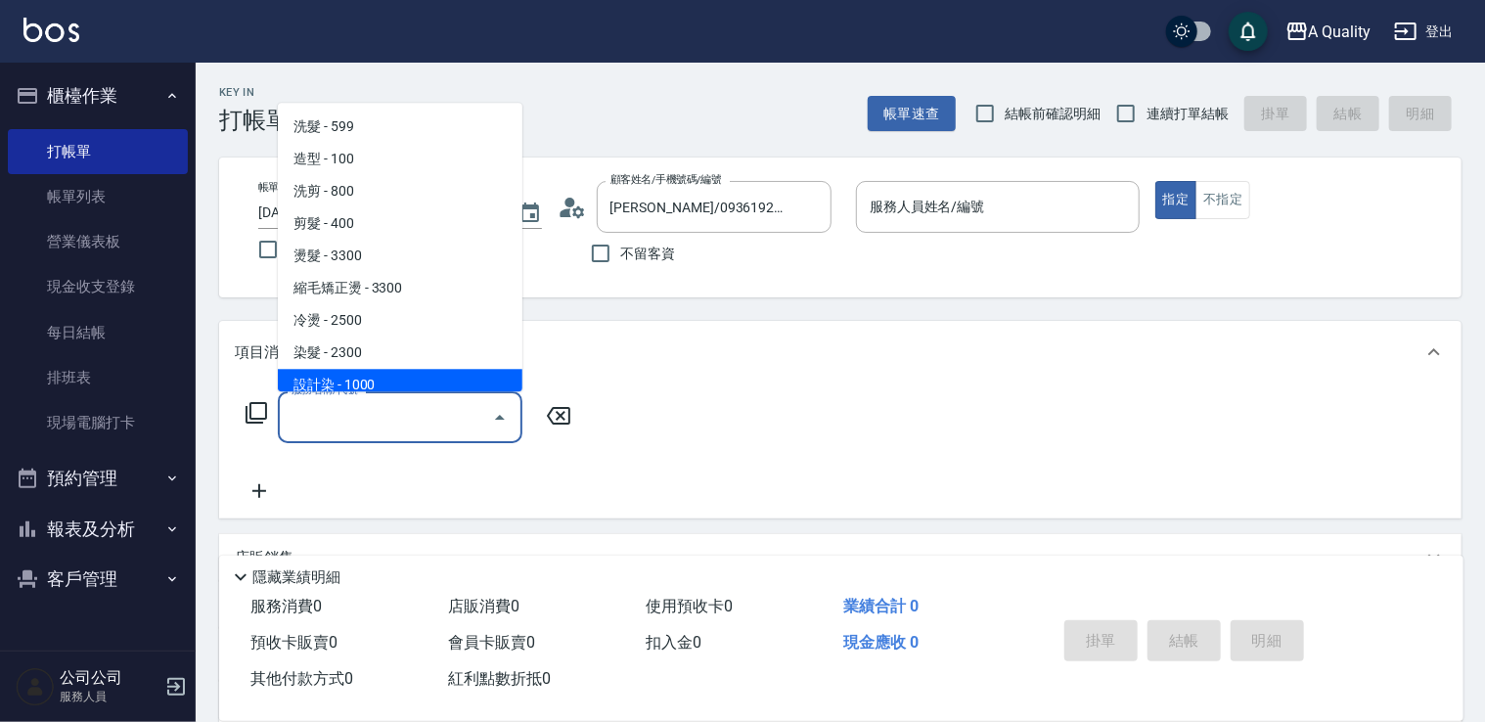
scroll to position [98, 0]
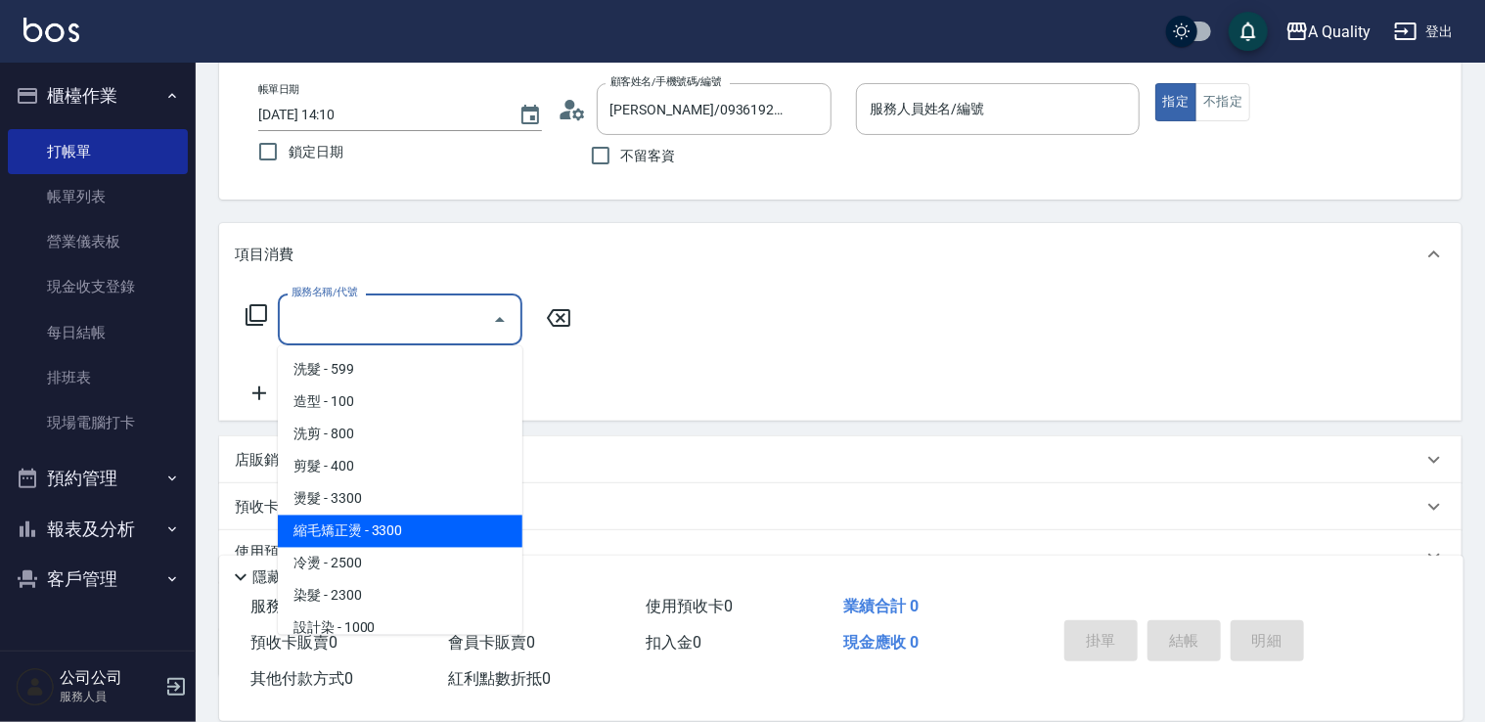
click at [222, 519] on div "預收卡販賣" at bounding box center [840, 506] width 1242 height 47
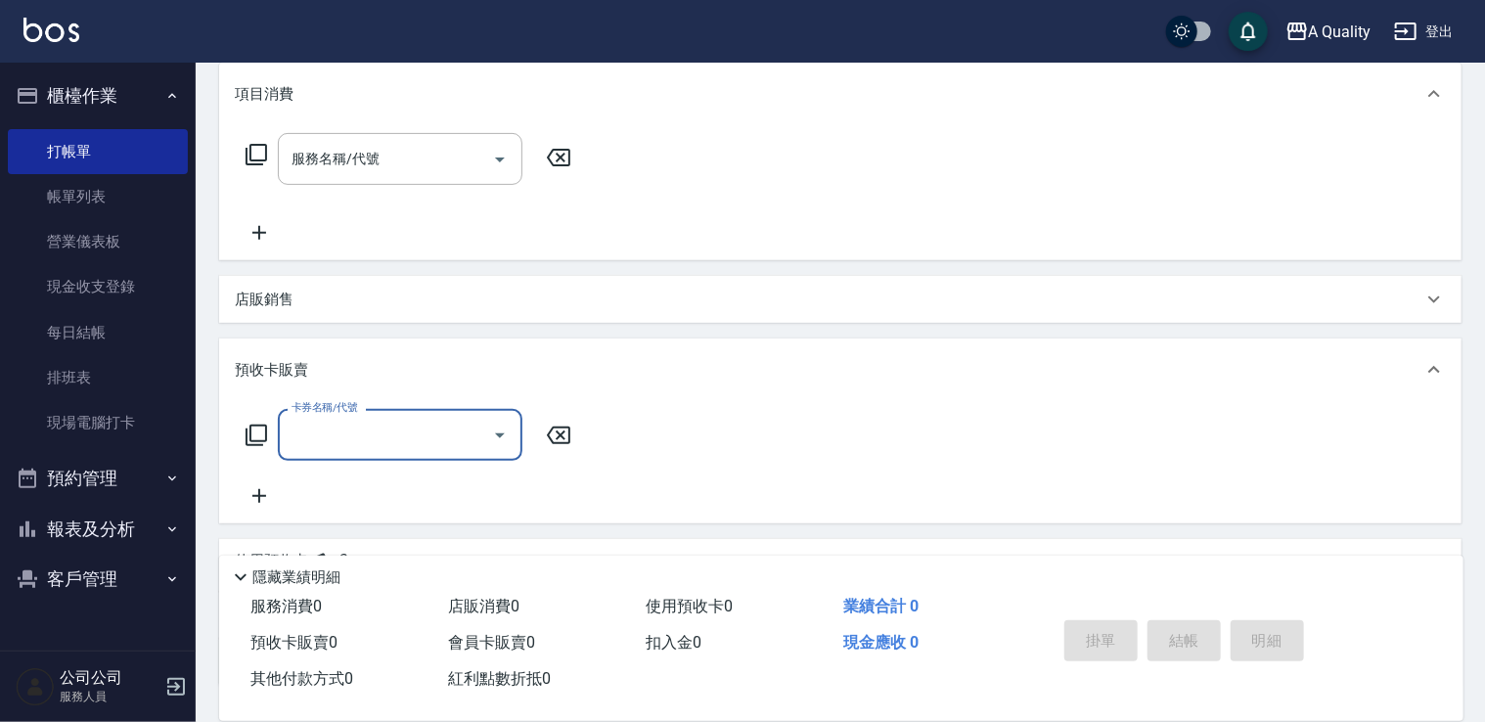
scroll to position [391, 0]
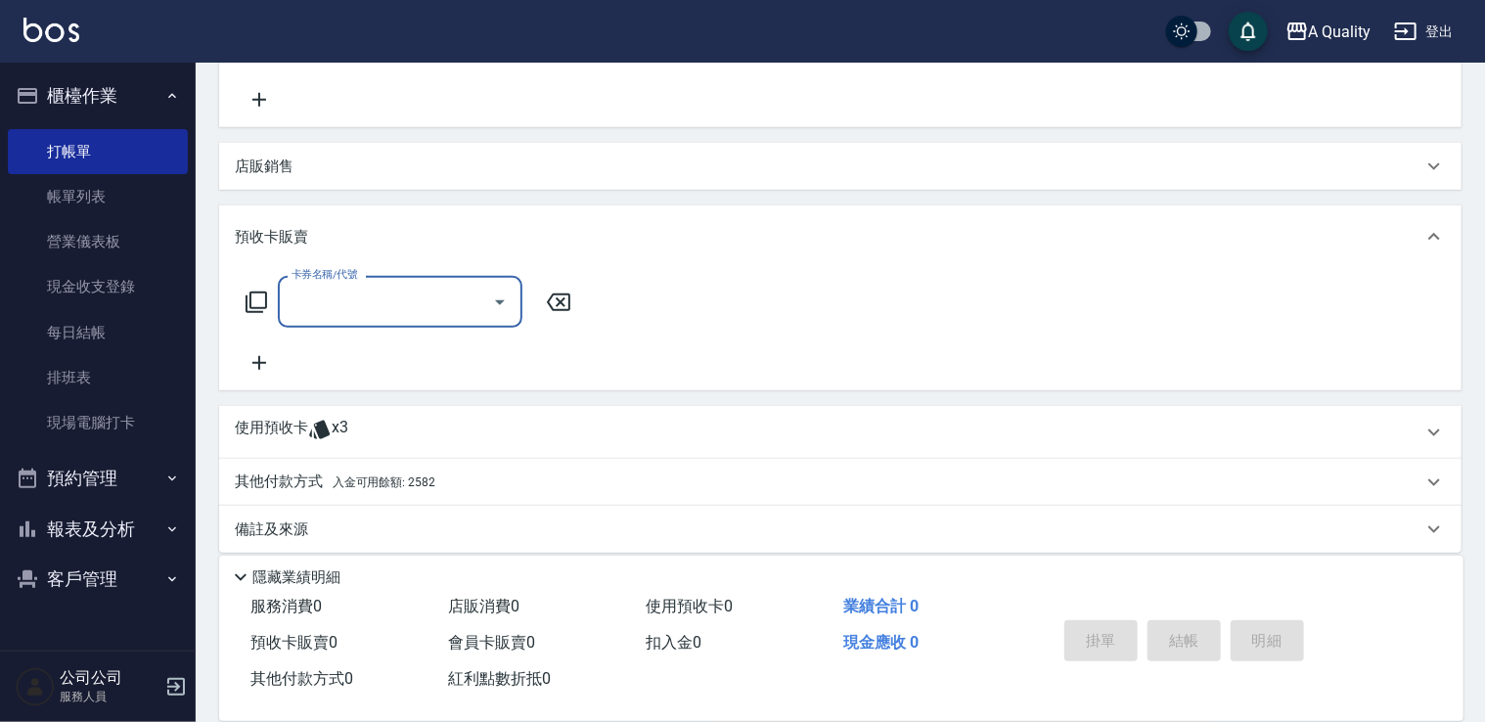
click at [323, 435] on icon at bounding box center [319, 430] width 21 height 19
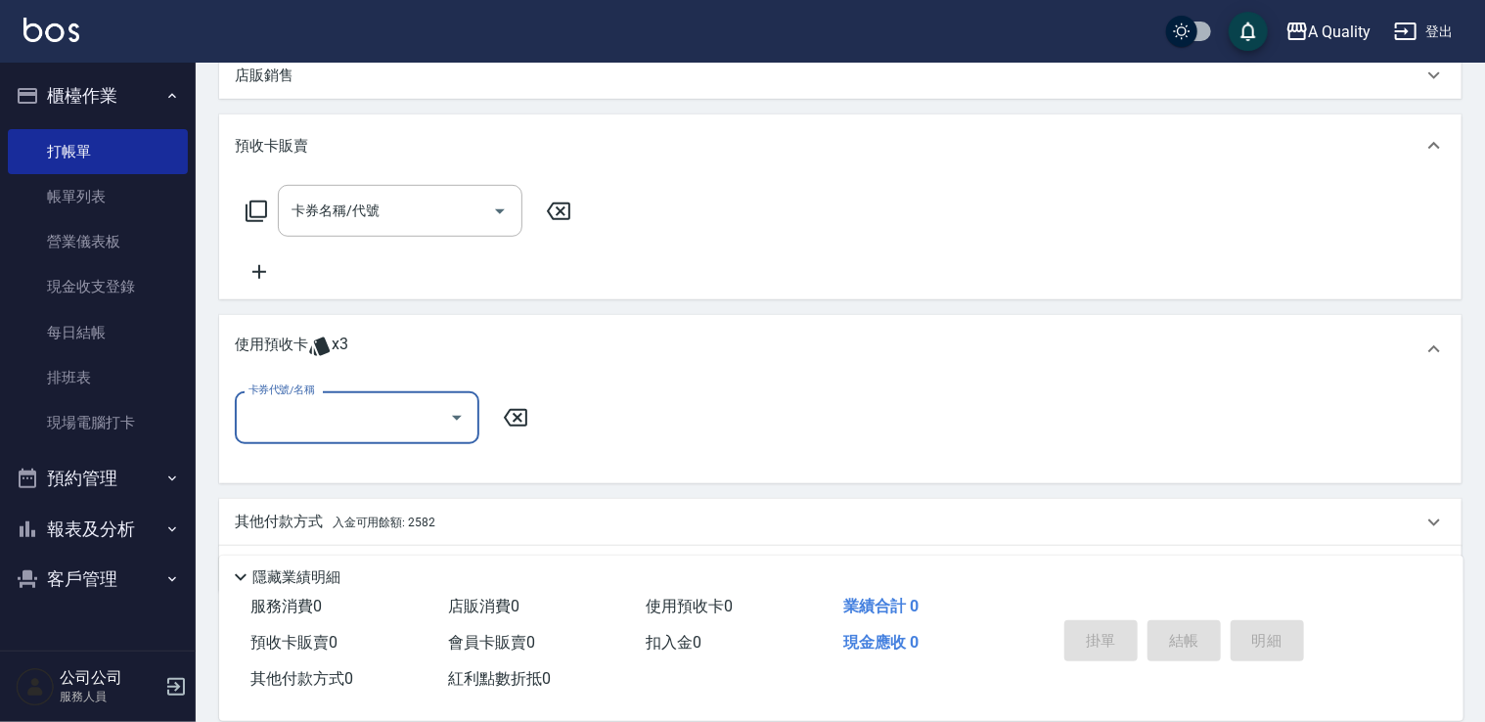
scroll to position [537, 0]
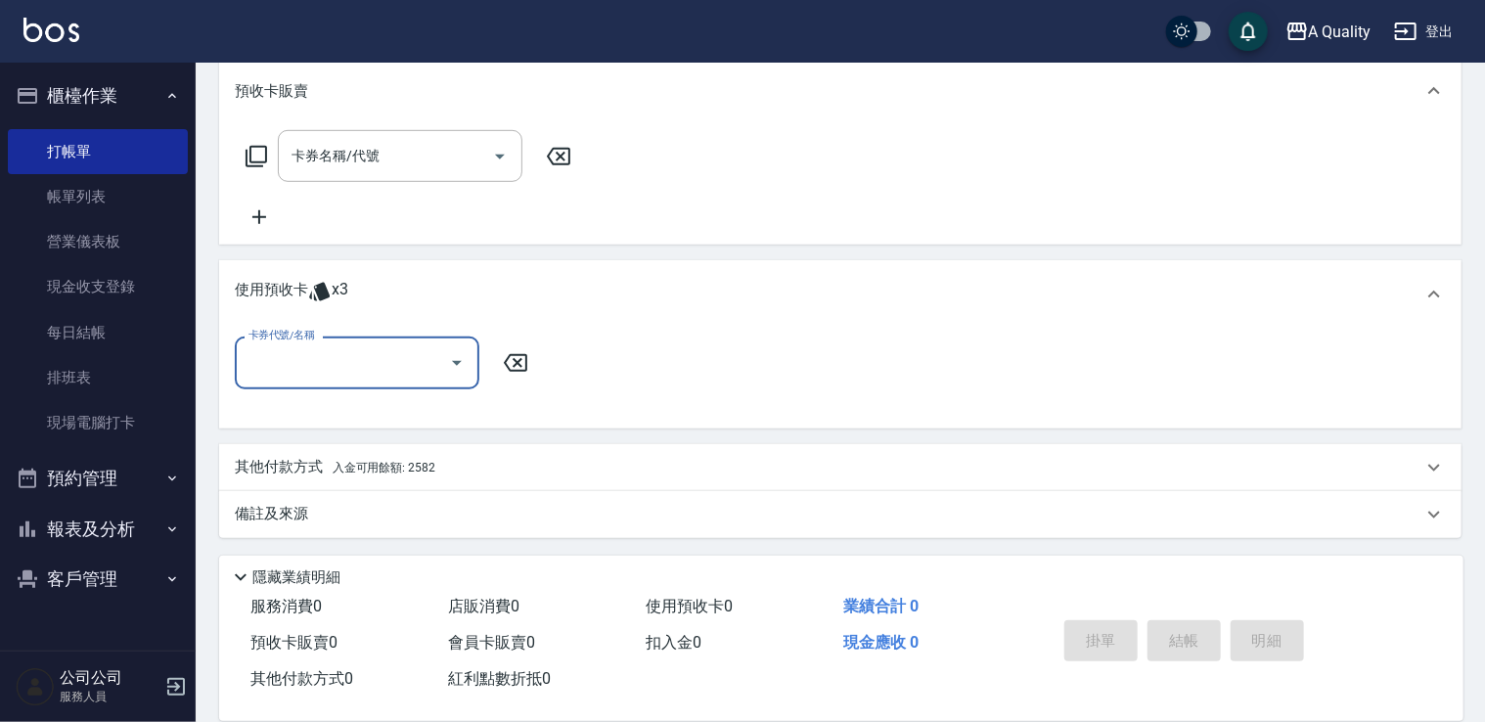
click at [350, 354] on input "卡券代號/名稱" at bounding box center [343, 362] width 198 height 34
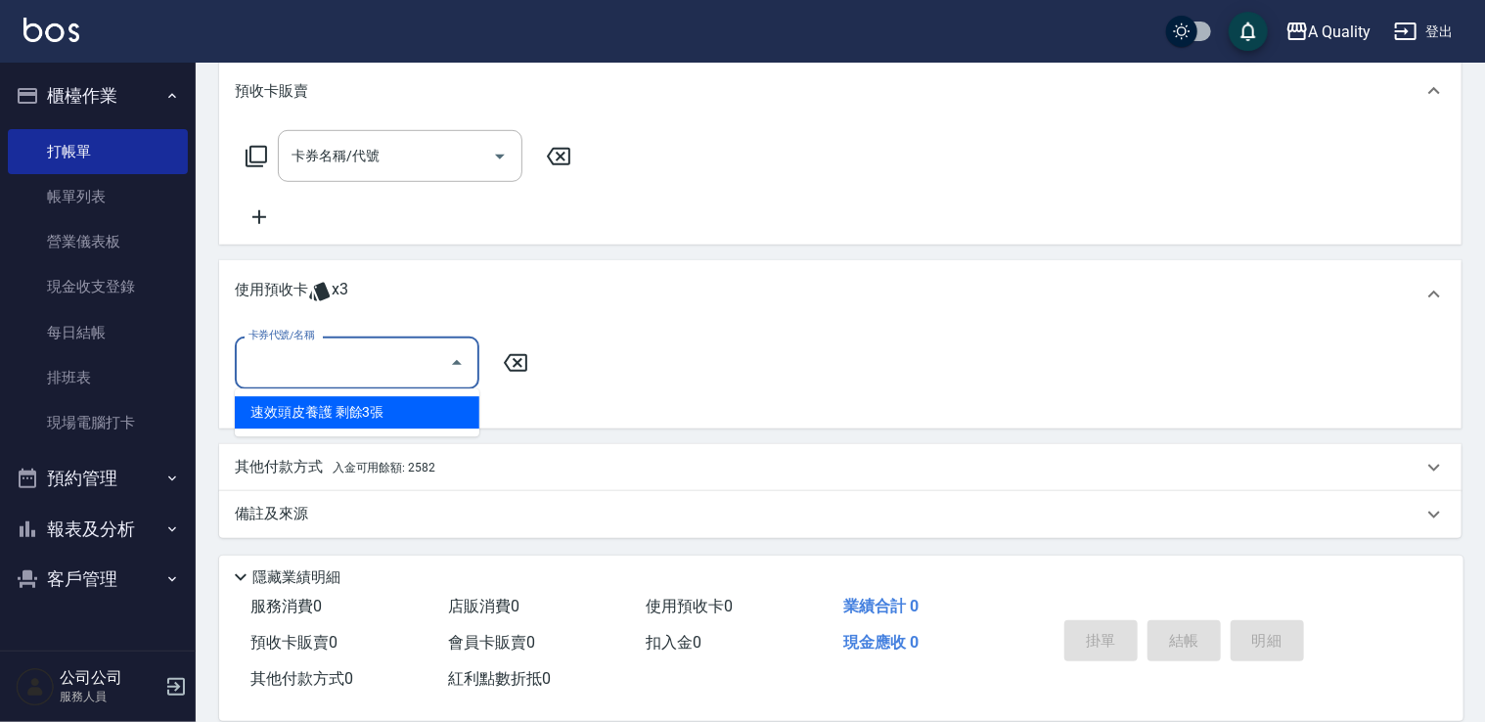
click at [329, 415] on div "速效頭皮養護 剩餘3張" at bounding box center [357, 412] width 245 height 32
type input "速效頭皮養護"
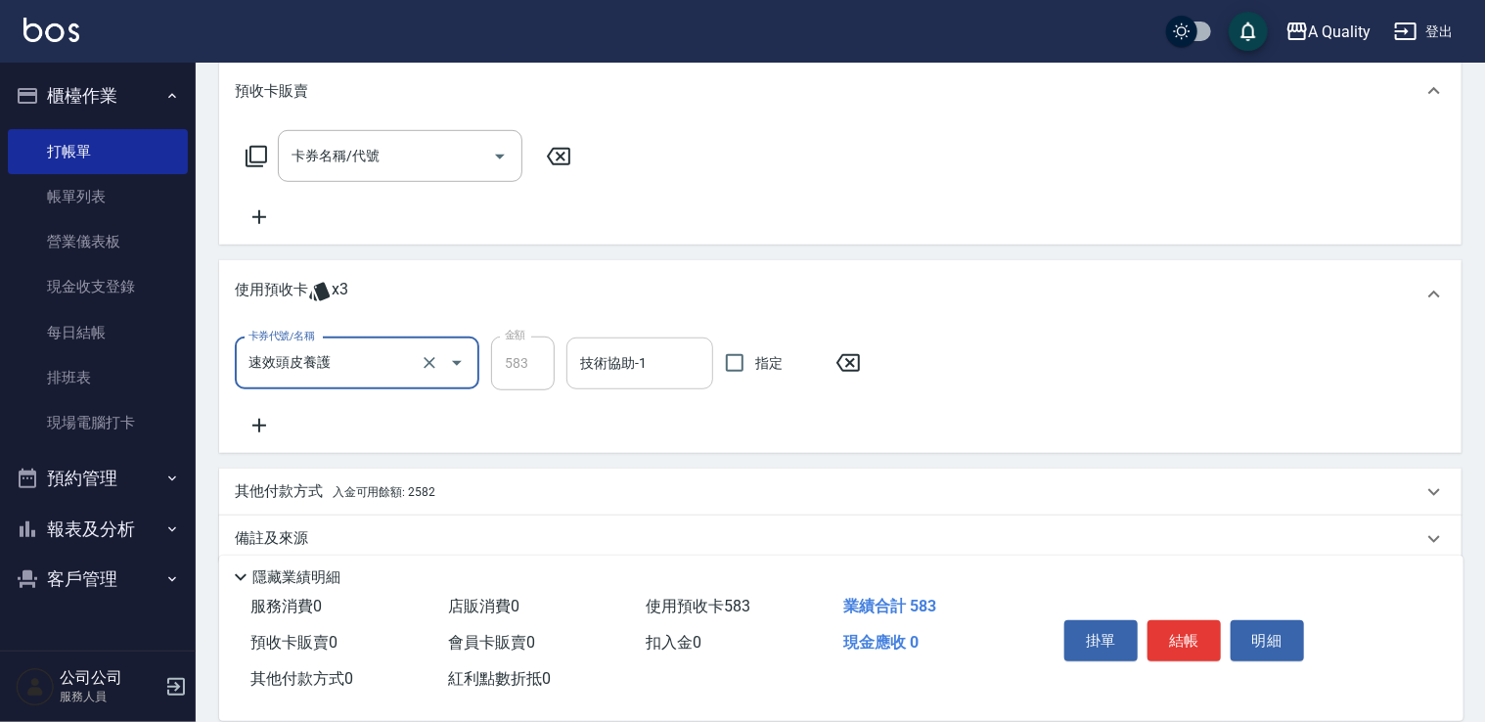
click at [669, 365] on input "技術協助-1" at bounding box center [639, 363] width 129 height 34
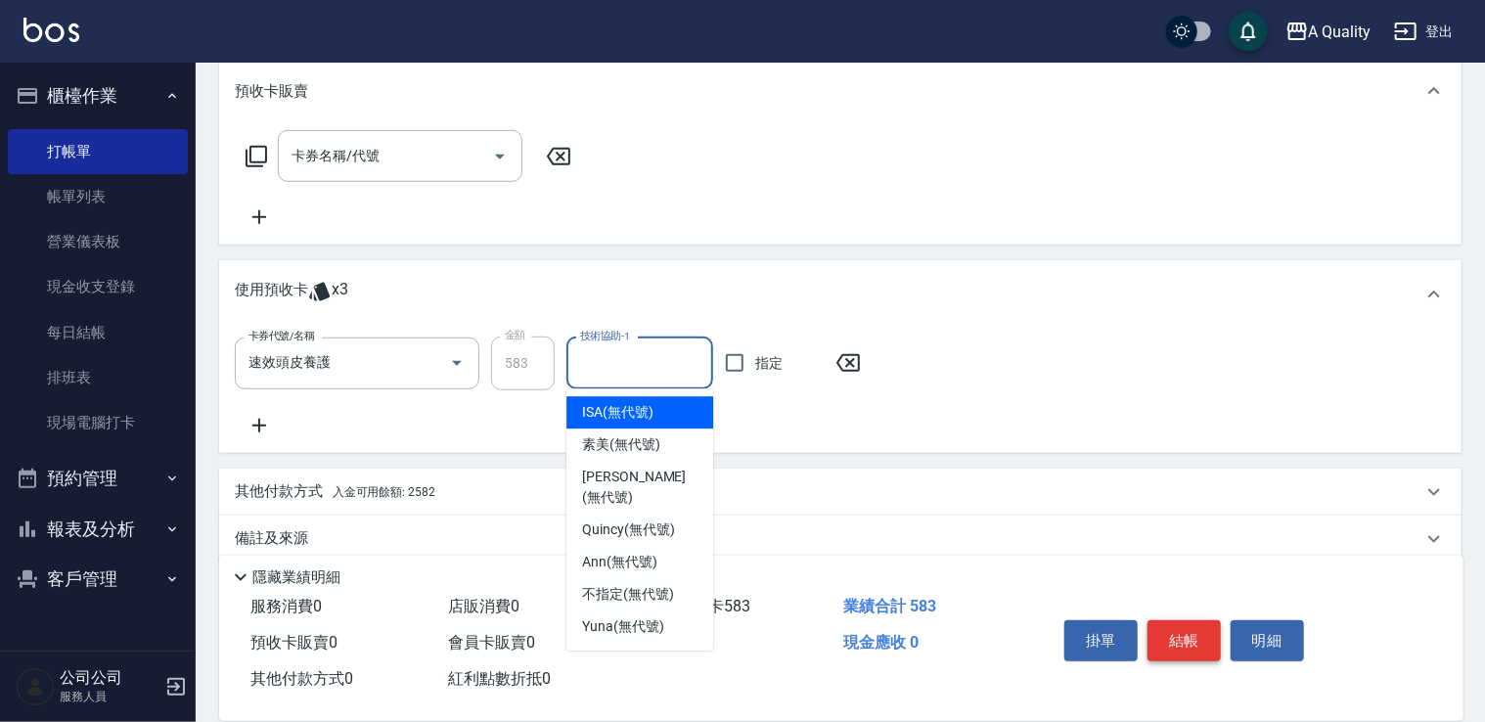
click at [1196, 631] on button "結帳" at bounding box center [1184, 640] width 73 height 41
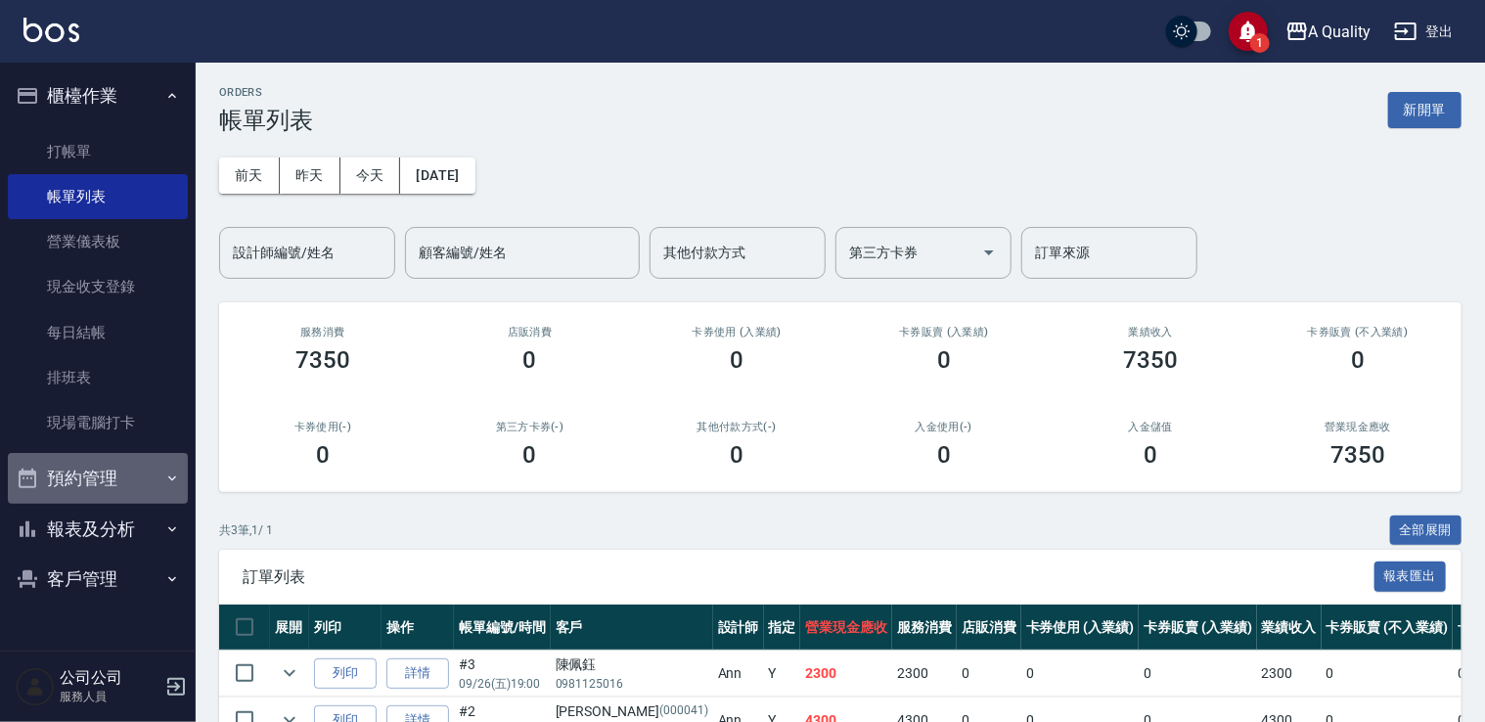
click at [130, 489] on button "預約管理" at bounding box center [98, 478] width 180 height 51
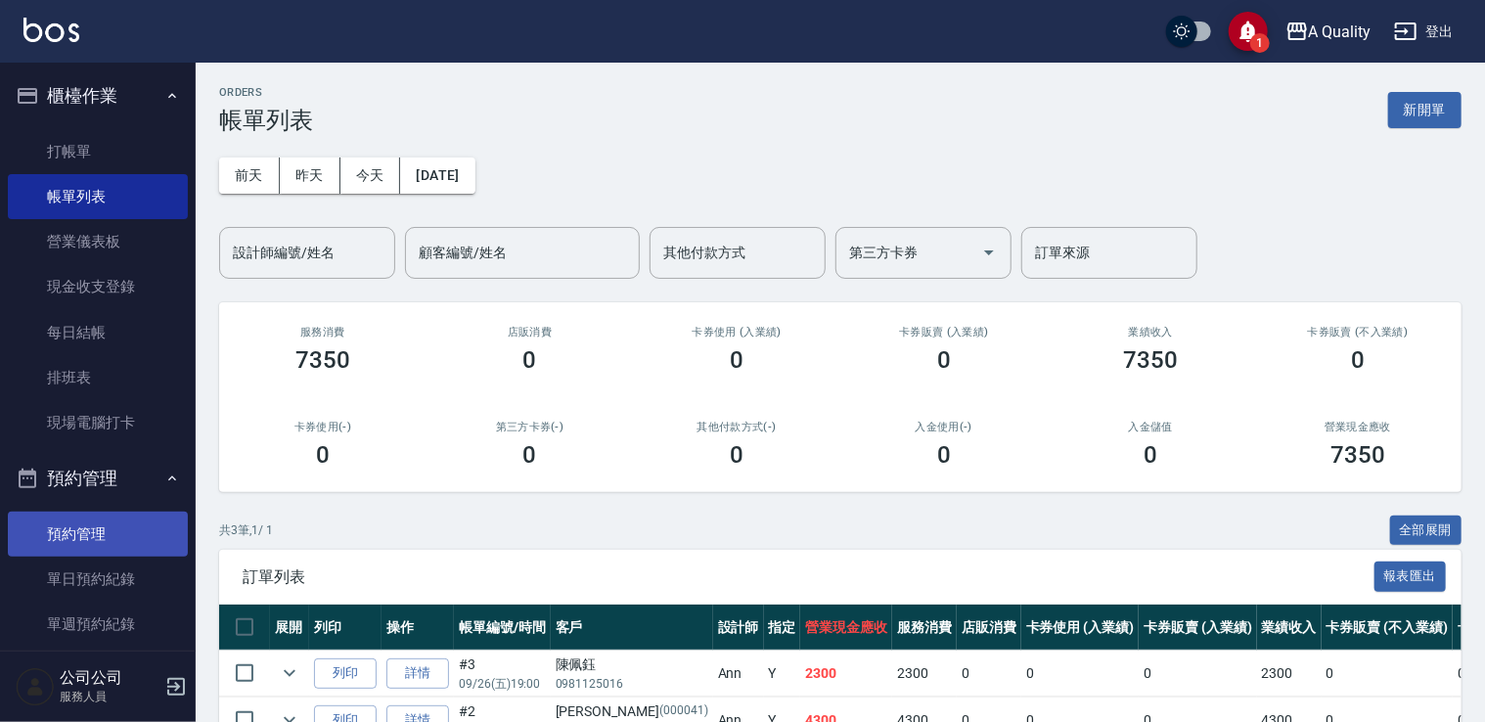
click at [125, 555] on link "預約管理" at bounding box center [98, 534] width 180 height 45
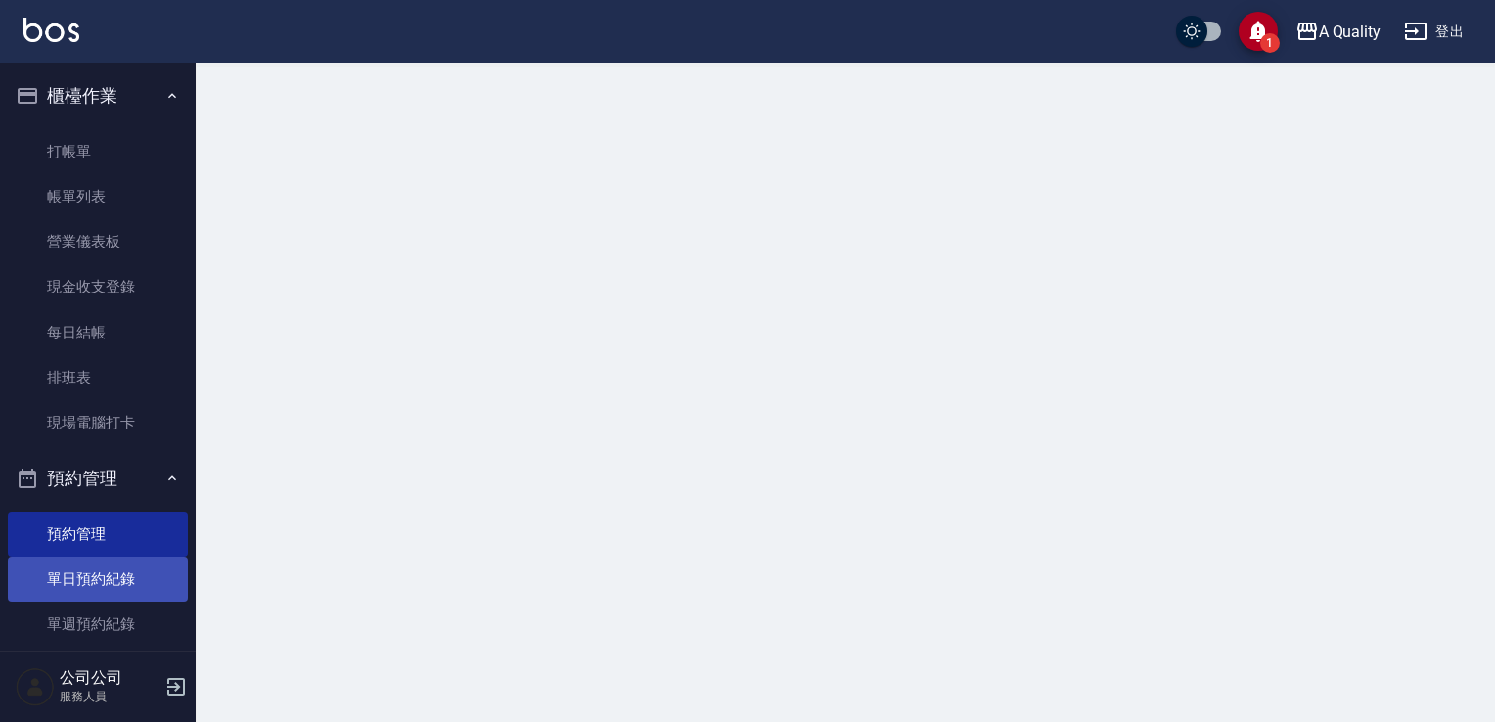
click at [125, 558] on link "單日預約紀錄" at bounding box center [98, 579] width 180 height 45
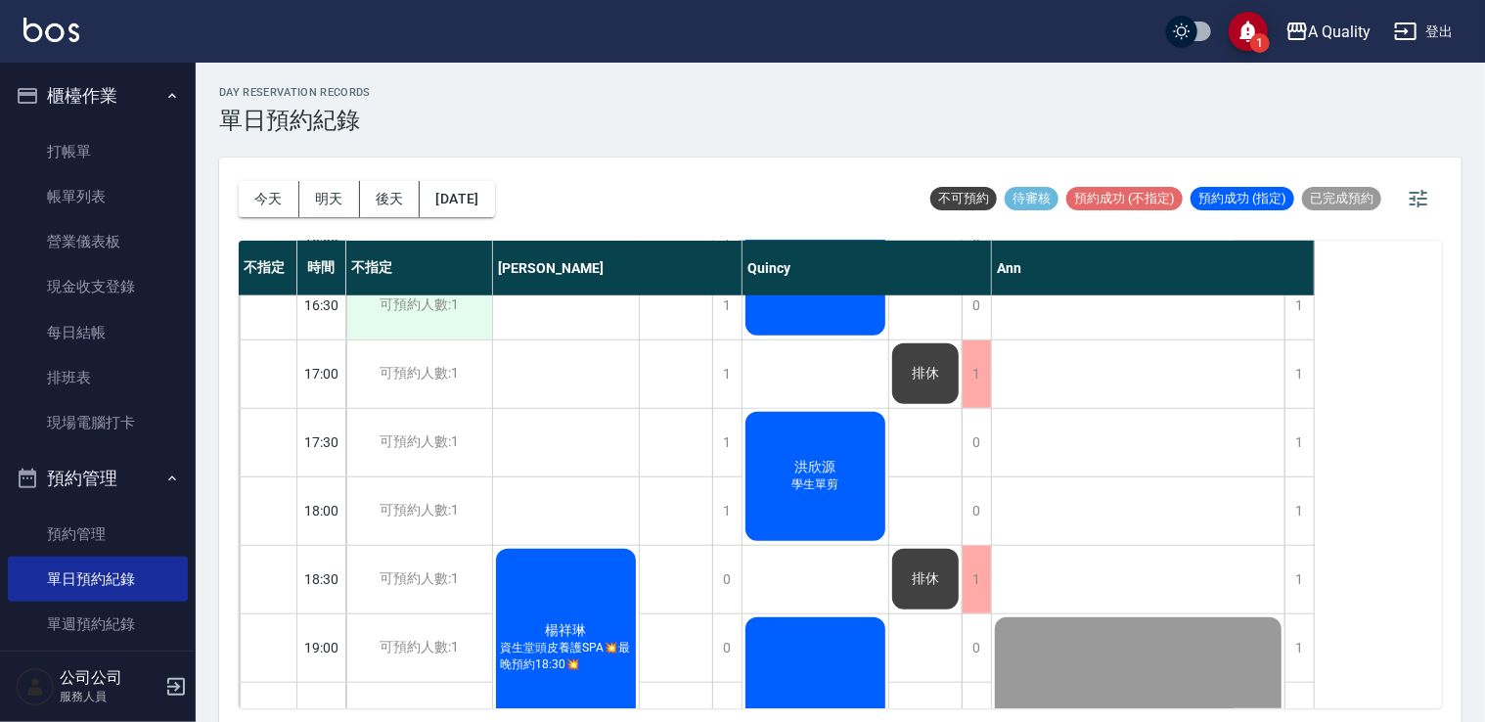
scroll to position [783, 0]
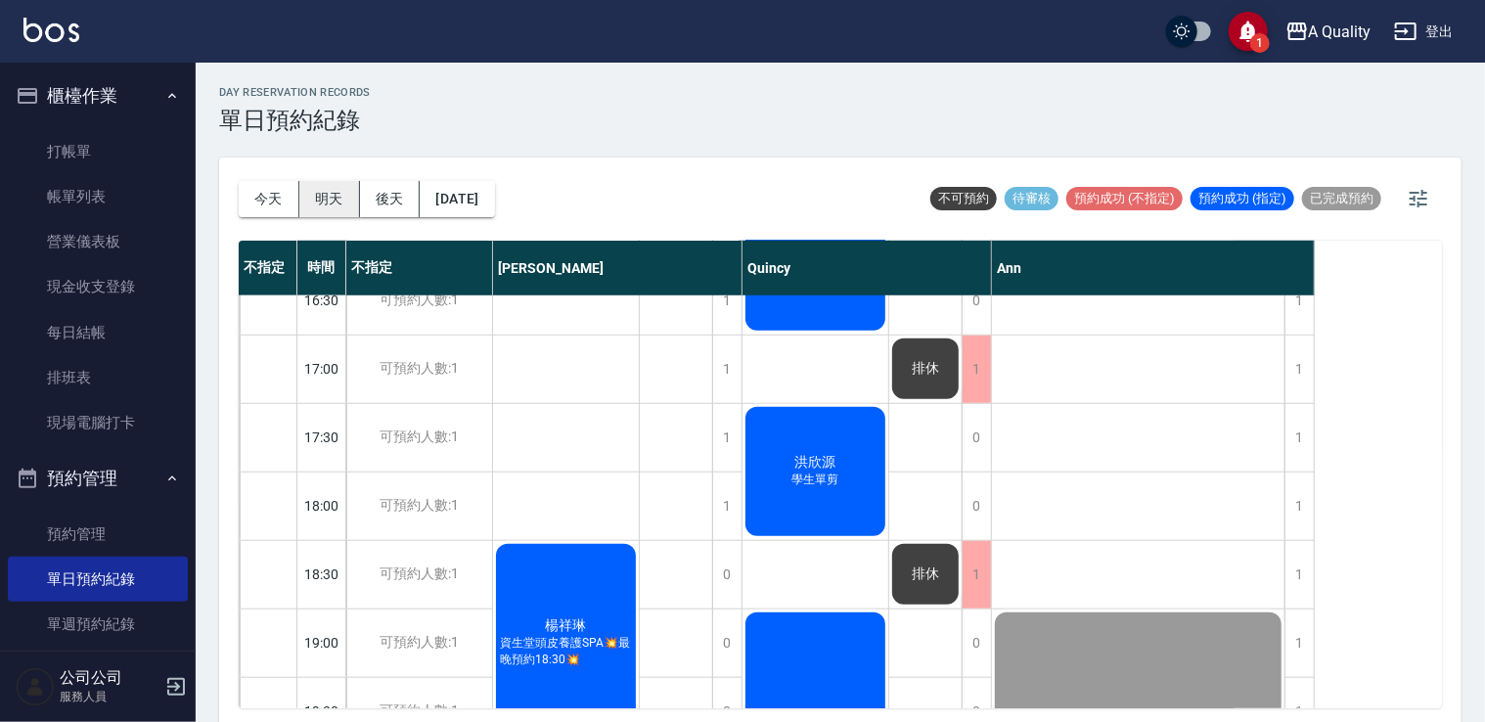
click at [321, 205] on button "明天" at bounding box center [329, 199] width 61 height 36
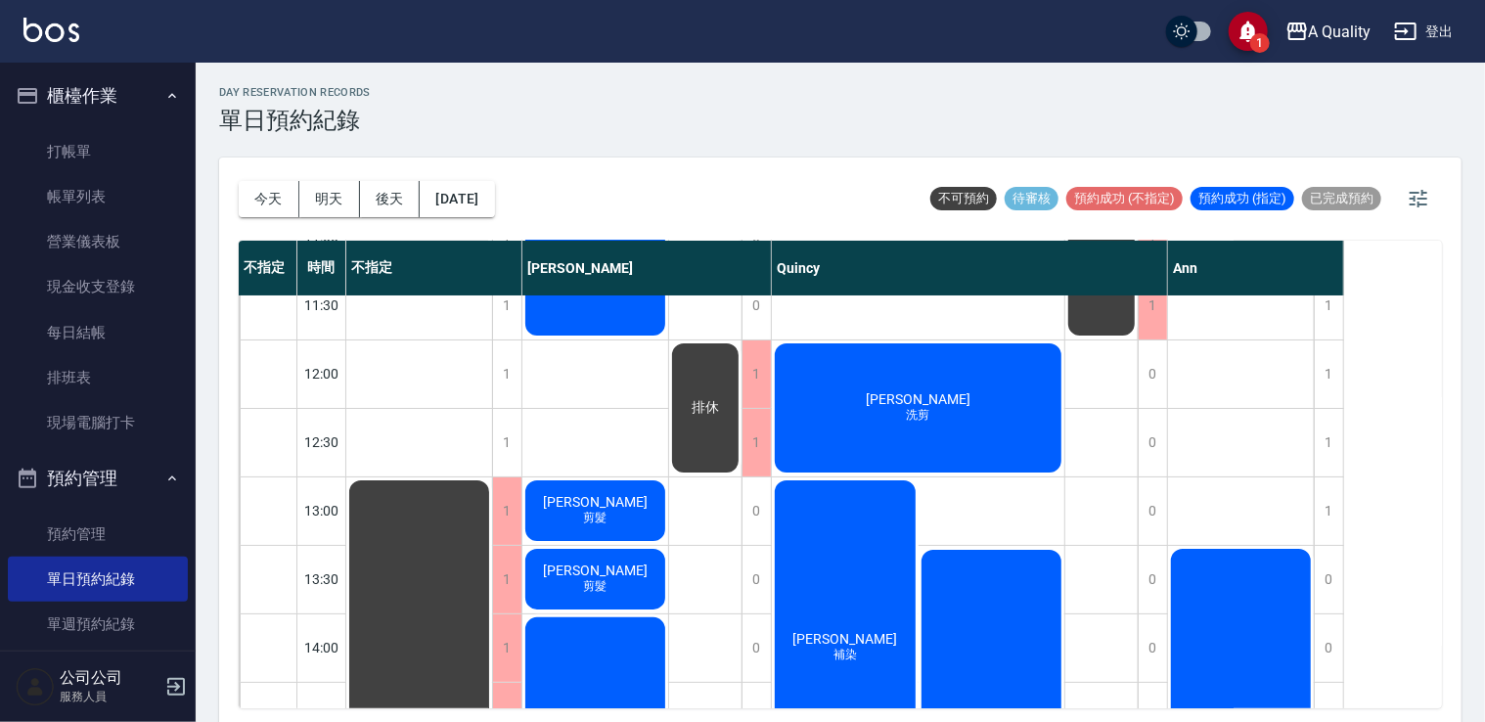
scroll to position [196, 0]
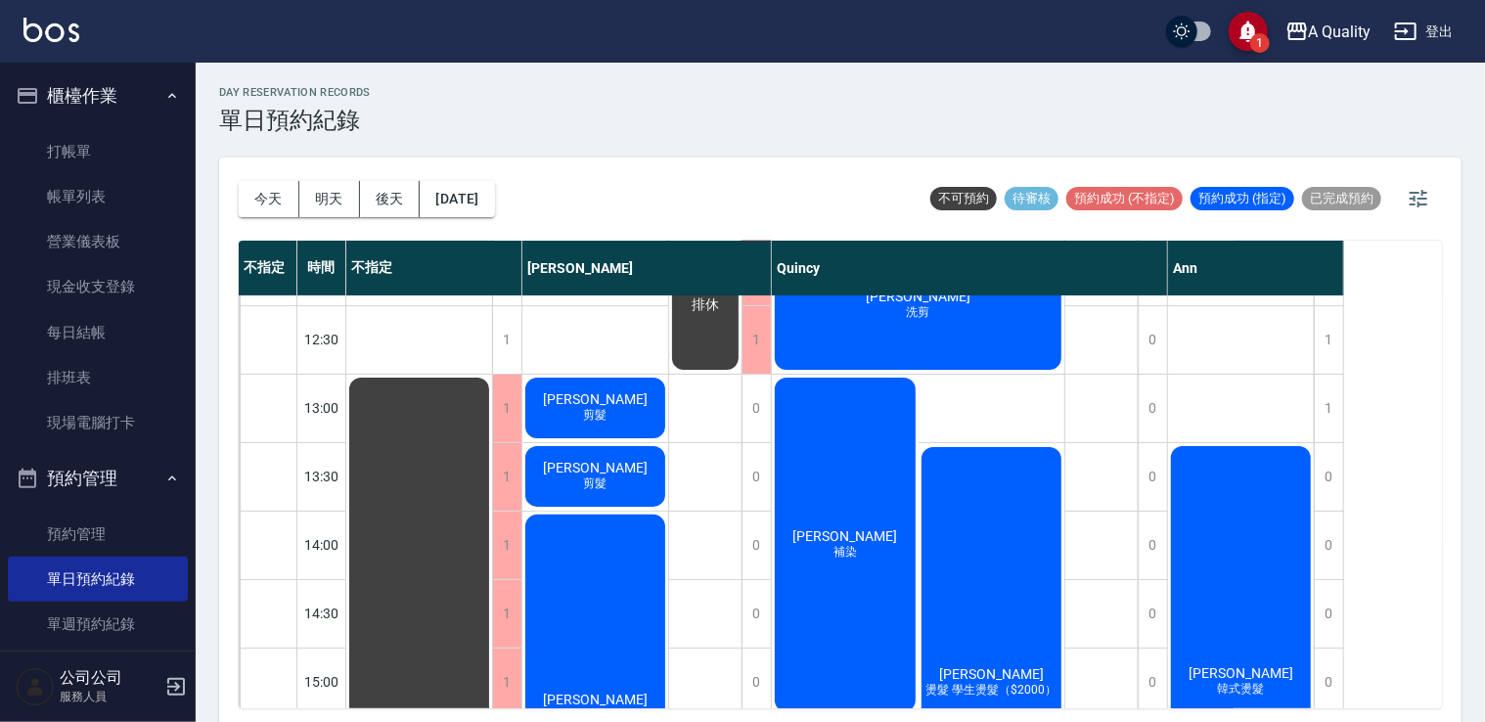
click at [596, 411] on span "剪髮" at bounding box center [595, 415] width 31 height 17
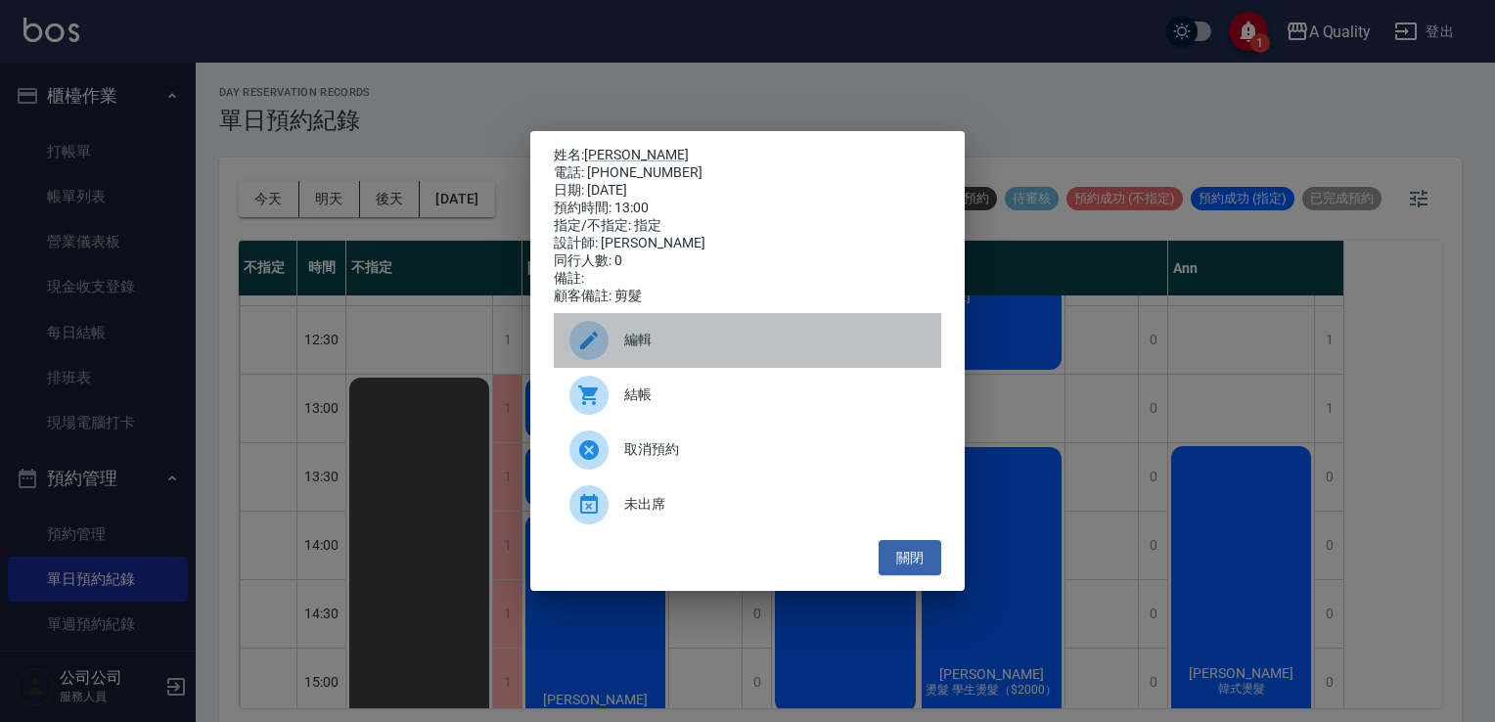
click at [679, 350] on span "編輯" at bounding box center [774, 340] width 301 height 21
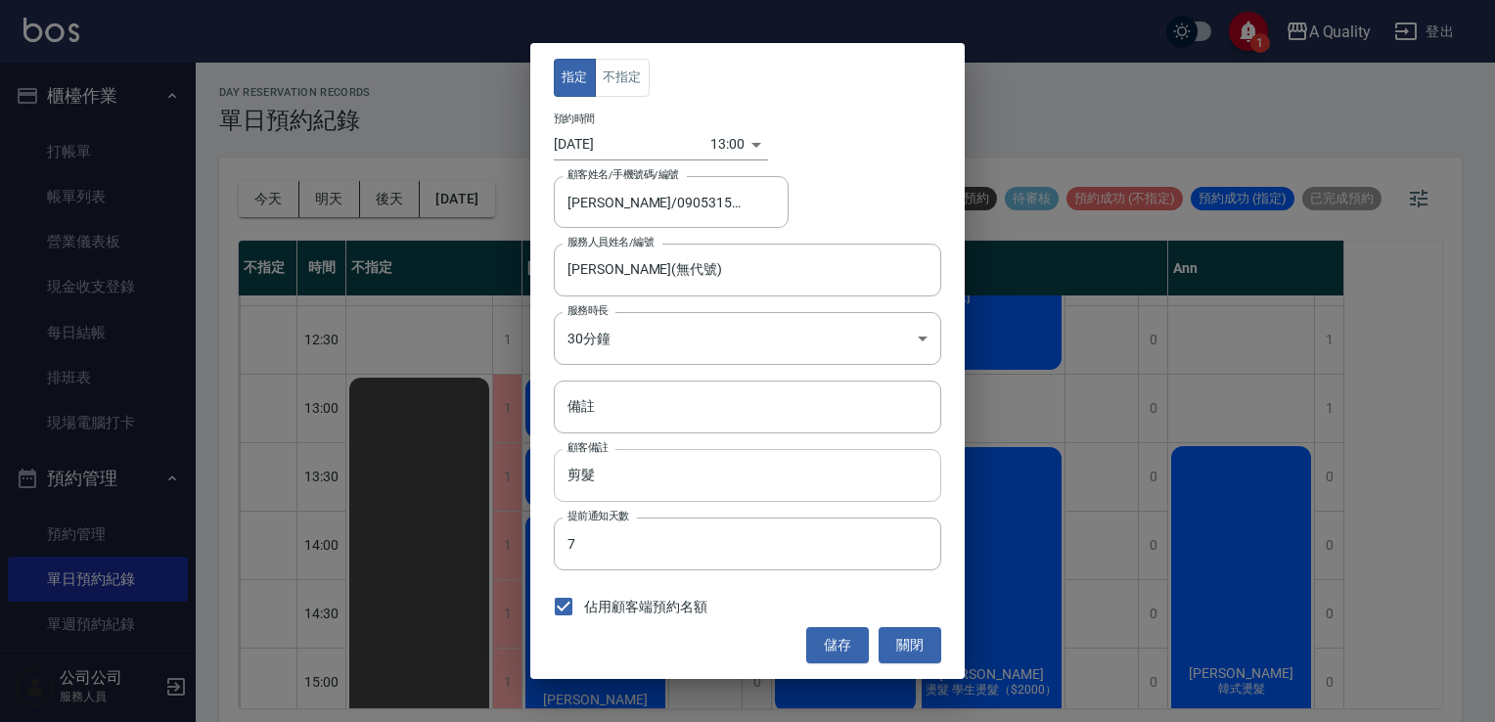
click at [649, 470] on input "剪髮" at bounding box center [747, 475] width 387 height 53
click at [649, 423] on input "備註" at bounding box center [747, 407] width 387 height 53
click at [926, 645] on button "關閉" at bounding box center [910, 645] width 63 height 36
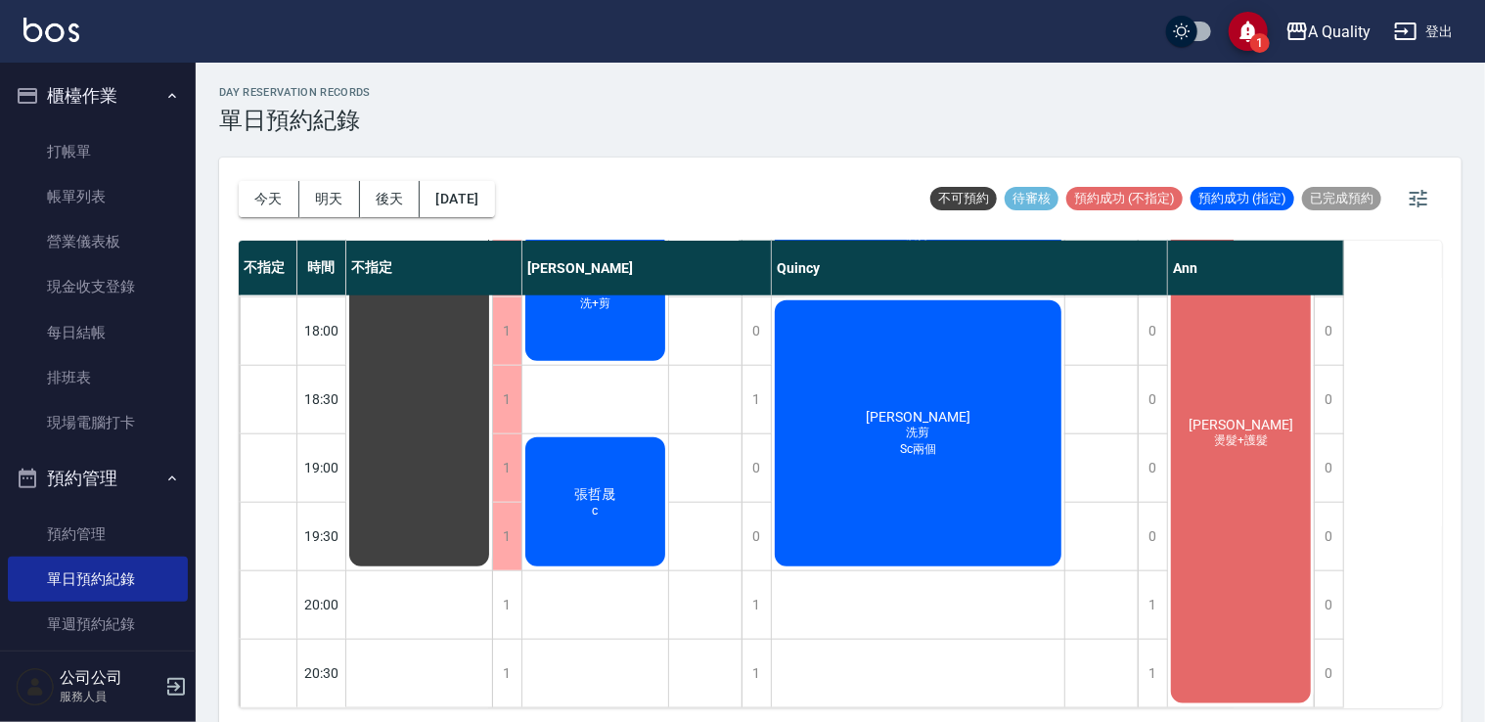
scroll to position [971, 0]
click at [274, 201] on button "今天" at bounding box center [269, 199] width 61 height 36
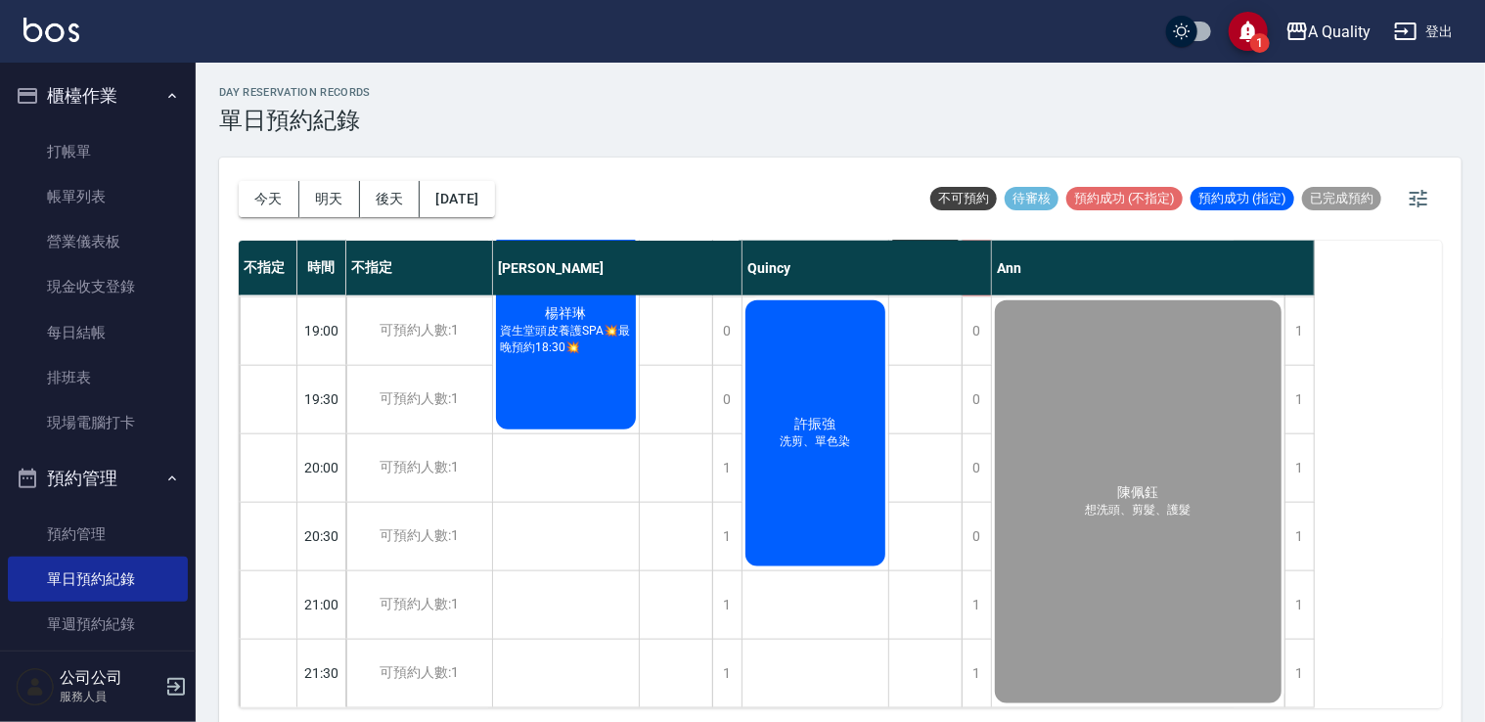
scroll to position [1011, 0]
